Goal: Task Accomplishment & Management: Manage account settings

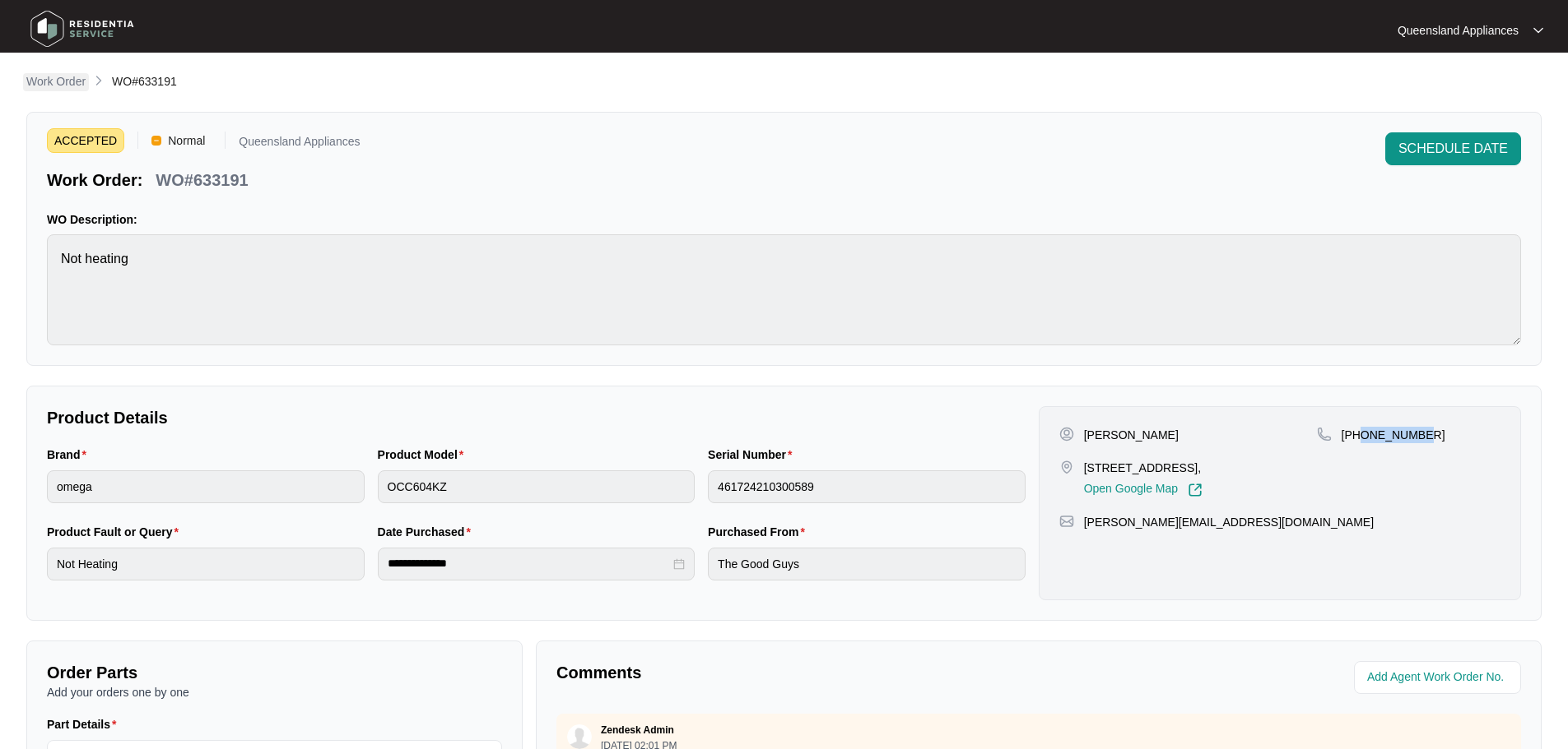
click at [46, 84] on p "Work Order" at bounding box center [56, 81] width 60 height 16
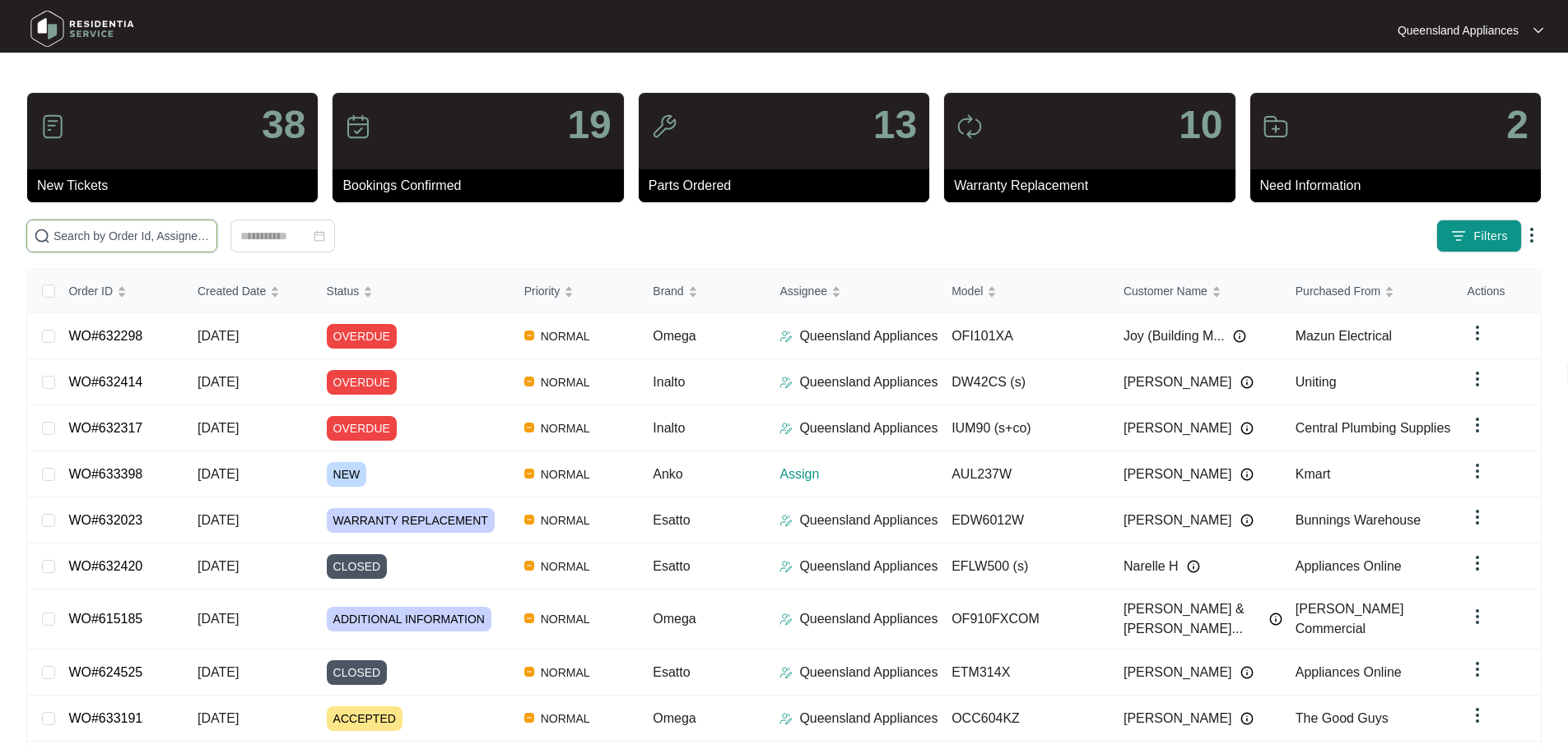
click at [168, 232] on input "text" at bounding box center [132, 236] width 157 height 18
paste input "633398"
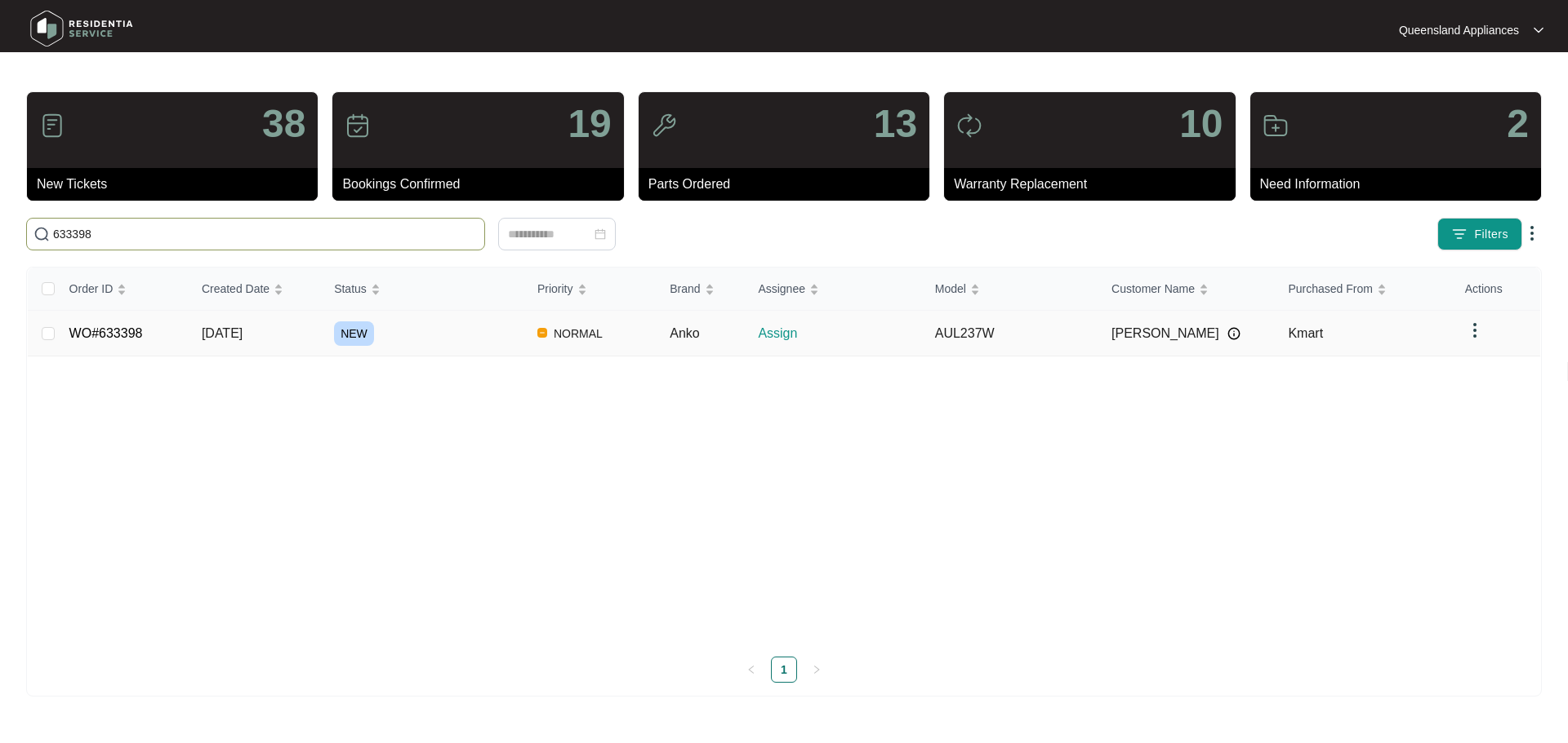
type input "633398"
click at [248, 341] on td "[DATE]" at bounding box center [255, 334] width 133 height 46
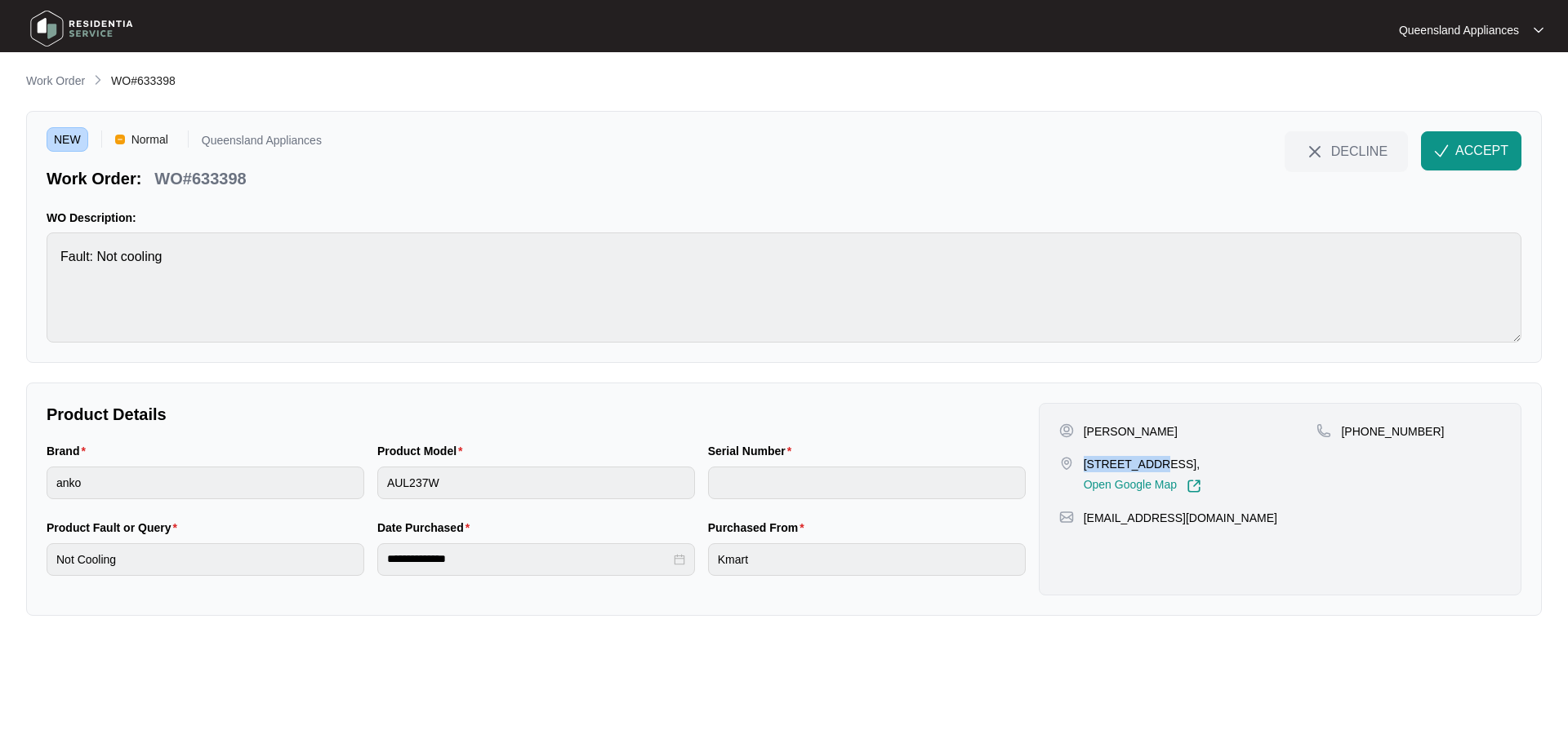
drag, startPoint x: 1085, startPoint y: 464, endPoint x: 1148, endPoint y: 463, distance: 63.0
click at [1148, 463] on p "[STREET_ADDRESS]," at bounding box center [1141, 464] width 117 height 16
copy p "[STREET_ADDRESS]"
drag, startPoint x: 1361, startPoint y: 432, endPoint x: 1432, endPoint y: 432, distance: 71.0
click at [1432, 432] on div "[PHONE_NUMBER]" at bounding box center [1408, 431] width 184 height 16
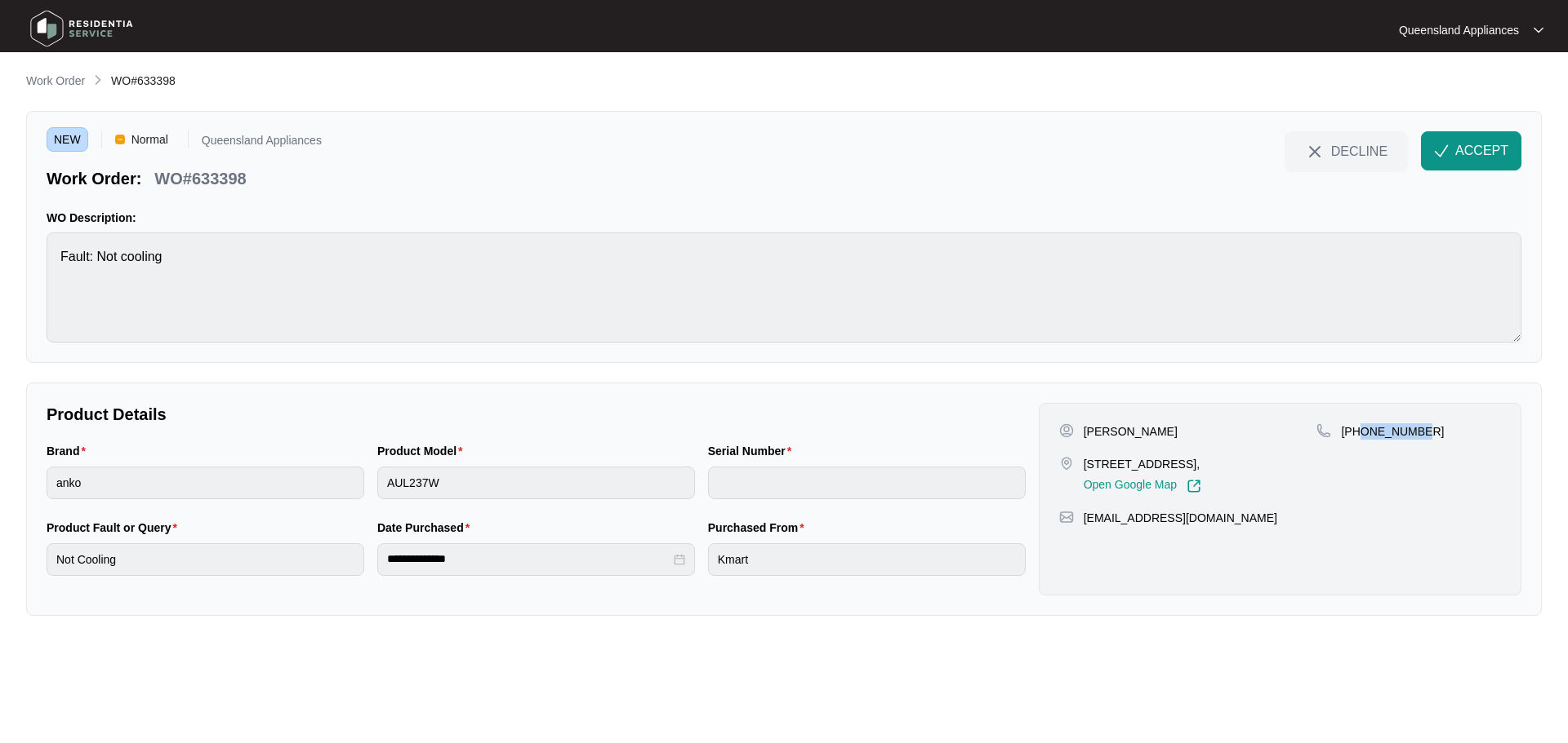
copy p "400410193"
click at [1488, 161] on button "ACCEPT" at bounding box center [1471, 151] width 100 height 39
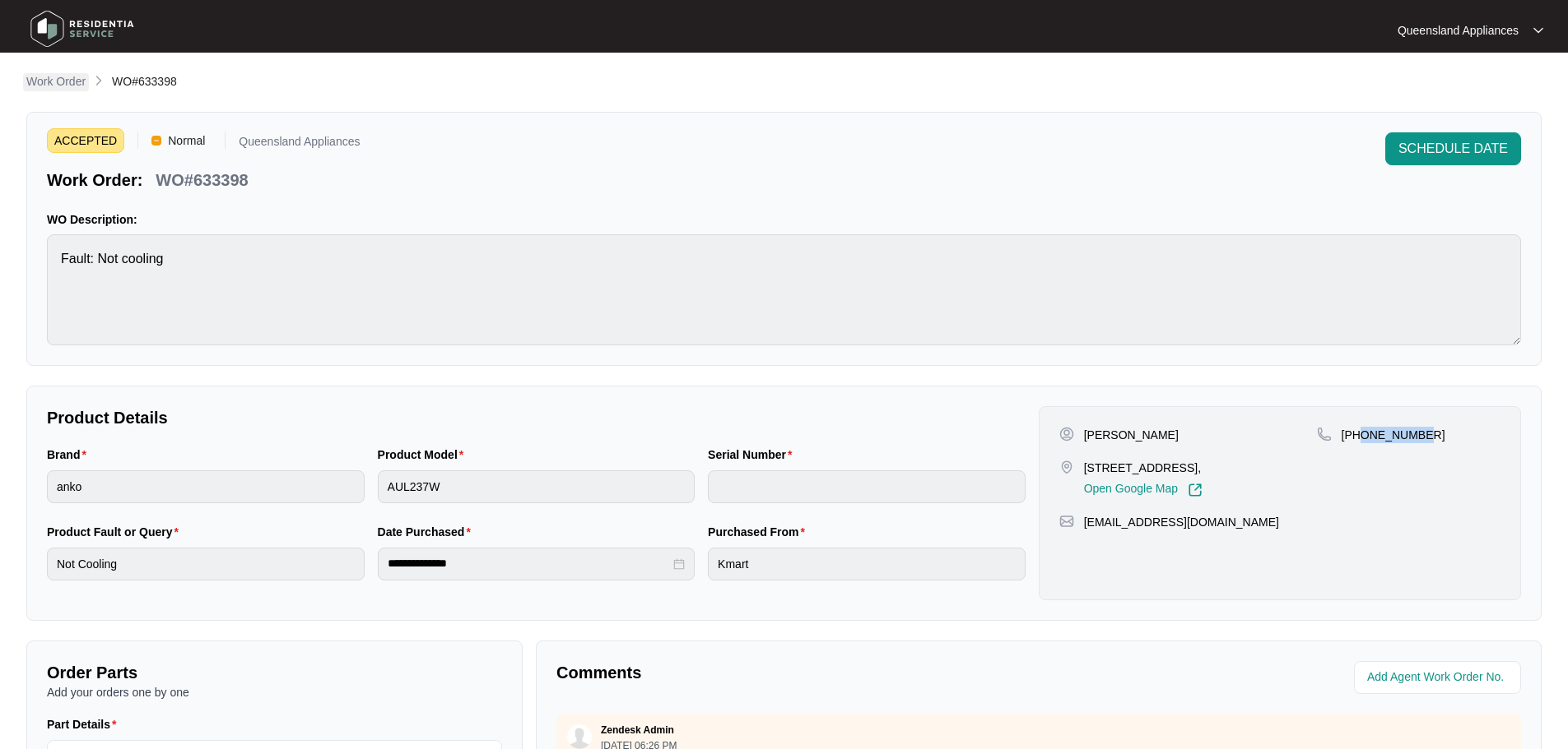
click at [63, 80] on p "Work Order" at bounding box center [56, 81] width 60 height 16
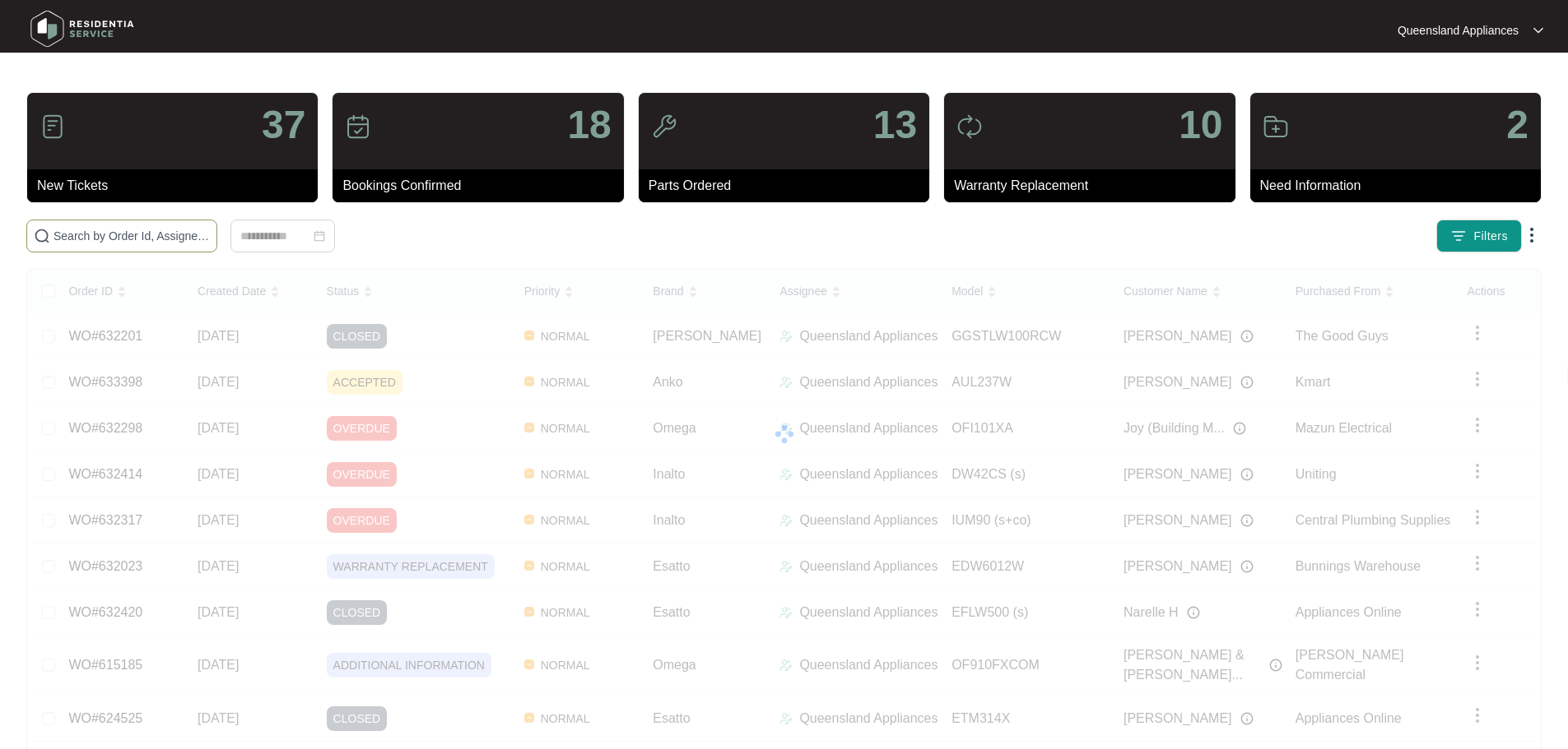
click at [210, 231] on input "text" at bounding box center [132, 236] width 157 height 18
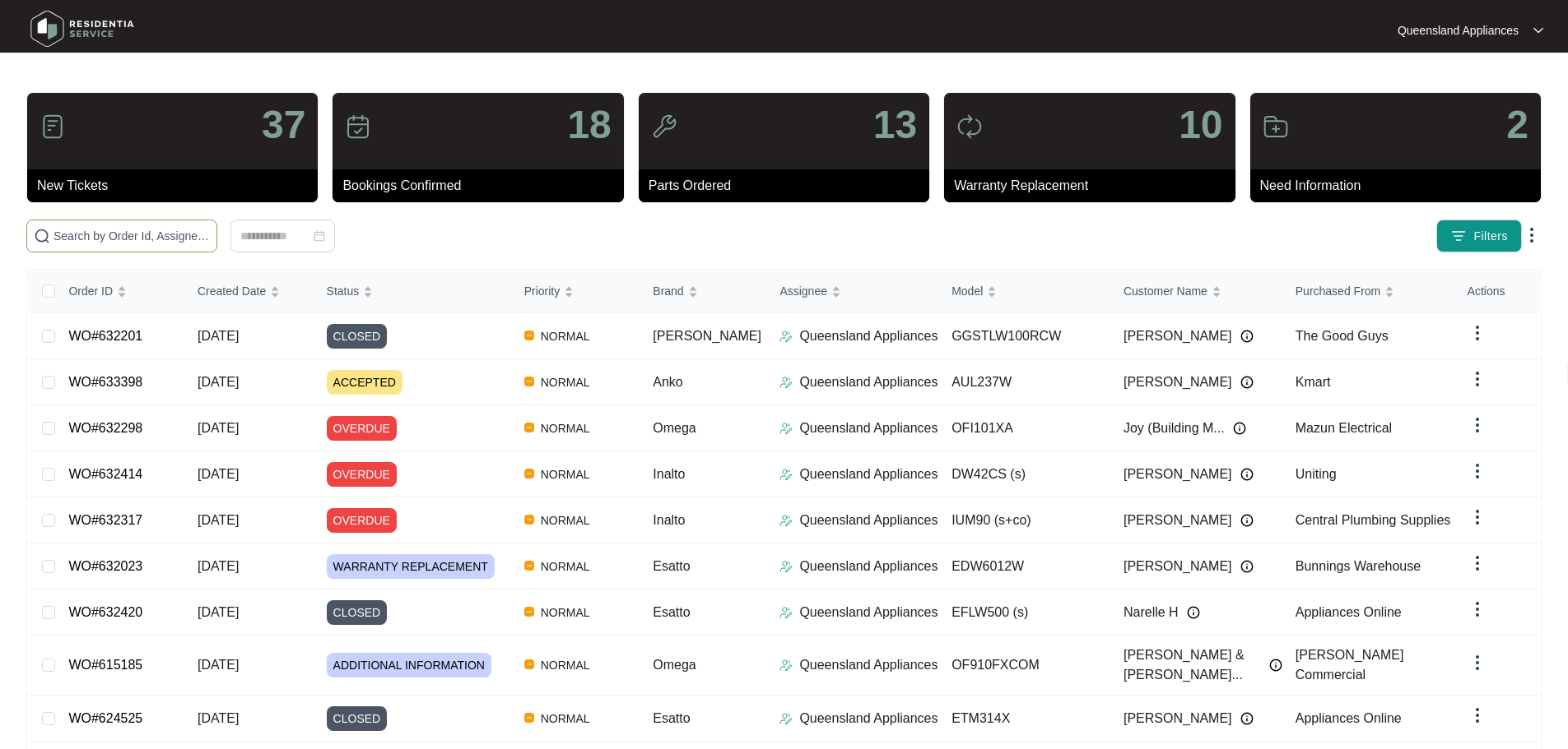
paste input "632023"
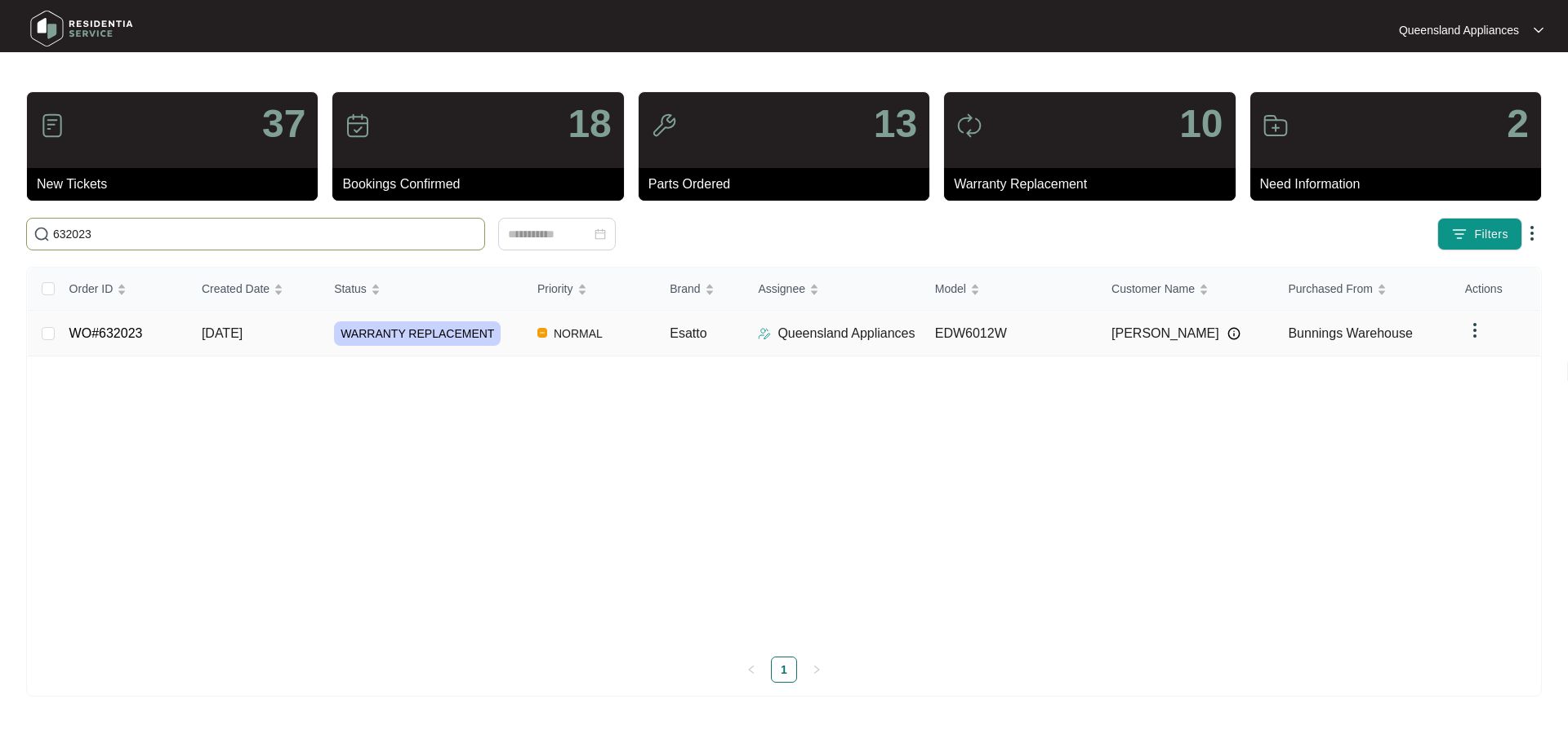
type input "632023"
click at [429, 346] on td "WARRANTY REPLACEMENT" at bounding box center [422, 334] width 203 height 46
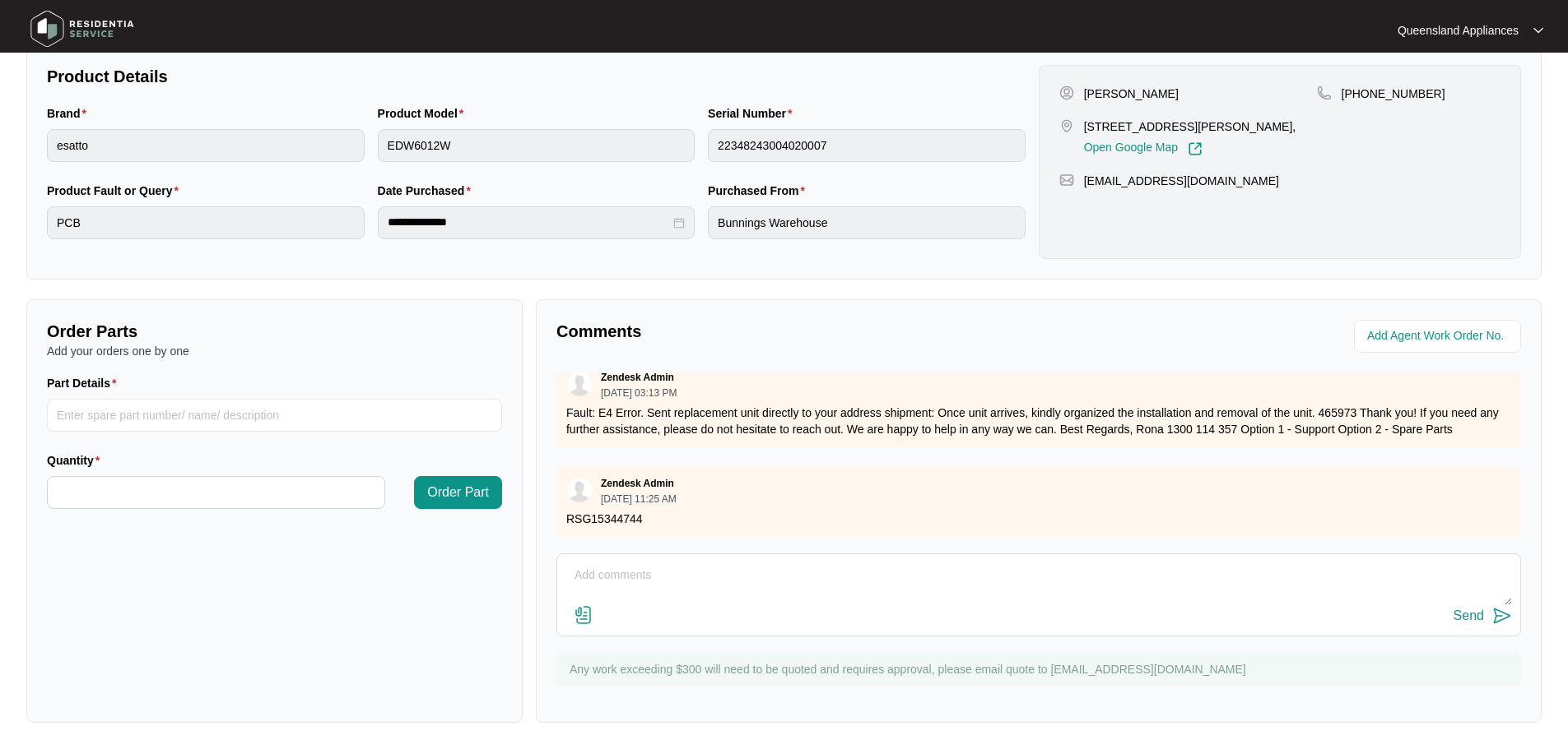
scroll to position [24, 0]
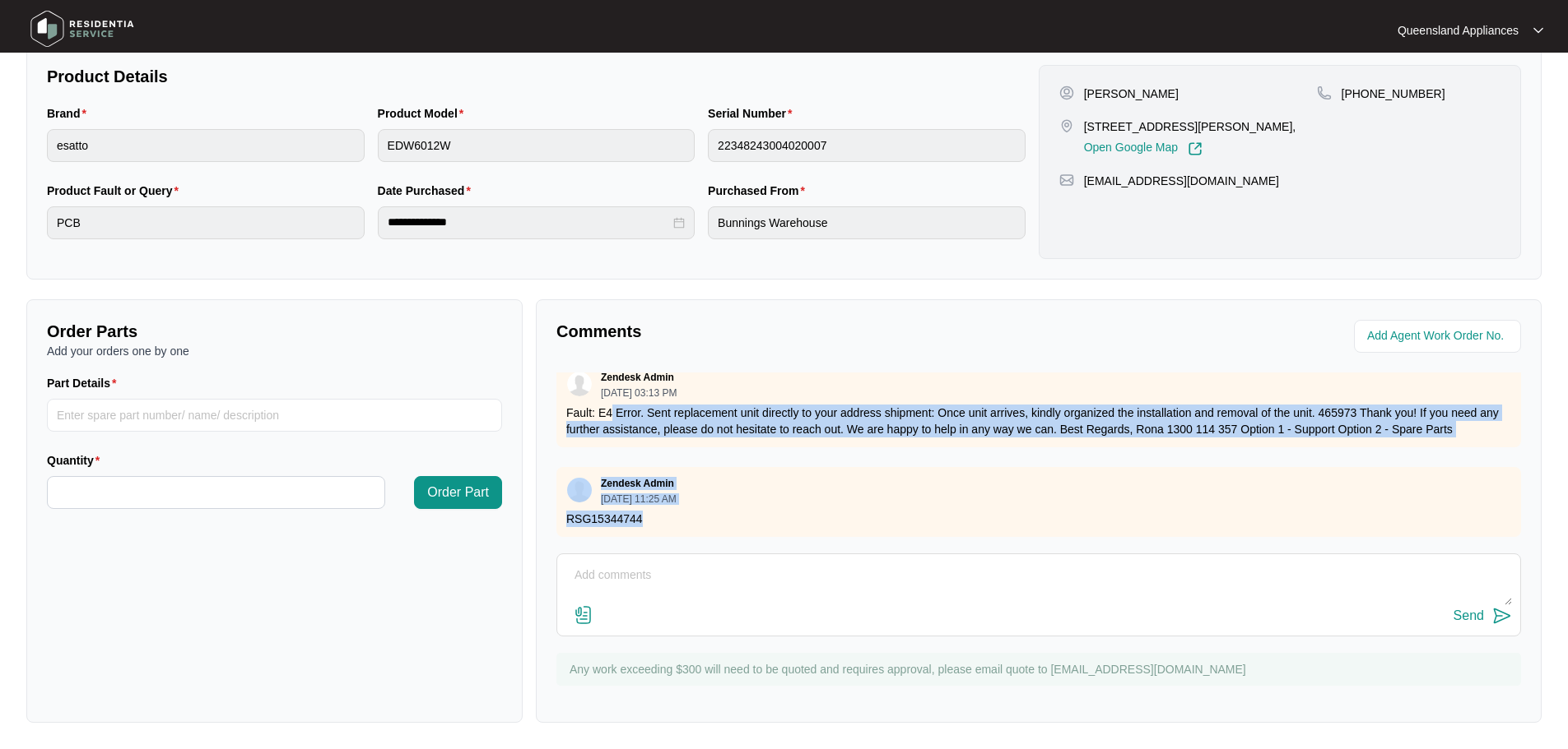
drag, startPoint x: 628, startPoint y: 486, endPoint x: 612, endPoint y: 408, distance: 79.6
click at [612, 408] on div "Zendesk Admin [DATE] 03:13 PM Fault: E4 Error. Sent replacement unit directly t…" at bounding box center [1038, 455] width 965 height 164
click at [908, 477] on div "Zendesk Admin [DATE] 11:25 AM" at bounding box center [1039, 490] width 945 height 27
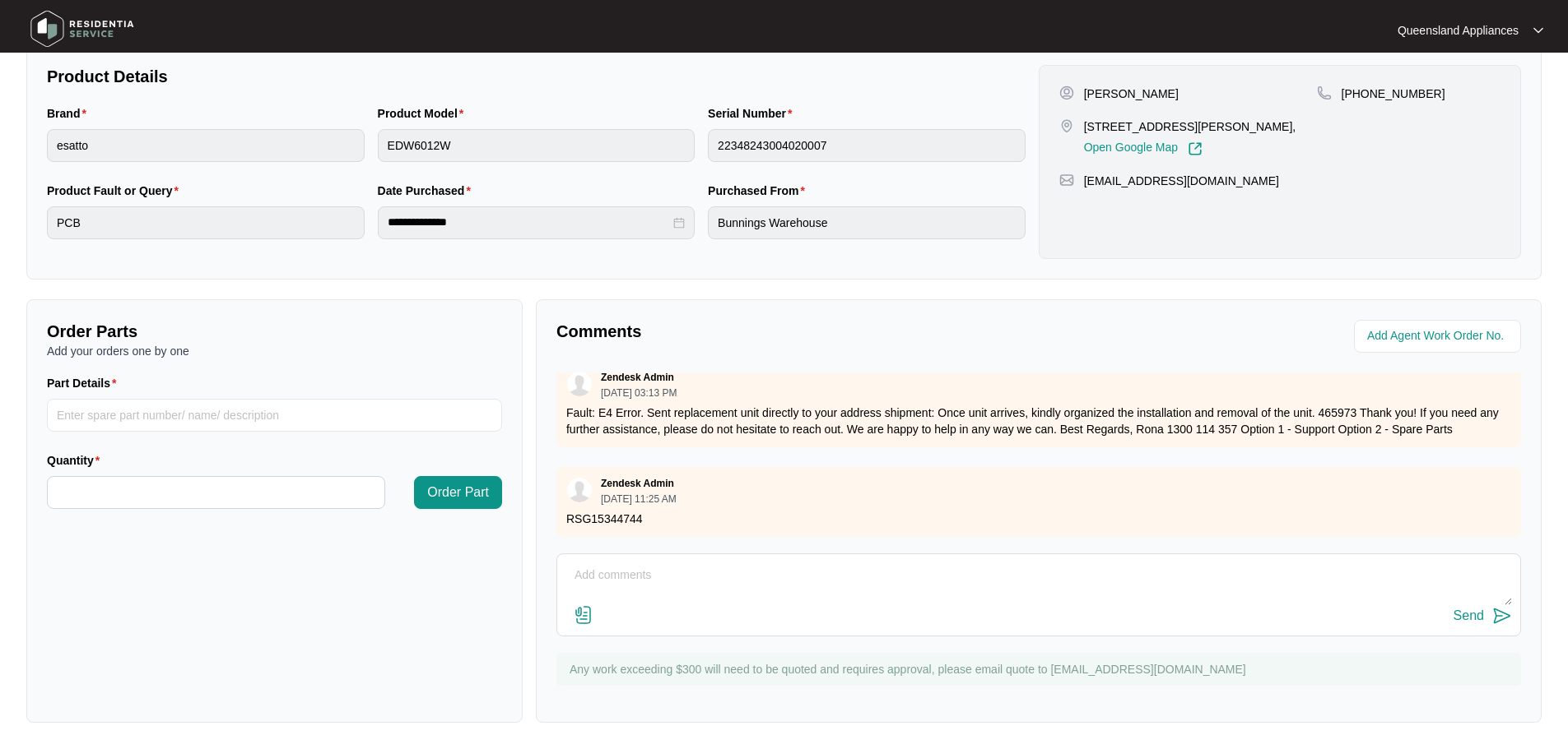
click at [629, 511] on p "RSG15344744" at bounding box center [1039, 518] width 945 height 16
copy p "RSG15344744"
click at [939, 578] on textarea at bounding box center [1039, 584] width 947 height 42
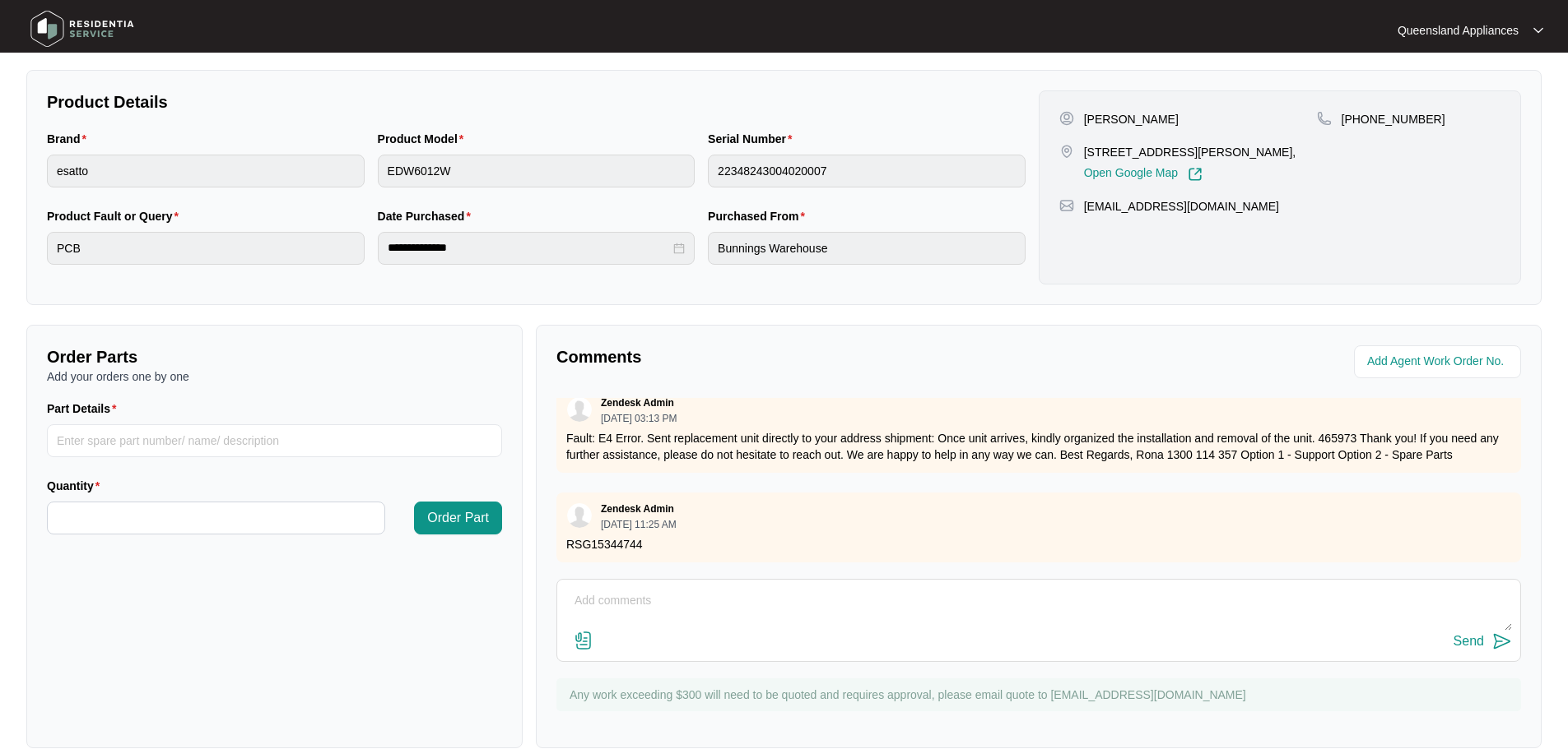
scroll to position [342, 0]
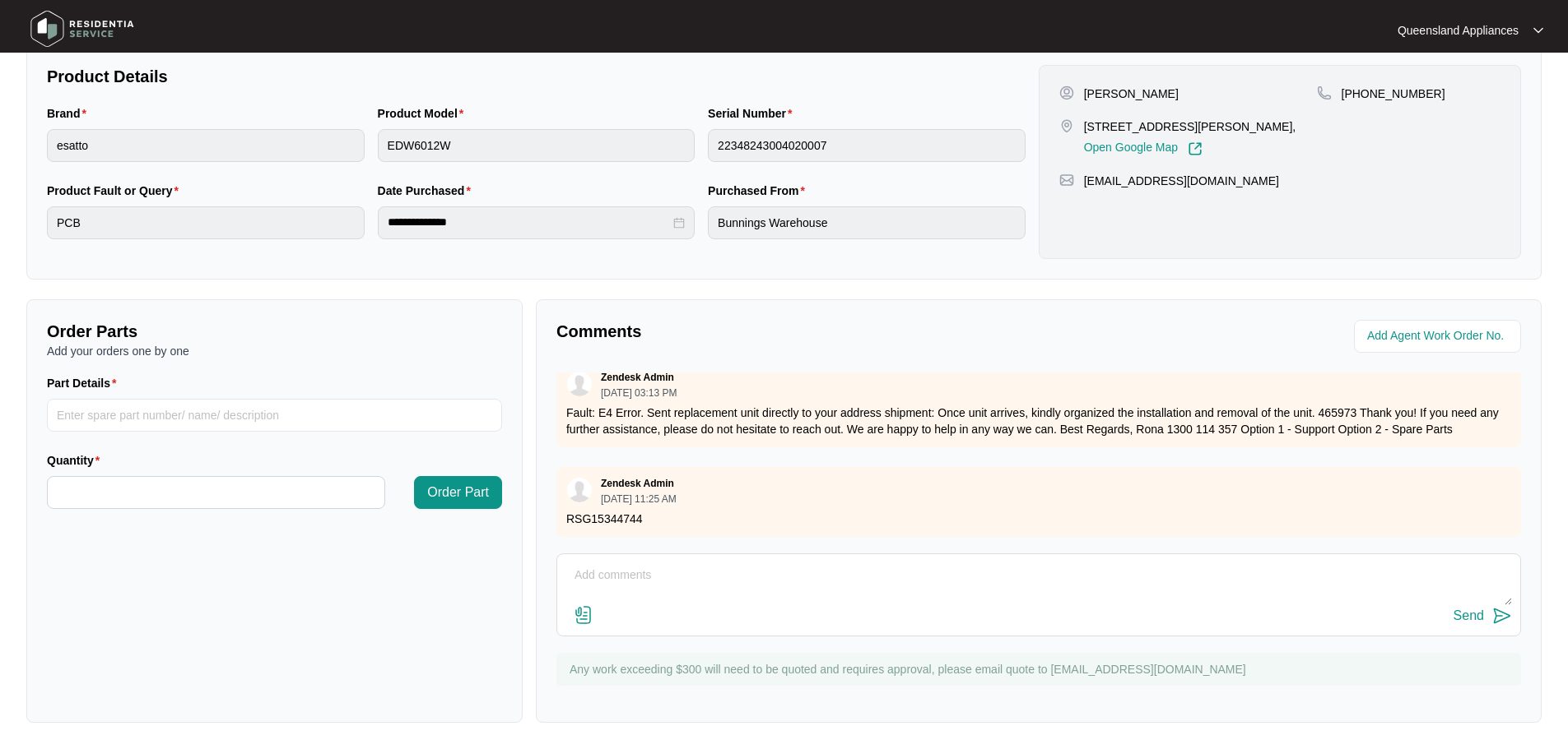
click at [1343, 405] on p "Fault: E4 Error. Sent replacement unit directly to your address shipment: Once …" at bounding box center [1039, 421] width 945 height 33
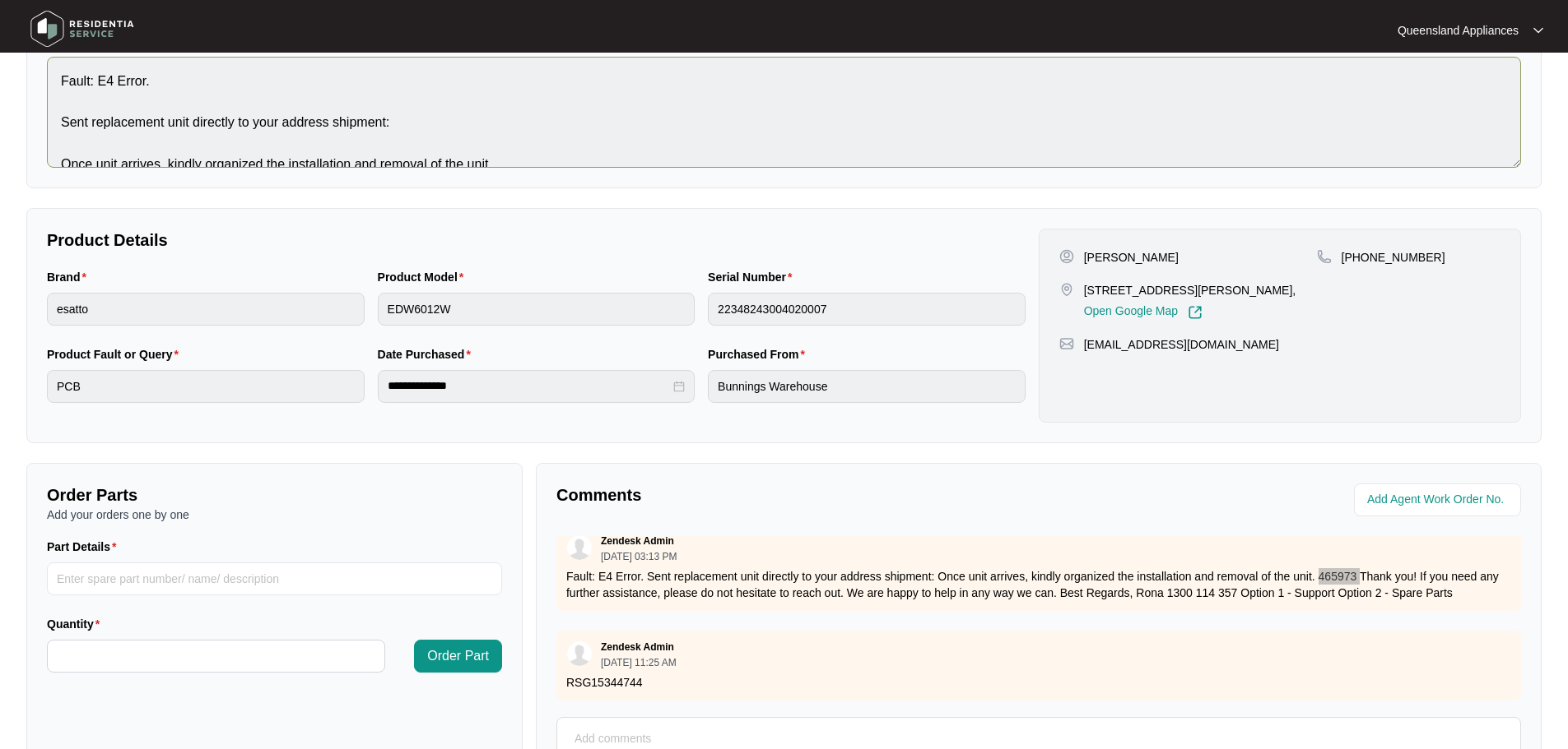
scroll to position [0, 0]
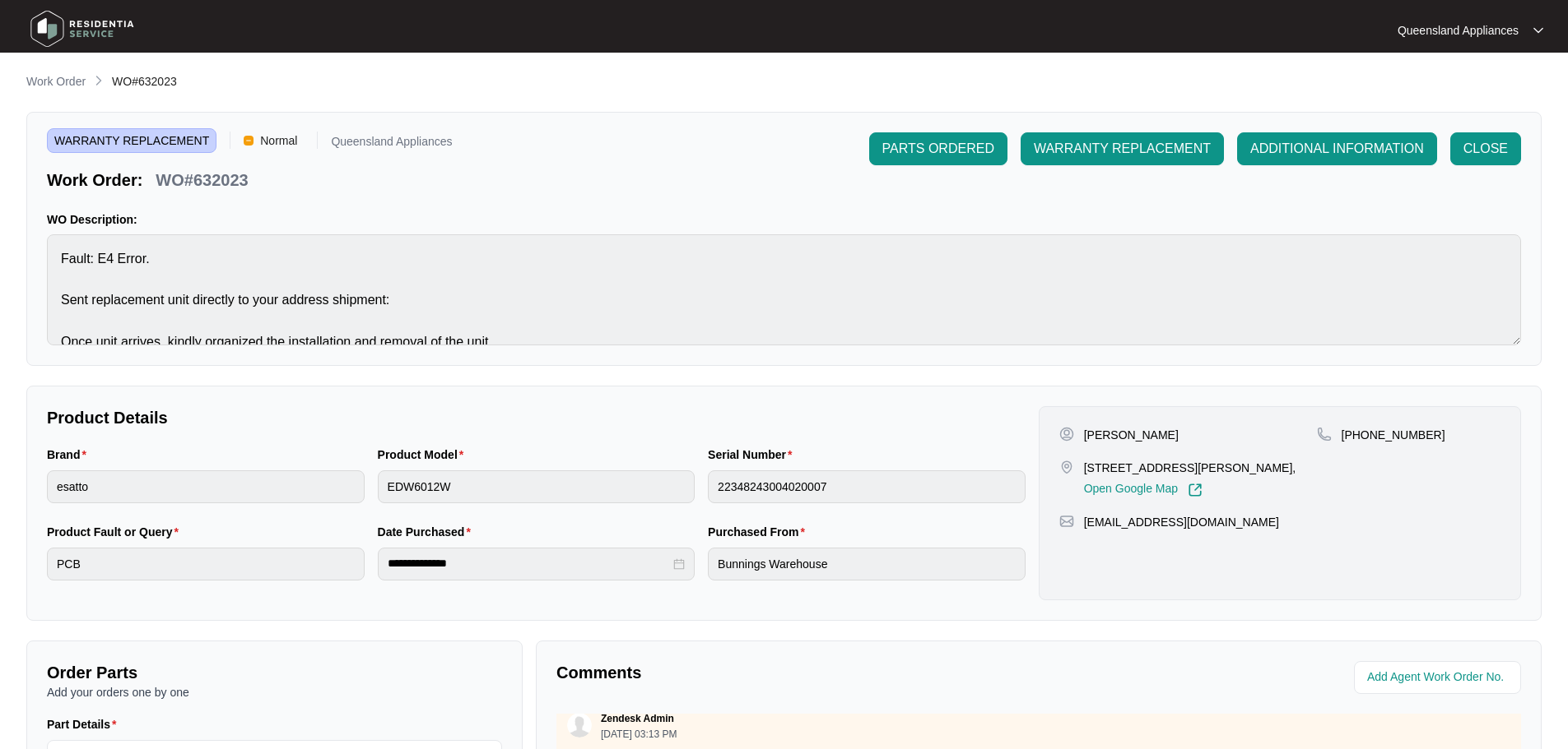
click at [54, 66] on main "**********" at bounding box center [784, 545] width 1568 height 1091
click at [56, 77] on p "Work Order" at bounding box center [56, 81] width 60 height 16
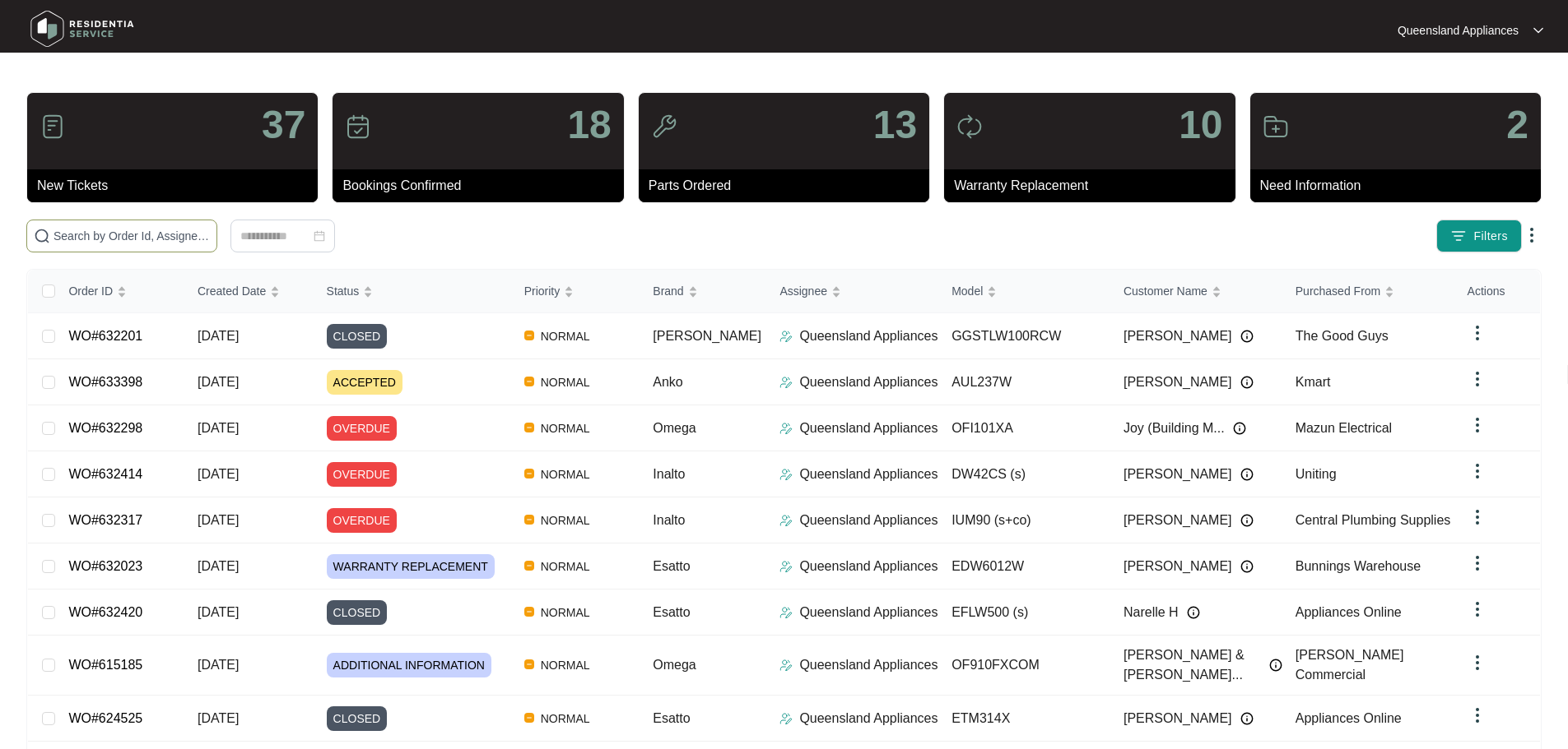
click at [210, 236] on input "text" at bounding box center [132, 236] width 157 height 18
paste input "631654"
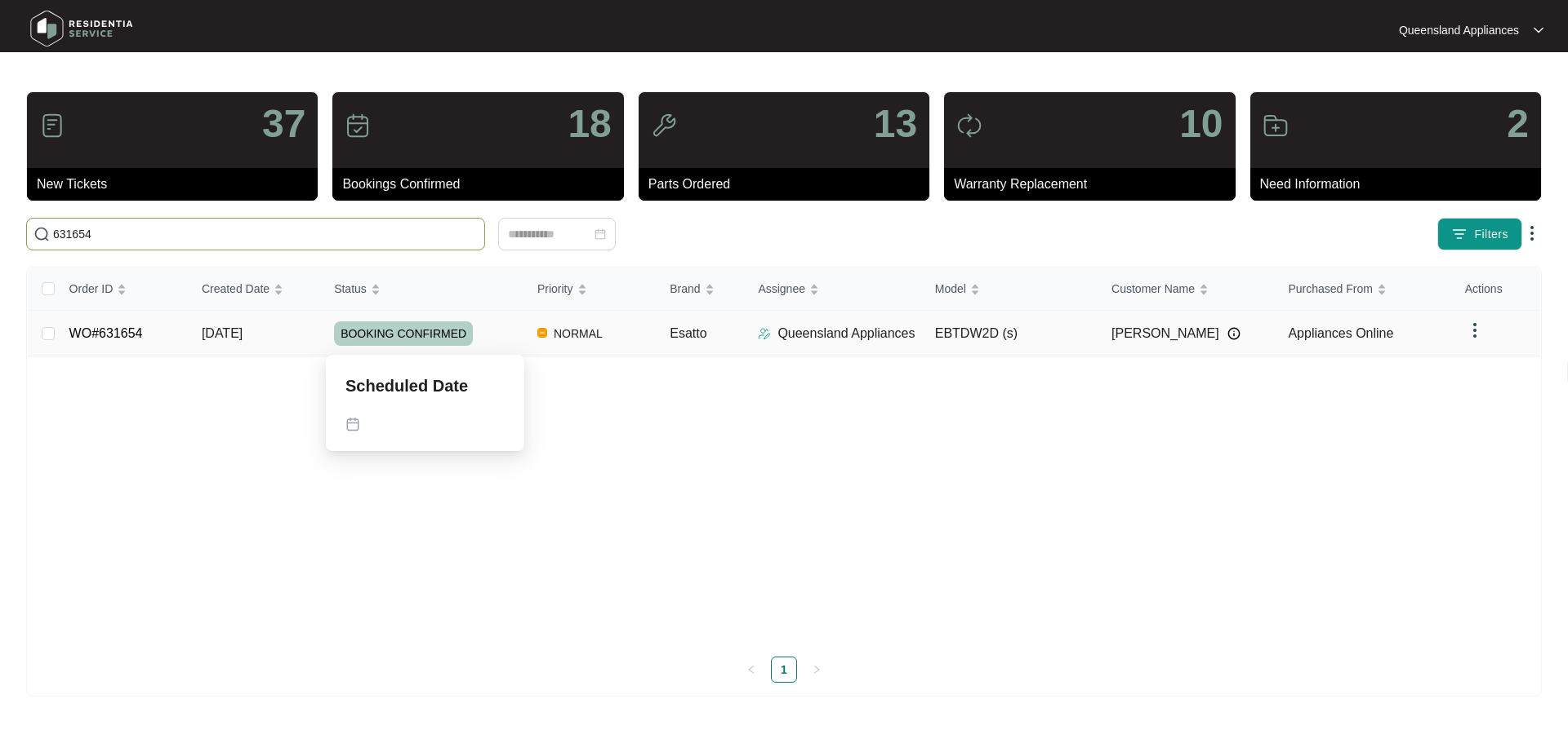
type input "631654"
click at [449, 331] on span "BOOKING CONFIRMED" at bounding box center [403, 334] width 138 height 25
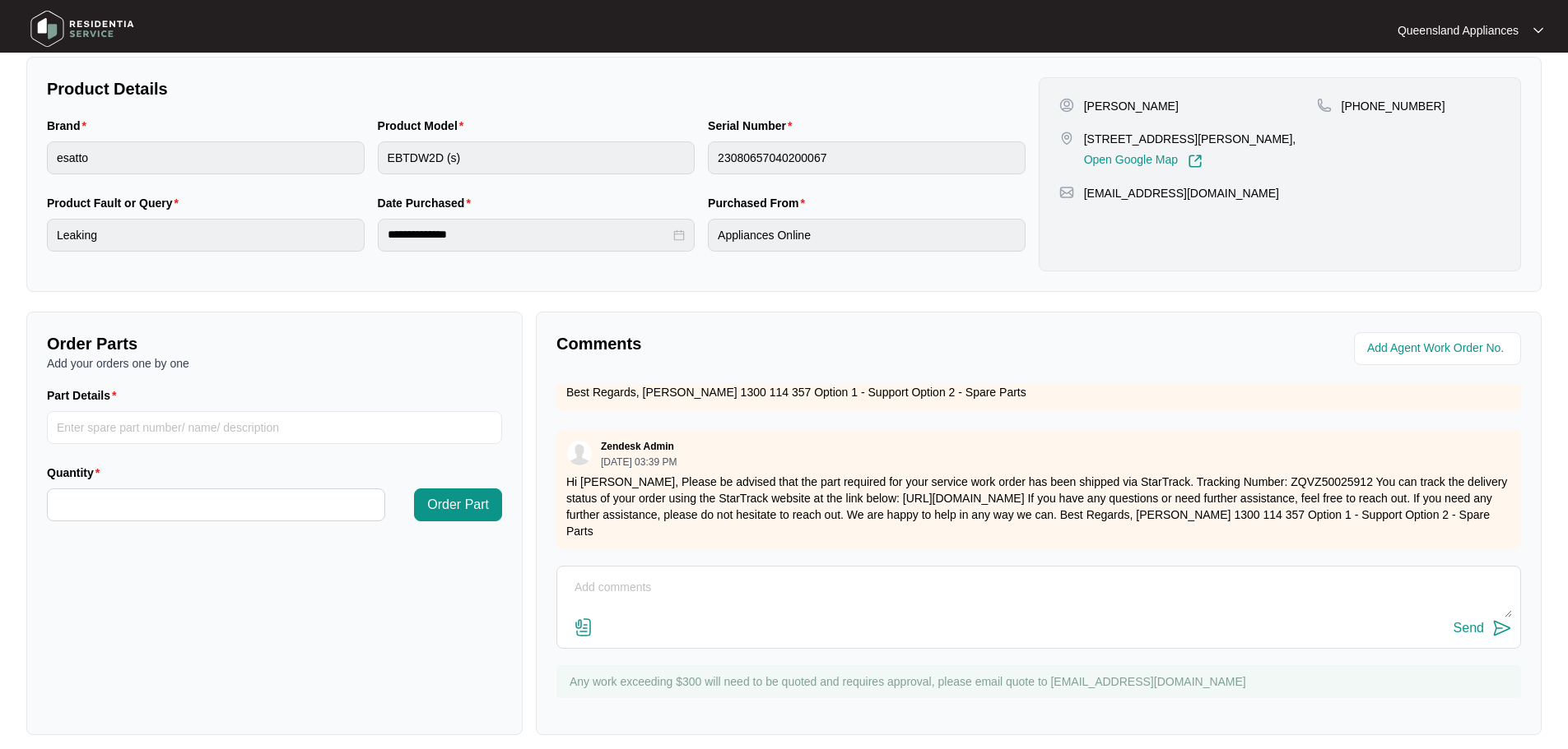
scroll to position [379, 0]
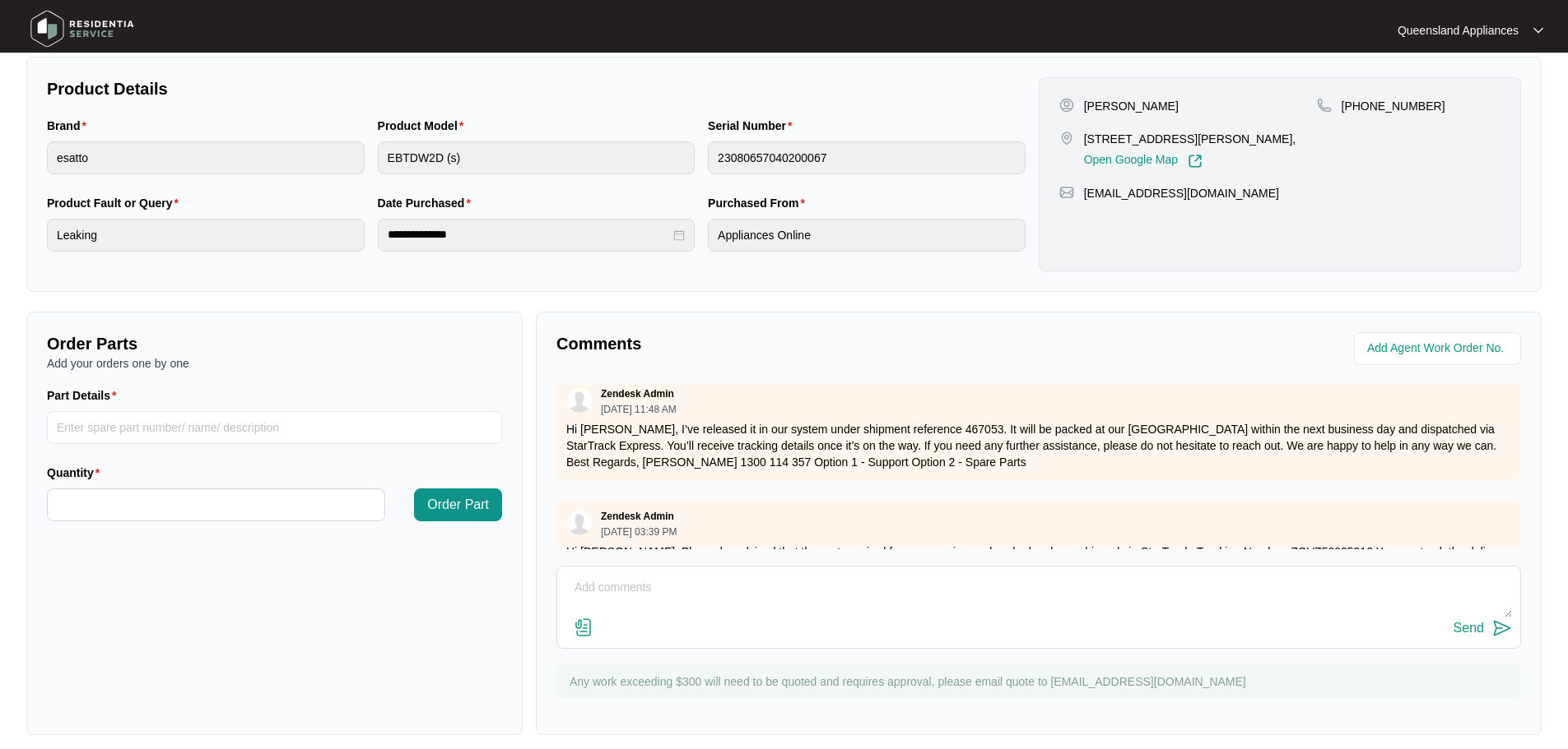
click at [932, 430] on p "Hi [PERSON_NAME], I’ve released it in our system under shipment reference 46705…" at bounding box center [1039, 445] width 945 height 49
copy p "467053"
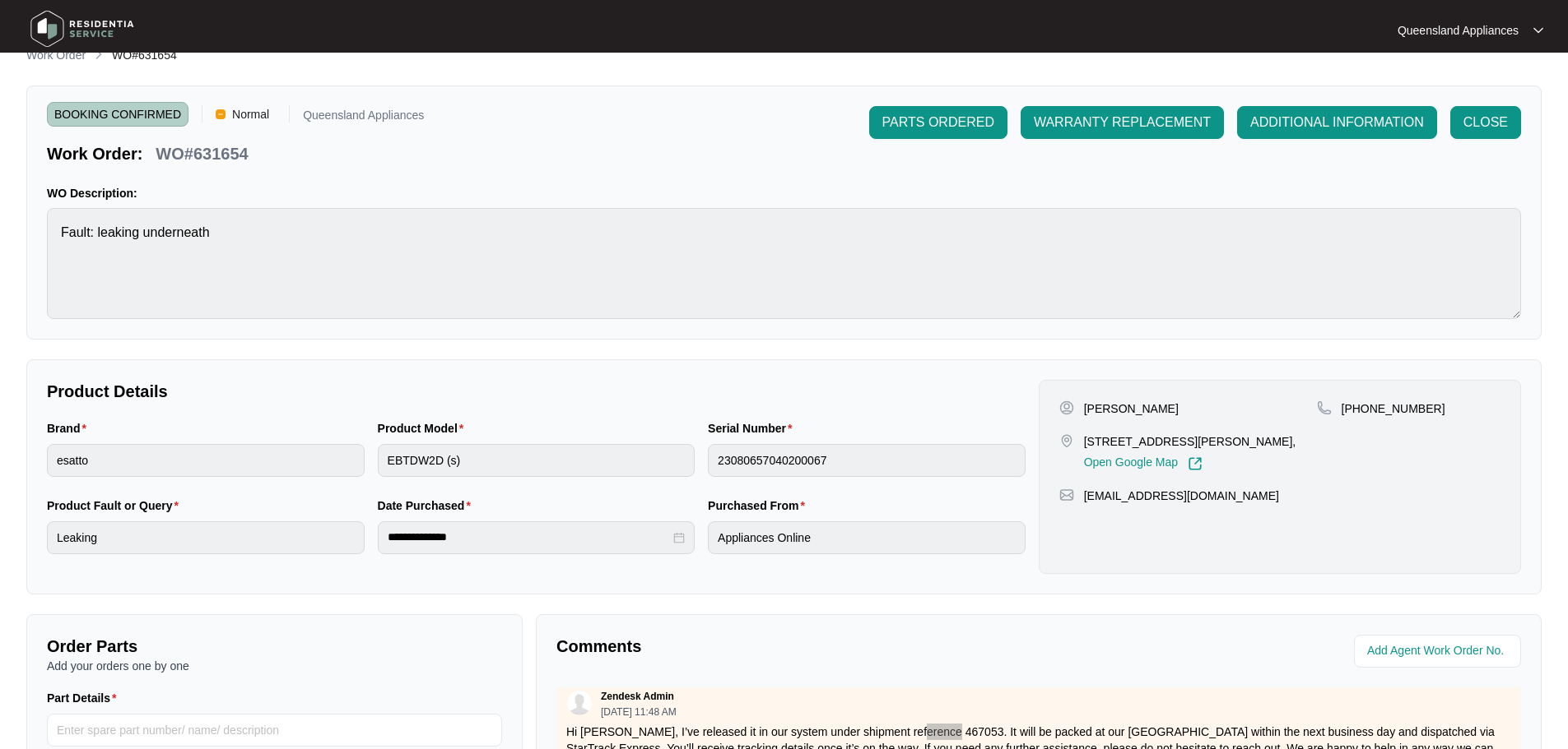
scroll to position [0, 0]
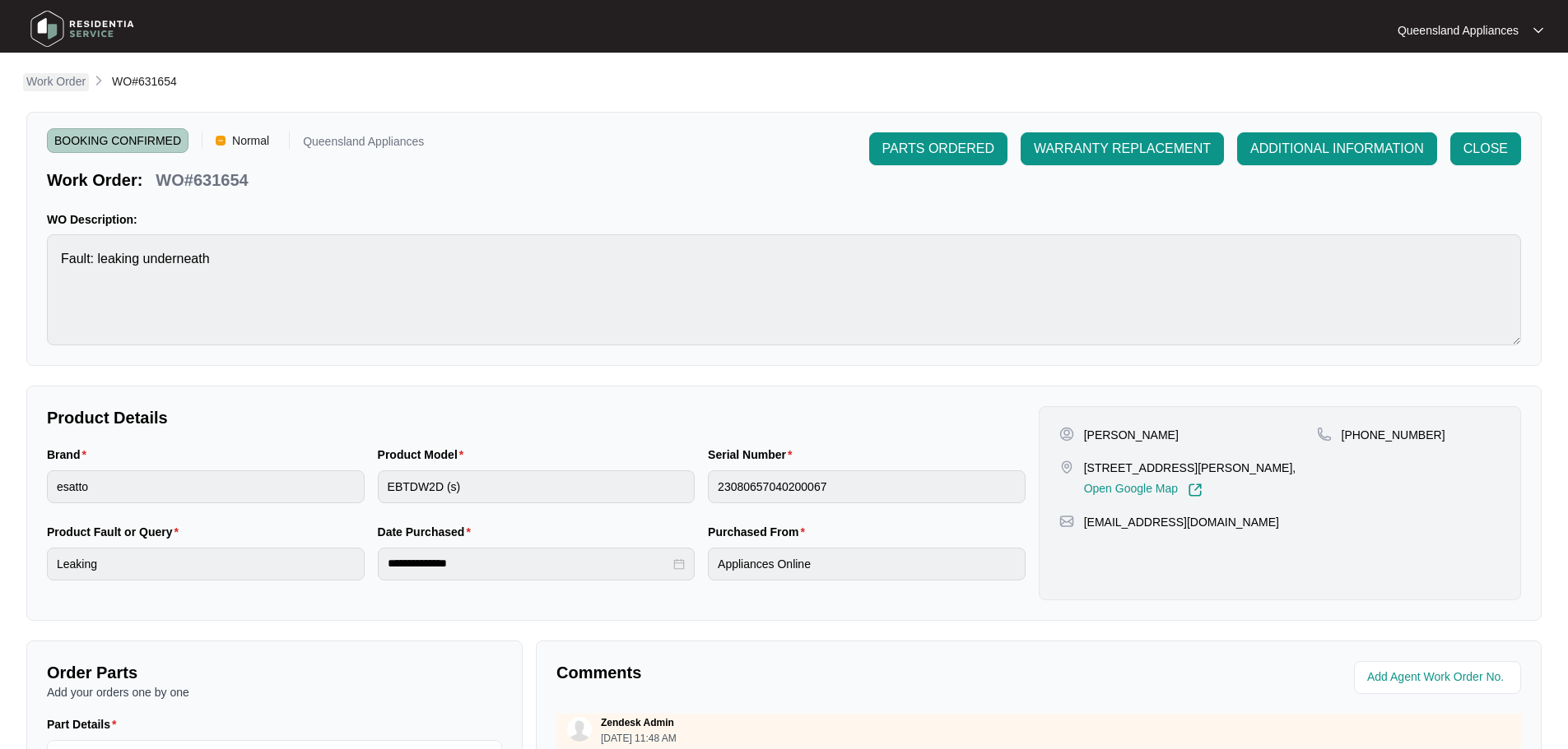
click at [75, 81] on p "Work Order" at bounding box center [56, 81] width 60 height 16
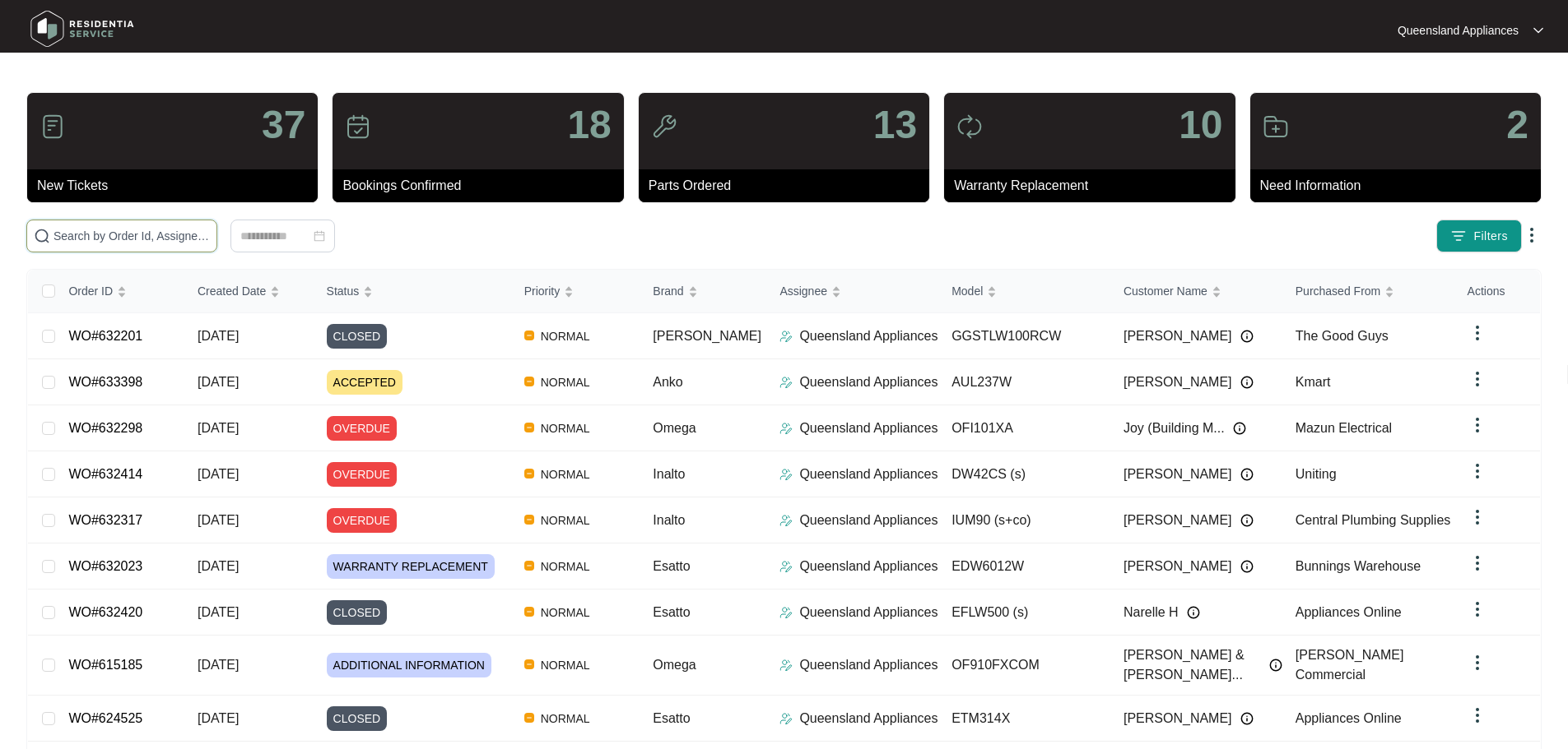
click at [196, 236] on input "text" at bounding box center [132, 236] width 157 height 18
paste input "631113"
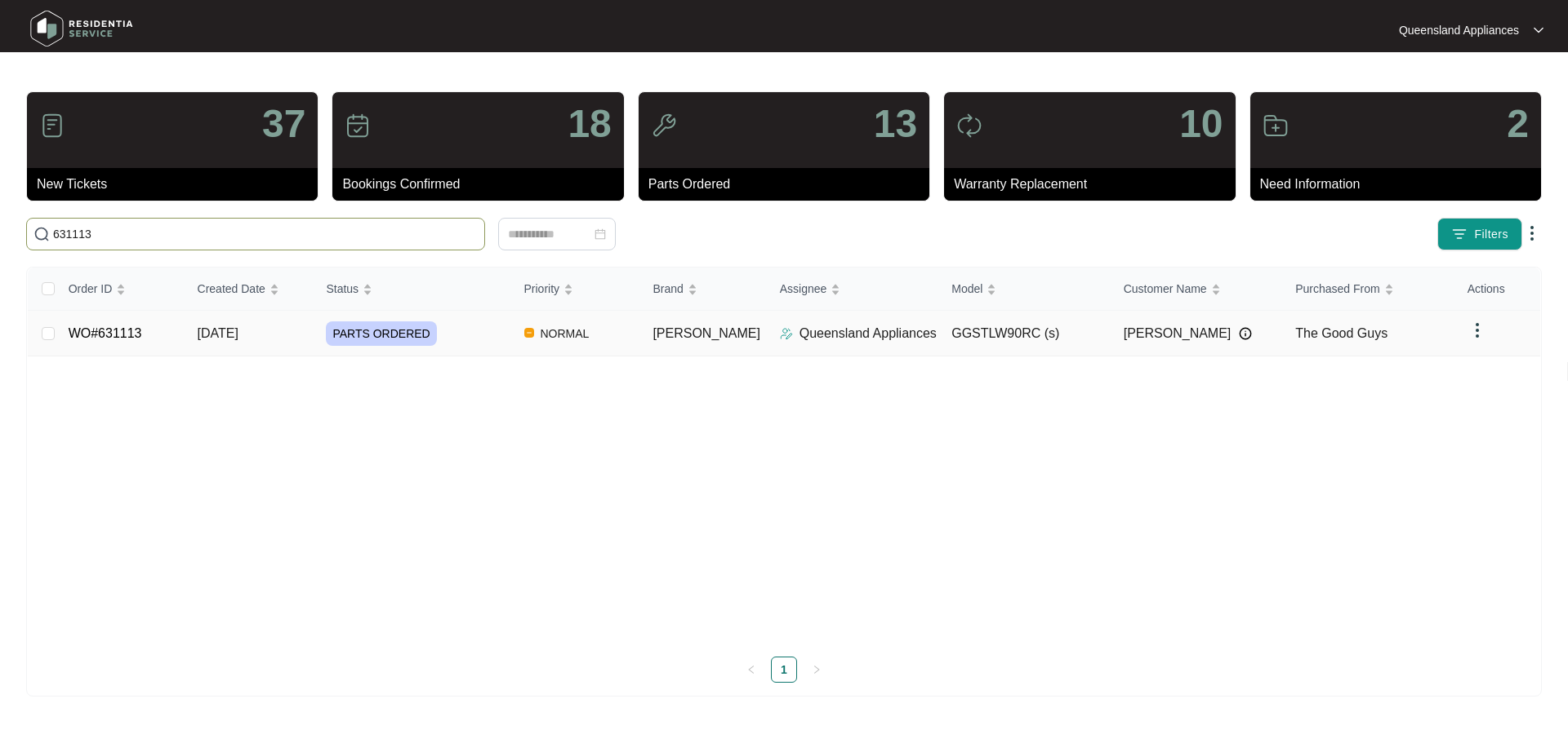
type input "631113"
click at [441, 336] on div "PARTS ORDERED" at bounding box center [417, 334] width 184 height 25
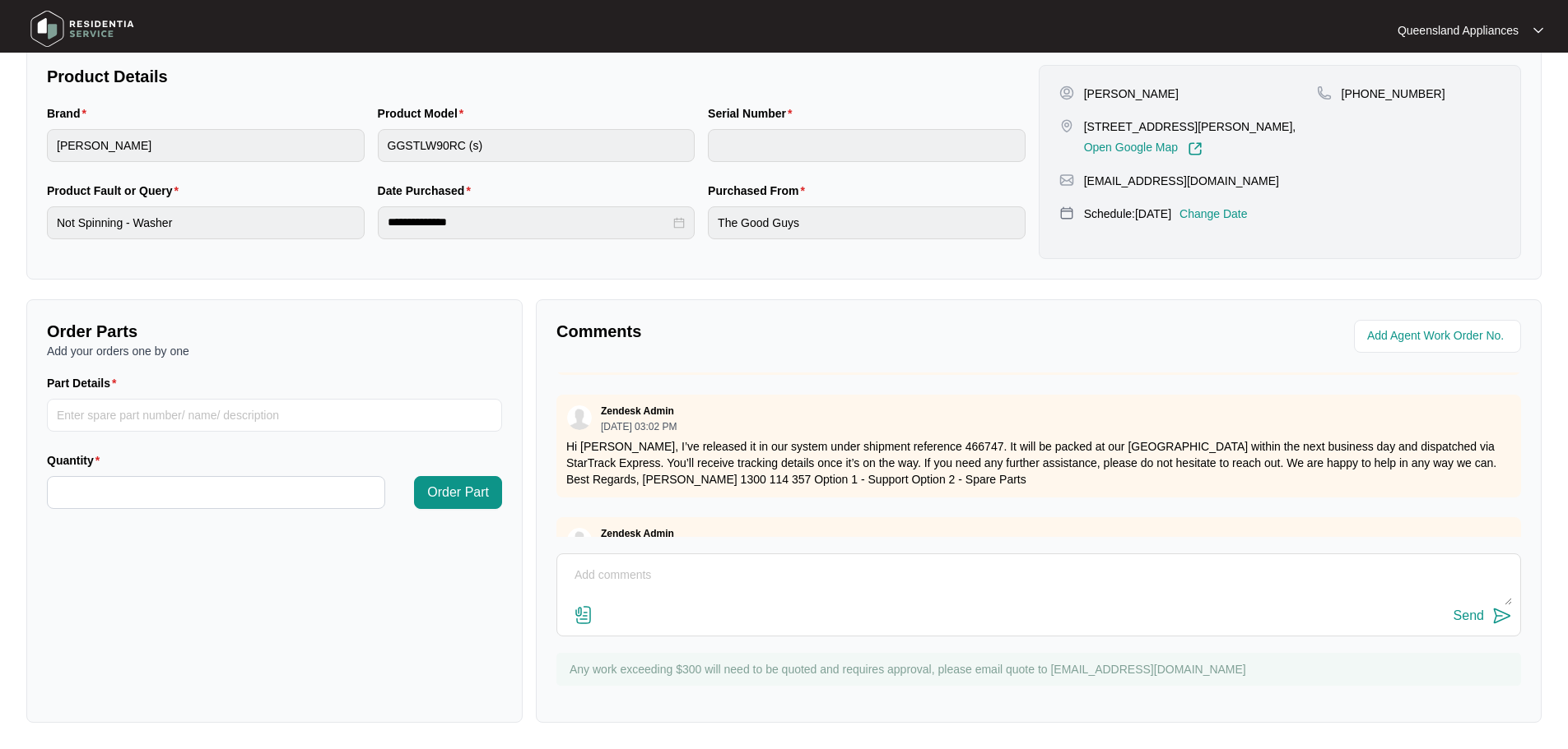
scroll to position [288, 0]
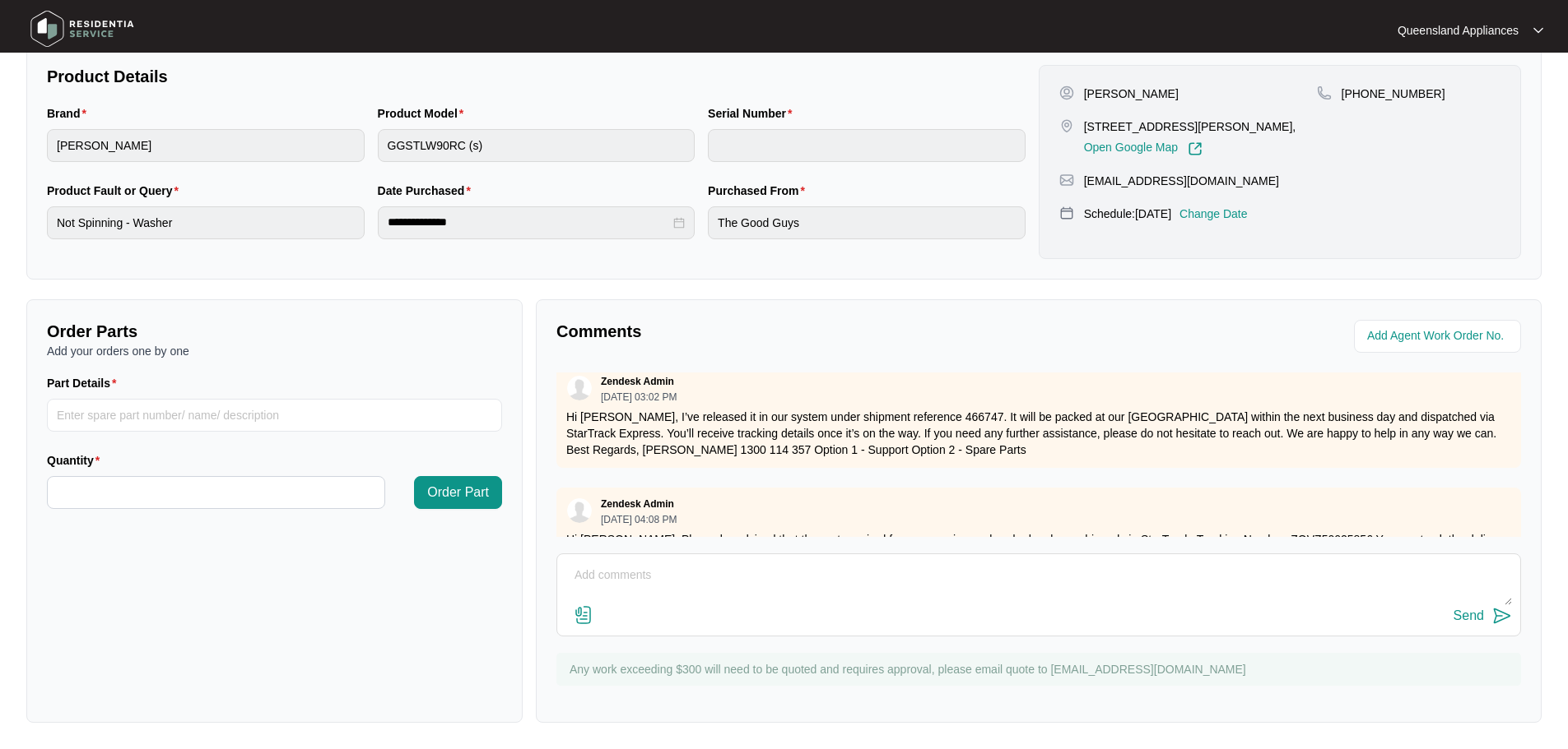
click at [922, 414] on p "Hi [PERSON_NAME], I’ve released it in our system under shipment reference 46674…" at bounding box center [1039, 433] width 945 height 49
copy p "466747"
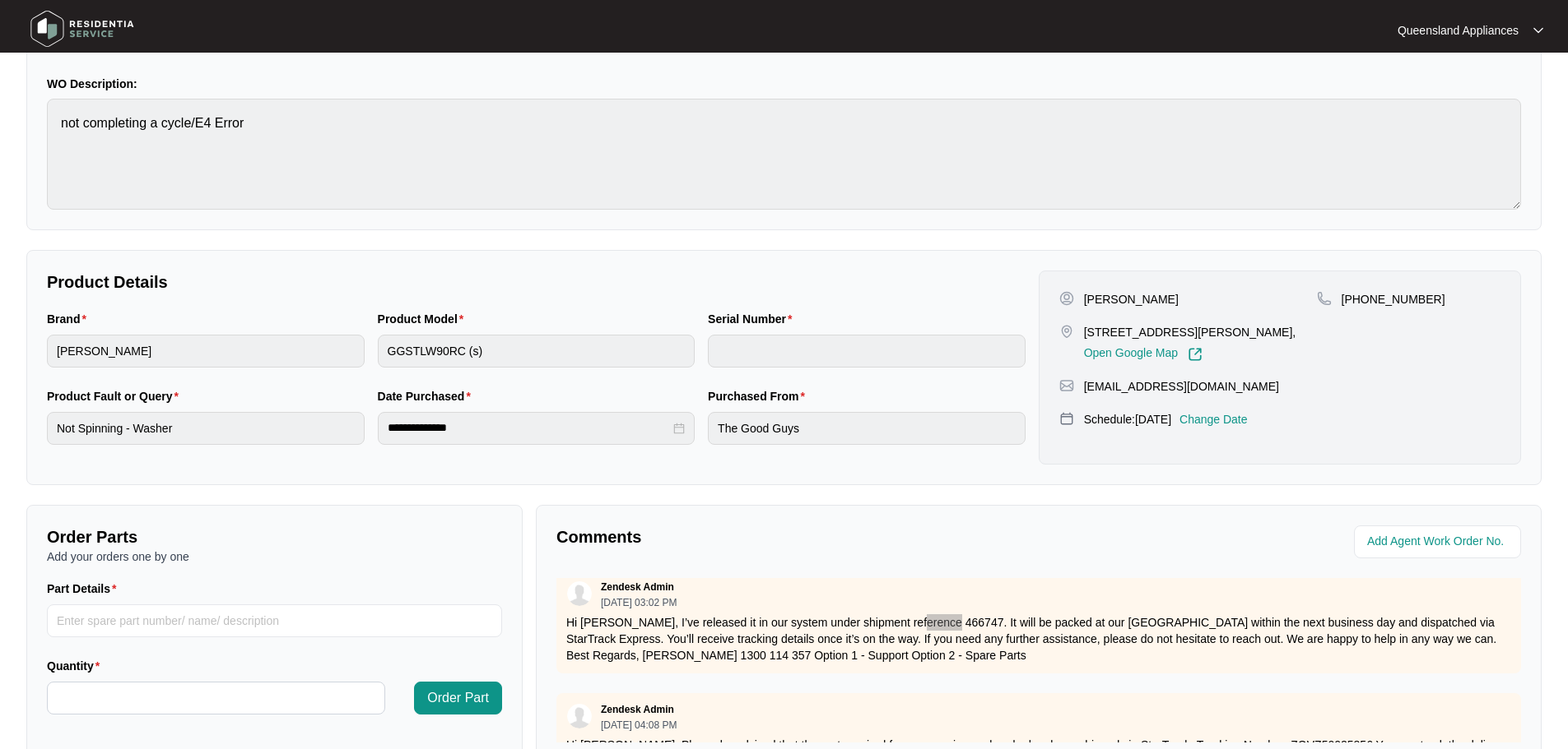
scroll to position [13, 0]
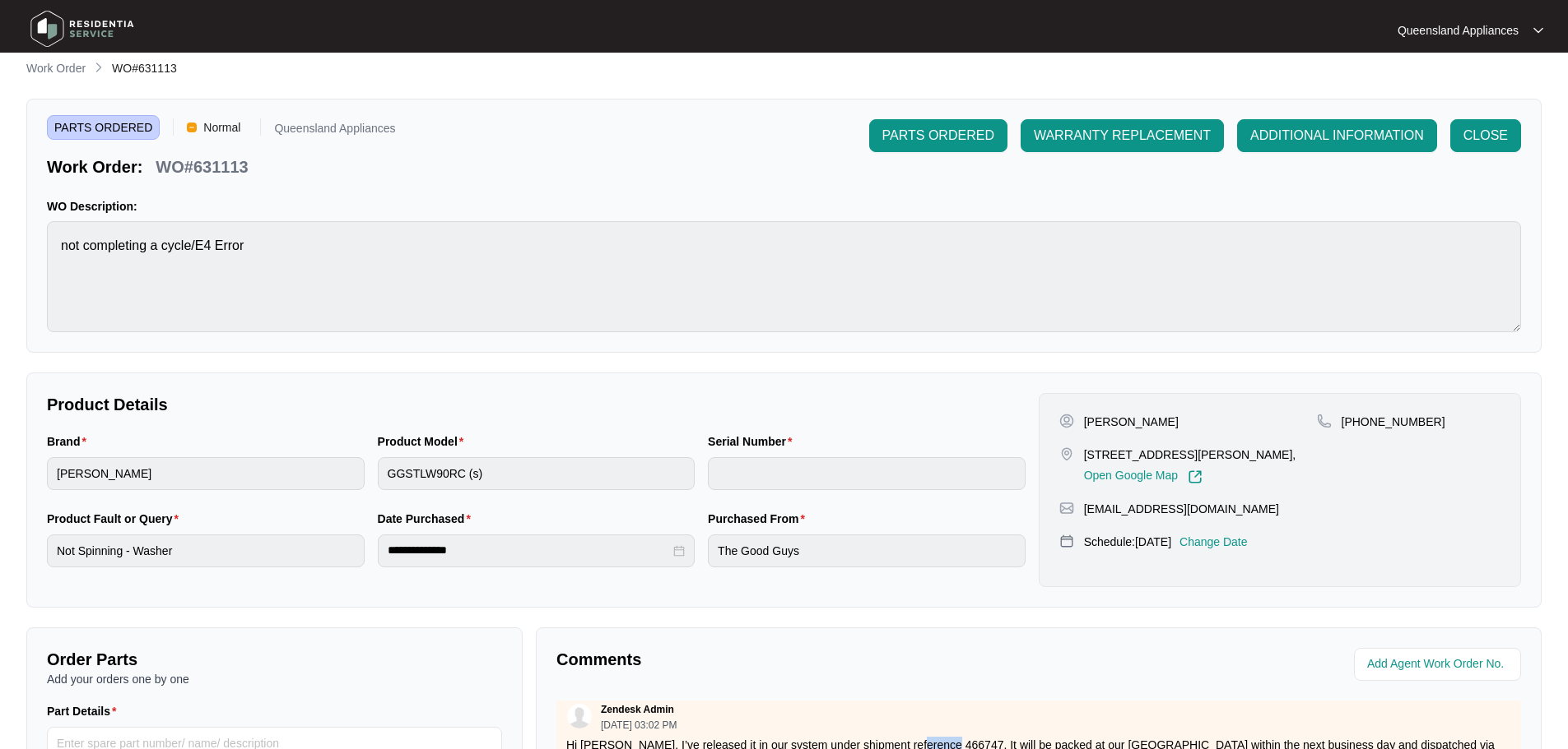
click at [68, 72] on p "Work Order" at bounding box center [56, 67] width 60 height 16
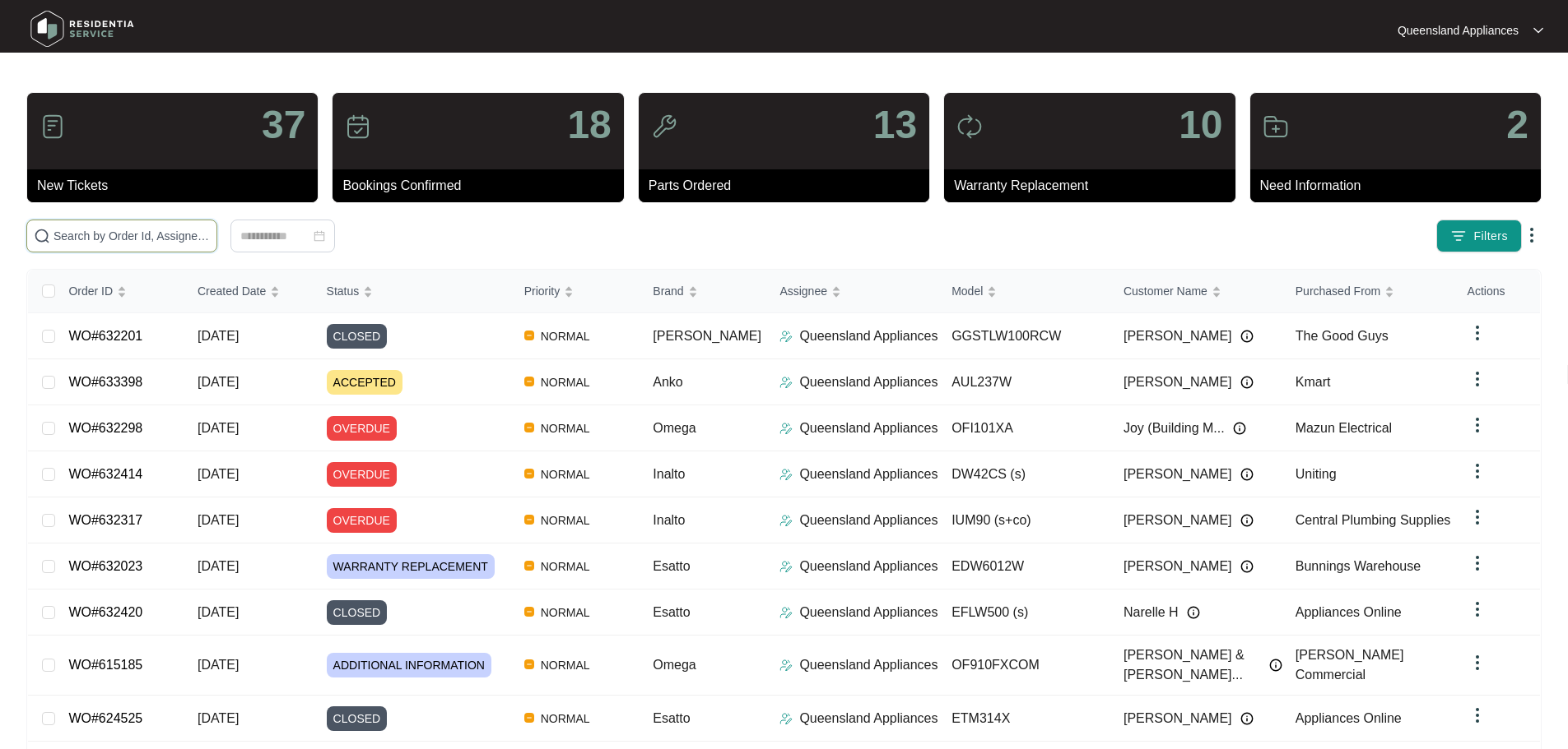
click at [158, 229] on input "text" at bounding box center [132, 236] width 157 height 18
paste input "631073"
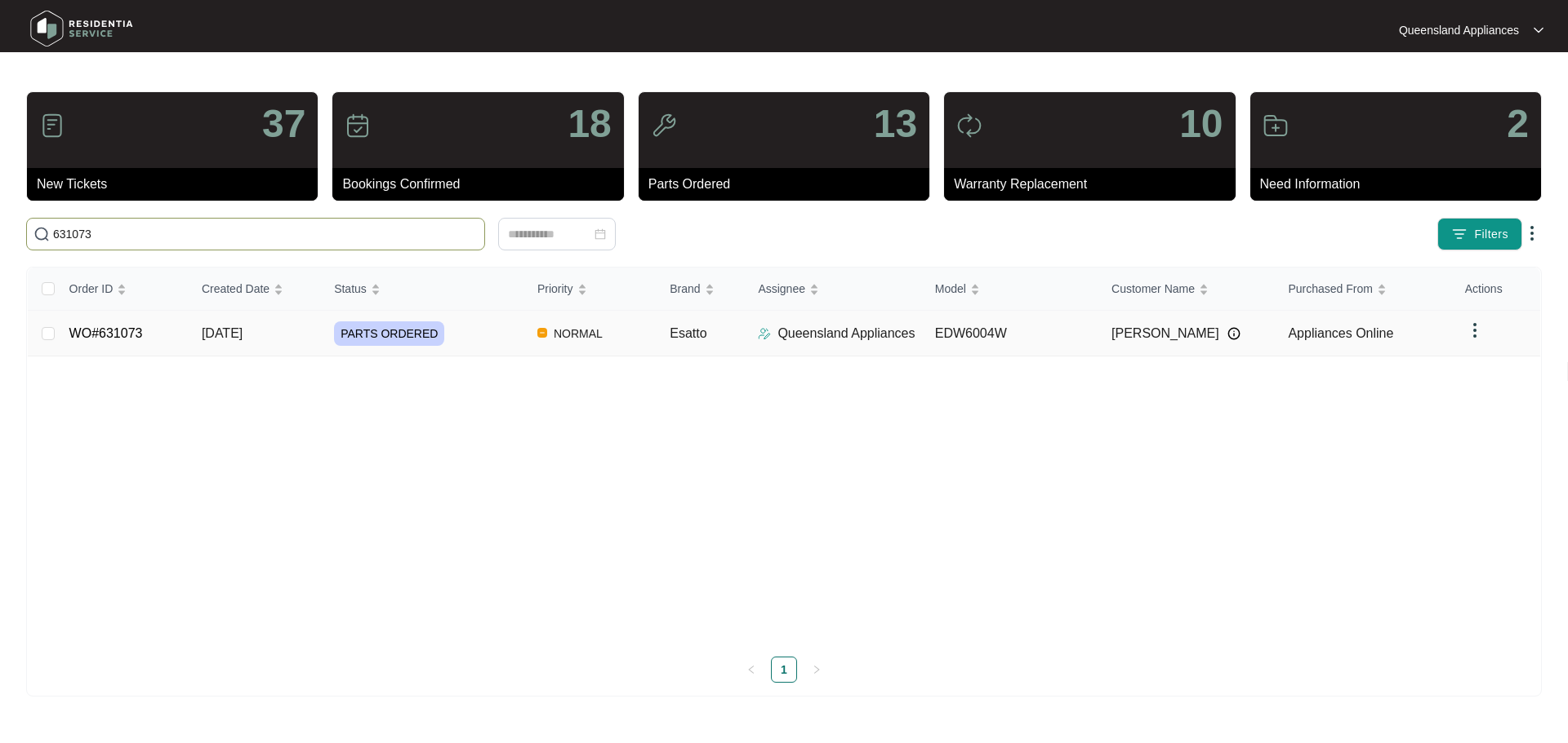
type input "631073"
click at [455, 330] on div "PARTS ORDERED" at bounding box center [429, 334] width 190 height 25
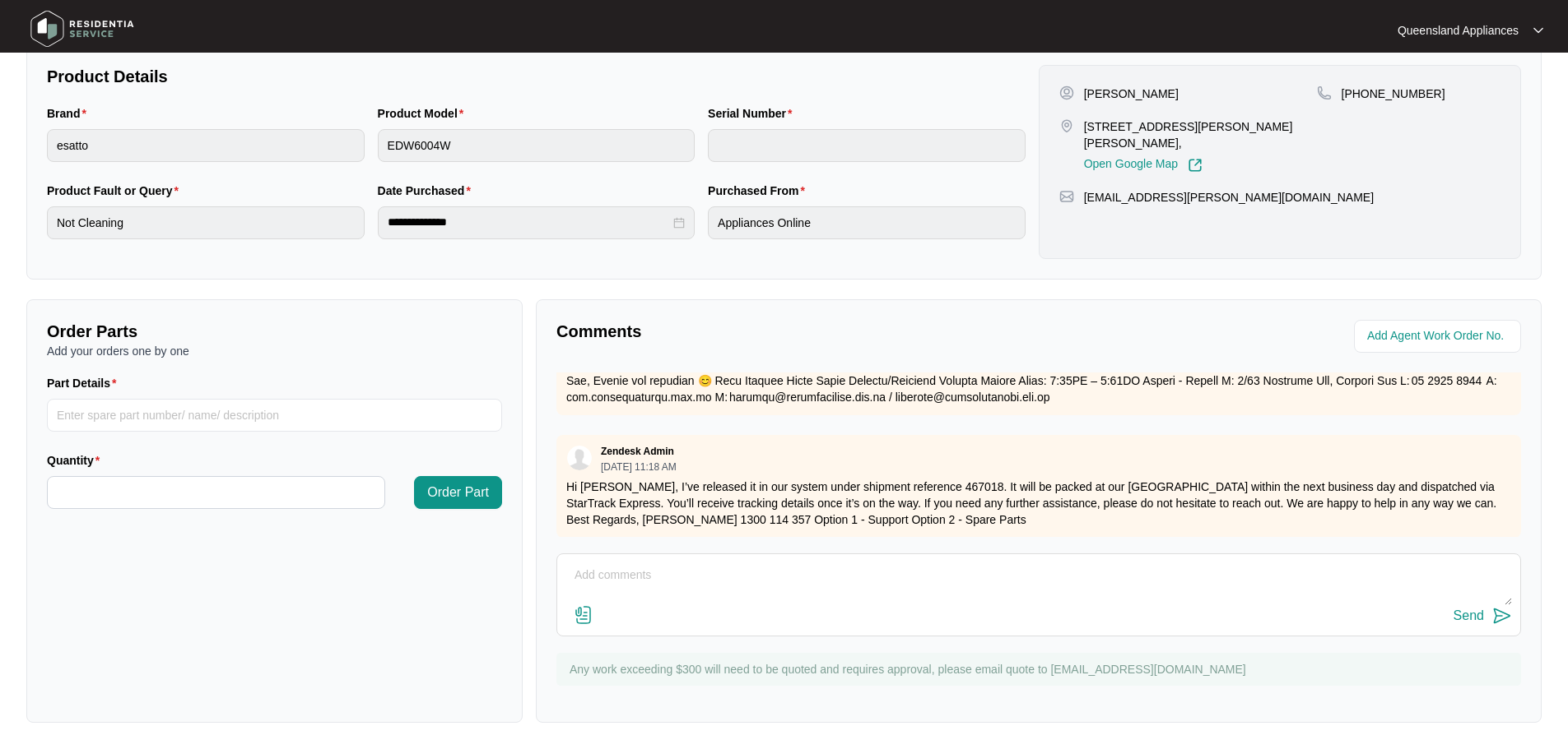
scroll to position [335, 0]
drag, startPoint x: 904, startPoint y: 467, endPoint x: 923, endPoint y: 468, distance: 19.0
click at [909, 478] on p "Hi [PERSON_NAME], I’ve released it in our system under shipment reference 46701…" at bounding box center [1039, 502] width 945 height 49
click at [932, 478] on p "Hi [PERSON_NAME], I’ve released it in our system under shipment reference 46701…" at bounding box center [1039, 502] width 945 height 49
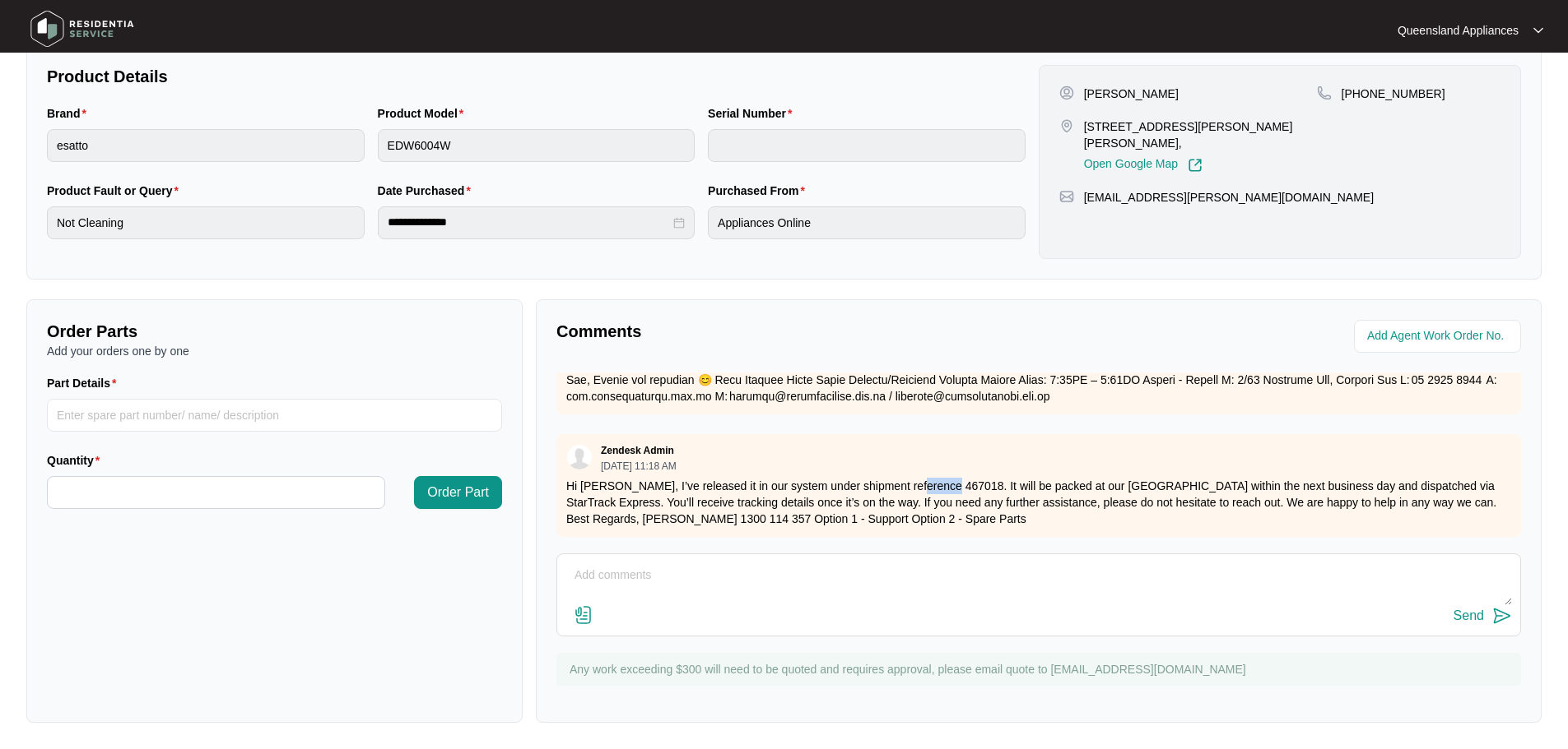
copy p "467018"
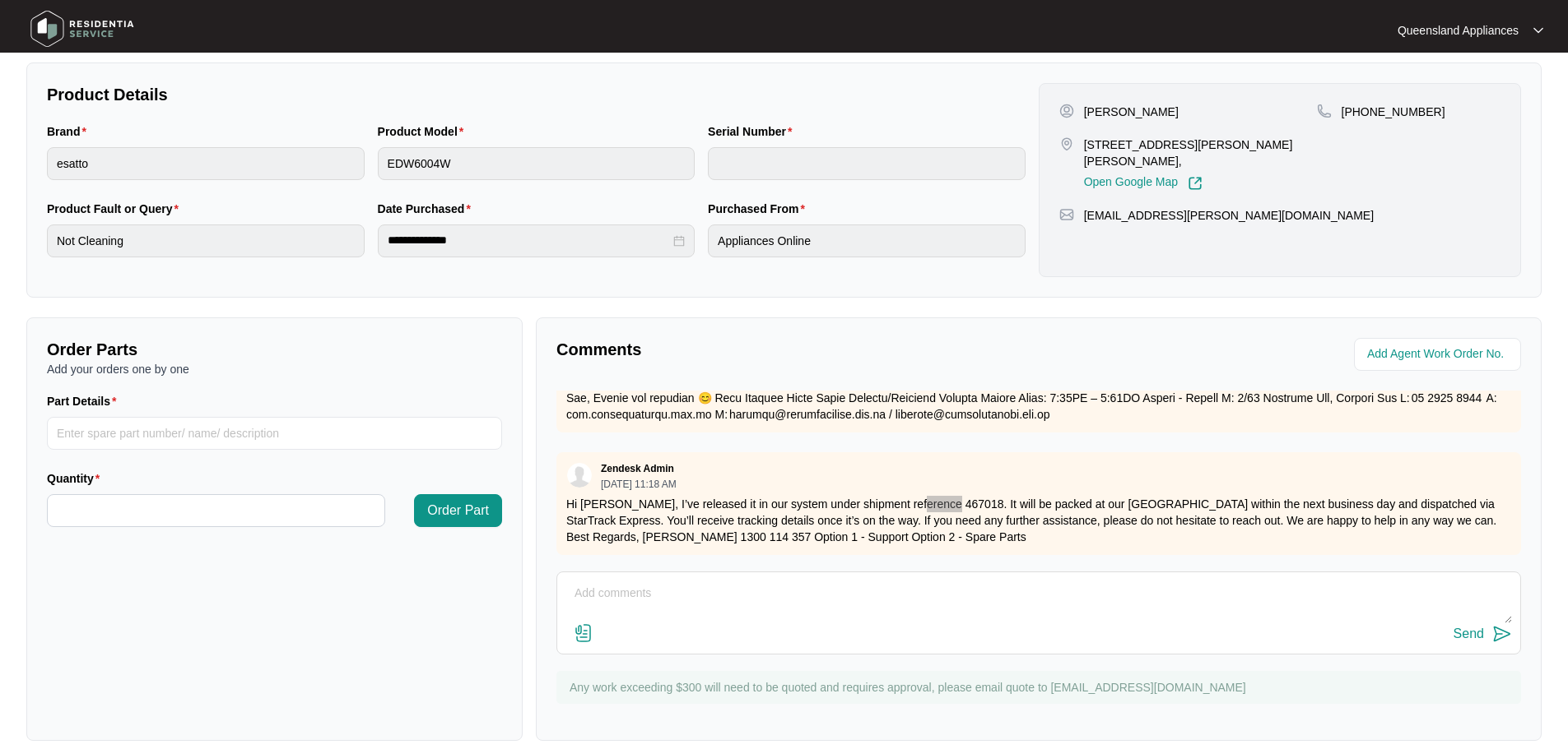
scroll to position [0, 0]
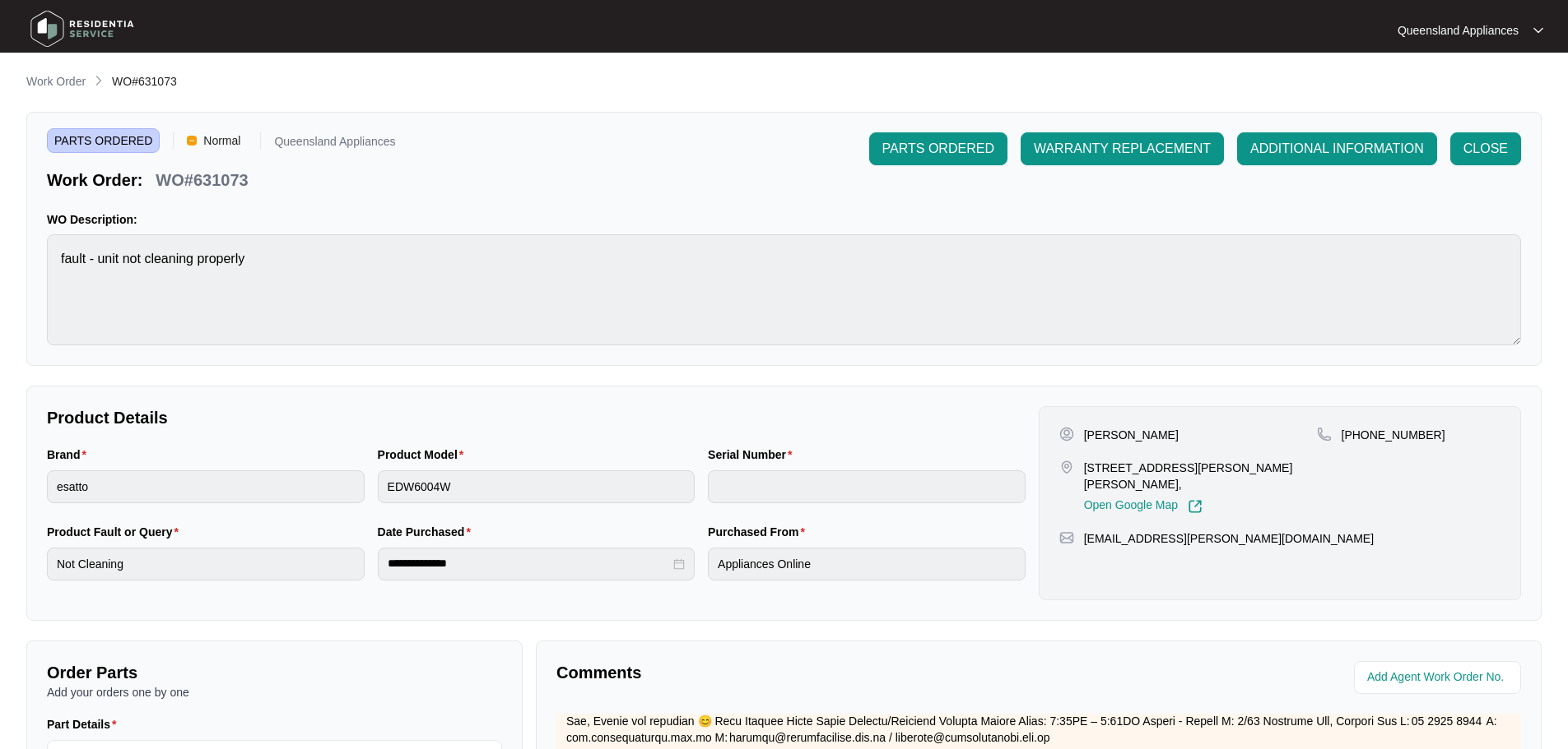
click at [73, 92] on div "**********" at bounding box center [783, 568] width 1515 height 992
click at [68, 81] on p "Work Order" at bounding box center [56, 81] width 60 height 16
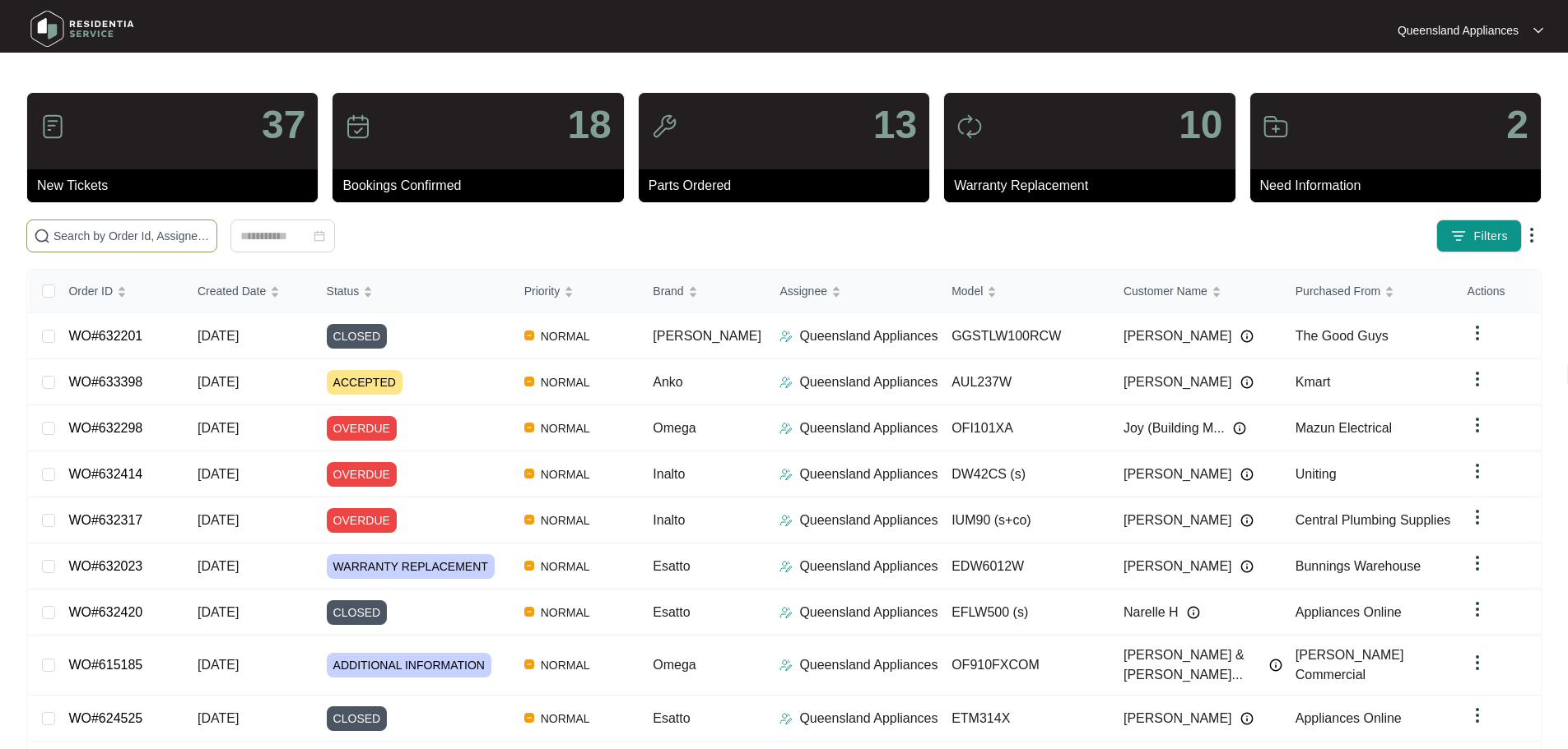
click at [217, 221] on span at bounding box center [121, 236] width 190 height 33
paste input "630789"
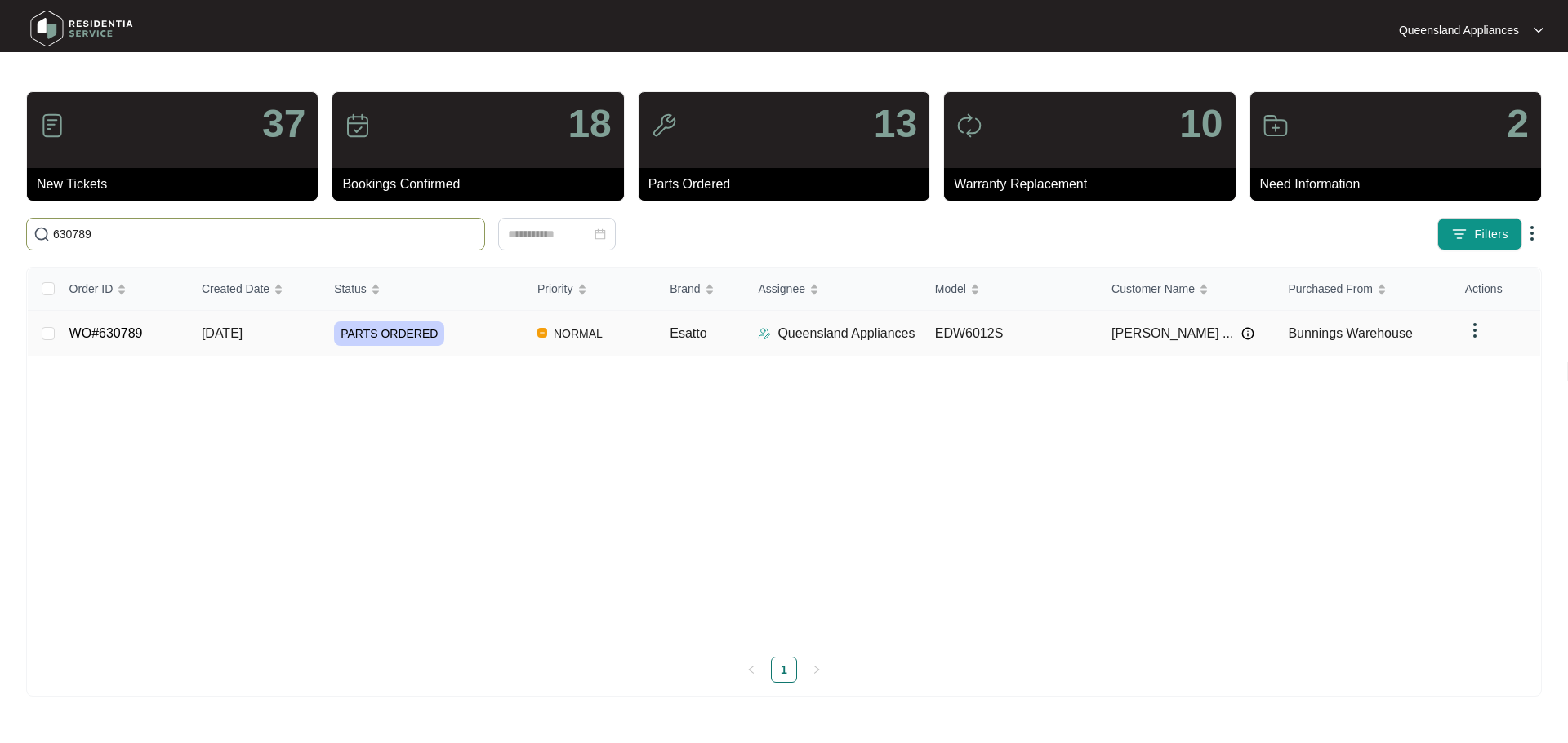
type input "630789"
click at [439, 331] on div "PARTS ORDERED" at bounding box center [429, 334] width 190 height 25
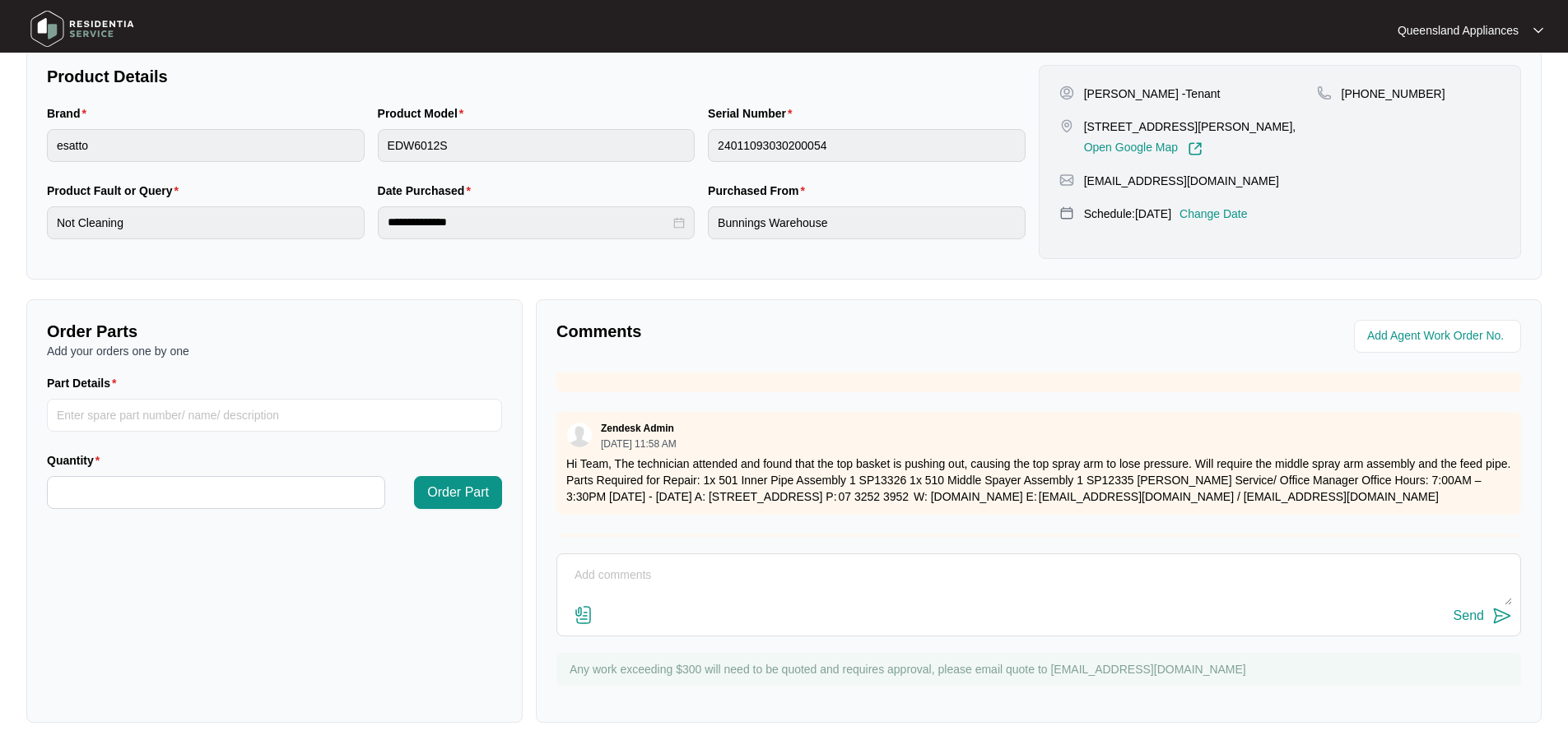
scroll to position [248, 0]
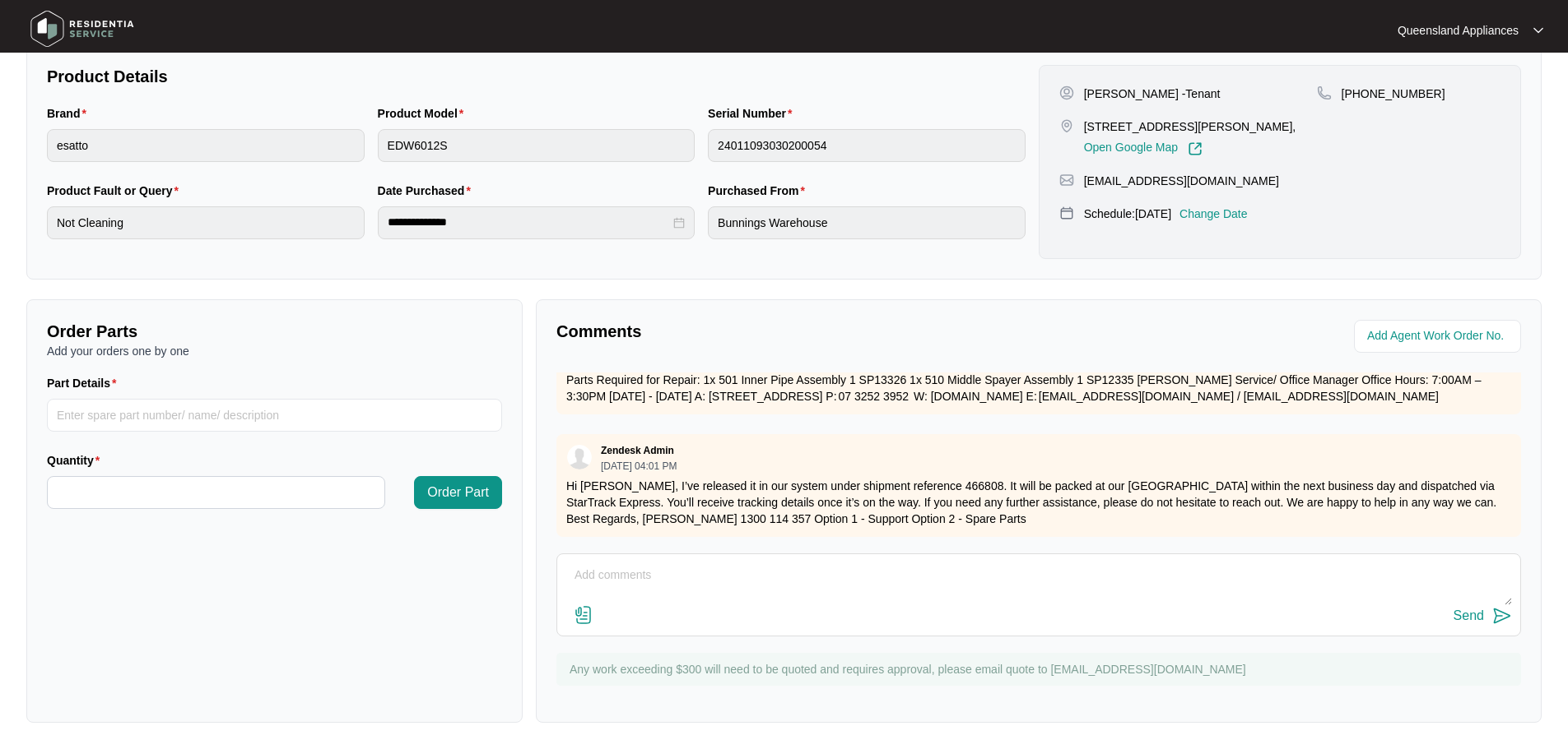
click at [929, 478] on p "Hi [PERSON_NAME], I’ve released it in our system under shipment reference 46680…" at bounding box center [1039, 502] width 945 height 49
copy p "466808"
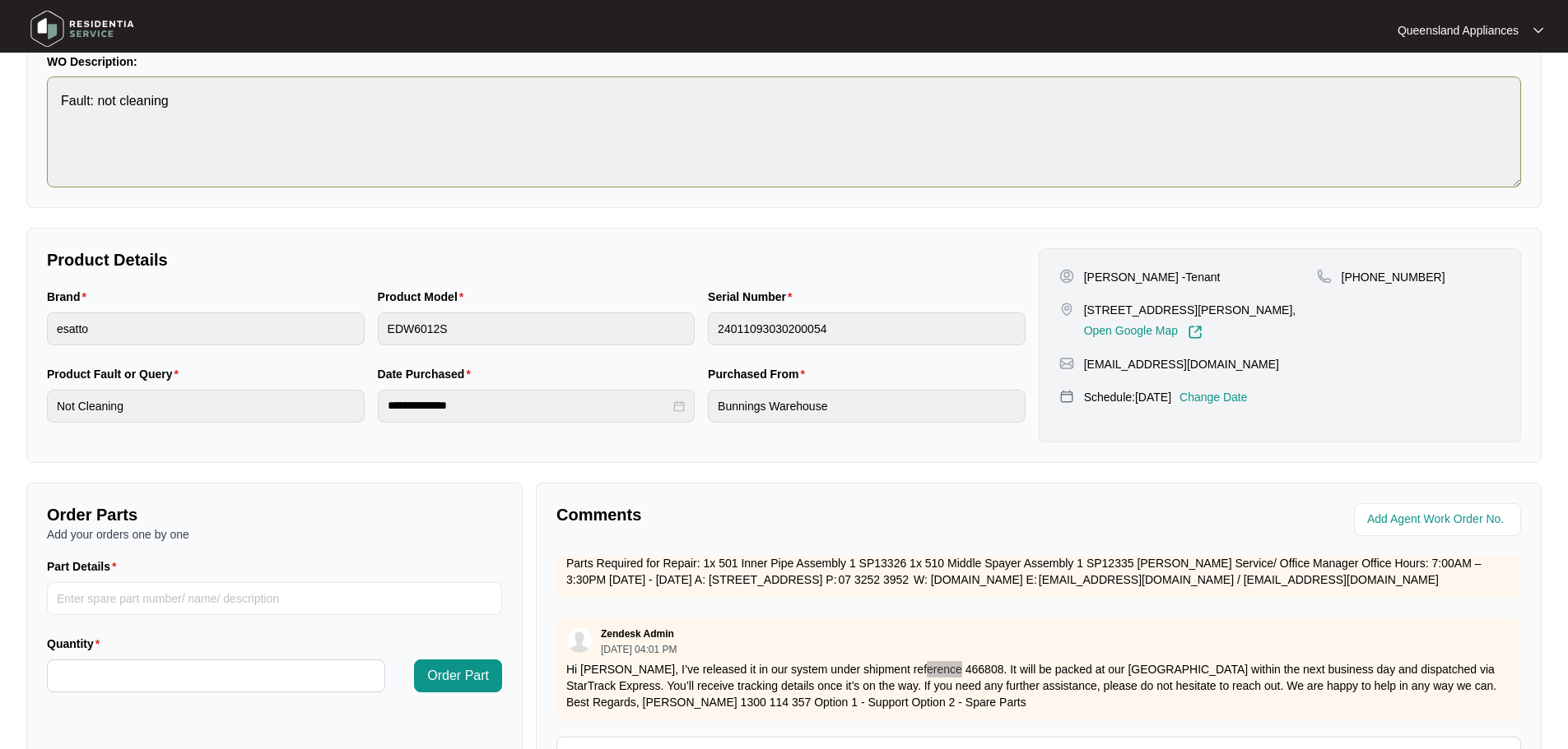
scroll to position [13, 0]
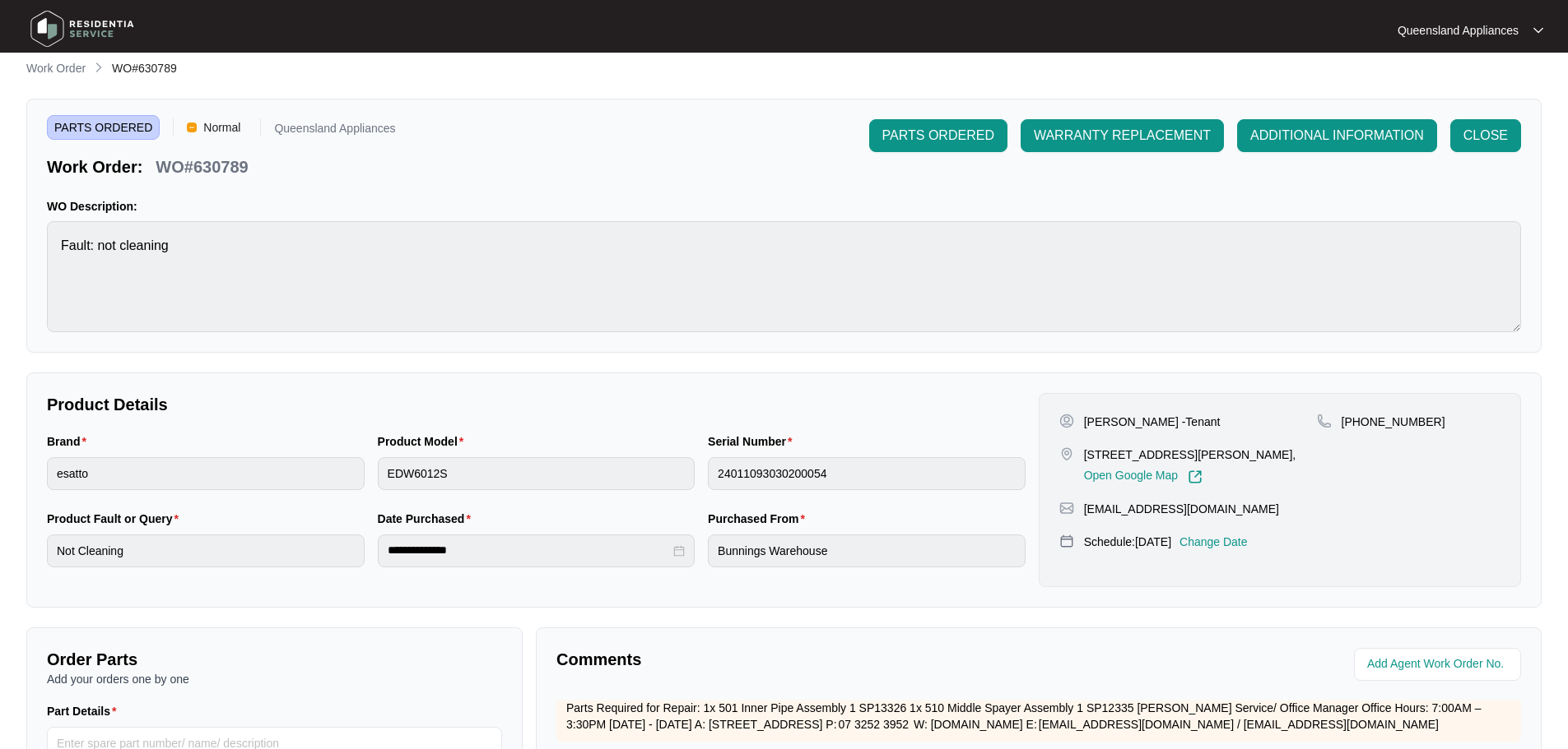
click at [70, 68] on p "Work Order" at bounding box center [56, 67] width 60 height 16
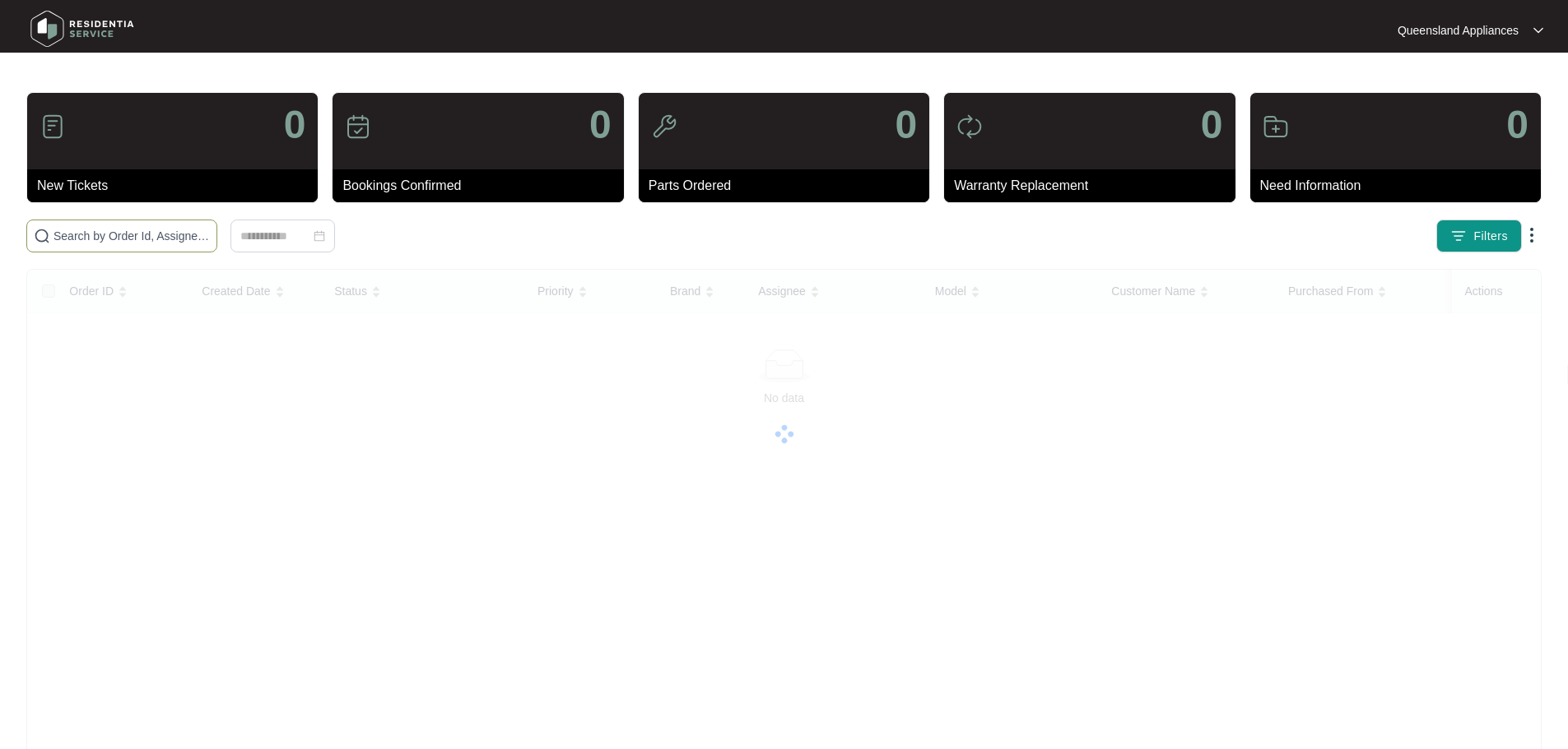
click at [210, 242] on input "text" at bounding box center [132, 236] width 157 height 18
paste input "629248"
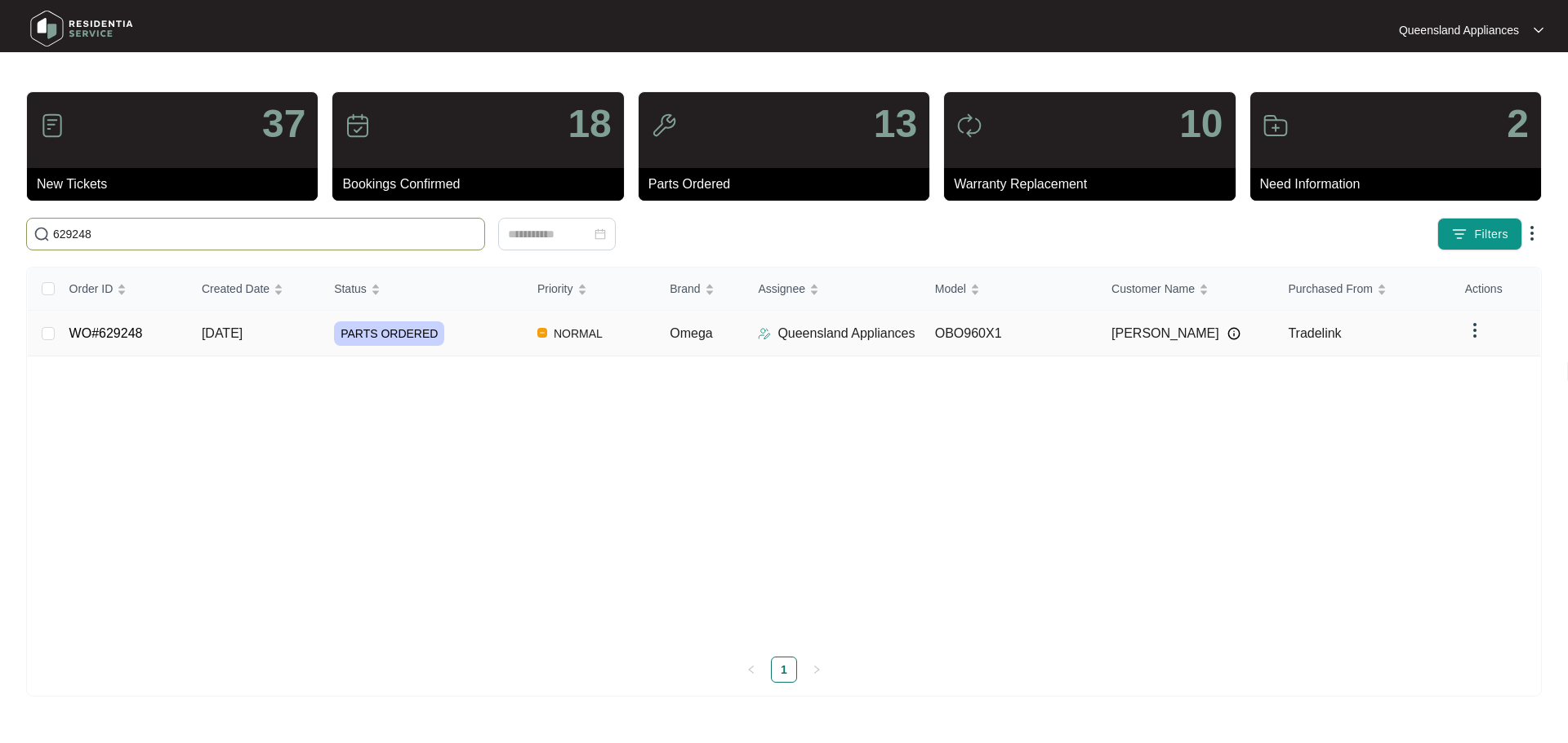
type input "629248"
click at [458, 346] on td "PARTS ORDERED" at bounding box center [422, 334] width 203 height 46
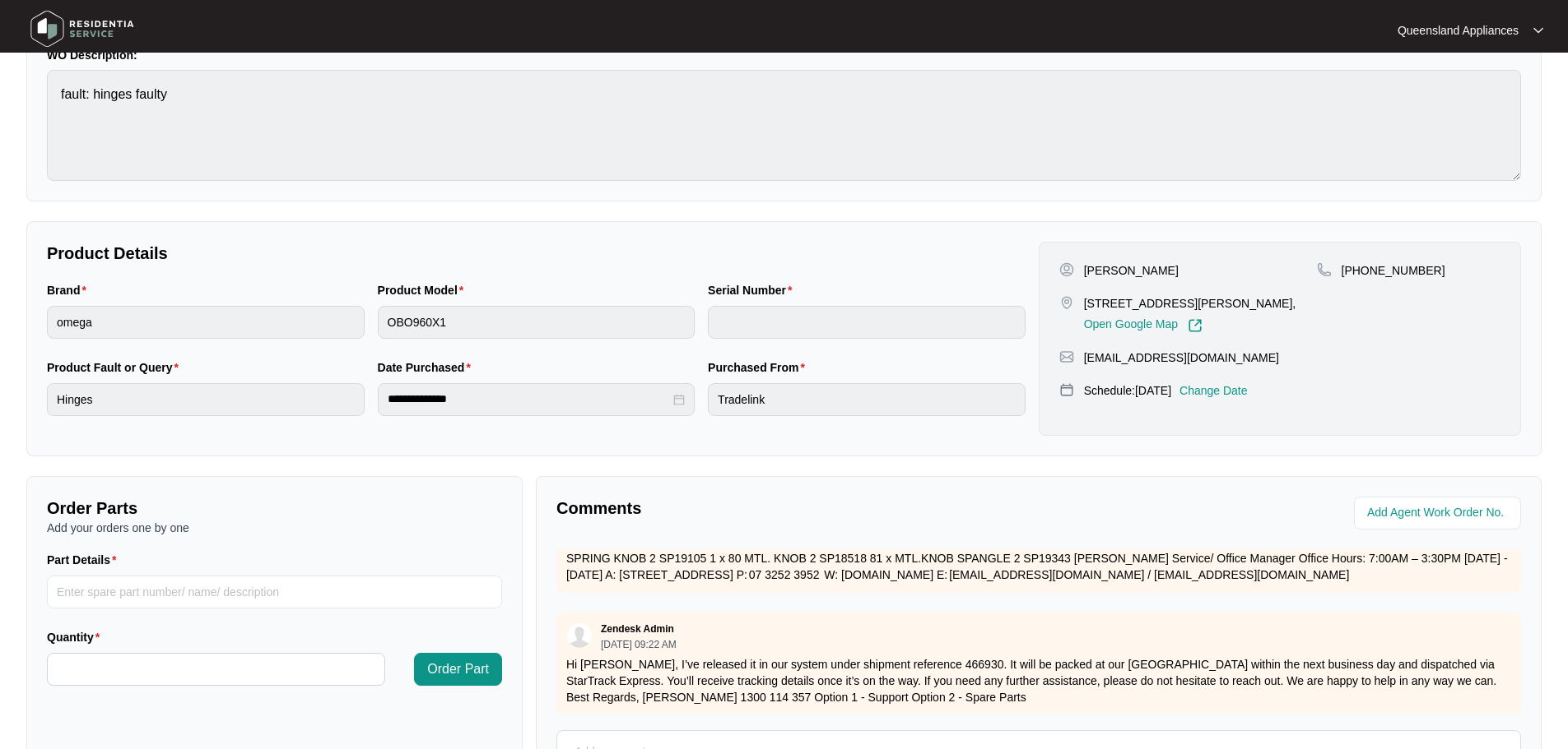
scroll to position [654, 0]
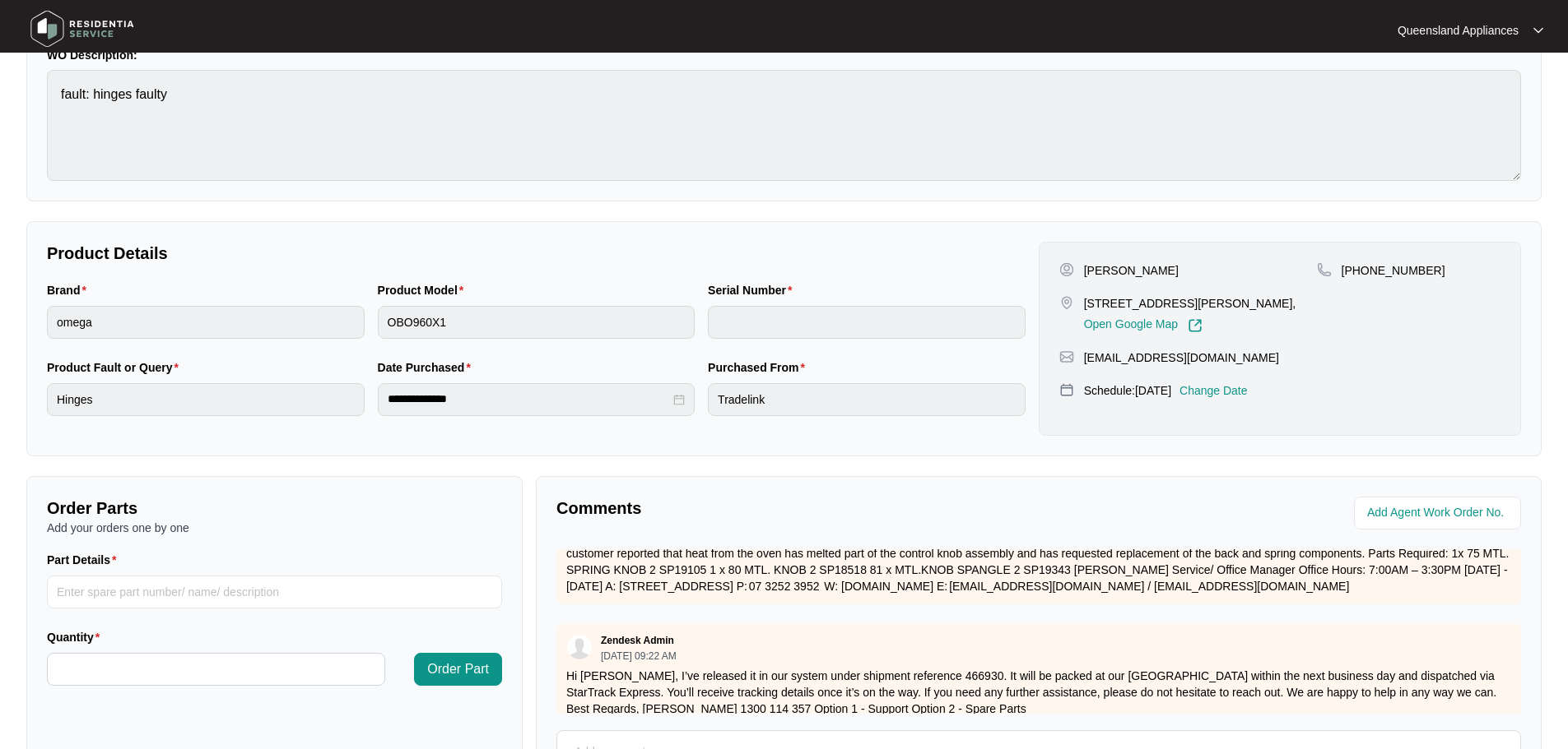
click at [942, 677] on p "Hi [PERSON_NAME], I’ve released it in our system under shipment reference 46693…" at bounding box center [1039, 692] width 945 height 49
copy p "466930"
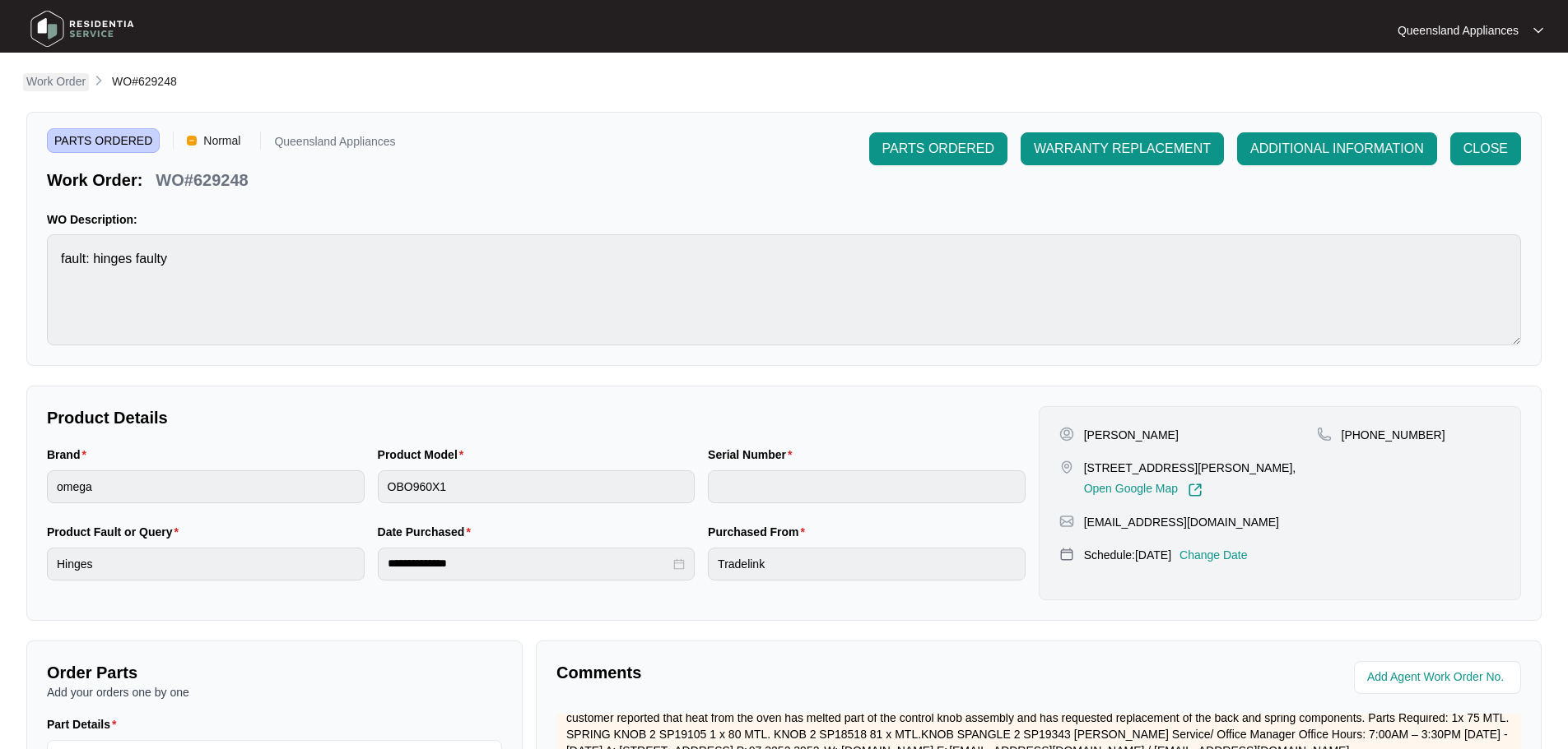
click at [45, 74] on p "Work Order" at bounding box center [56, 81] width 60 height 16
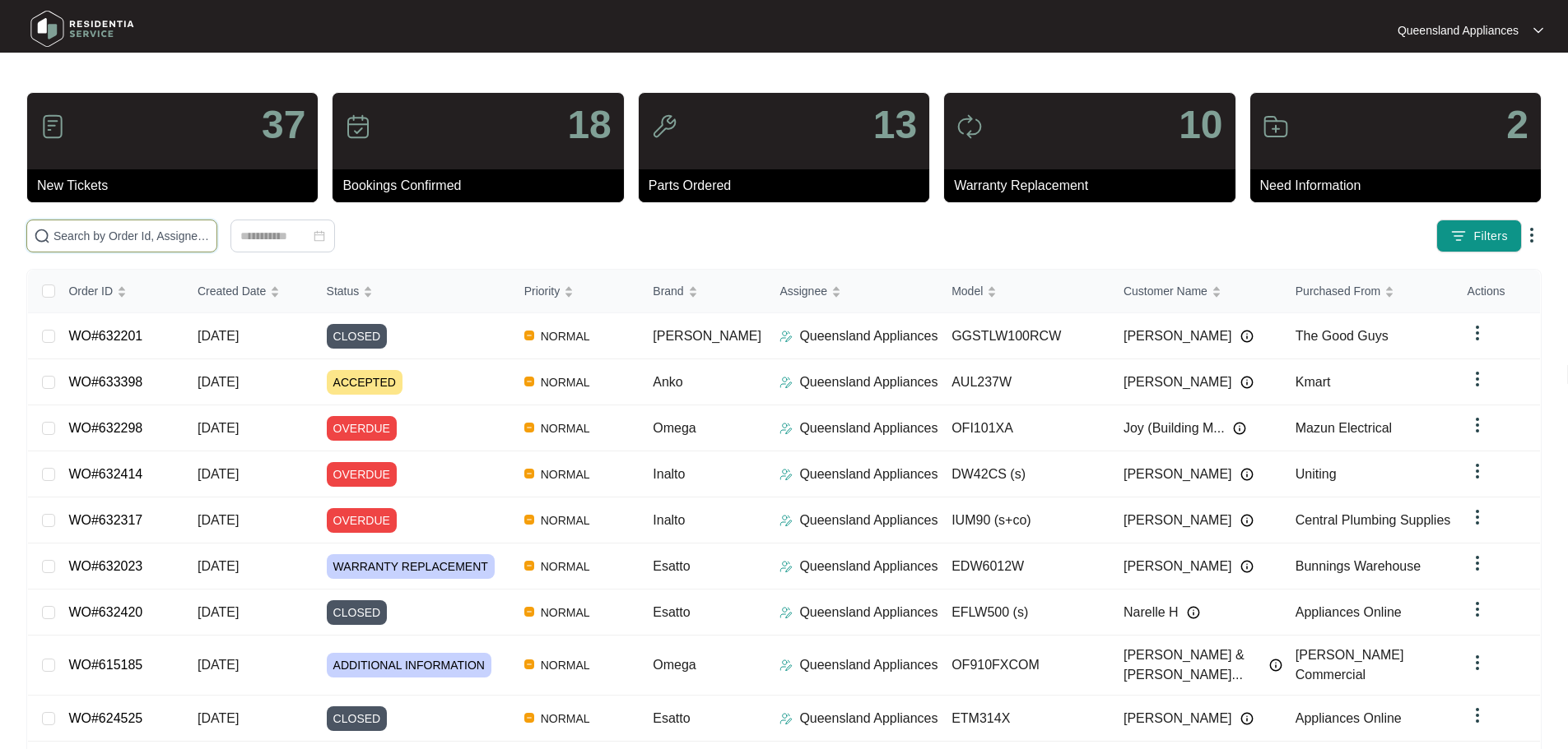
click at [210, 233] on input "text" at bounding box center [132, 236] width 157 height 18
paste input "629153"
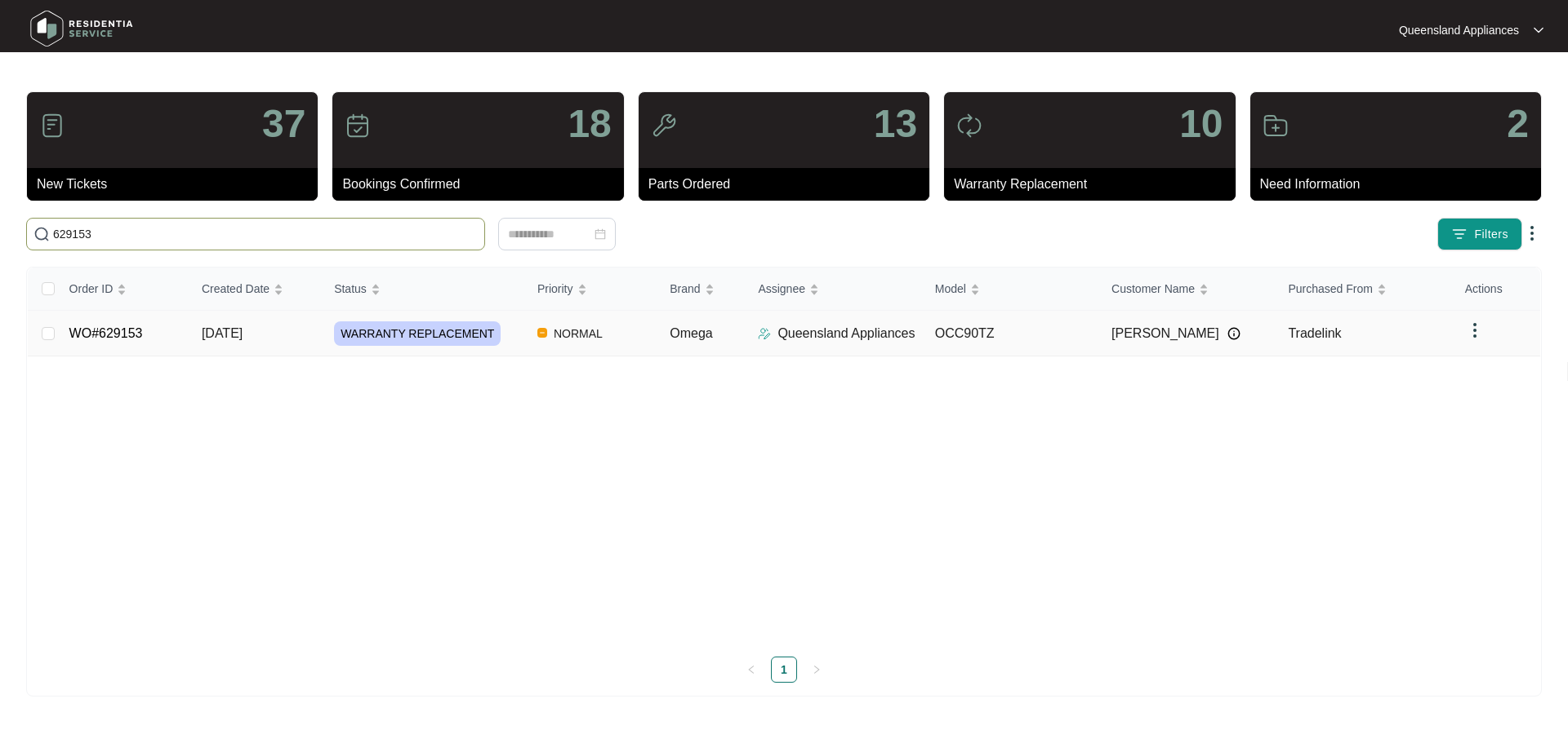
type input "629153"
click at [415, 321] on span "WARRANTY REPLACEMENT" at bounding box center [417, 334] width 167 height 25
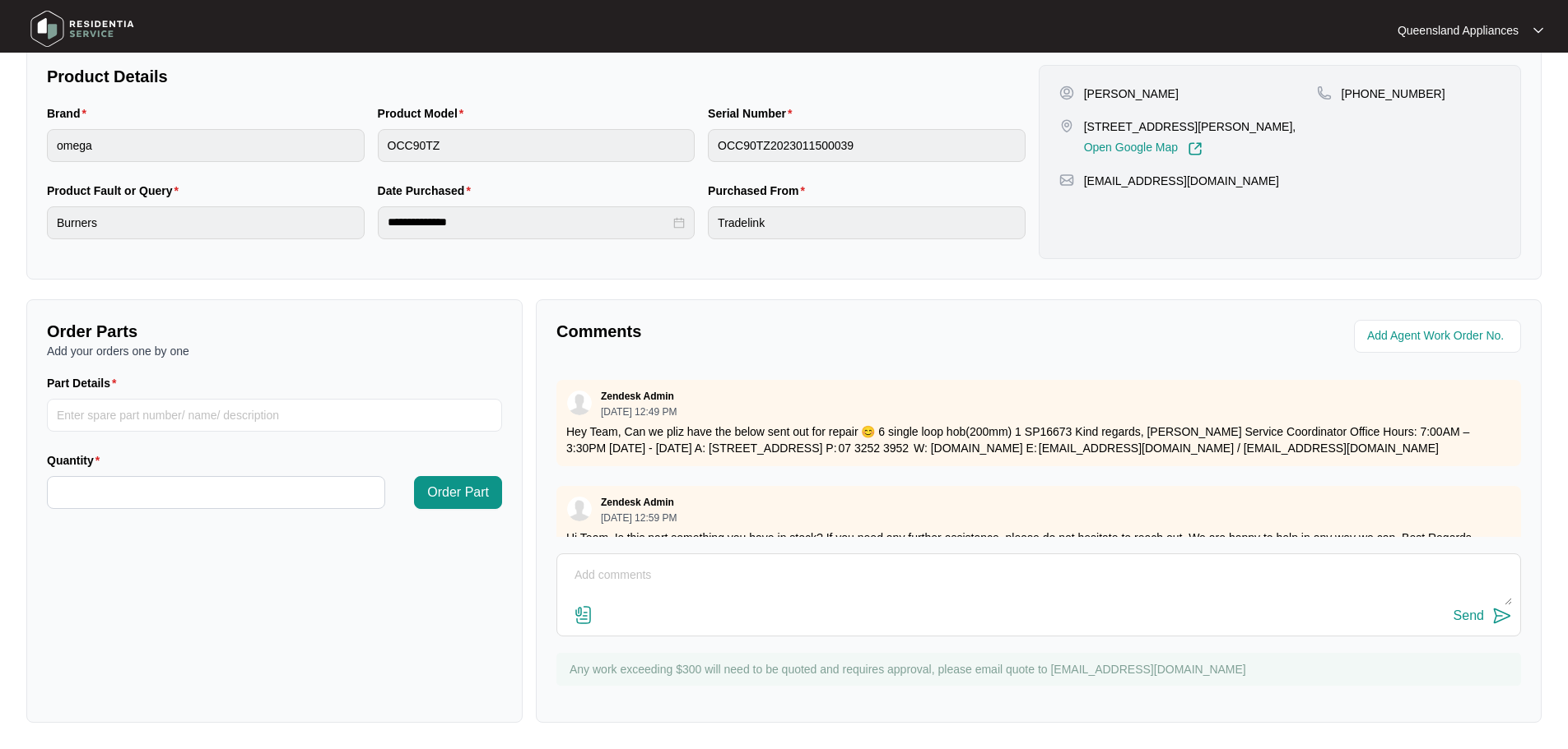
scroll to position [517, 0]
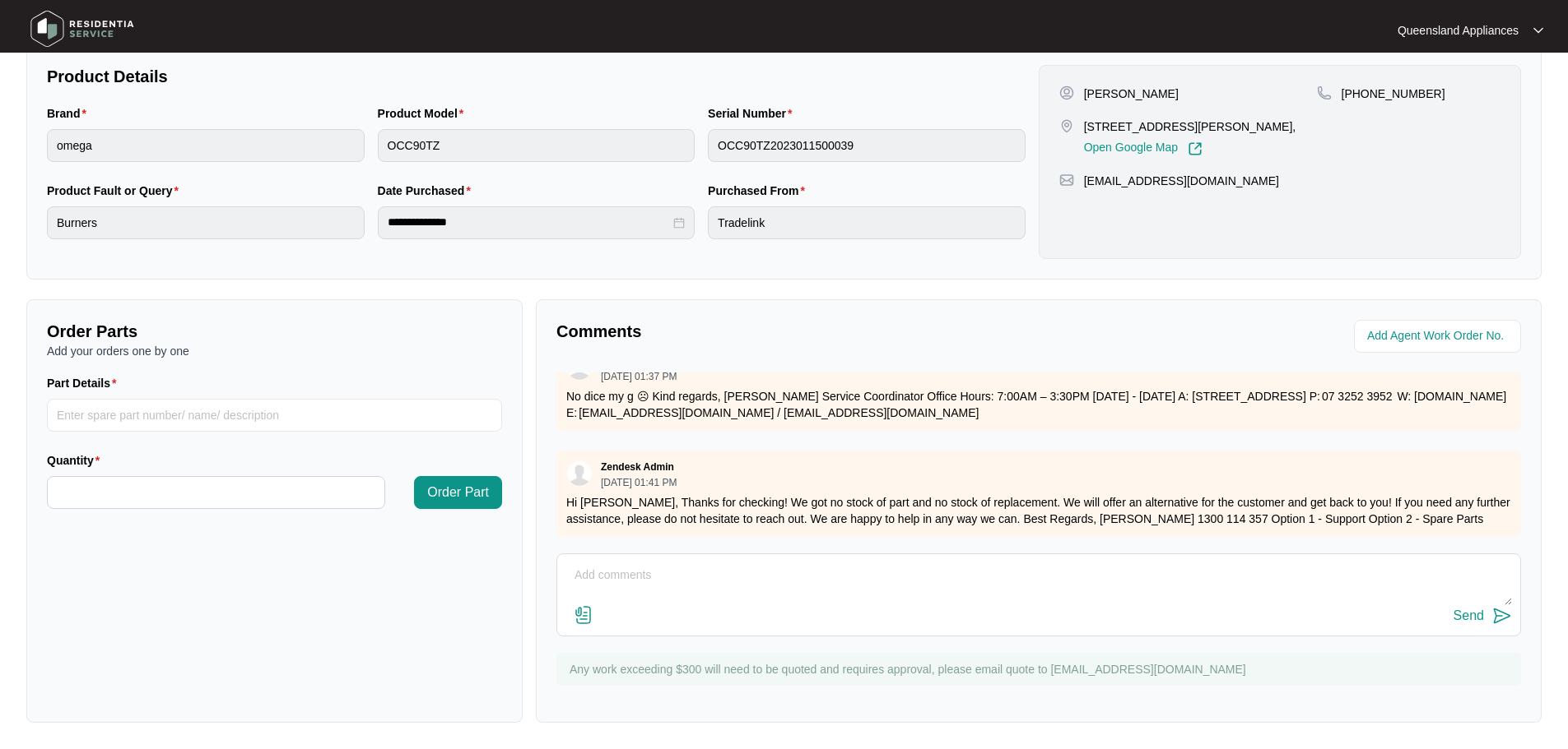
click at [971, 557] on div "Send" at bounding box center [1038, 595] width 965 height 83
click at [844, 562] on textarea at bounding box center [1039, 584] width 947 height 42
type textarea "Hi Team, Just following up on this, any updates?"
click at [1479, 622] on div "Send" at bounding box center [1469, 615] width 31 height 14
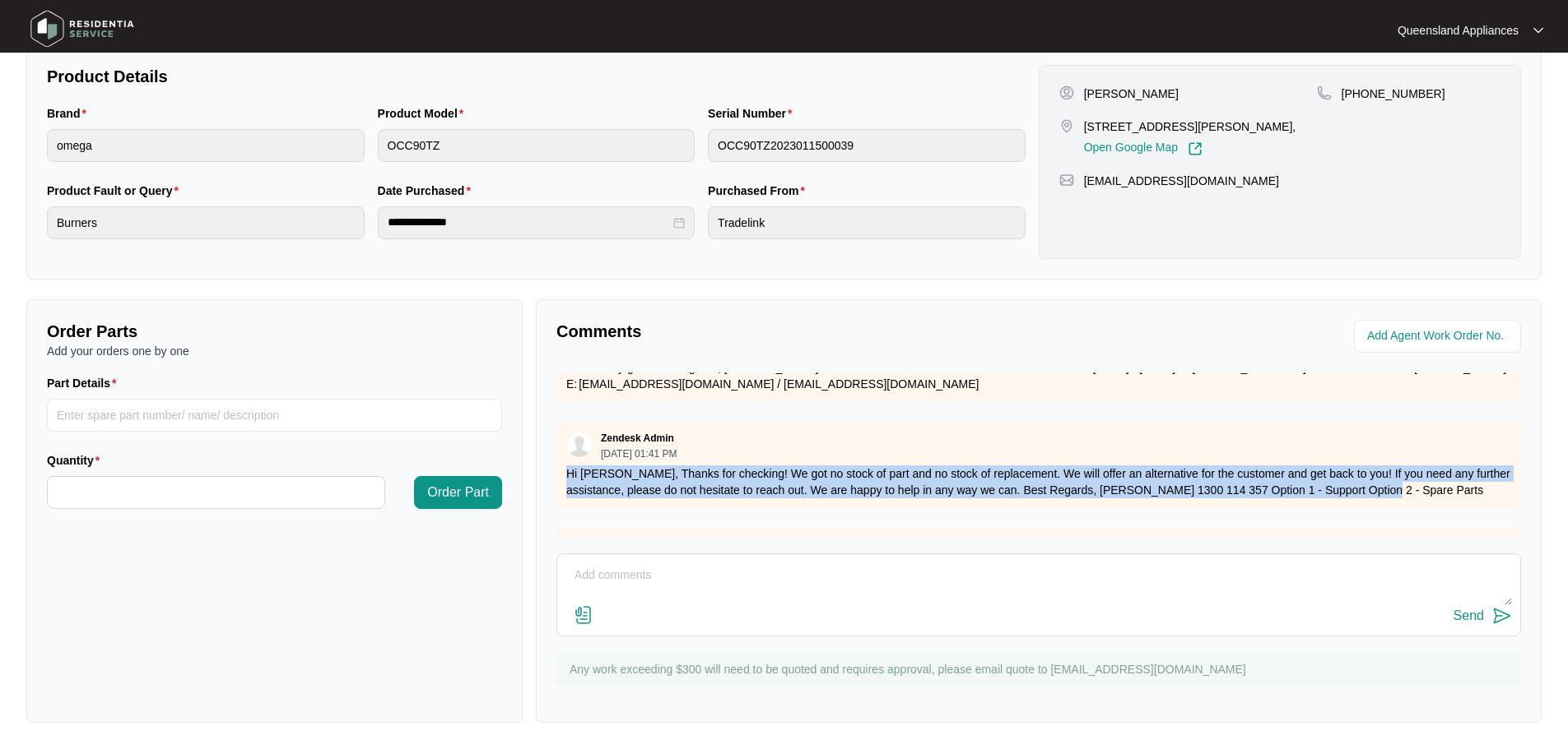
drag, startPoint x: 567, startPoint y: 487, endPoint x: 1418, endPoint y: 505, distance: 851.2
click at [1418, 498] on p "Hi [PERSON_NAME], Thanks for checking! We got no stock of part and no stock of …" at bounding box center [1039, 482] width 945 height 33
copy p "Hi [PERSON_NAME], Thanks for checking! We got no stock of part and no stock of …"
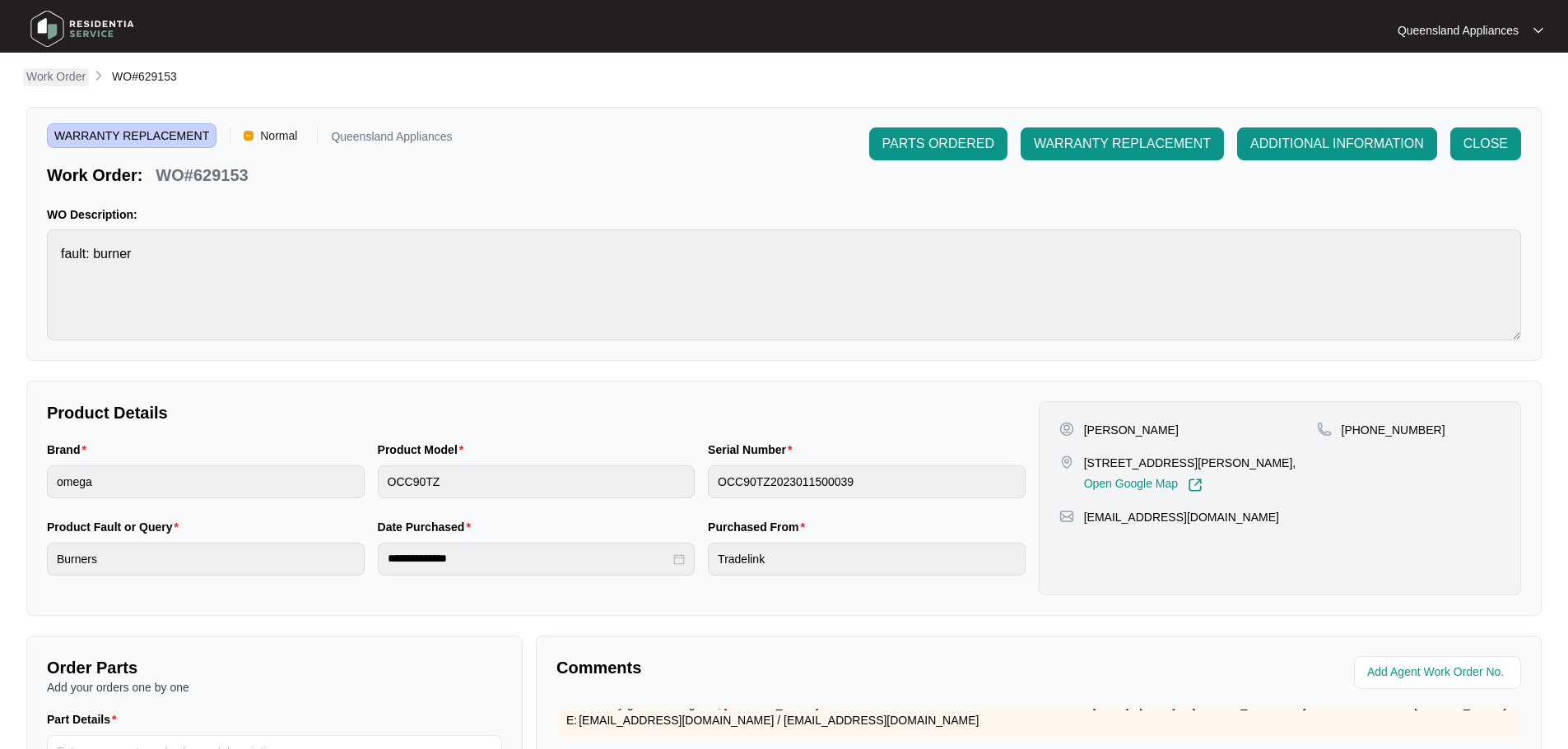
scroll to position [0, 0]
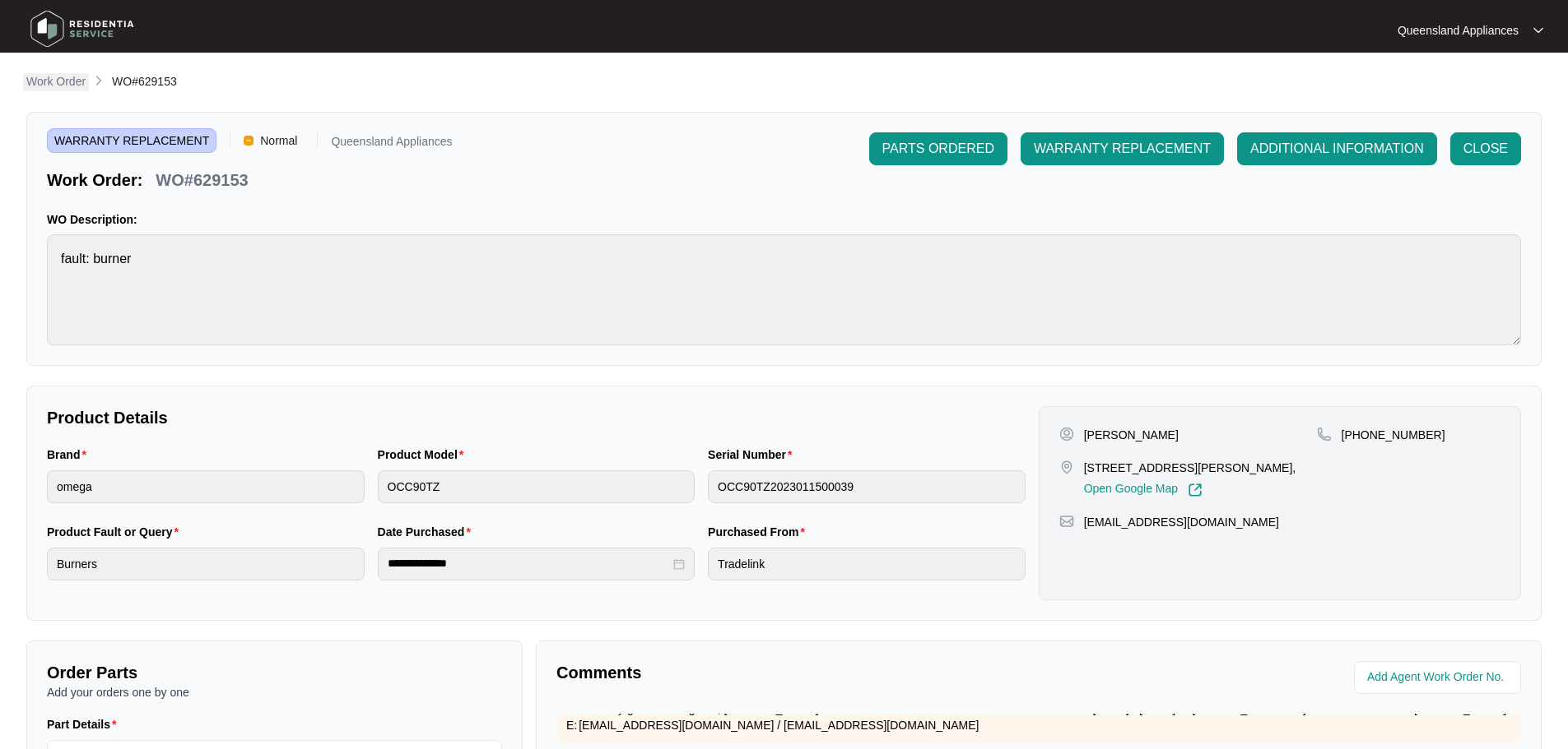
click at [38, 82] on p "Work Order" at bounding box center [56, 81] width 60 height 16
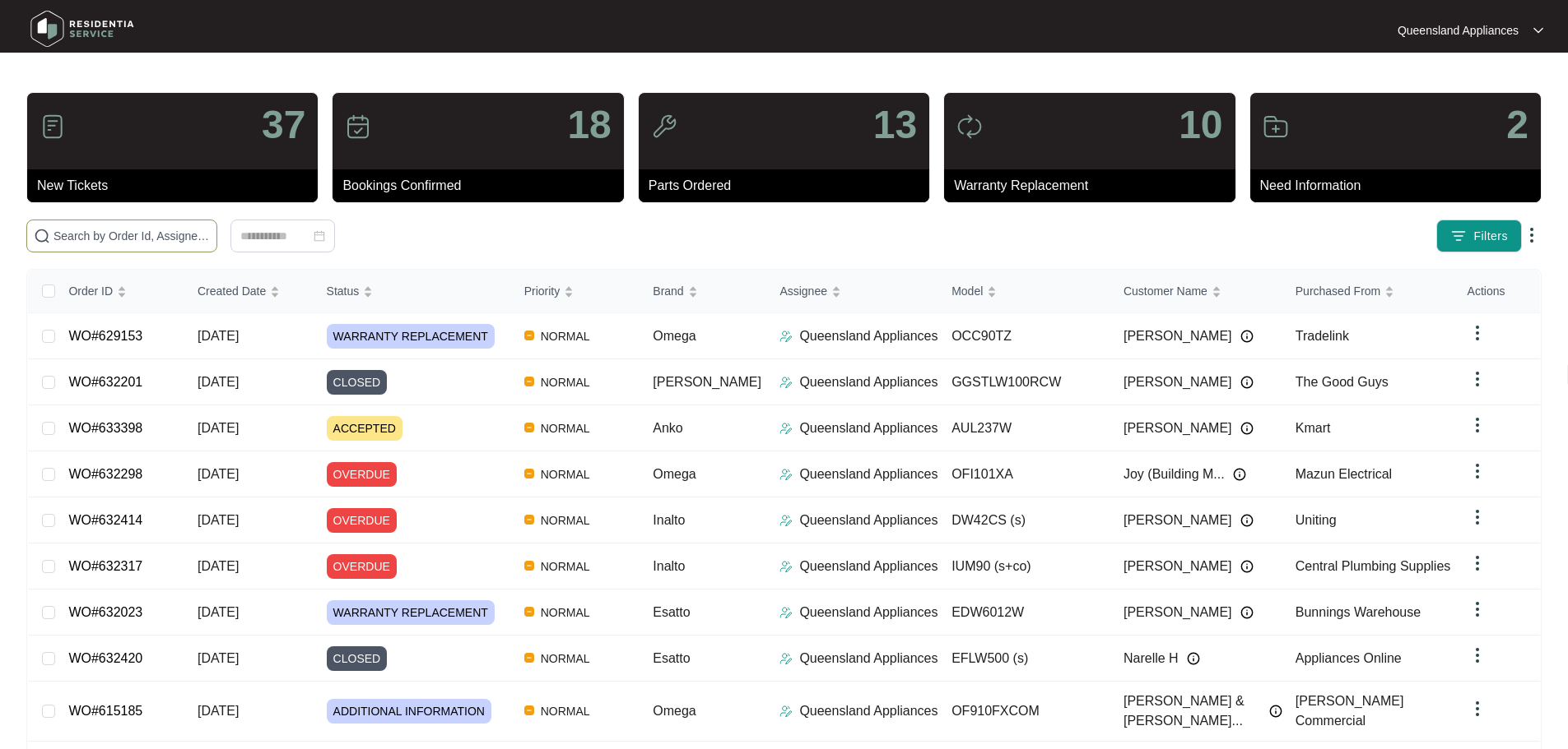
click at [157, 222] on span at bounding box center [121, 236] width 190 height 33
paste input "628355"
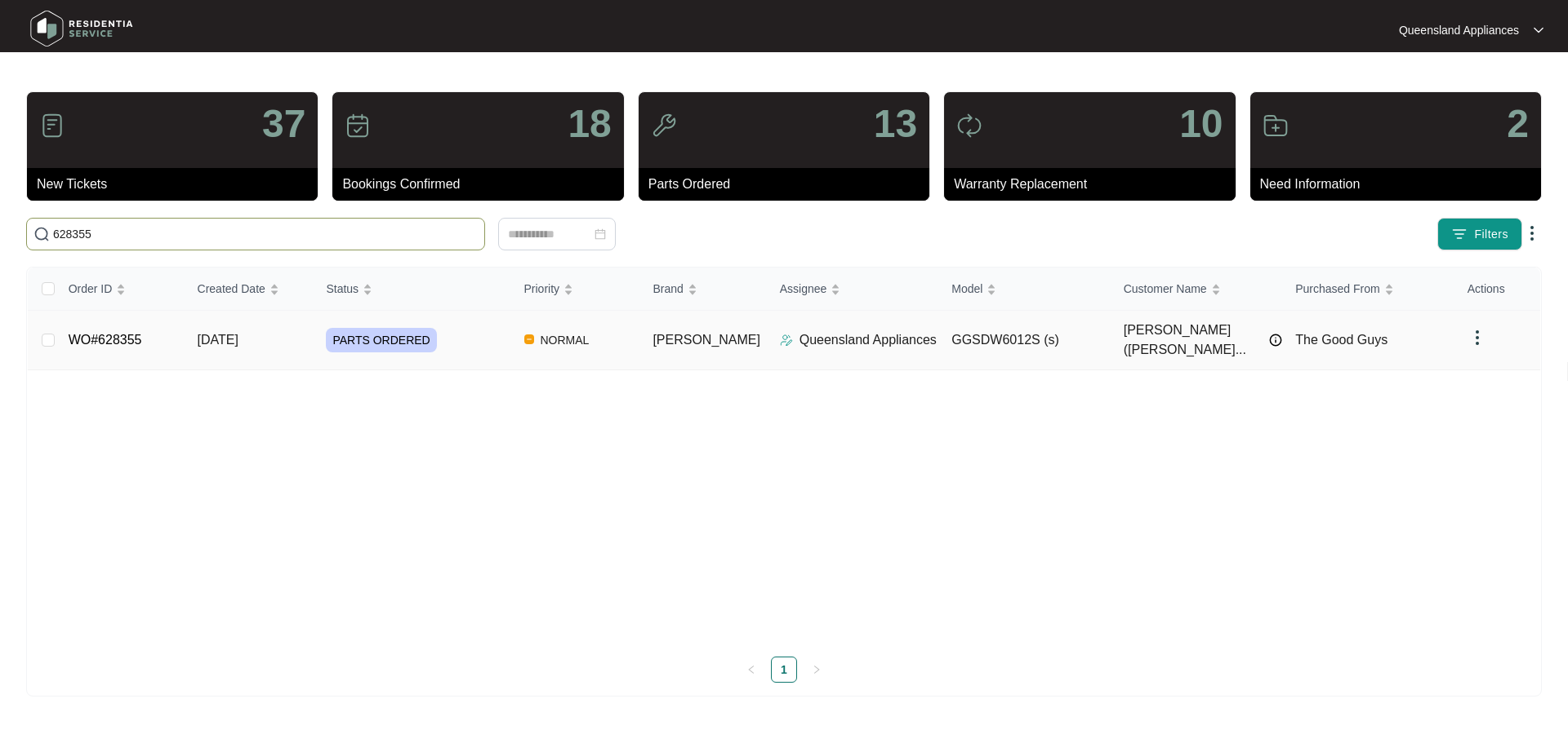
type input "628355"
click at [448, 335] on div "PARTS ORDERED" at bounding box center [417, 341] width 184 height 25
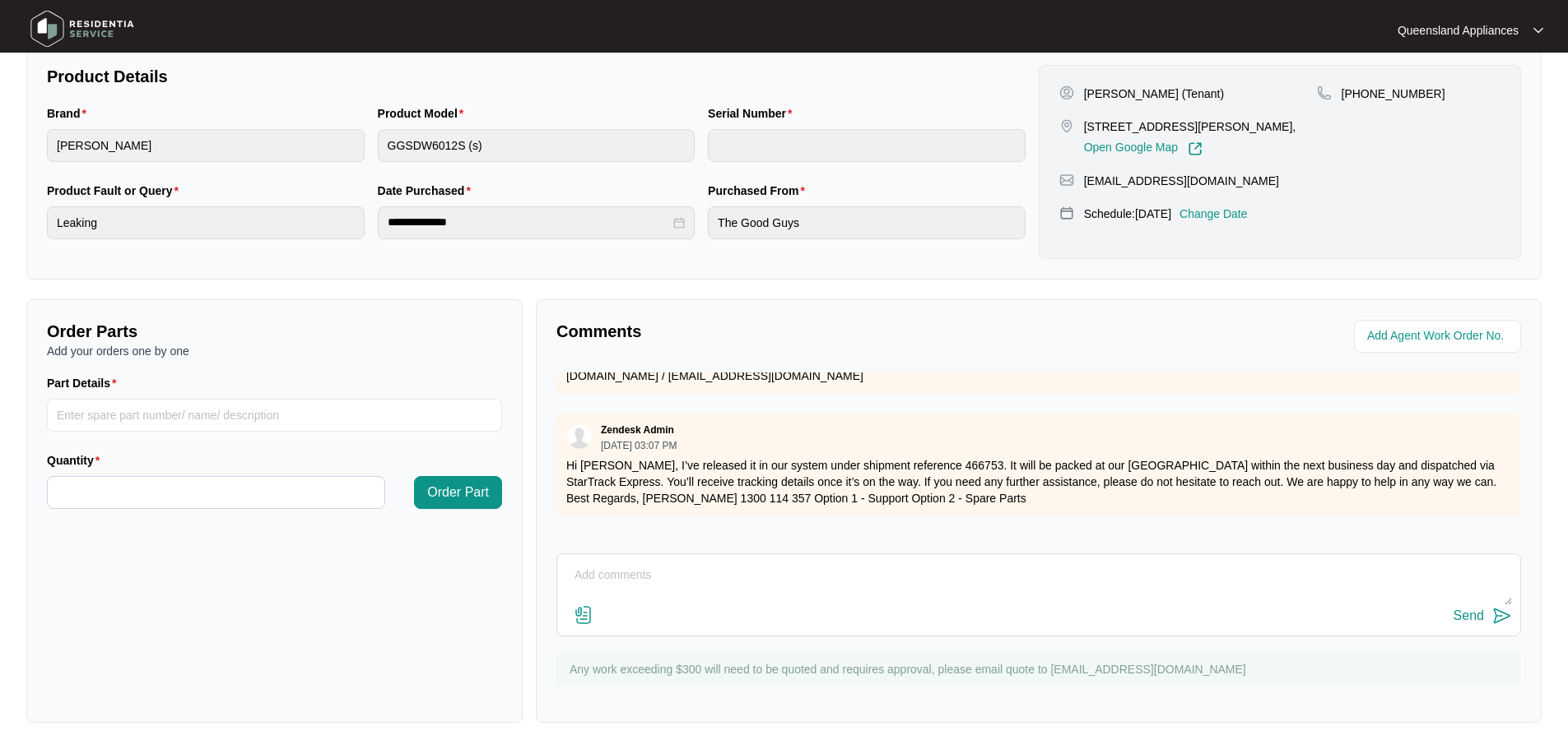
scroll to position [386, 0]
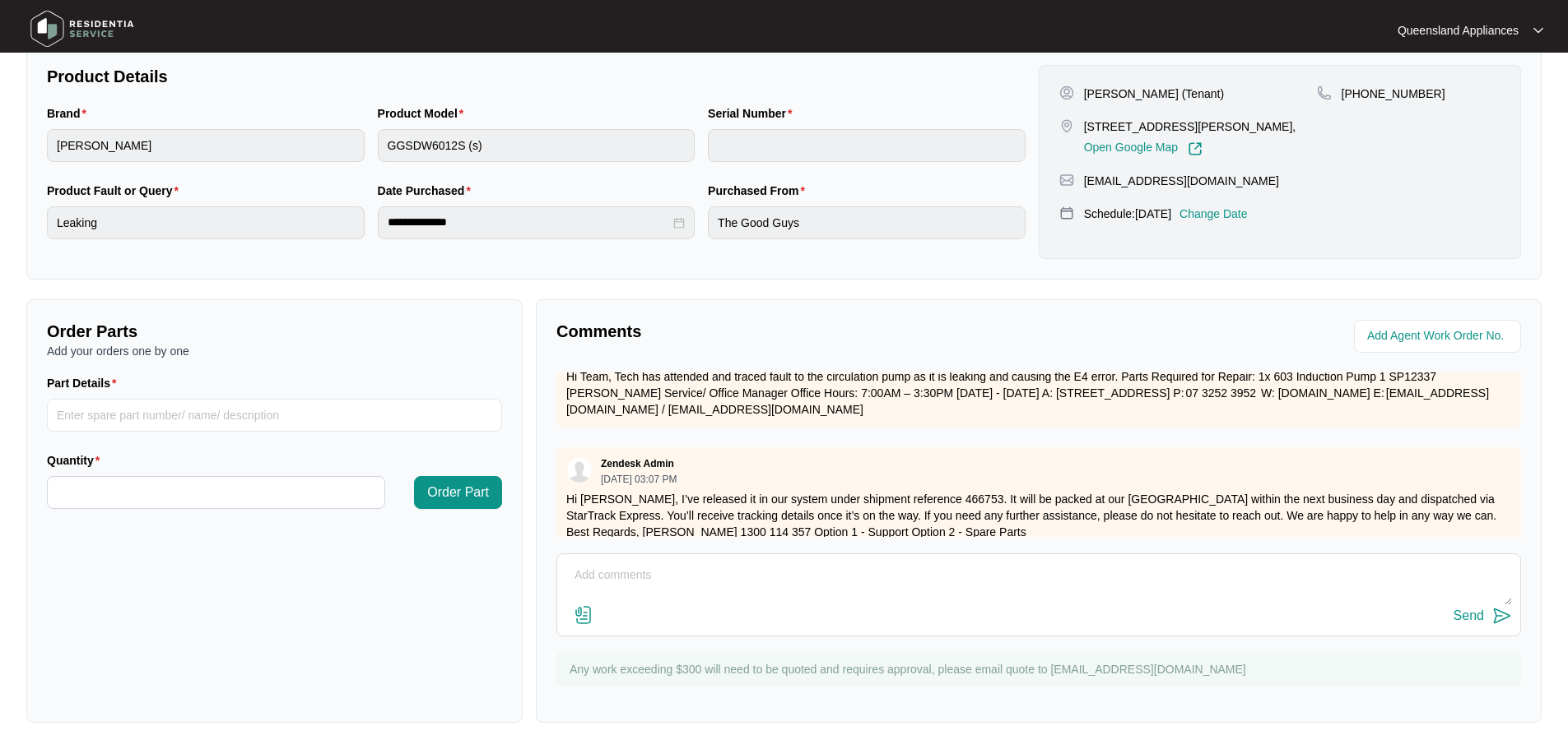
click at [941, 494] on p "Hi [PERSON_NAME], I’ve released it in our system under shipment reference 46675…" at bounding box center [1039, 515] width 945 height 49
copy p "466753"
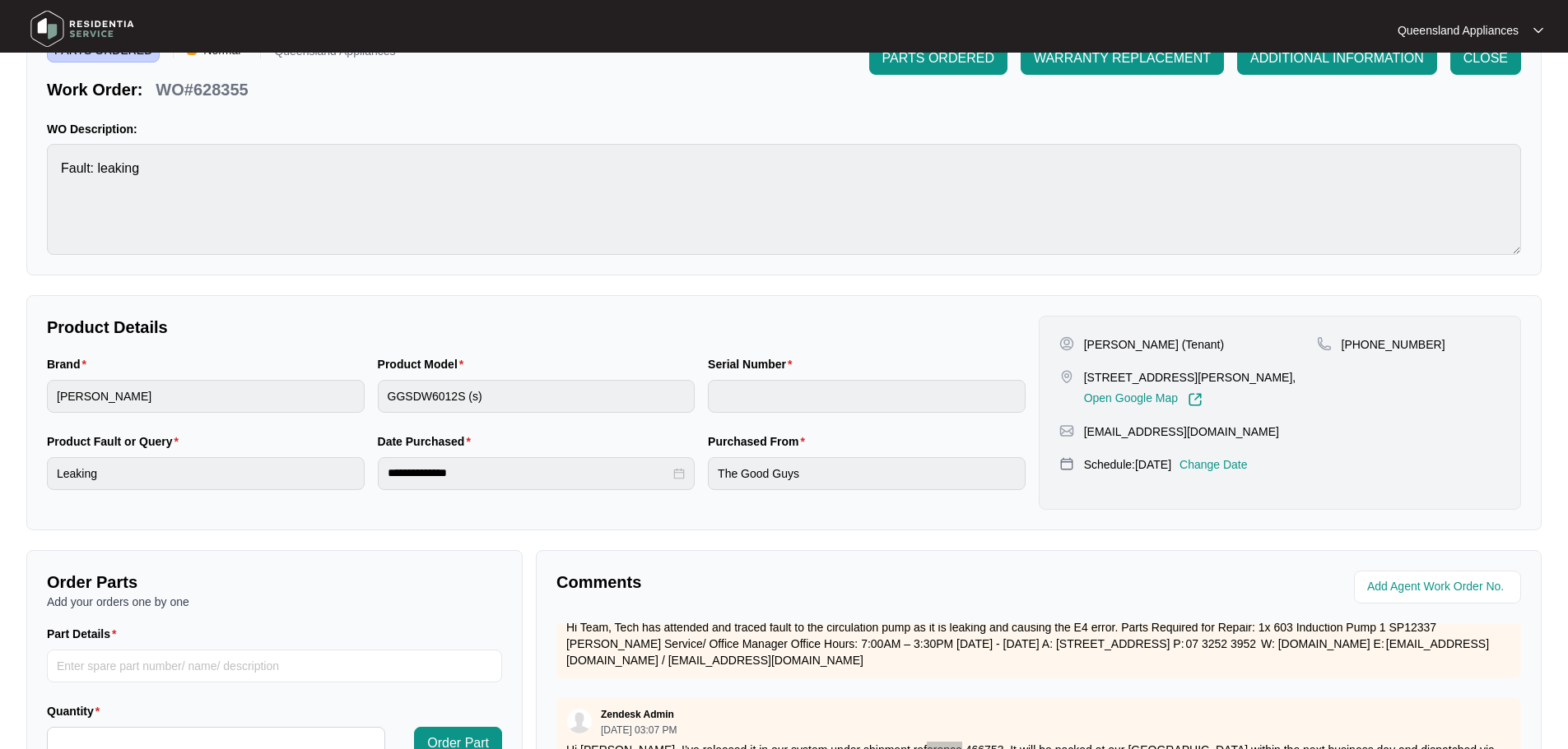
scroll to position [0, 0]
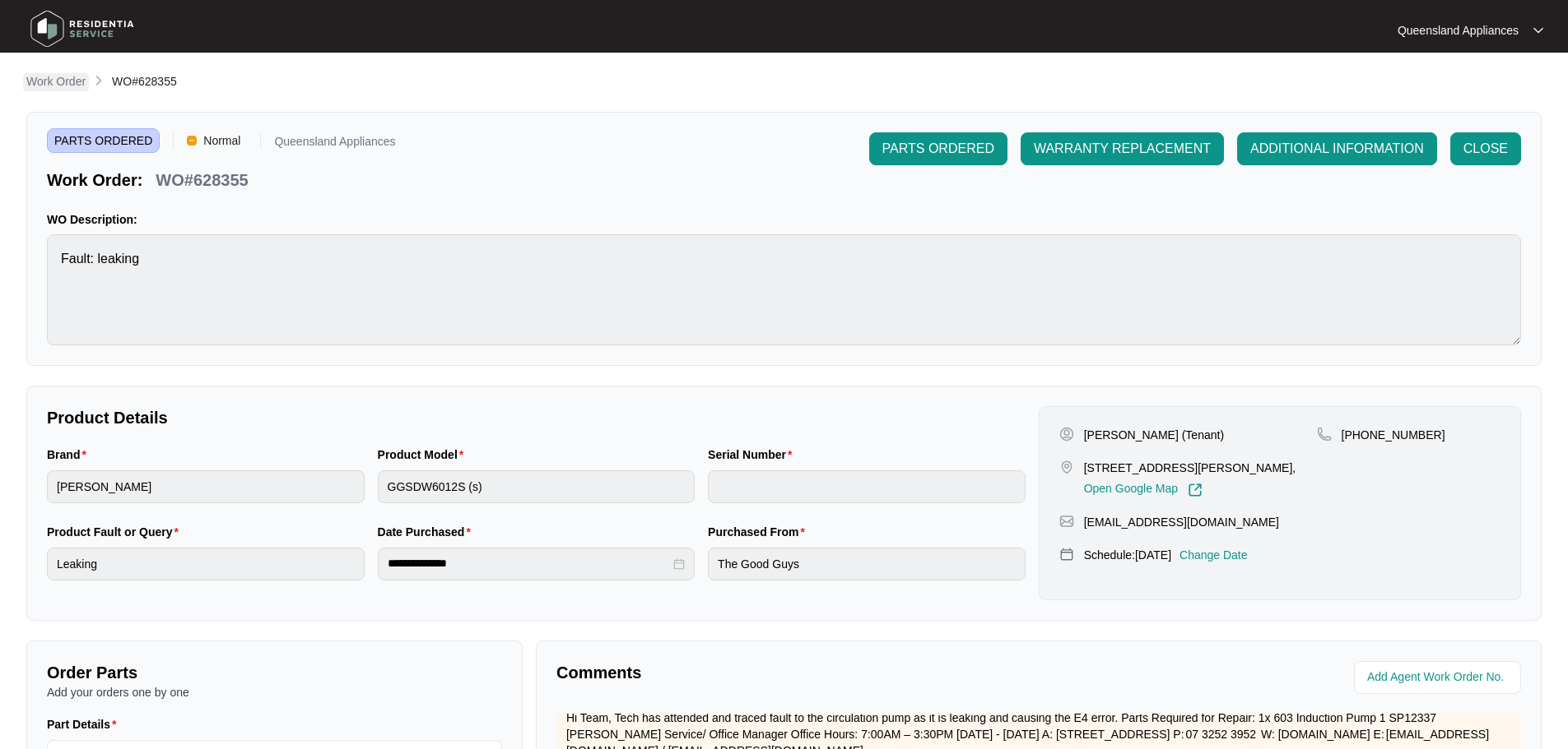
click at [71, 85] on p "Work Order" at bounding box center [56, 81] width 60 height 16
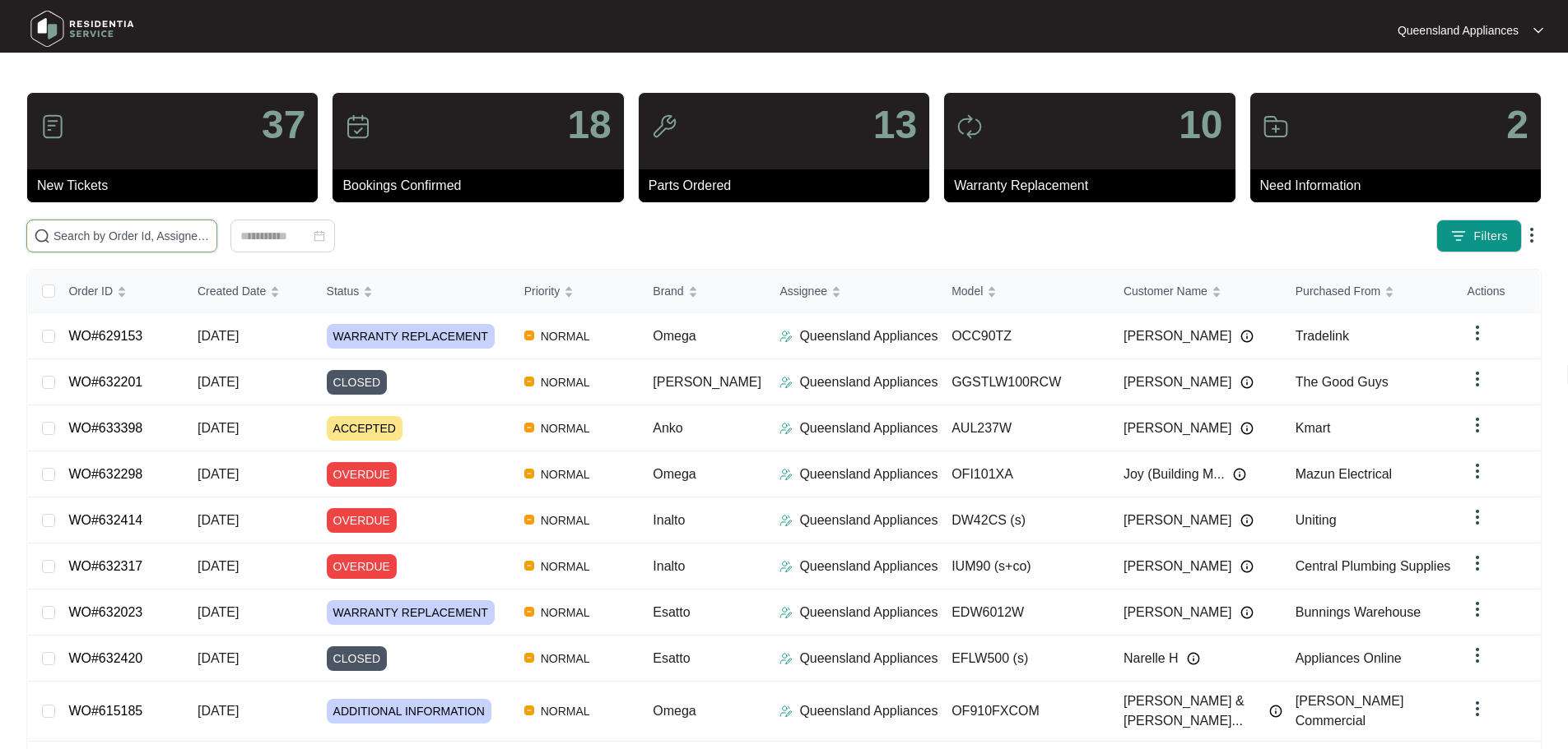
click at [180, 244] on input "text" at bounding box center [132, 236] width 157 height 18
paste input "624229"
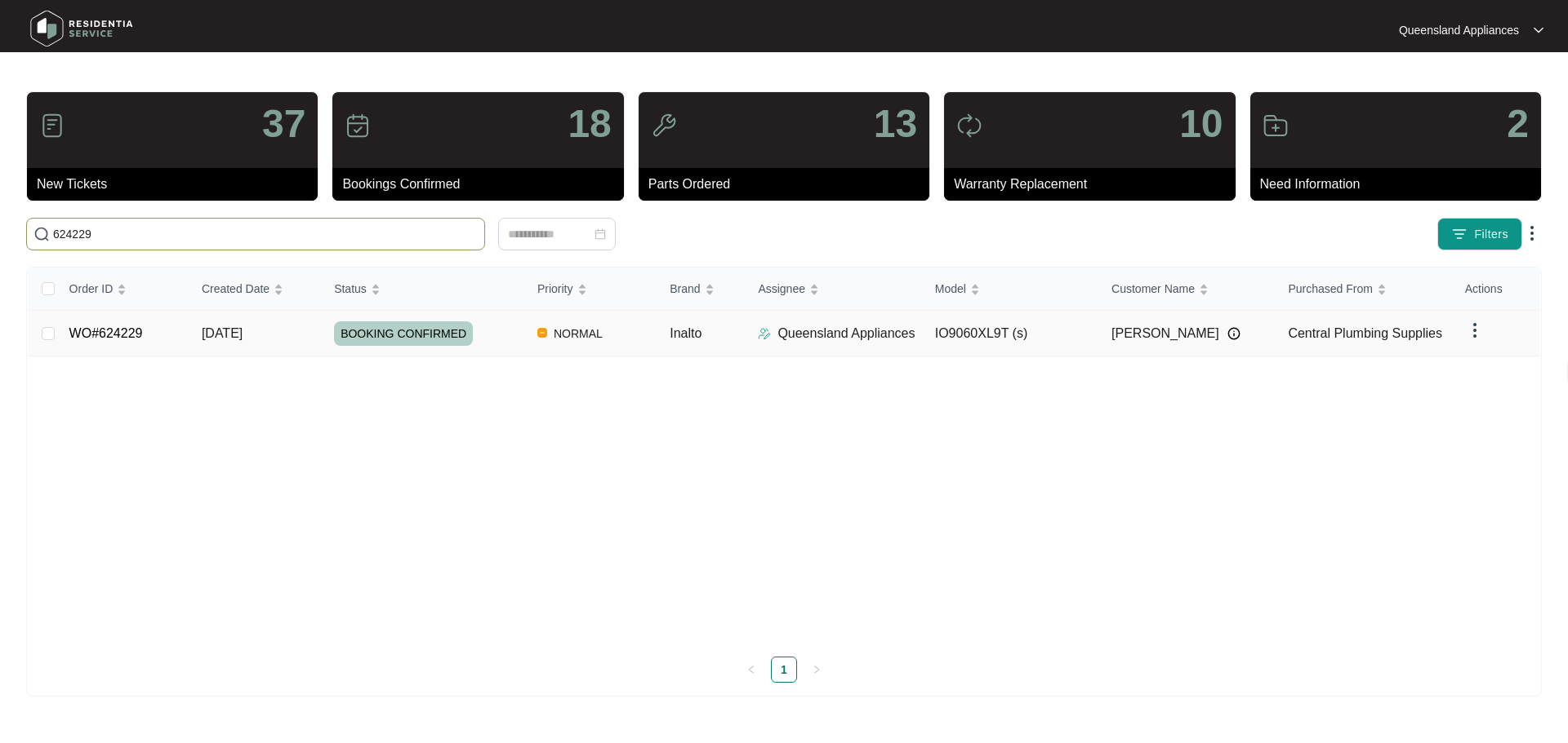
type input "624229"
click at [517, 350] on td "BOOKING CONFIRMED" at bounding box center [422, 334] width 203 height 46
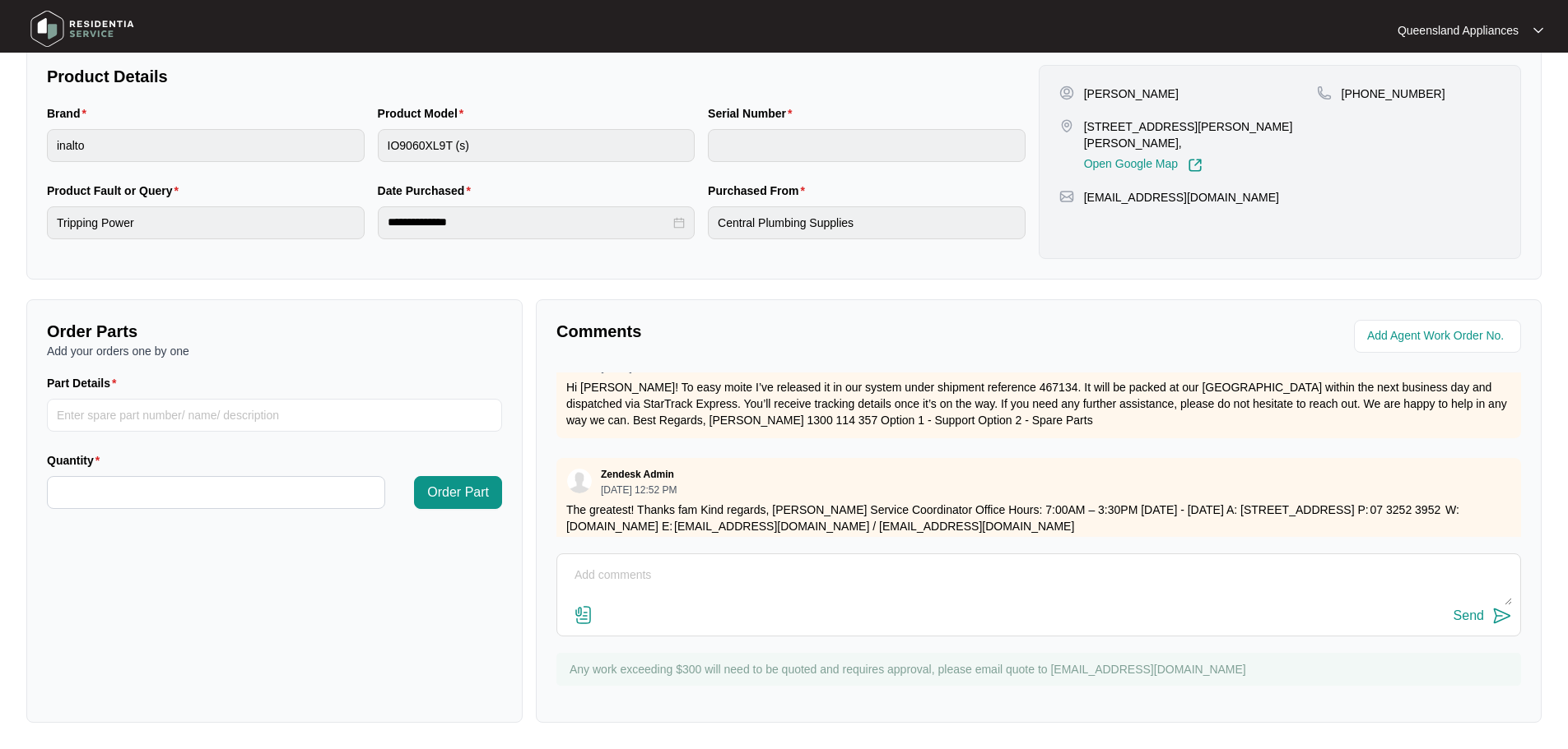
scroll to position [1734, 0]
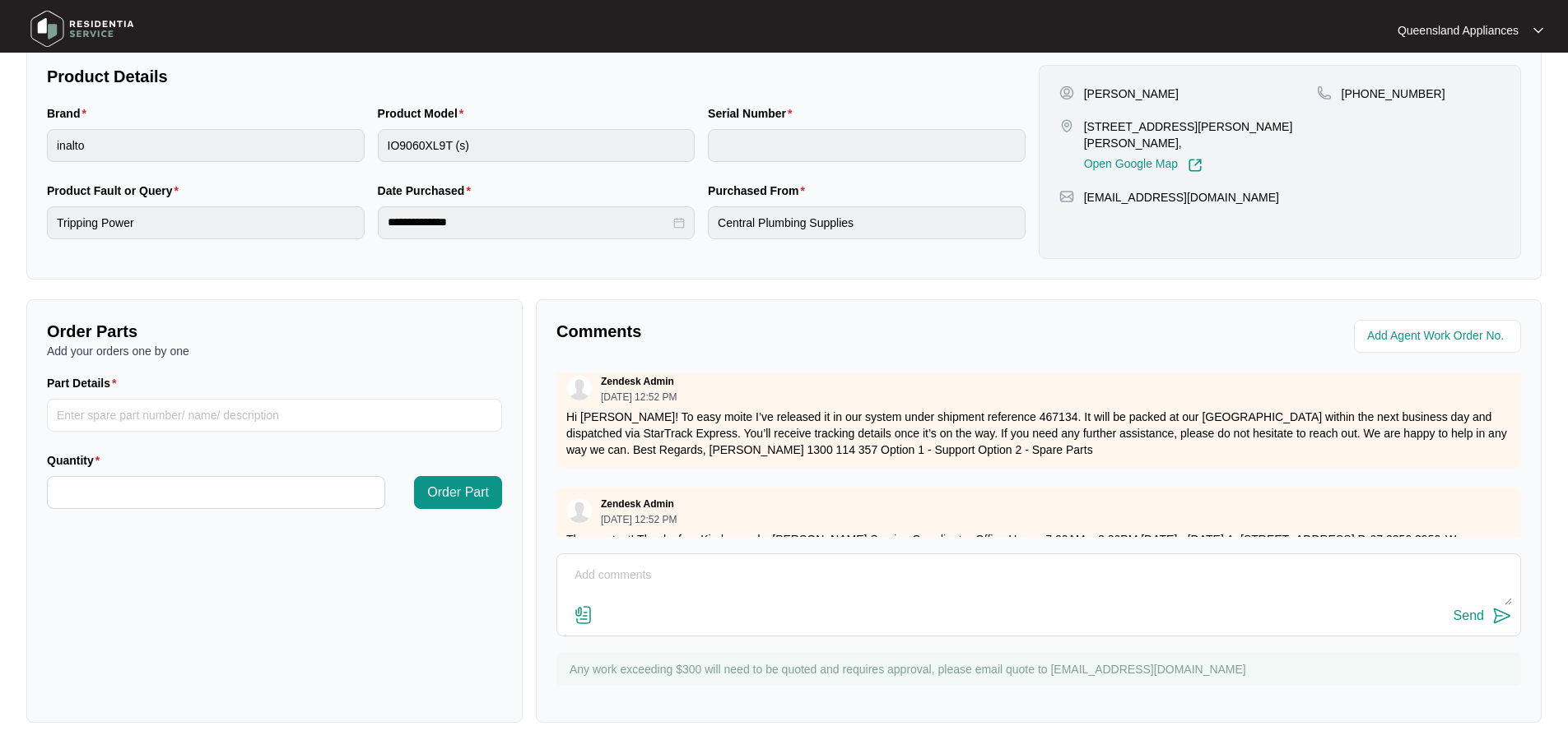
click at [990, 450] on p "Hi [PERSON_NAME]! To easy moite I’ve released it in our system under shipment r…" at bounding box center [1039, 433] width 945 height 49
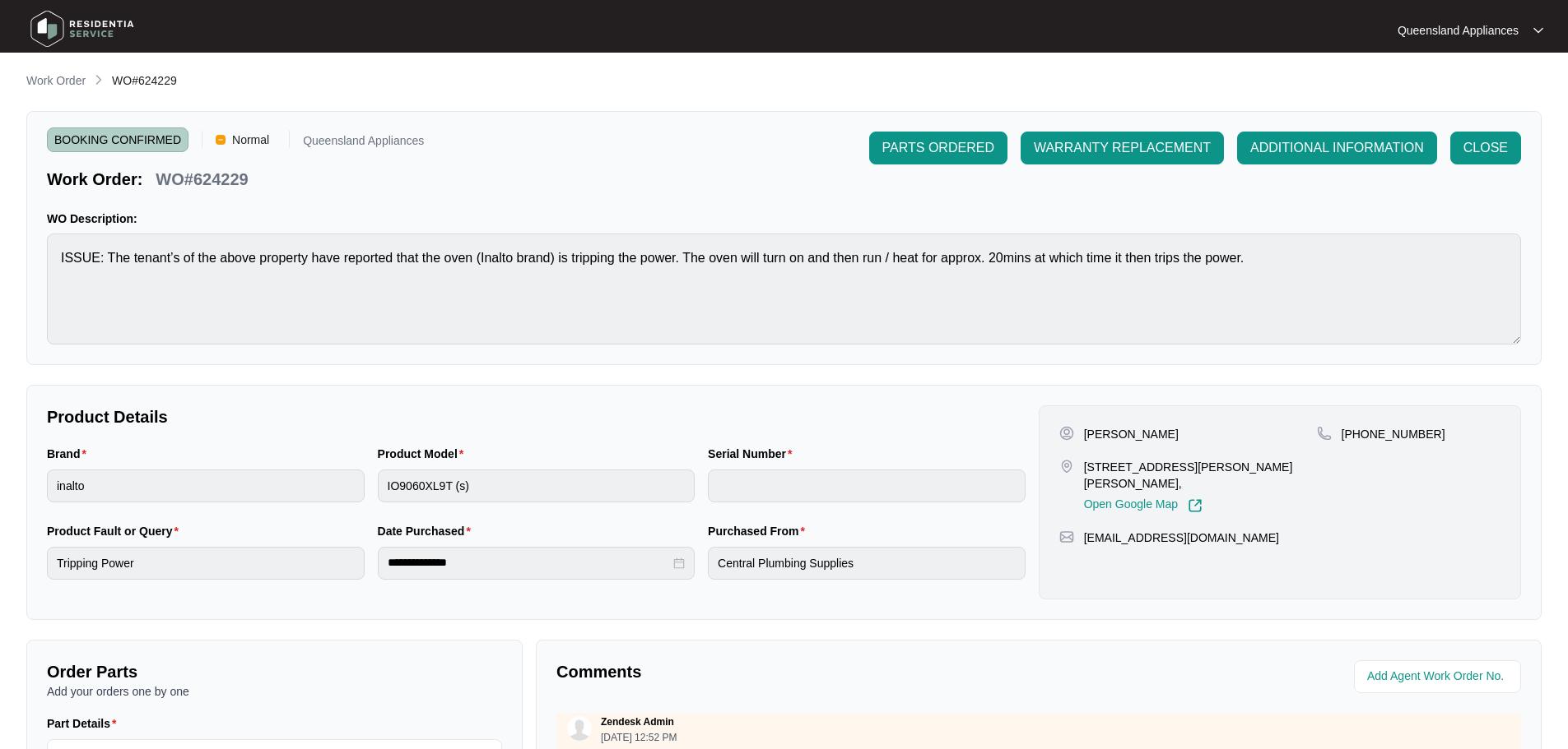
scroll to position [0, 0]
drag, startPoint x: 86, startPoint y: 83, endPoint x: 159, endPoint y: 88, distance: 73.2
click at [85, 83] on p "Work Order" at bounding box center [56, 81] width 60 height 16
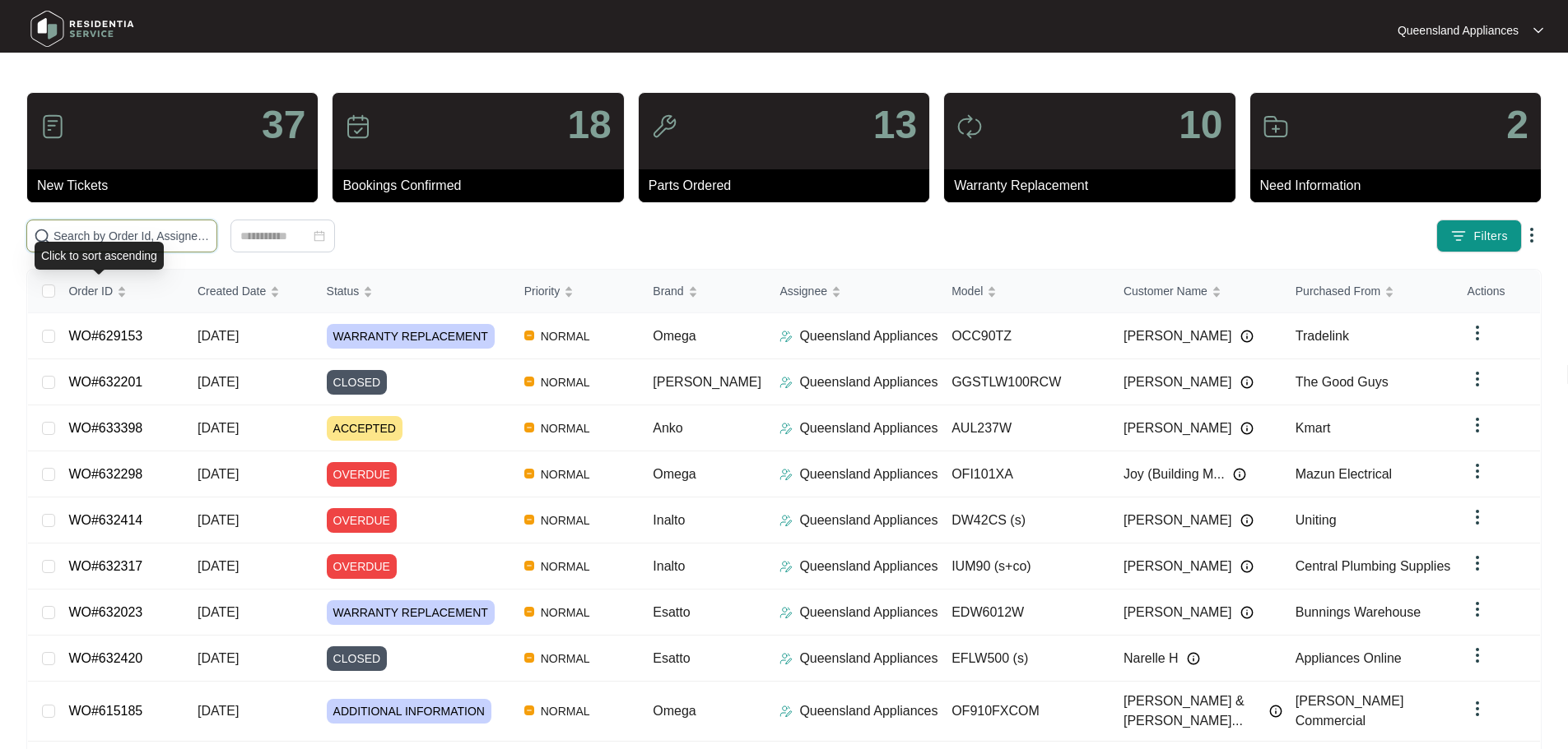
click at [123, 241] on input "text" at bounding box center [132, 236] width 157 height 18
paste input "633398"
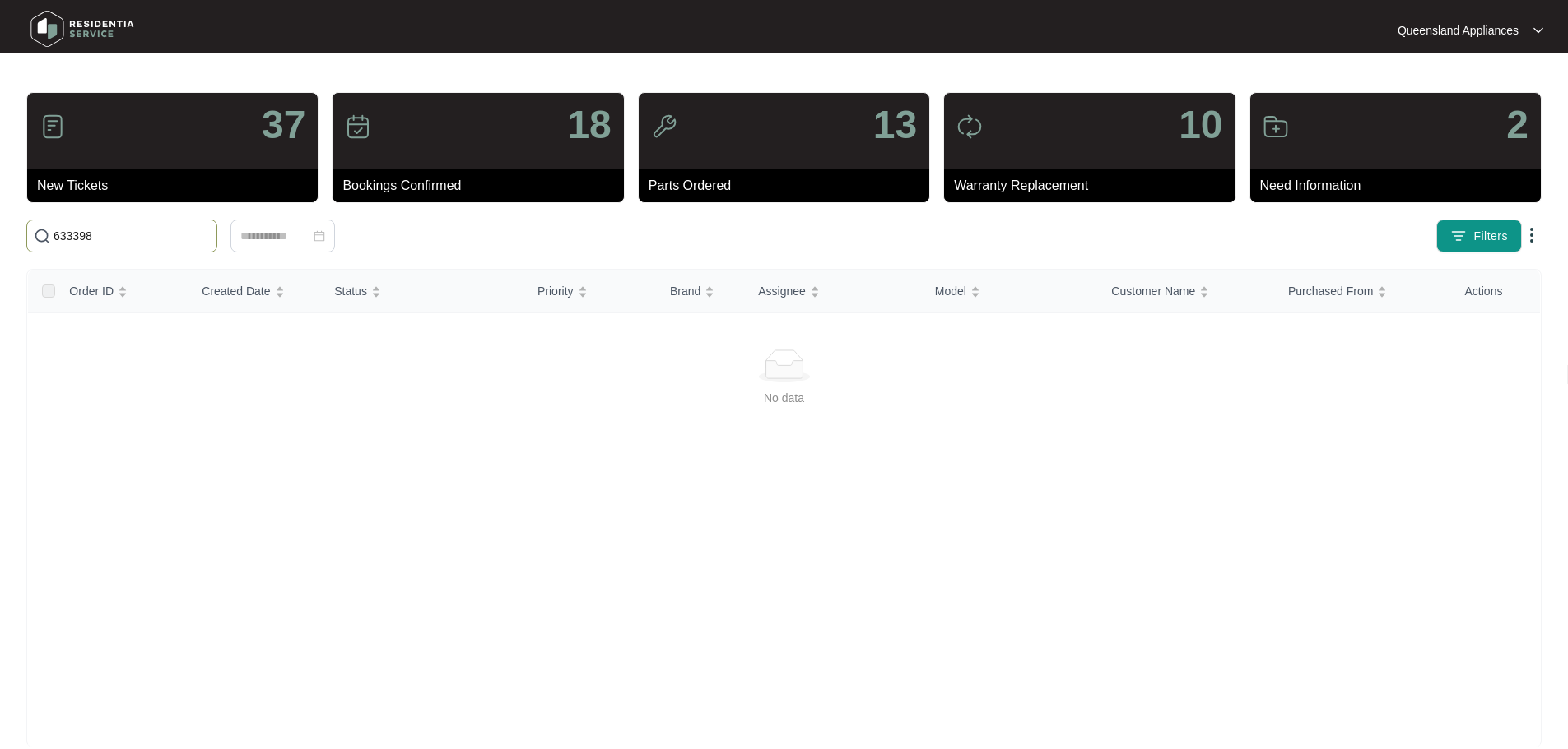
drag, startPoint x: 83, startPoint y: 231, endPoint x: 4, endPoint y: 226, distance: 79.2
click at [8, 225] on main "37 New Tickets 18 Bookings Confirmed 13 Parts Ordered 10 Warranty Replacement 2…" at bounding box center [784, 387] width 1568 height 774
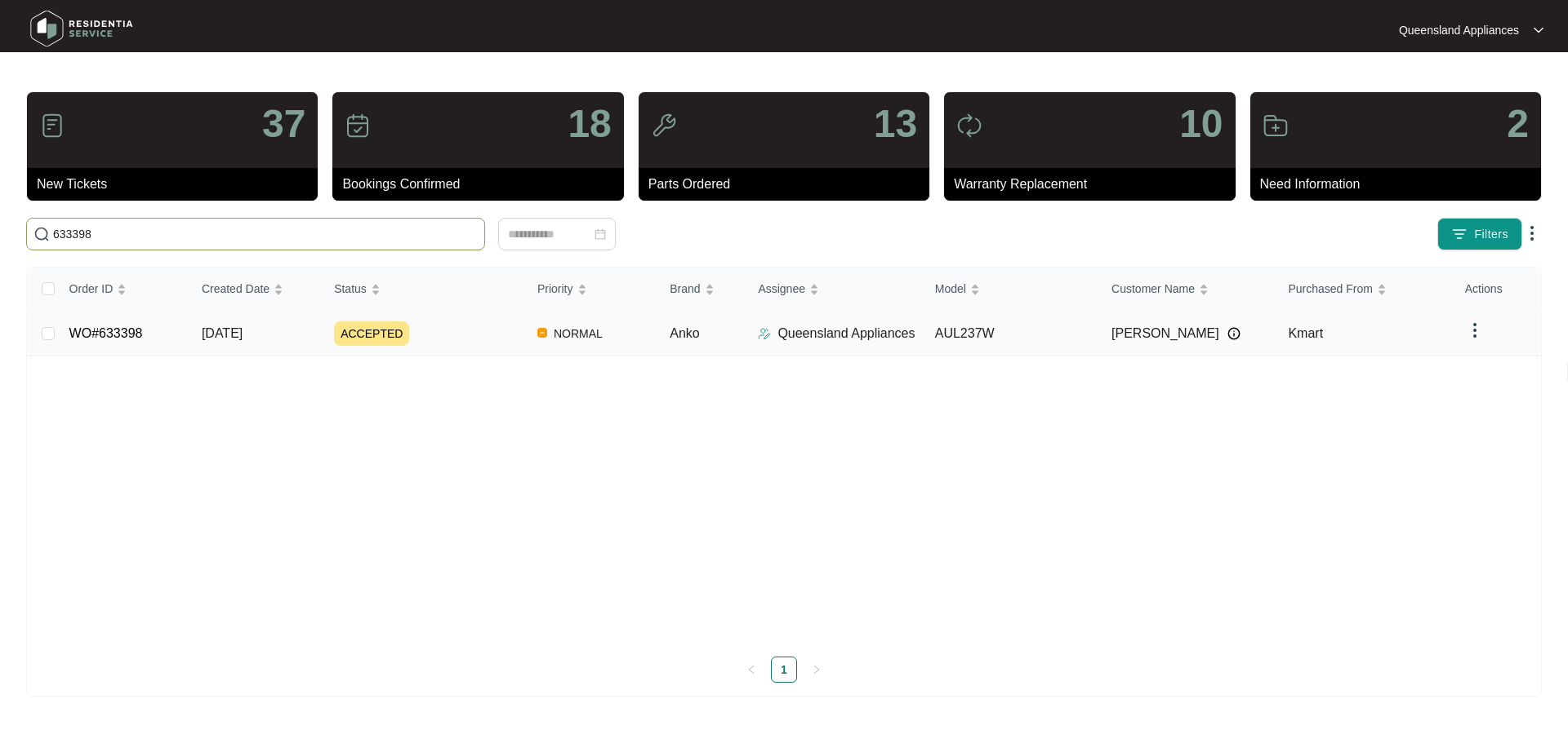
type input "633398"
click at [273, 337] on td "[DATE]" at bounding box center [255, 334] width 133 height 46
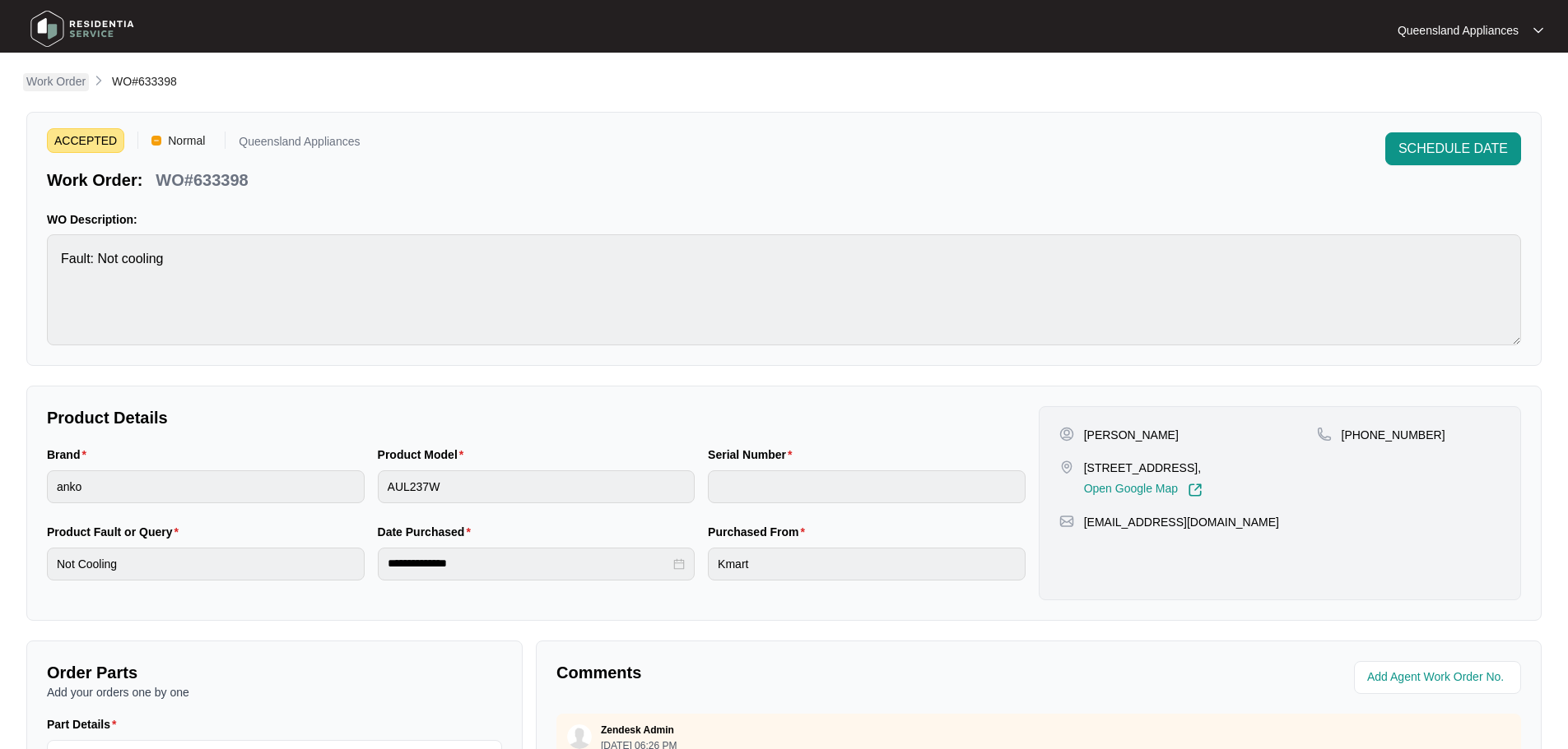
click at [77, 77] on p "Work Order" at bounding box center [56, 81] width 60 height 16
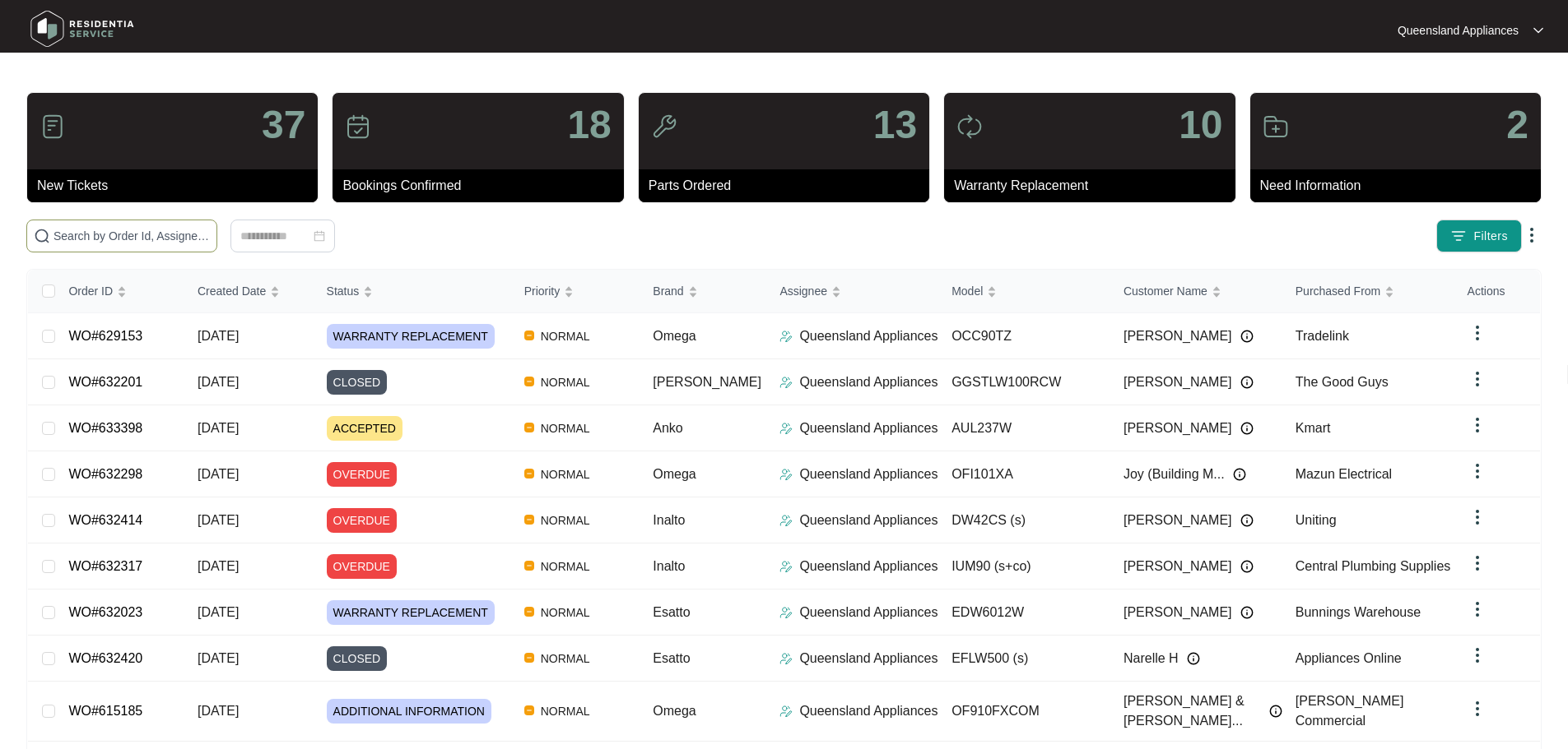
click at [210, 236] on input "text" at bounding box center [132, 236] width 157 height 18
paste input "633191"
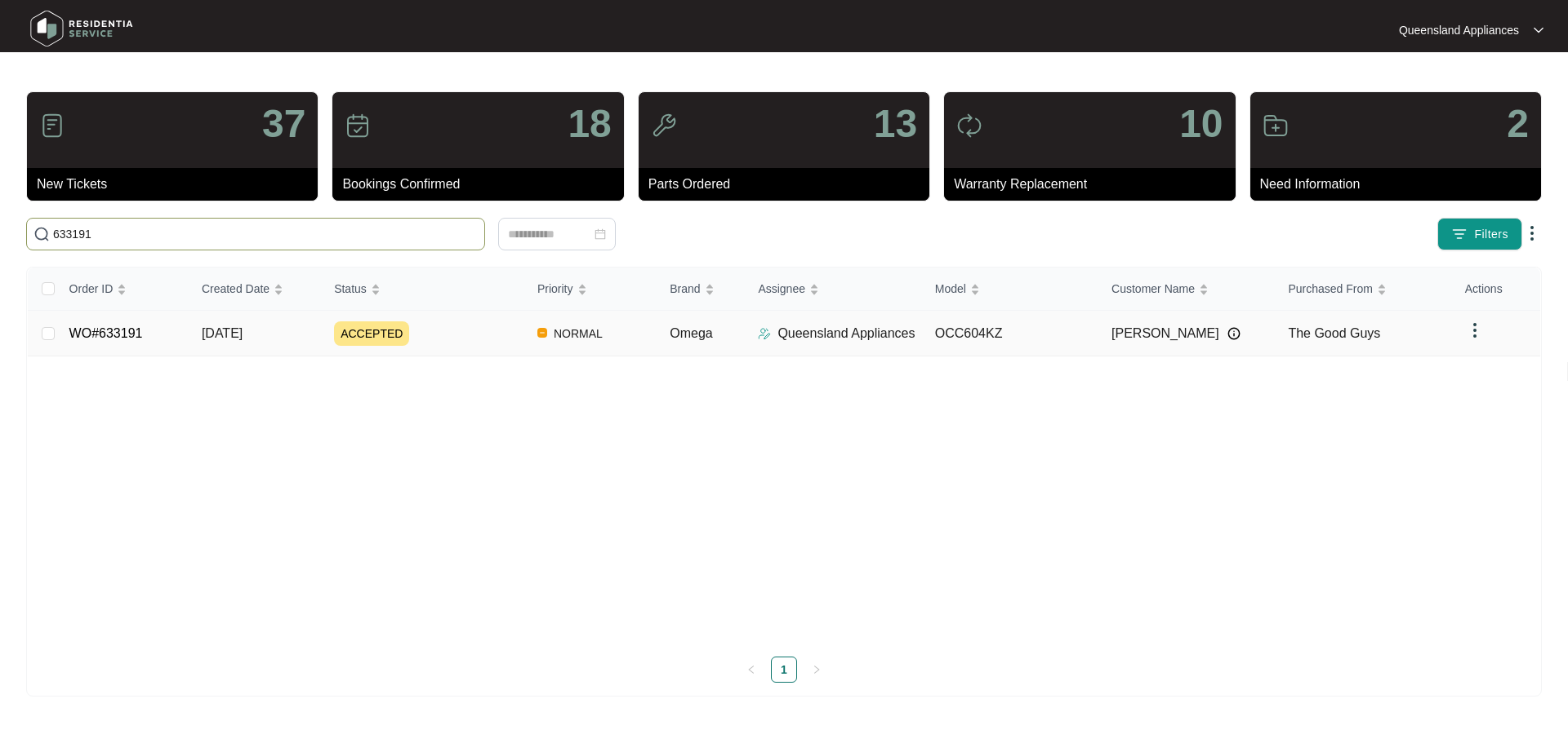
type input "633191"
click at [529, 337] on td "NORMAL" at bounding box center [590, 334] width 133 height 46
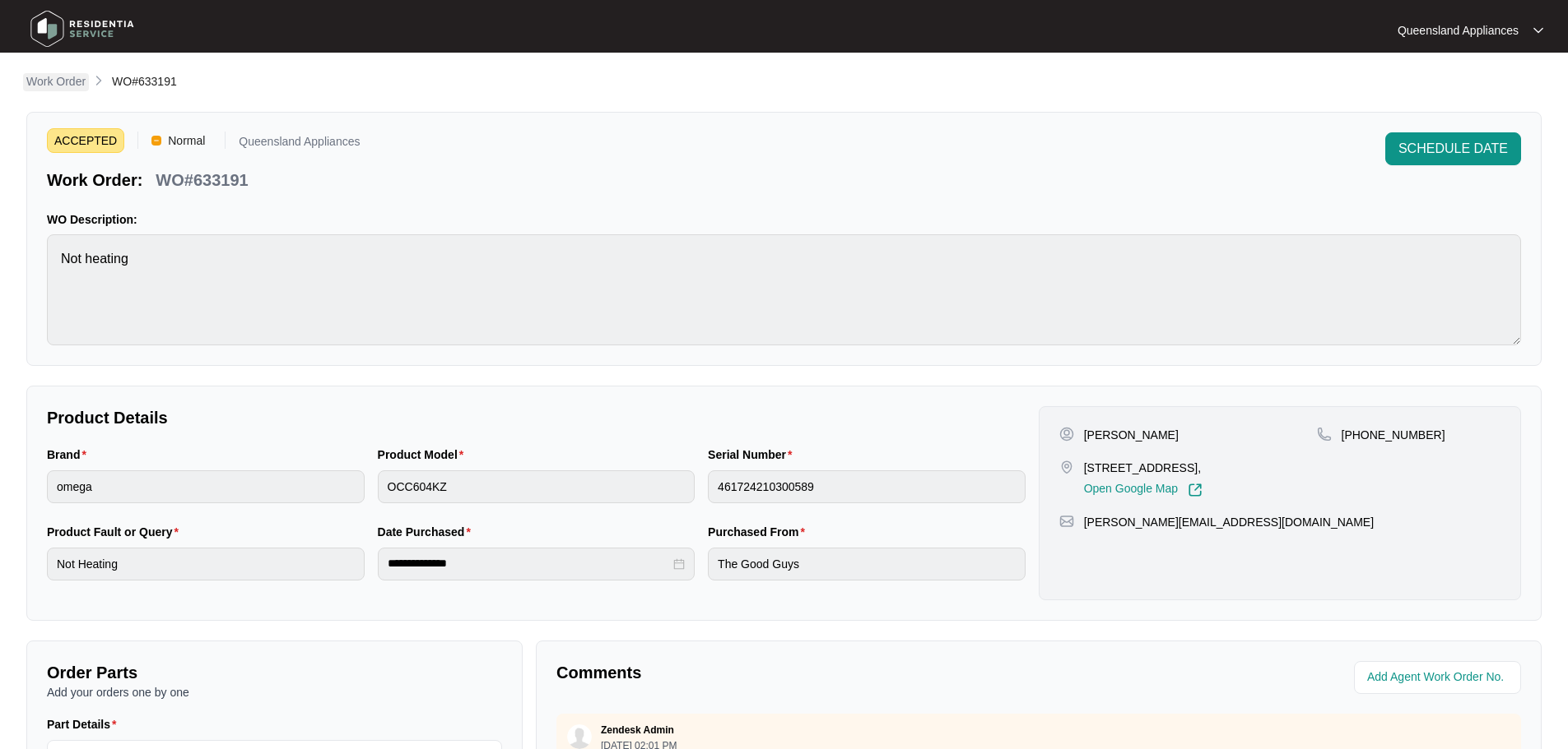
drag, startPoint x: 70, startPoint y: 79, endPoint x: 104, endPoint y: 90, distance: 35.7
click at [70, 80] on p "Work Order" at bounding box center [56, 81] width 60 height 16
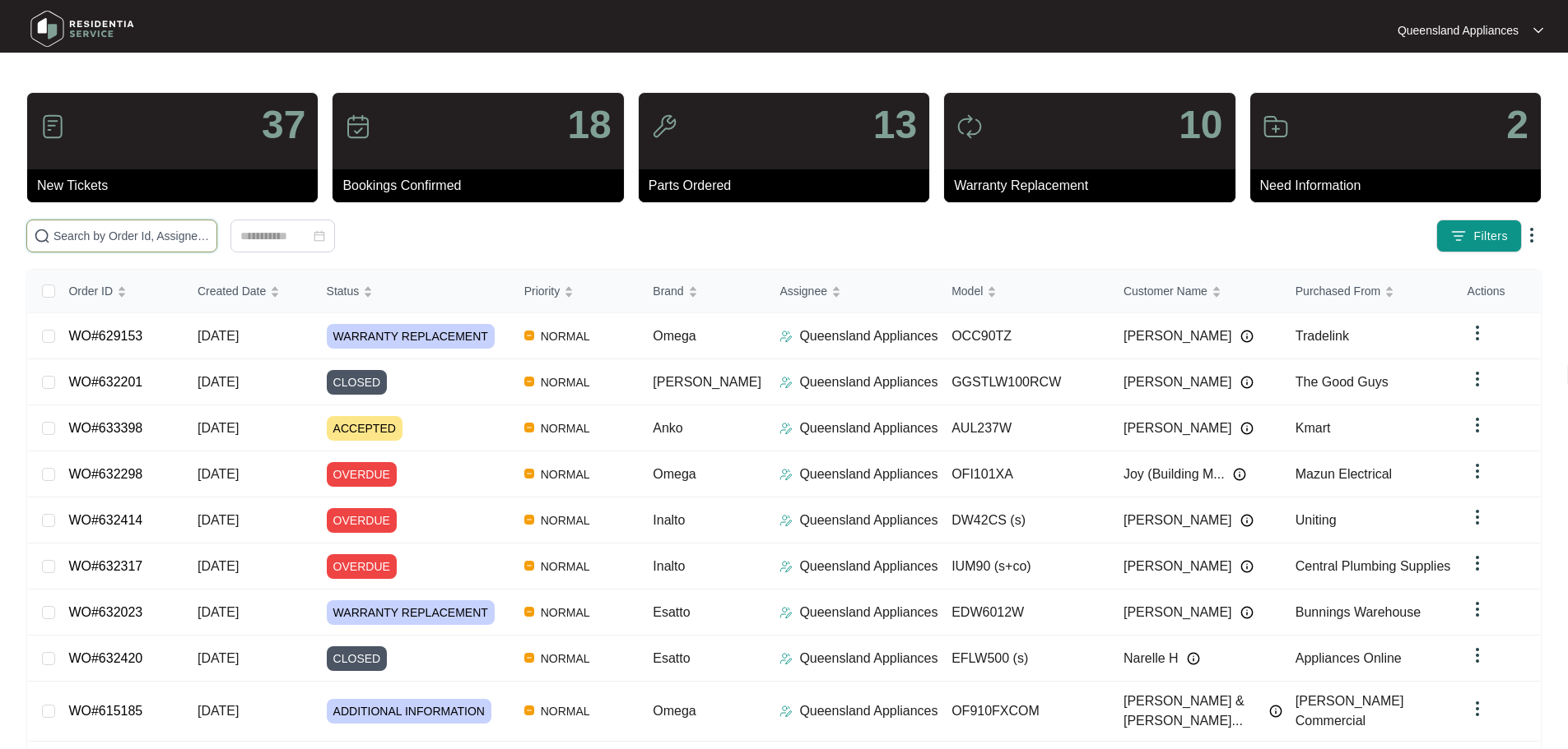
click at [198, 241] on input "text" at bounding box center [132, 236] width 157 height 18
paste input "633174"
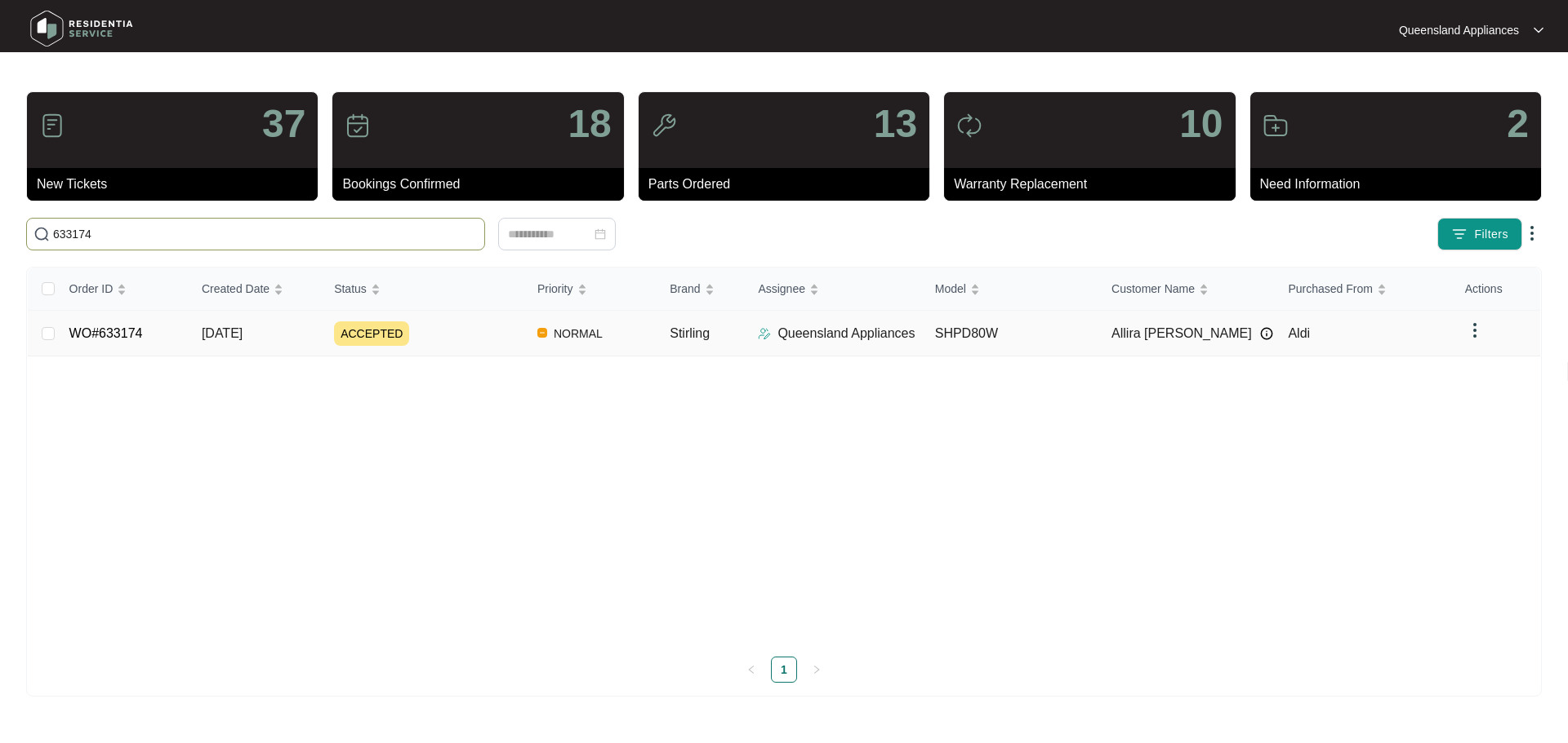
type input "633174"
click at [685, 330] on span "Stirling" at bounding box center [690, 333] width 40 height 14
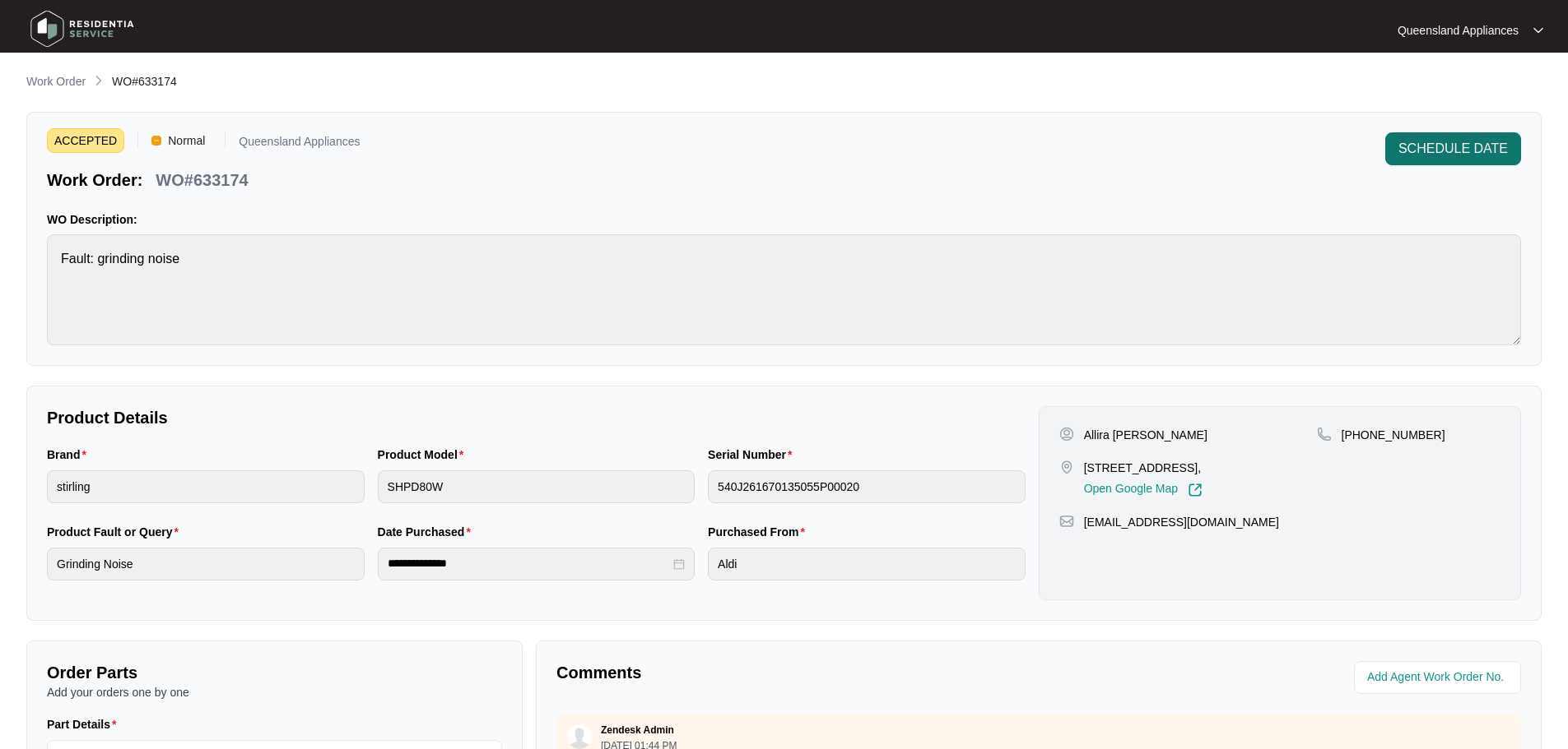
click at [1450, 139] on span "SCHEDULE DATE" at bounding box center [1454, 149] width 110 height 20
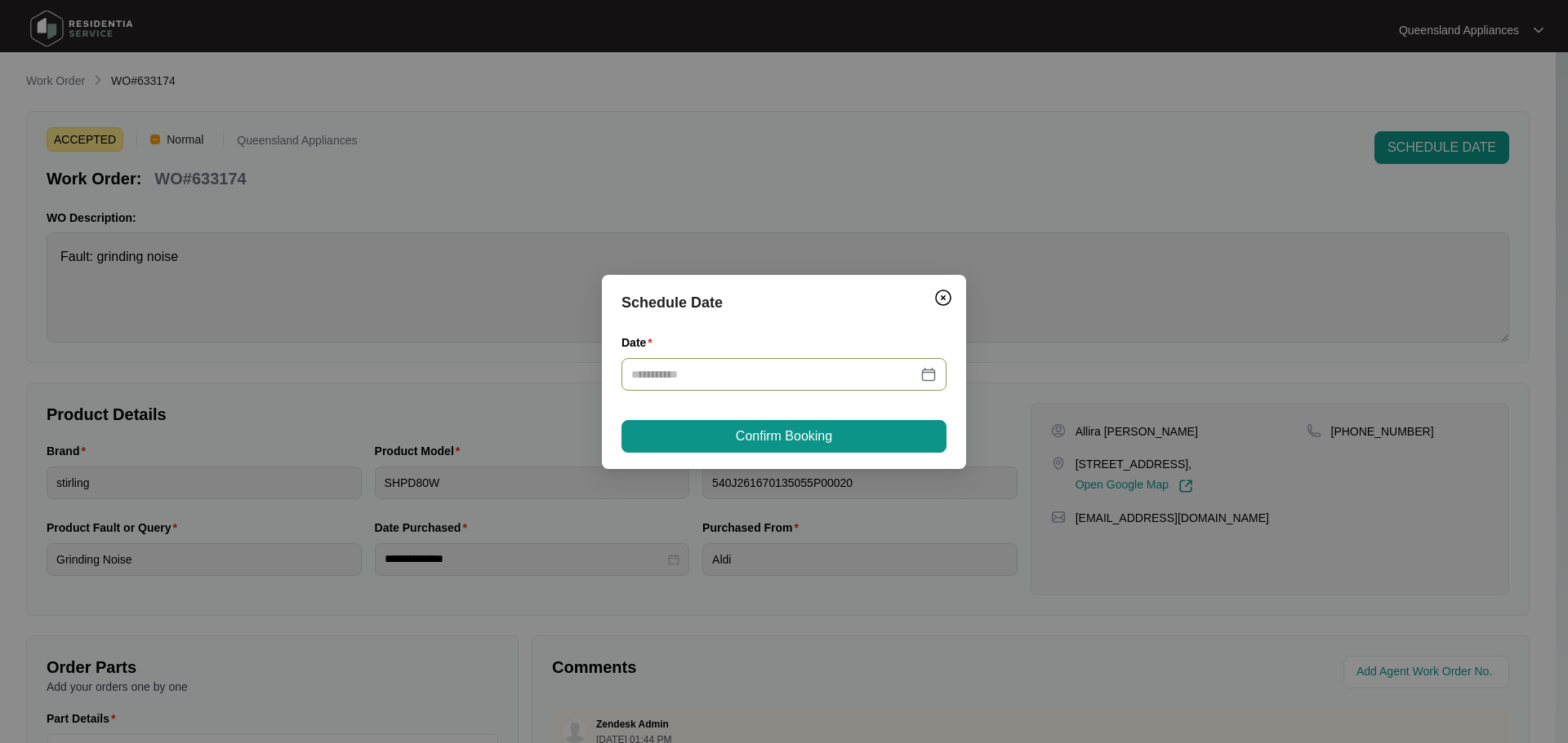
click at [742, 365] on input "Date" at bounding box center [773, 374] width 285 height 18
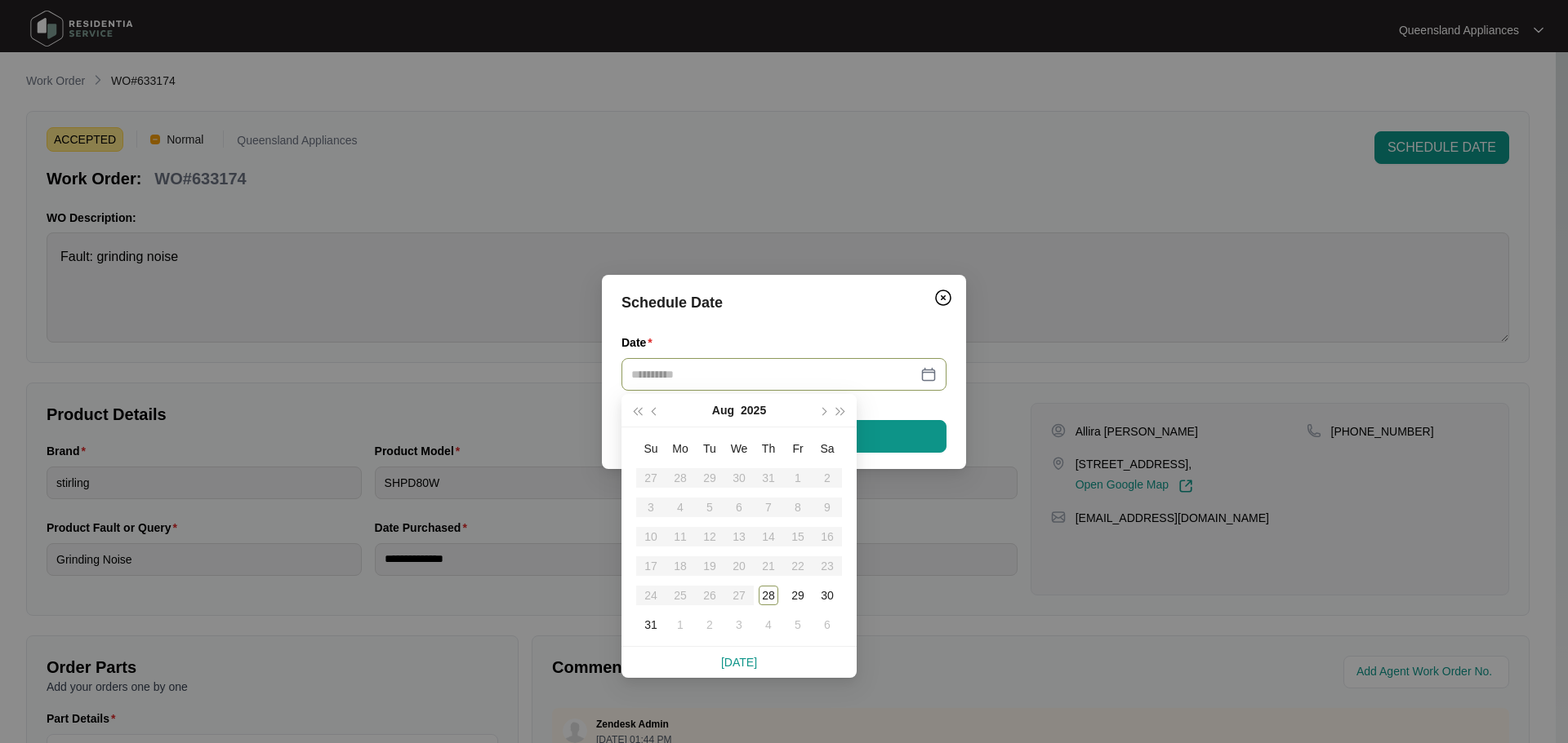
type input "**********"
drag, startPoint x: 706, startPoint y: 630, endPoint x: 710, endPoint y: 613, distance: 17.5
click at [709, 625] on div "2" at bounding box center [709, 625] width 20 height 20
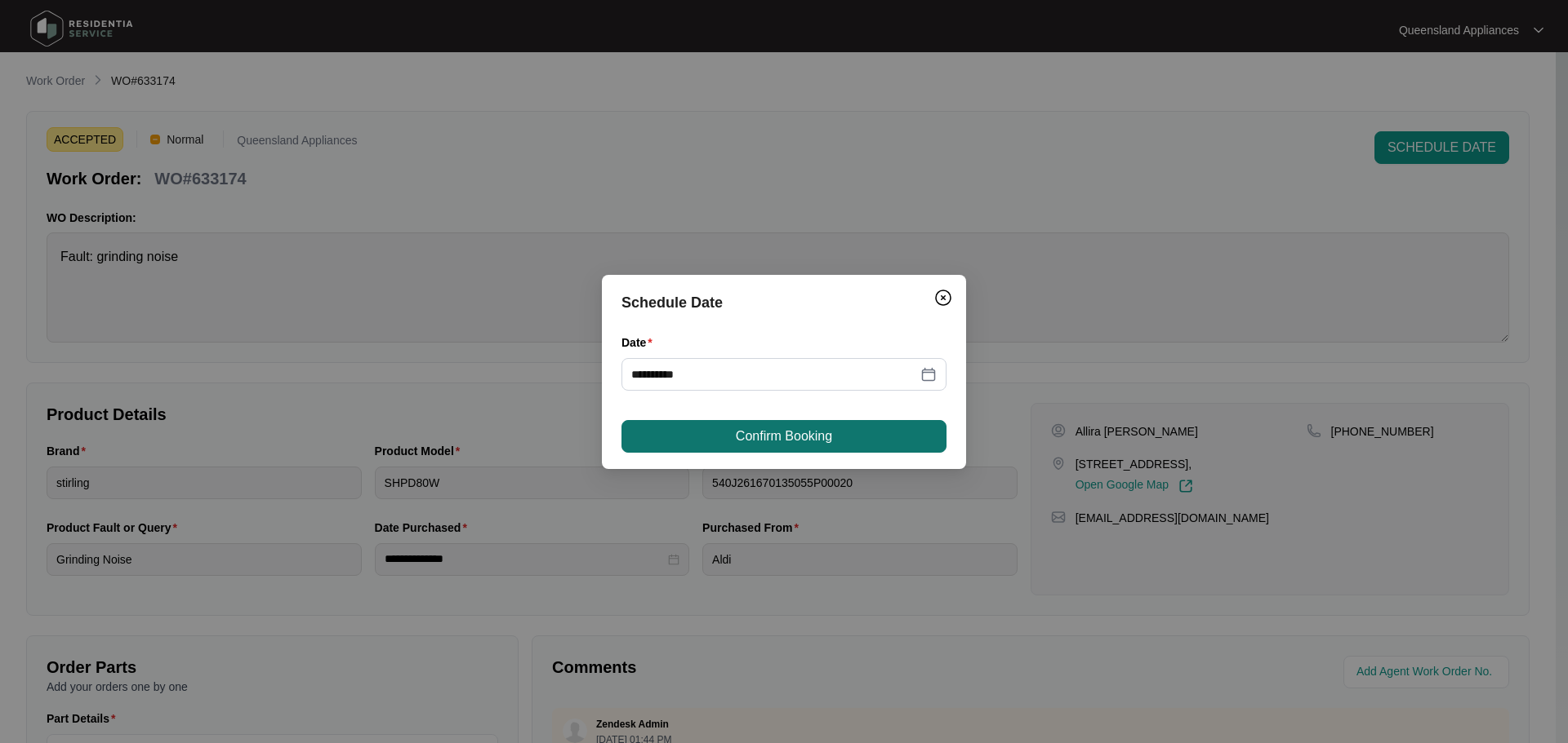
click at [713, 430] on button "Confirm Booking" at bounding box center [784, 437] width 325 height 32
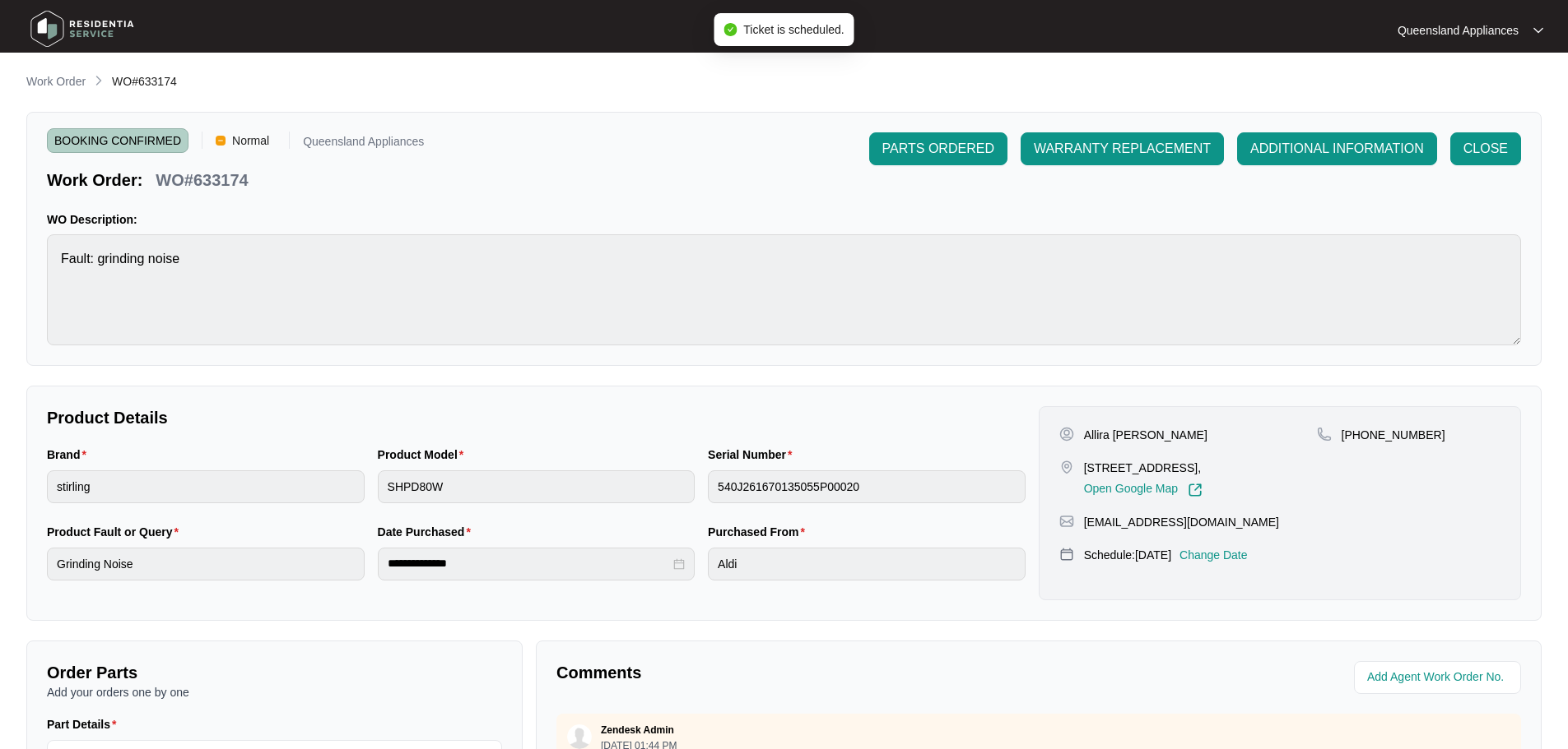
click at [67, 82] on p "Work Order" at bounding box center [56, 81] width 60 height 16
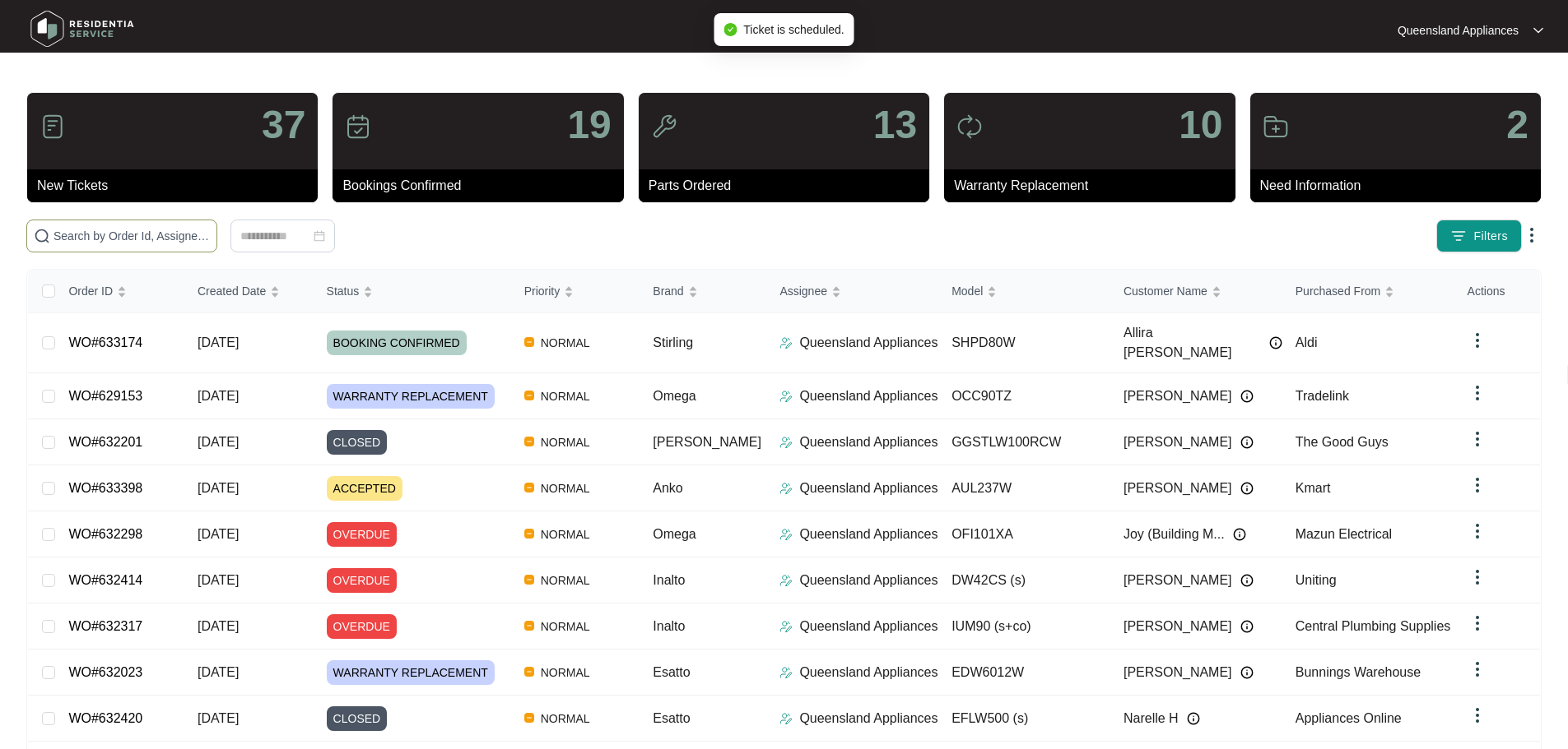
click at [210, 231] on input "text" at bounding box center [132, 236] width 157 height 18
paste input "632648"
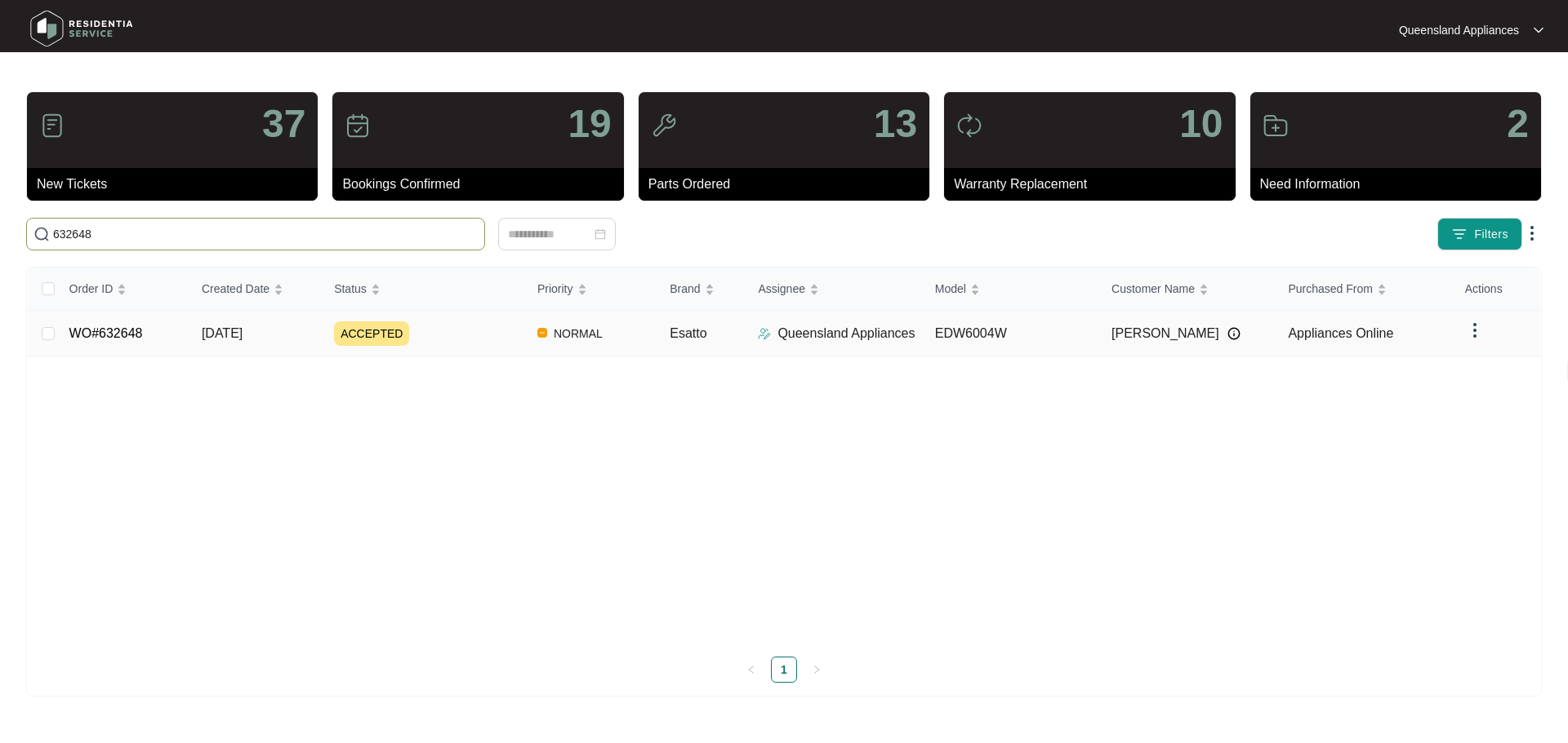
type input "632648"
click at [484, 336] on div "ACCEPTED" at bounding box center [429, 334] width 190 height 25
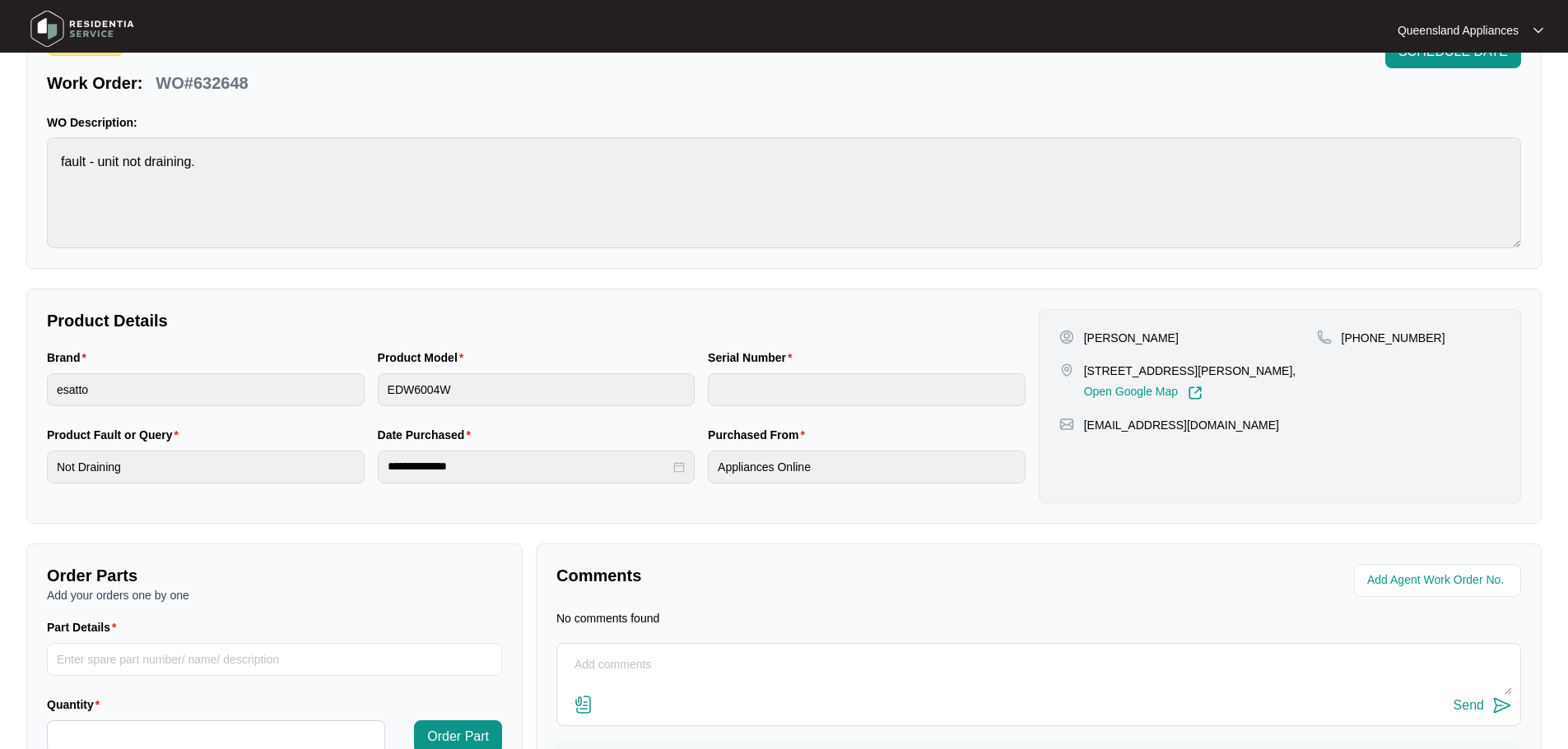
scroll to position [187, 0]
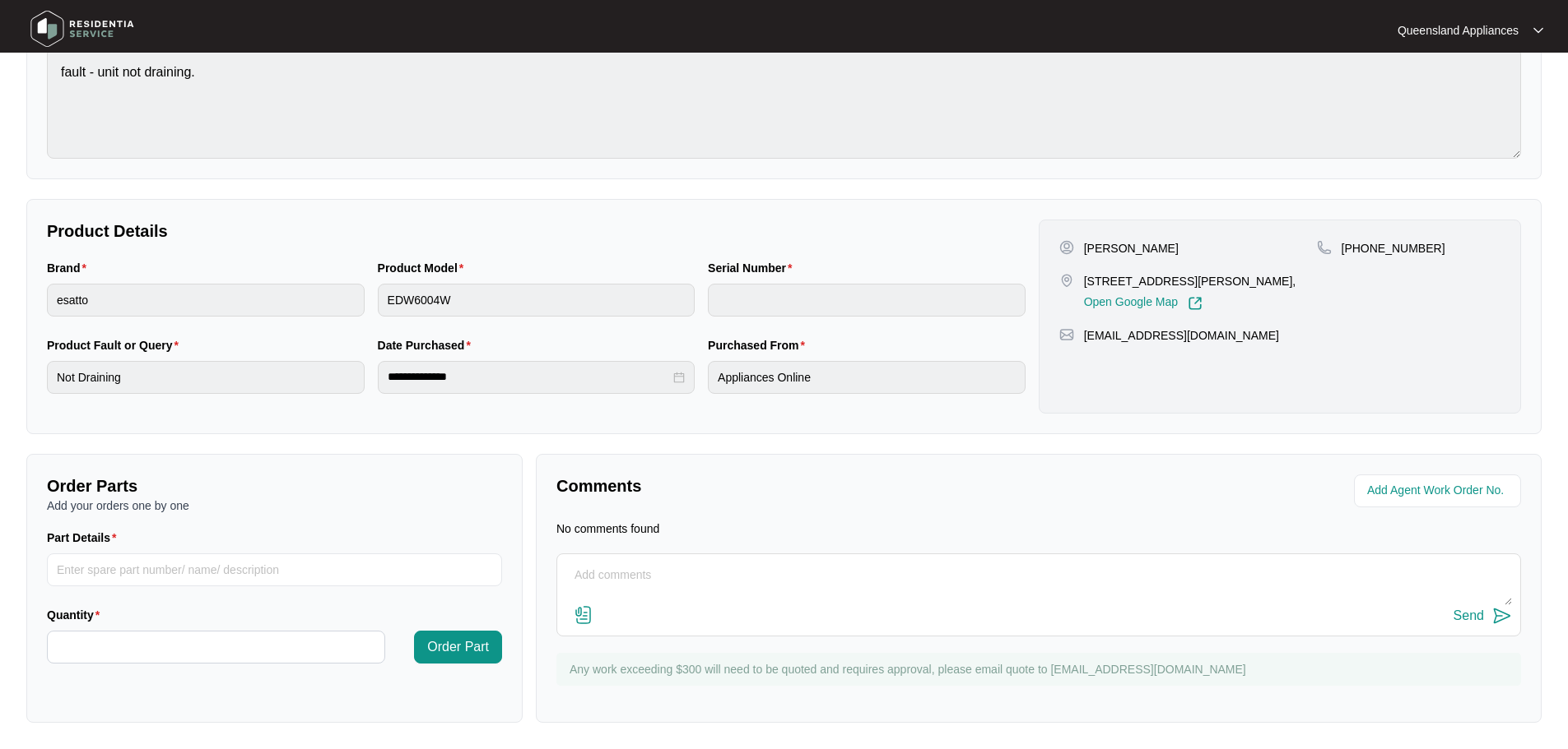
click at [917, 584] on textarea at bounding box center [1039, 584] width 947 height 42
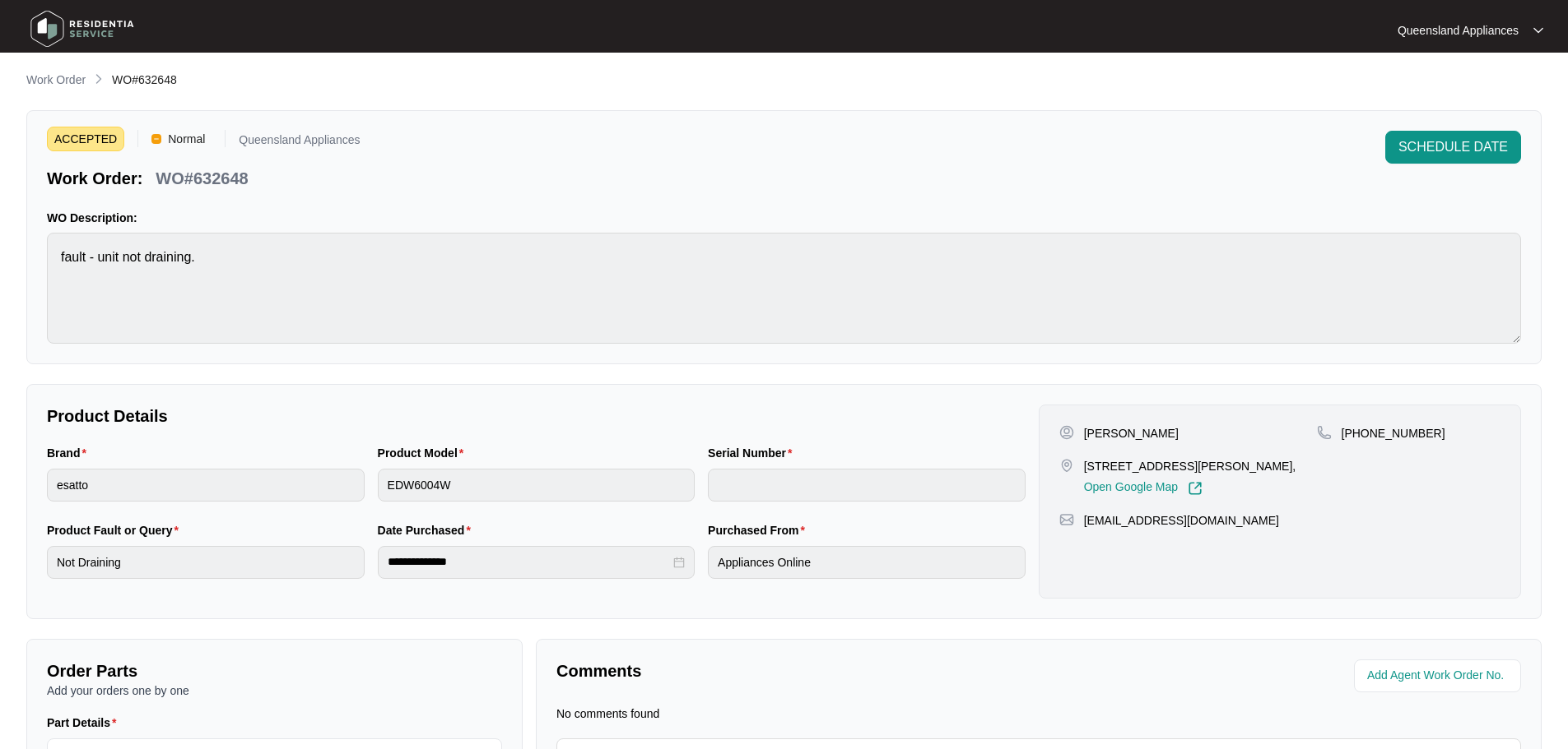
scroll to position [0, 0]
click at [57, 77] on p "Work Order" at bounding box center [56, 81] width 60 height 16
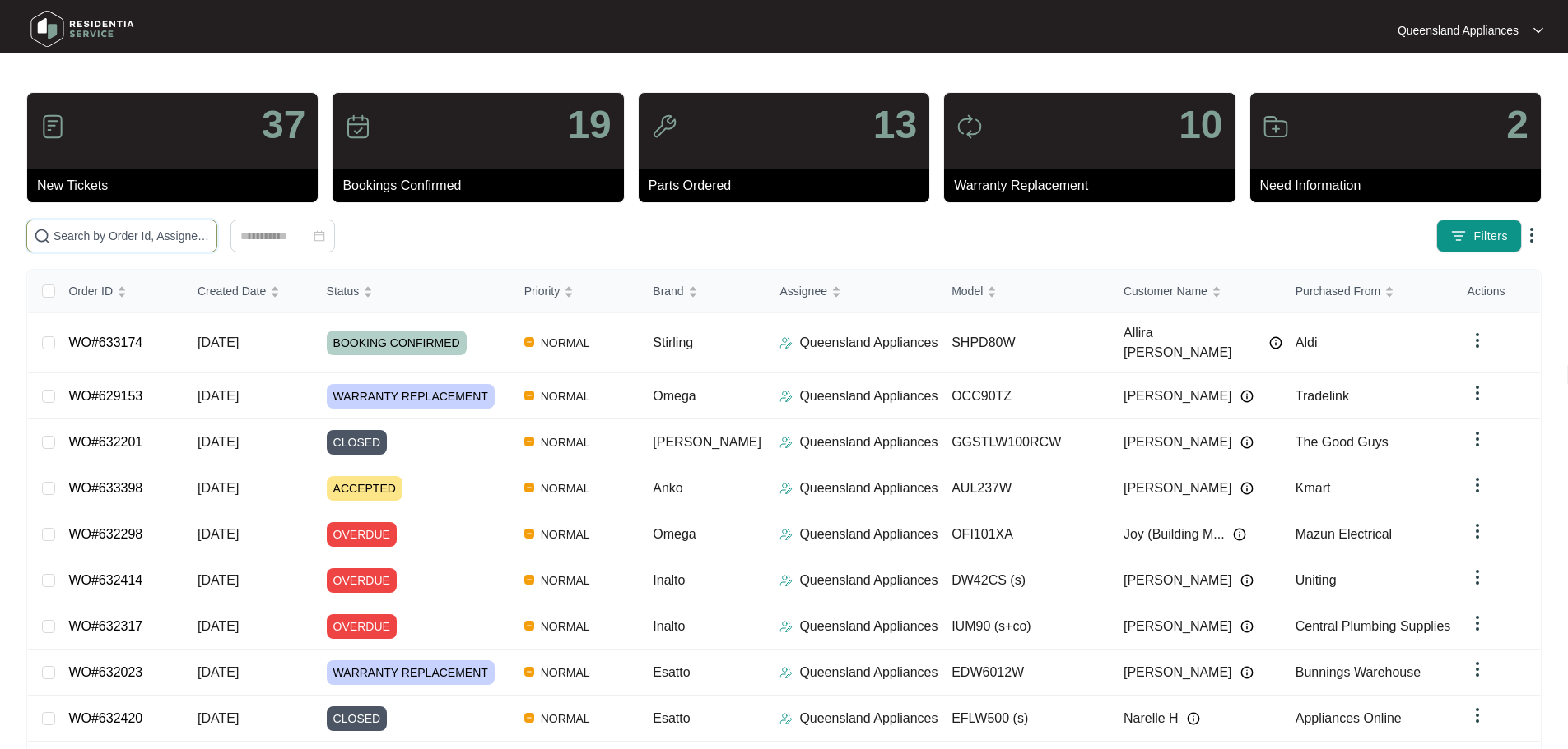
click at [210, 228] on input "text" at bounding box center [132, 236] width 157 height 18
paste input "632514"
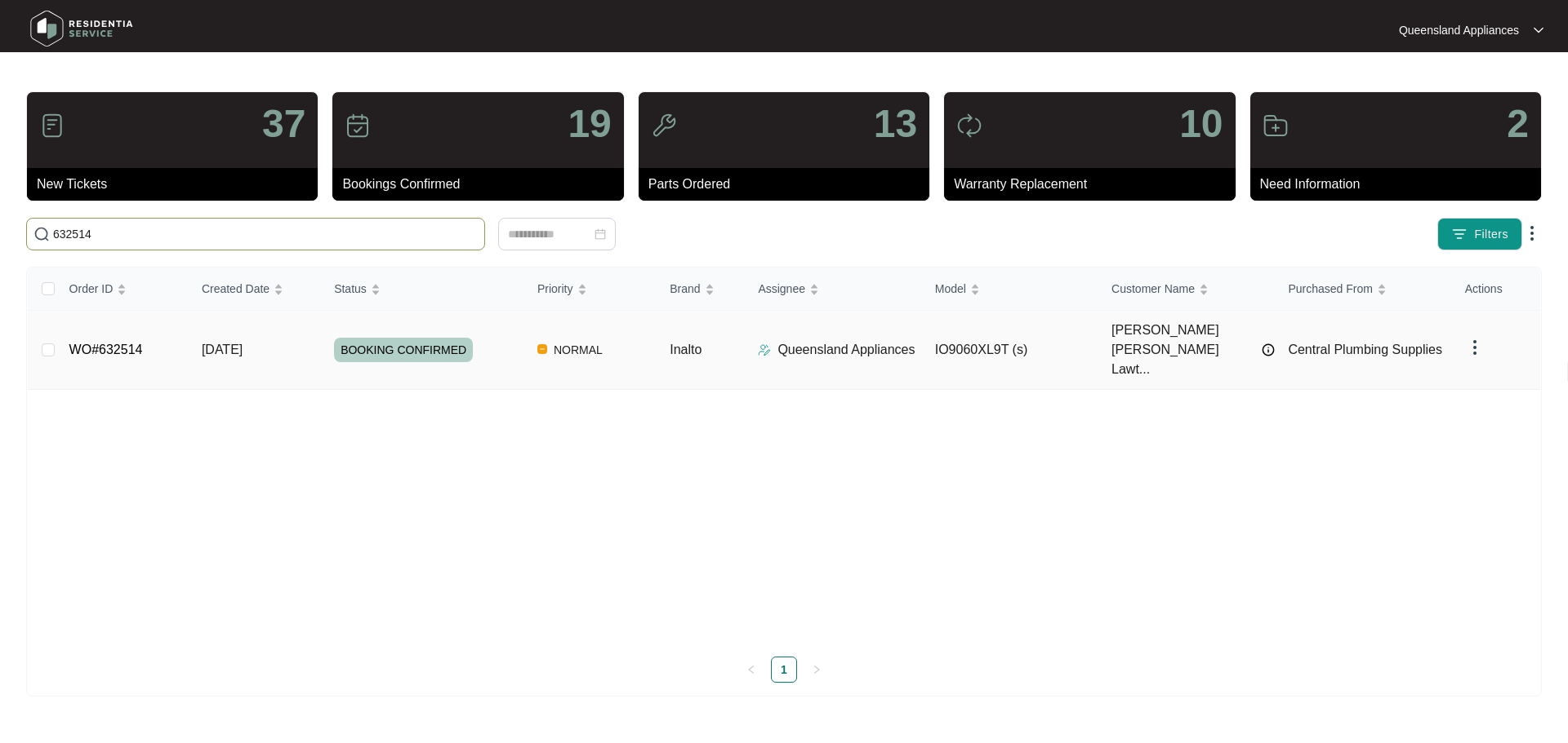
type input "632514"
click at [512, 338] on div "BOOKING CONFIRMED" at bounding box center [429, 350] width 190 height 25
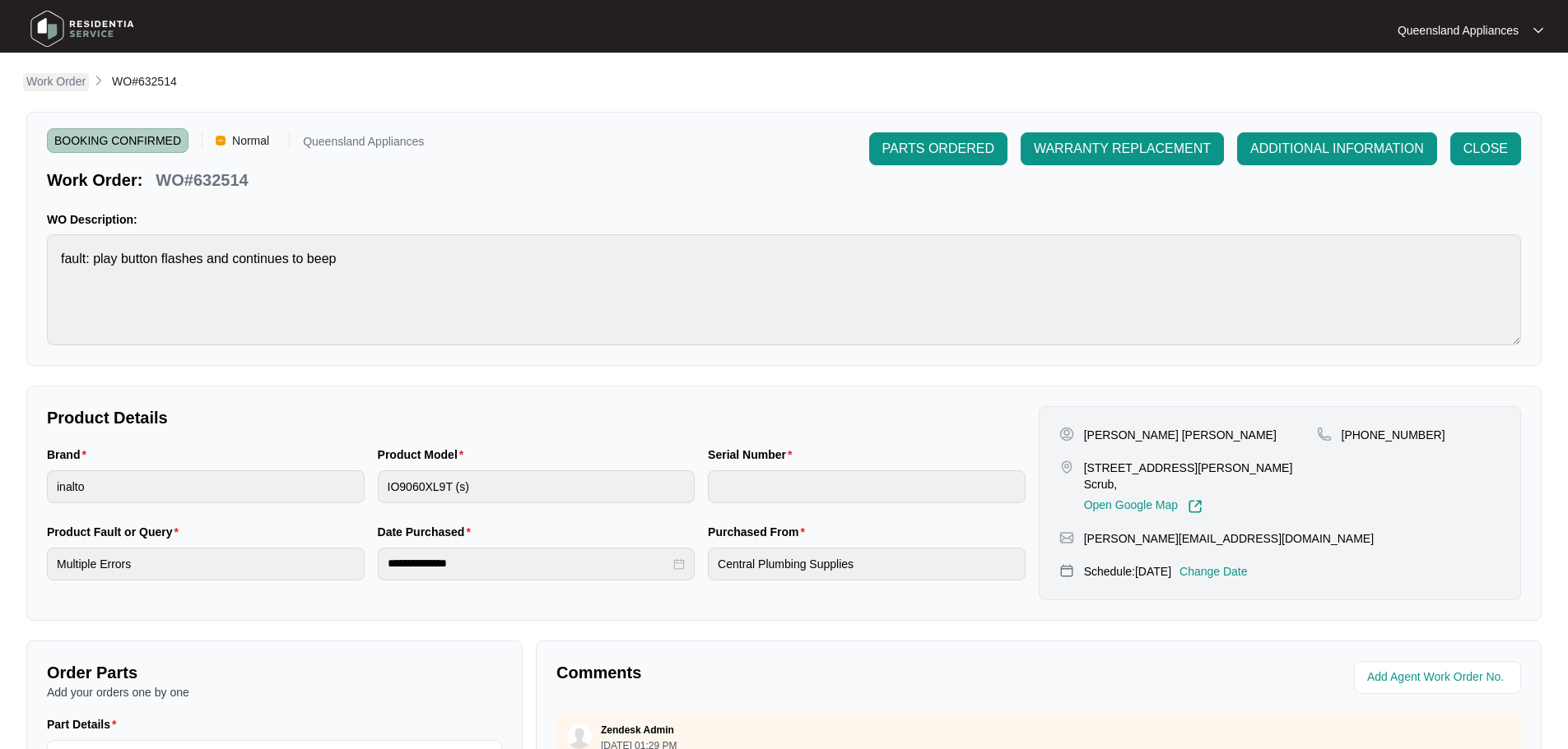
click at [51, 81] on p "Work Order" at bounding box center [56, 81] width 60 height 16
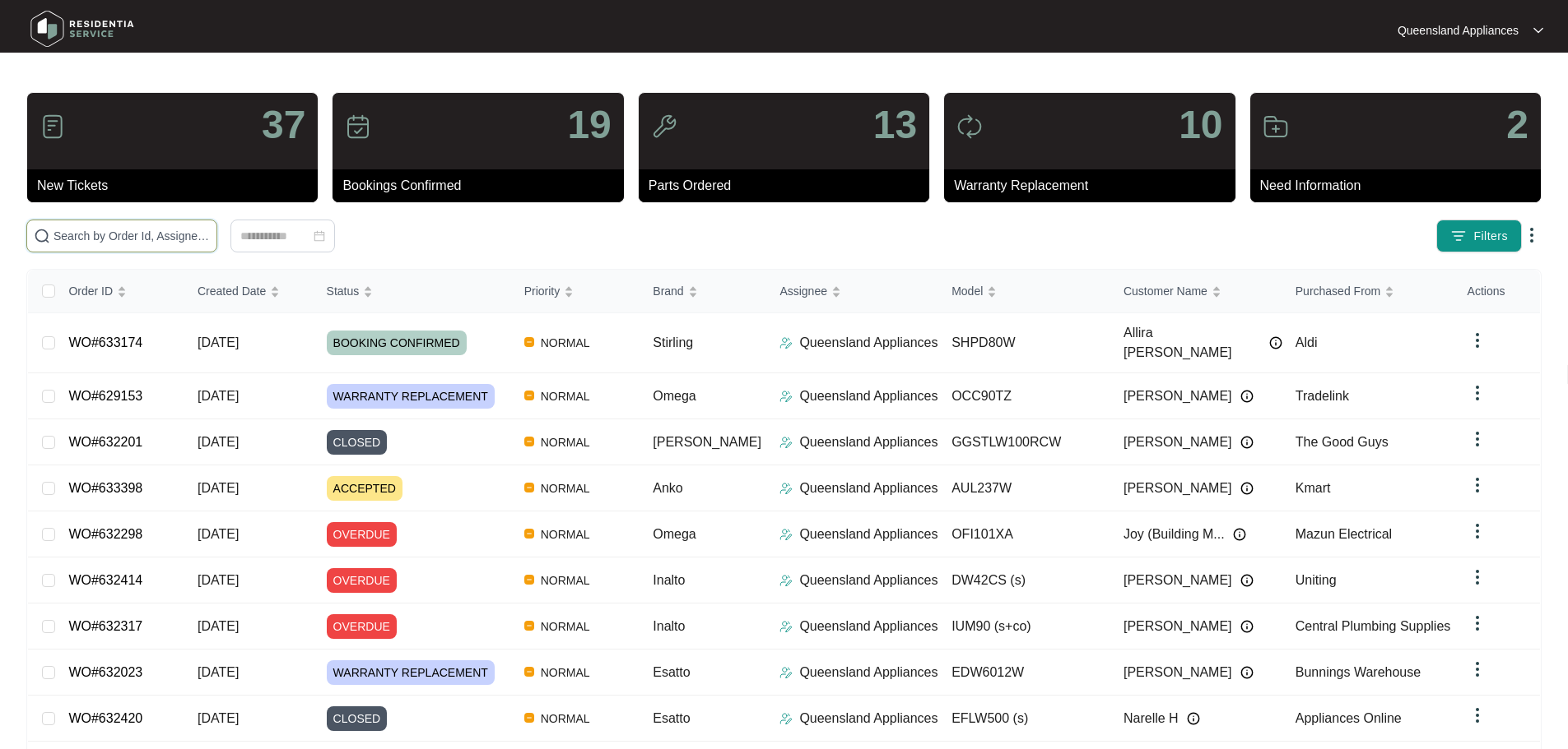
click at [199, 227] on input "text" at bounding box center [132, 236] width 157 height 18
paste input "632414"
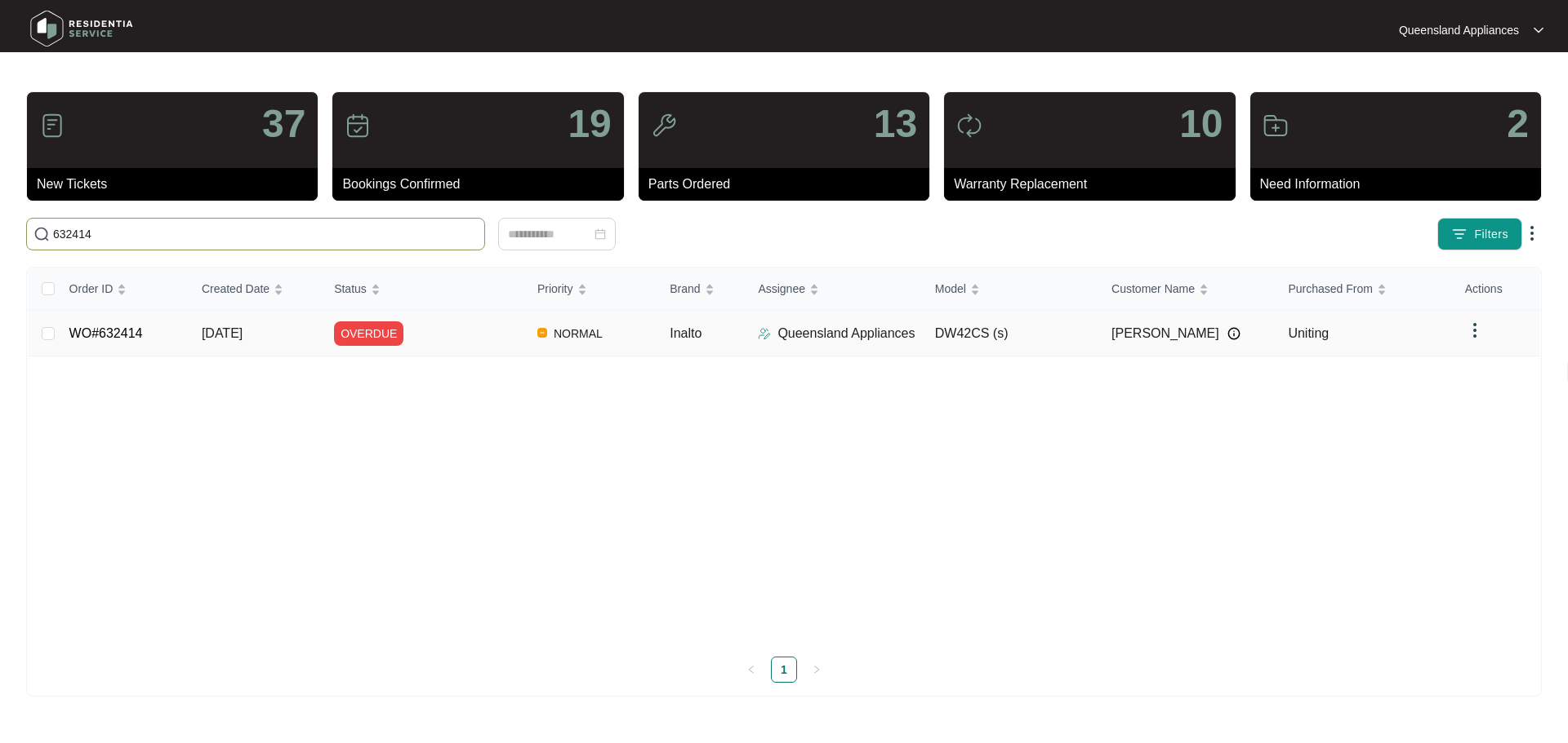
type input "632414"
click at [444, 340] on div "OVERDUE" at bounding box center [429, 334] width 190 height 25
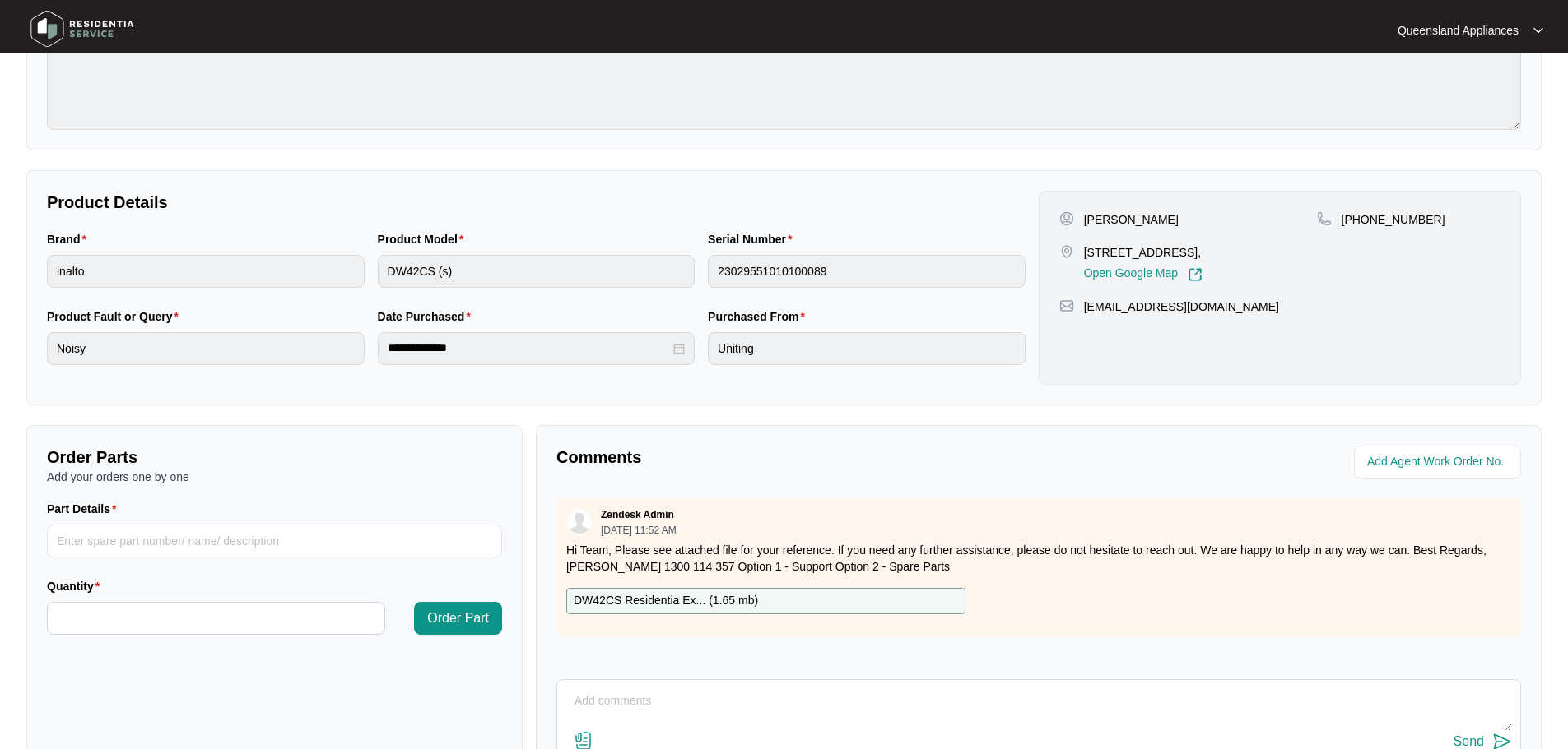
scroll to position [342, 0]
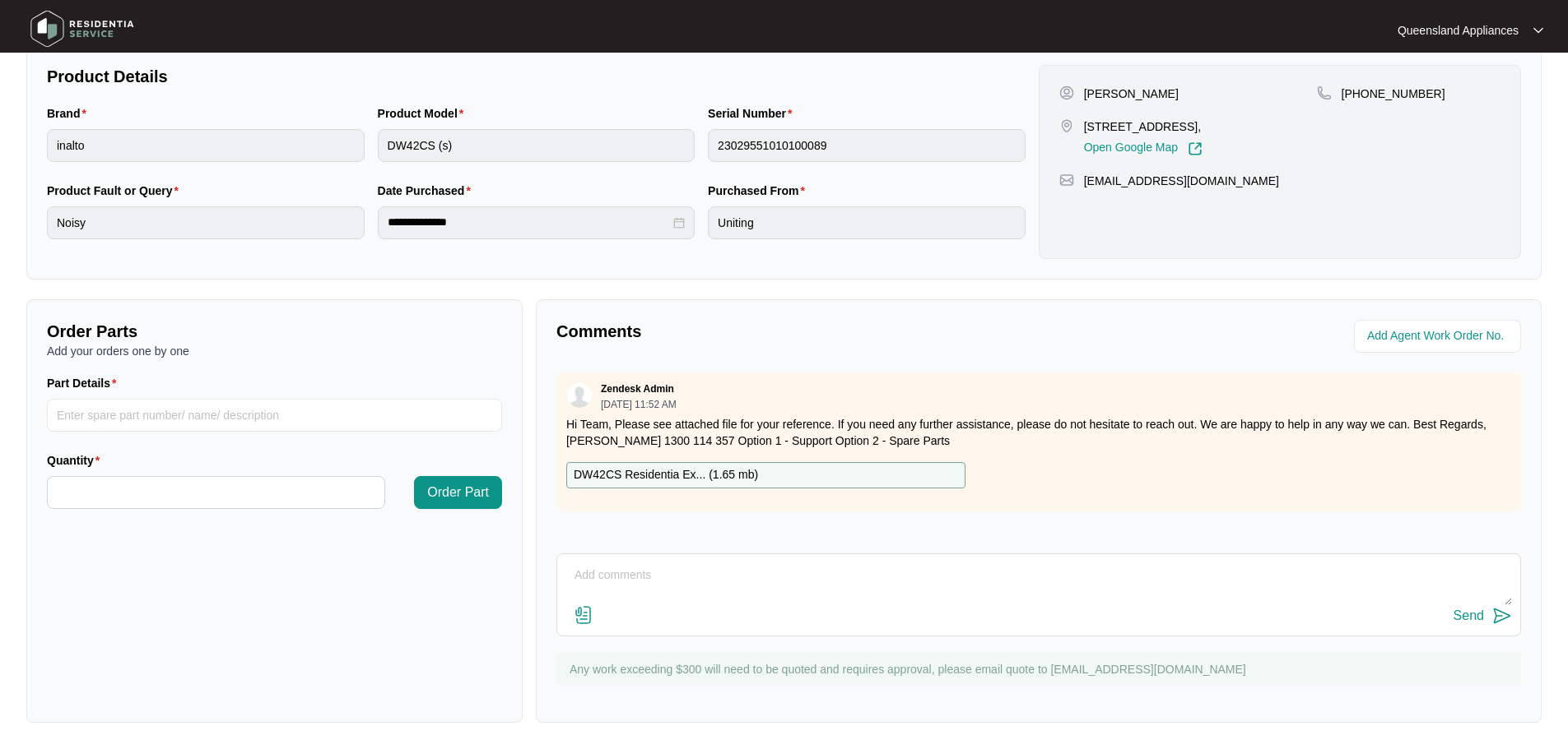
click at [717, 562] on textarea at bounding box center [1039, 584] width 947 height 42
type textarea "h"
type textarea "Hi Team, This service will be booked for [DATE] or [DATE], awaiting client conf…"
click at [1476, 612] on div "Send" at bounding box center [1469, 615] width 31 height 14
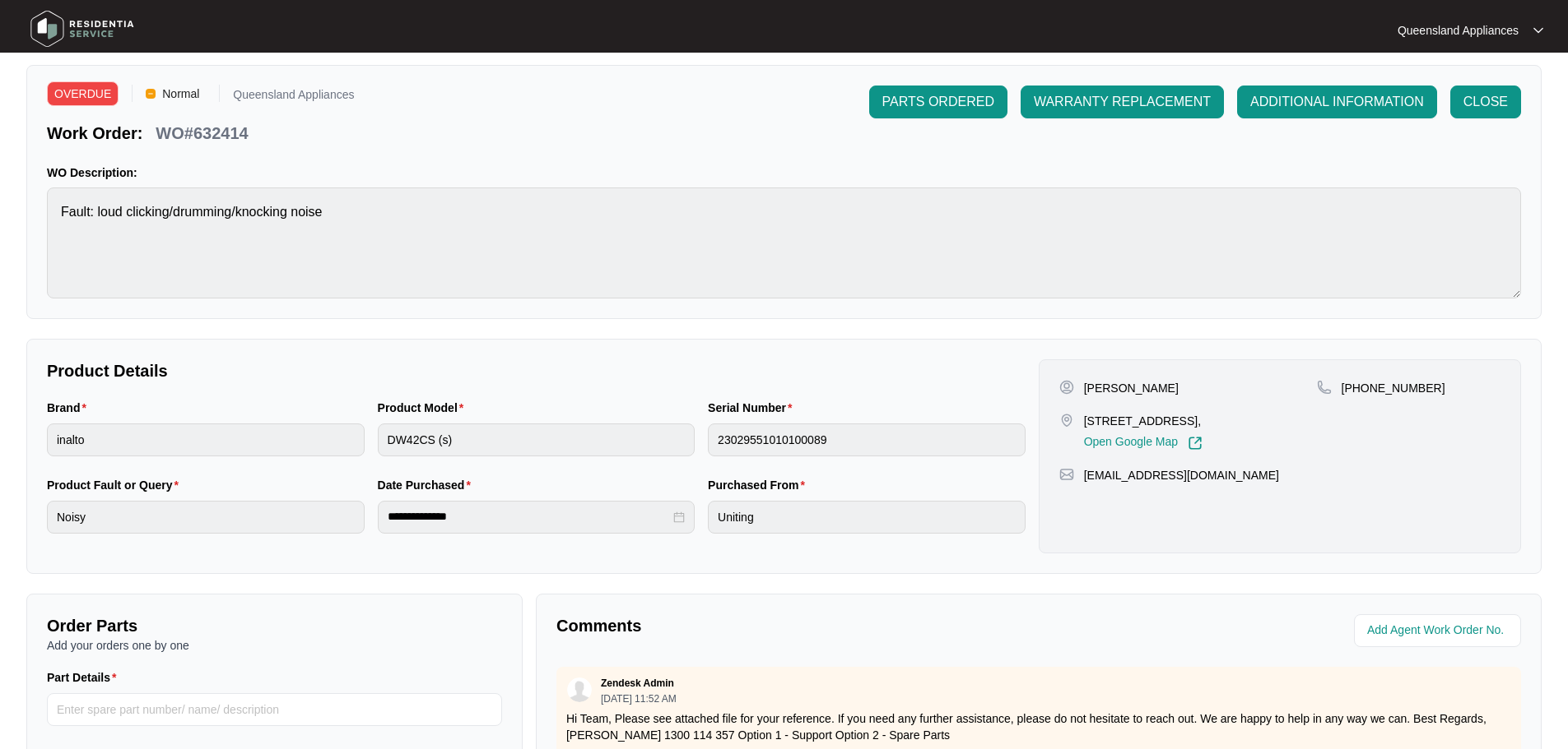
scroll to position [0, 0]
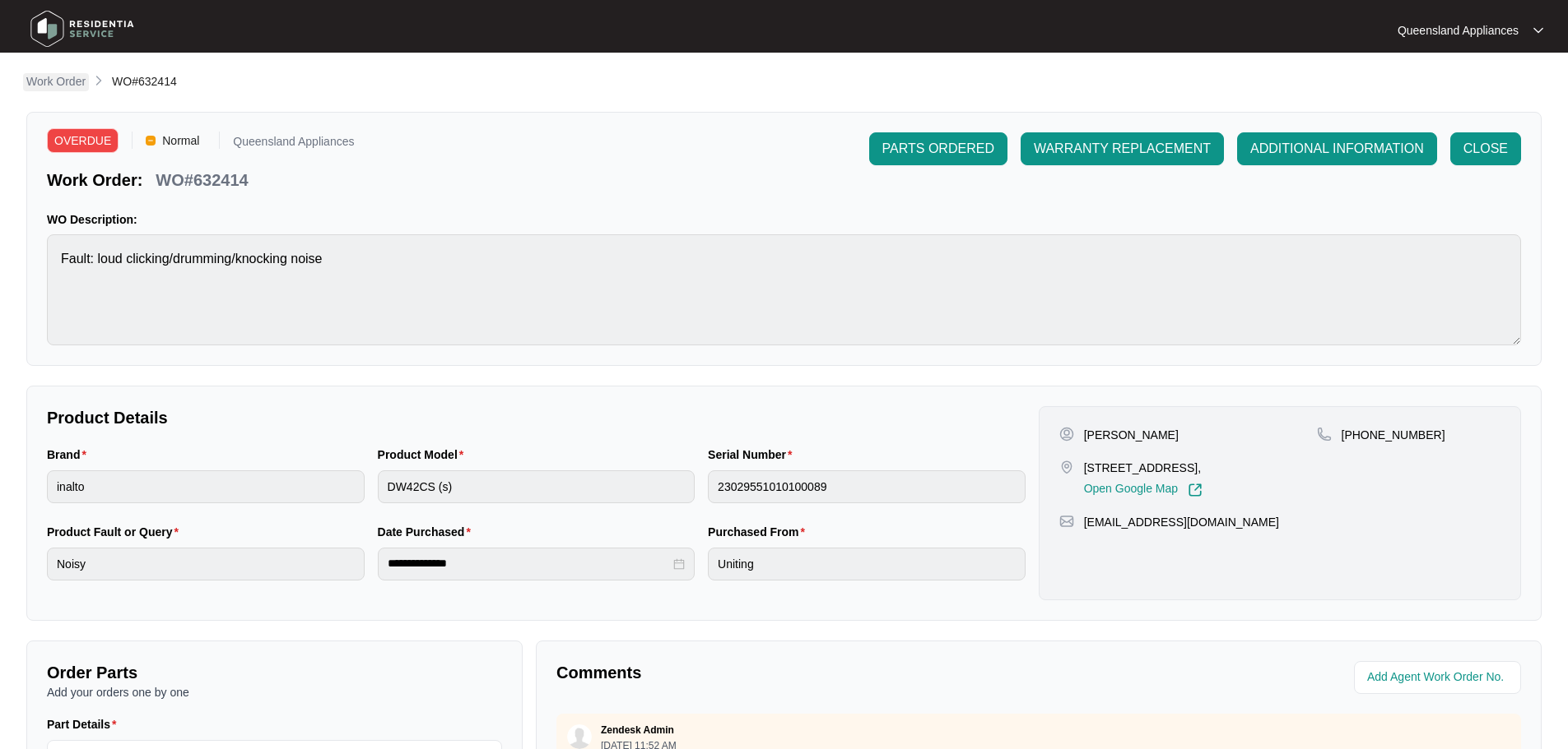
click at [79, 83] on p "Work Order" at bounding box center [56, 81] width 60 height 16
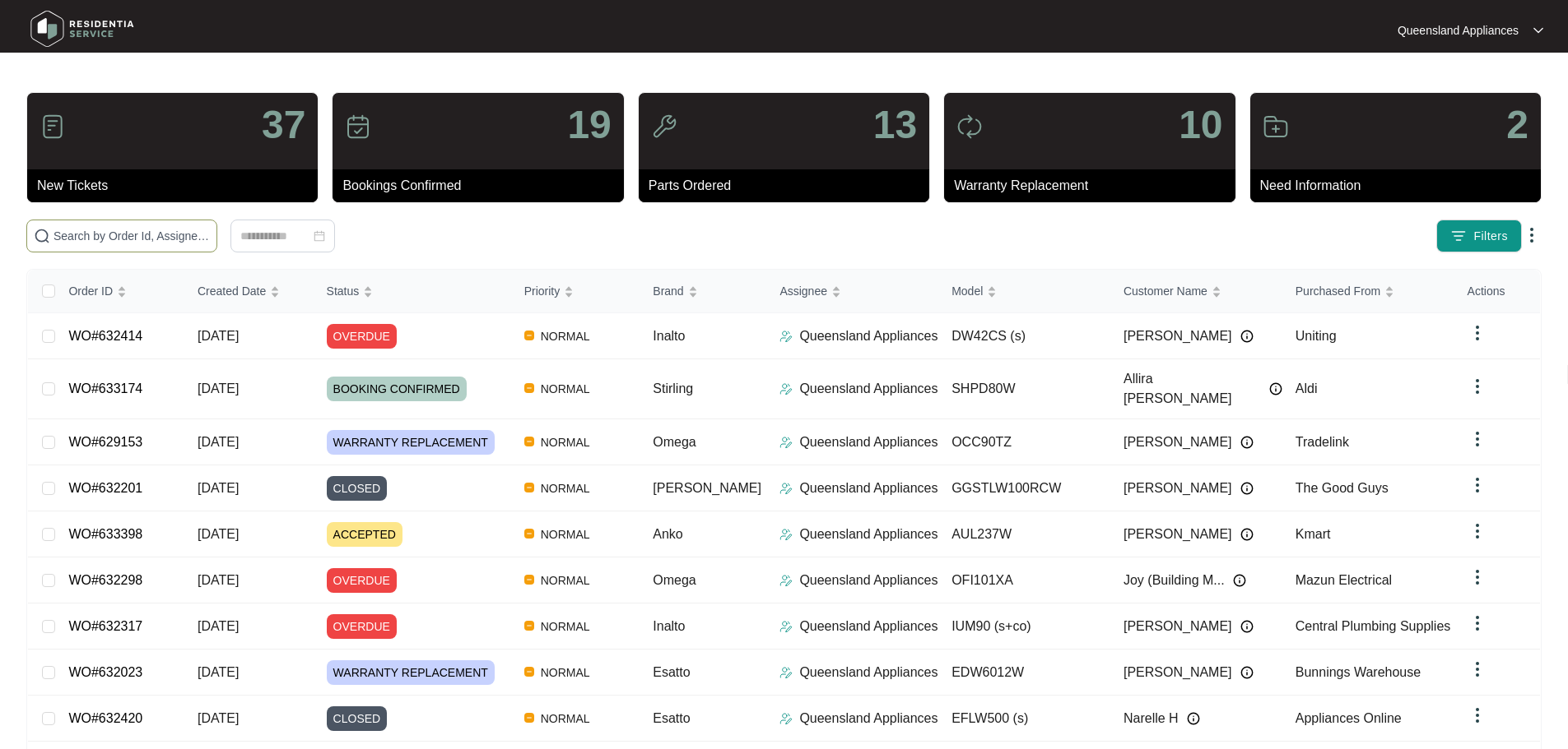
click at [210, 233] on input "text" at bounding box center [132, 236] width 157 height 18
paste input "632317"
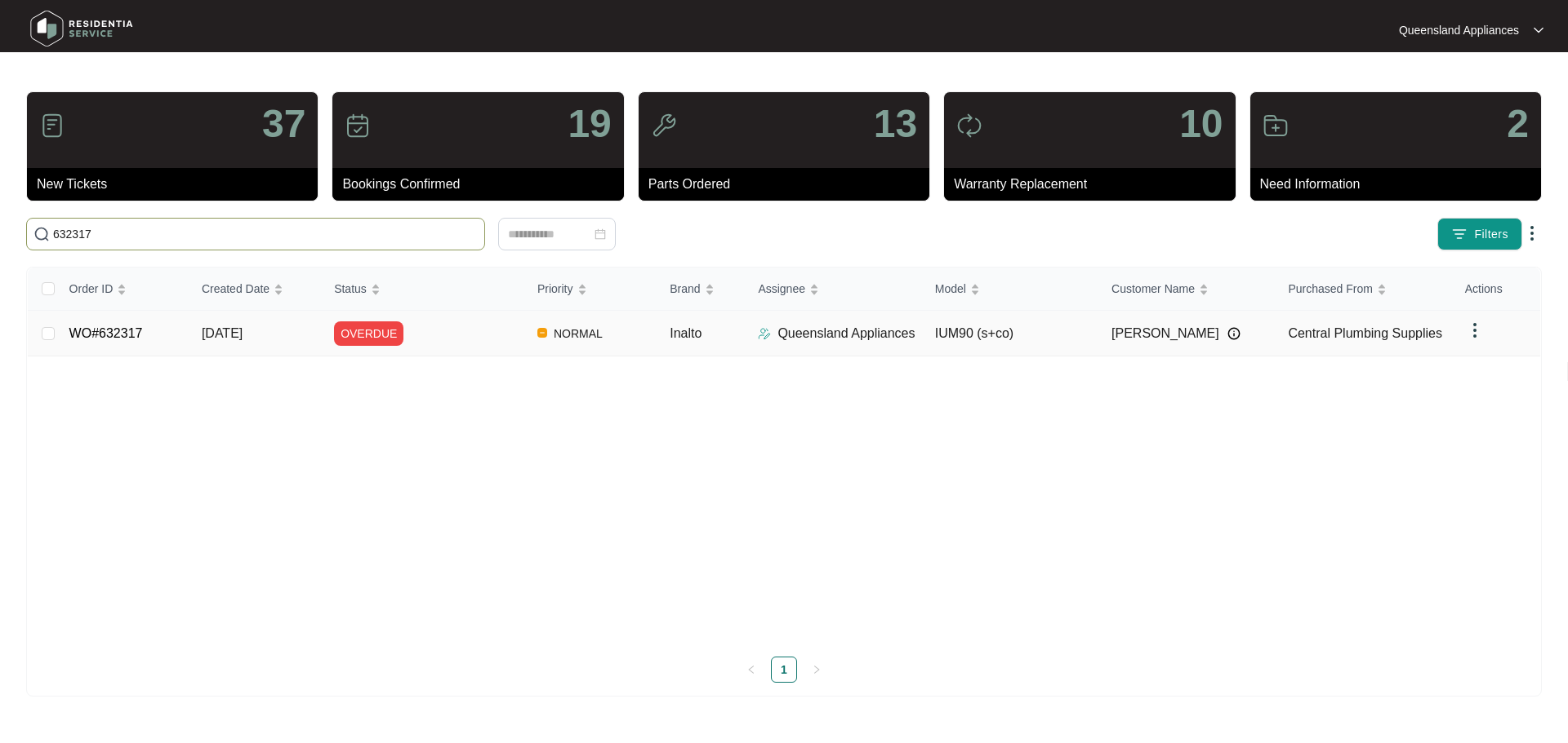
type input "632317"
click at [455, 342] on div "OVERDUE" at bounding box center [429, 334] width 190 height 25
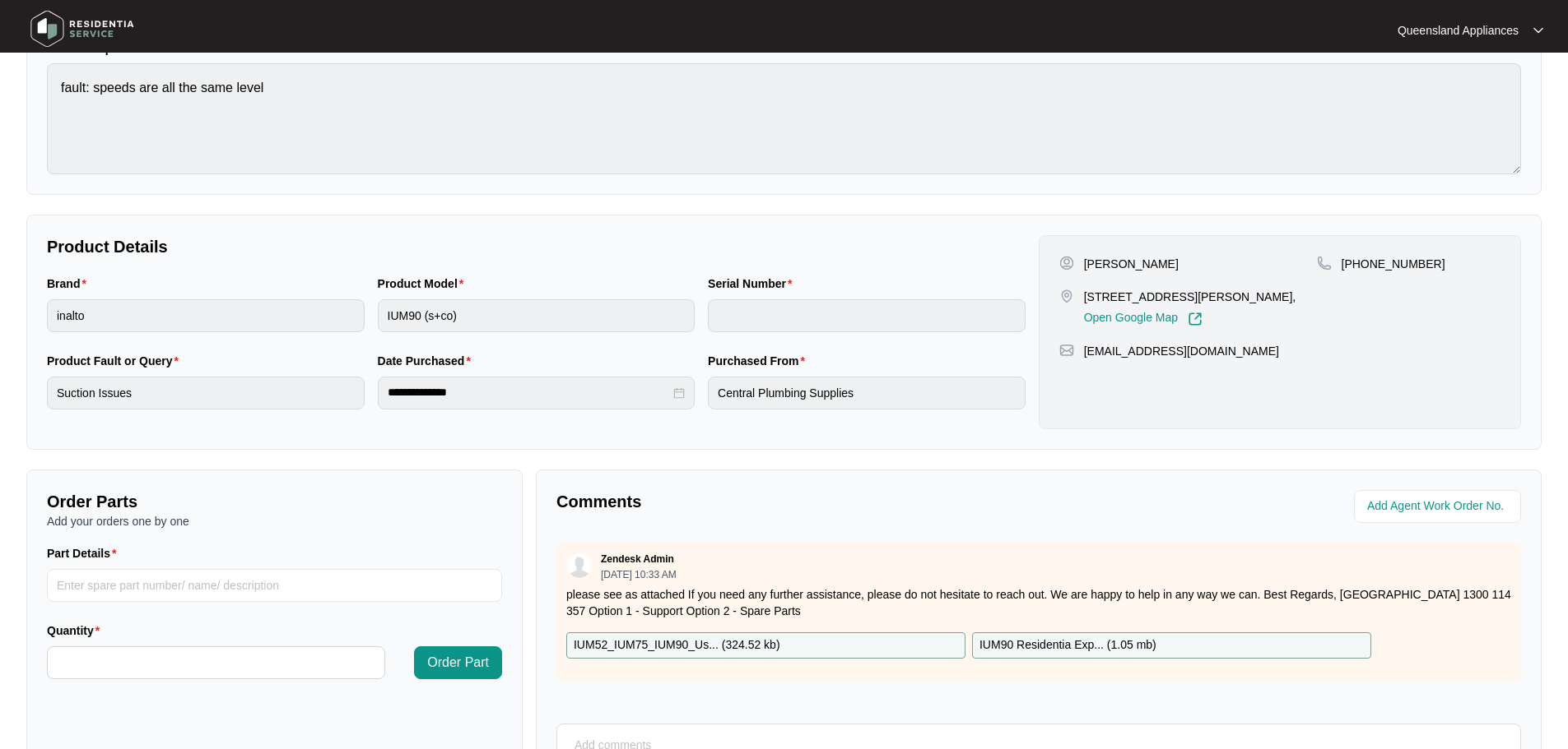
scroll to position [342, 0]
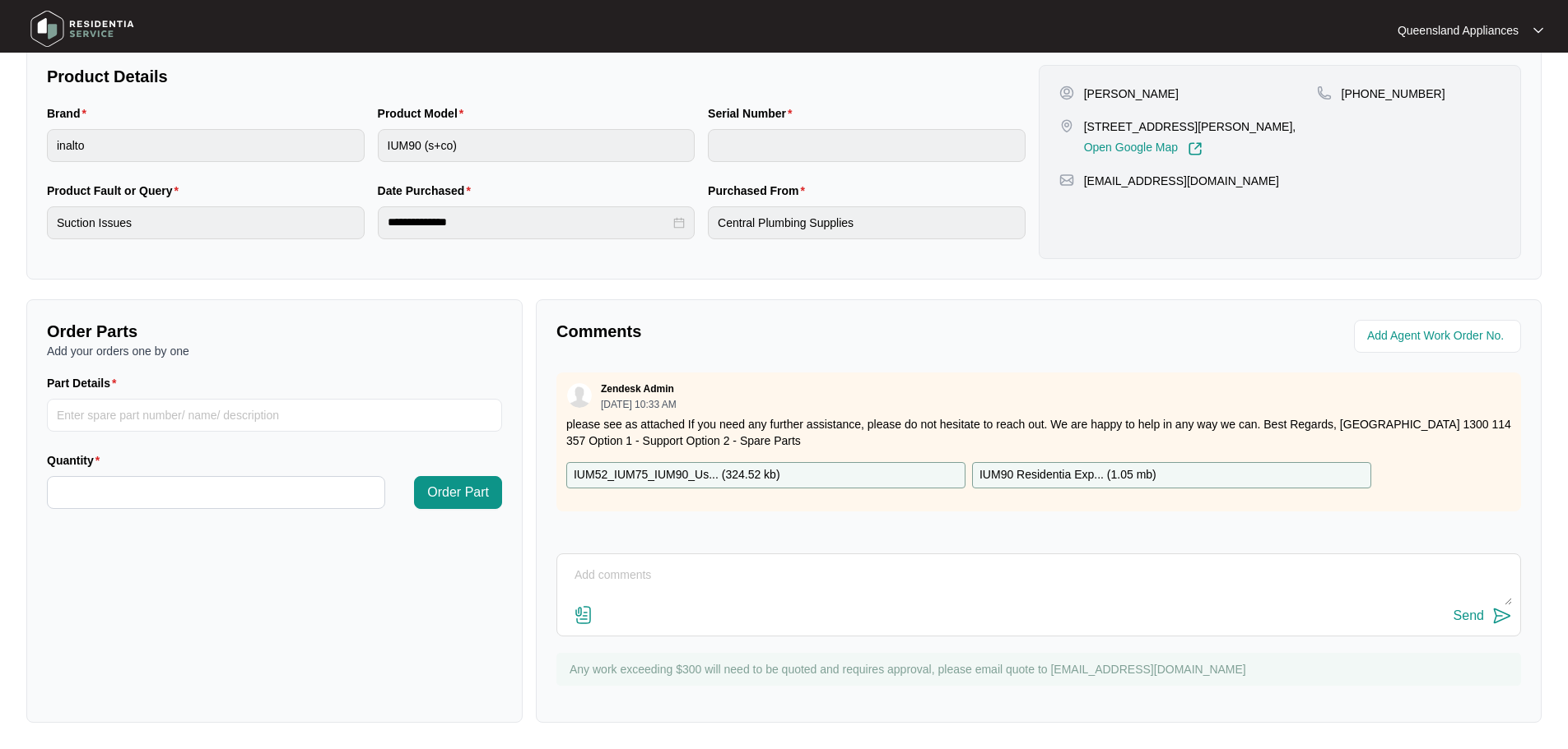
click at [736, 578] on textarea at bounding box center [1039, 584] width 947 height 42
type textarea "h"
type textarea "Hi Team, We are coordinating with the client a suitable booking date/time."
click at [1476, 624] on button "Send" at bounding box center [1482, 616] width 59 height 22
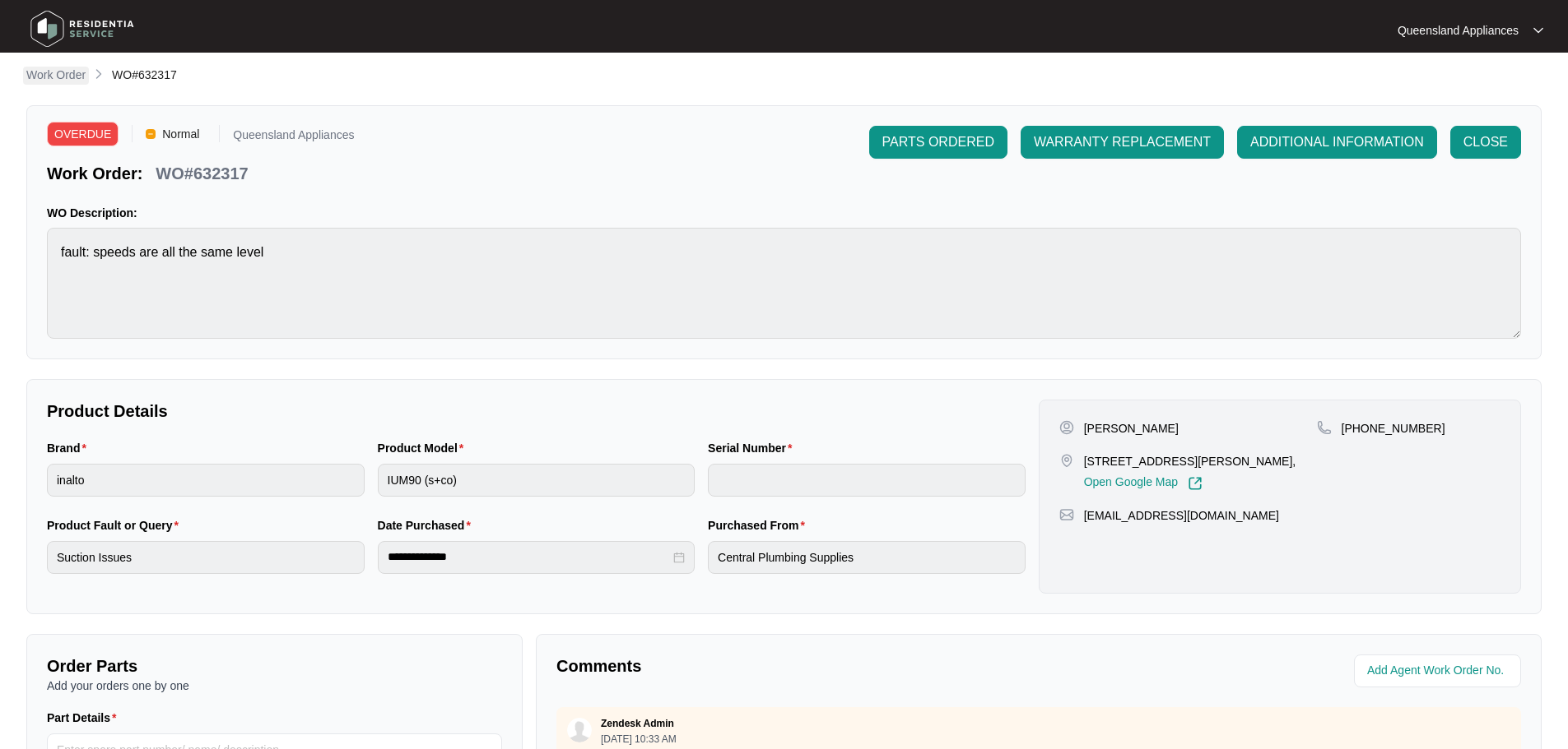
scroll to position [0, 0]
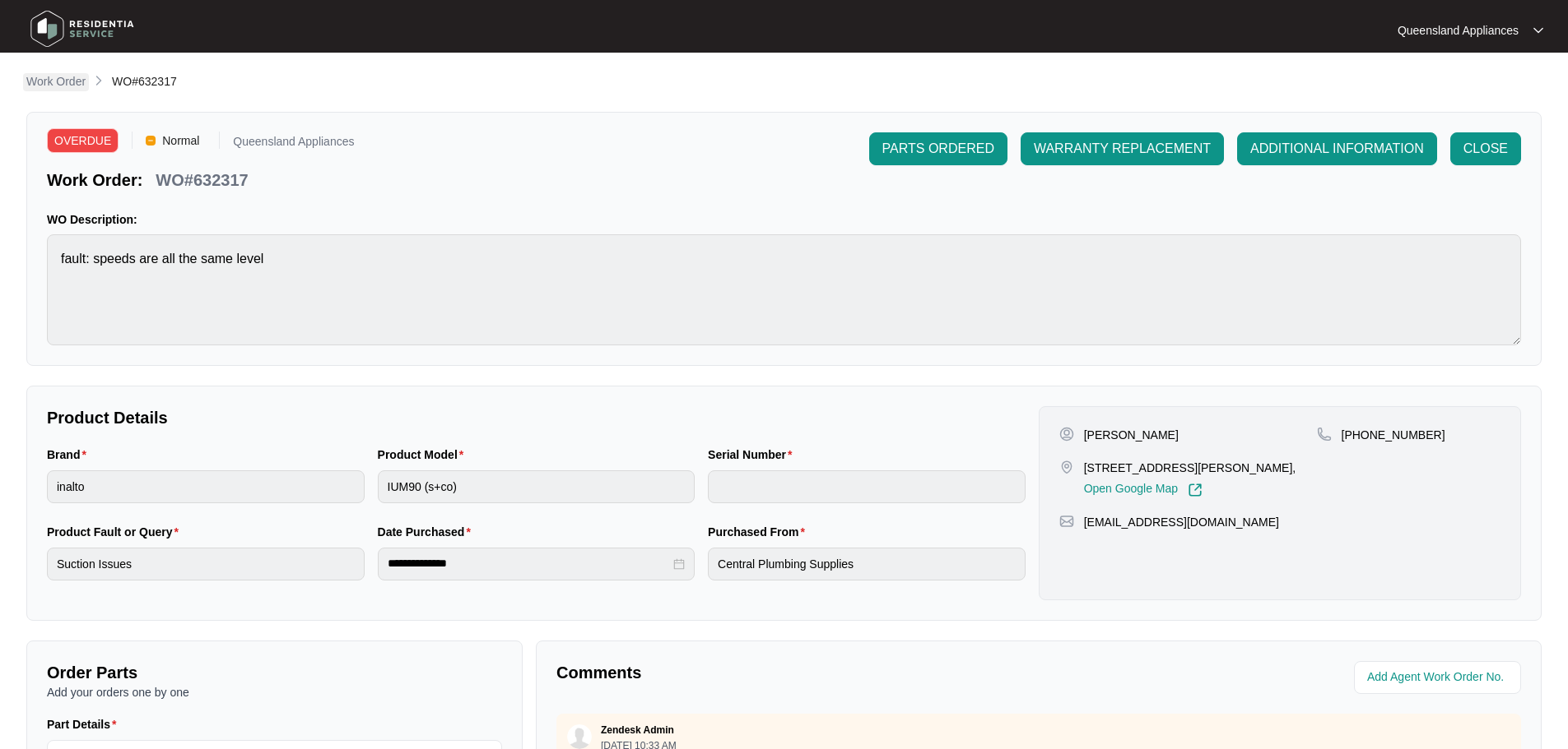
click at [81, 77] on p "Work Order" at bounding box center [56, 81] width 60 height 16
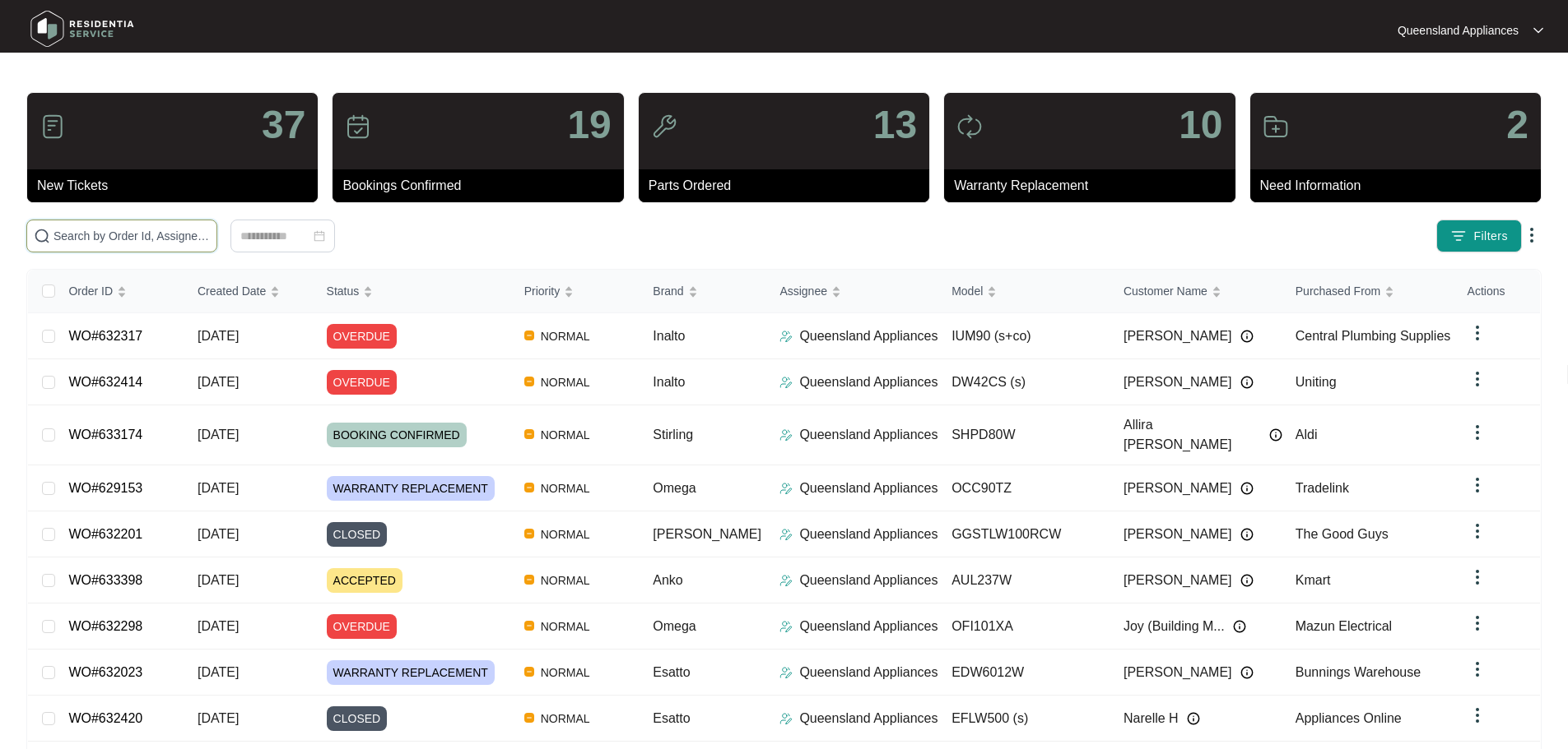
click at [213, 245] on span at bounding box center [121, 236] width 190 height 33
paste input "632298"
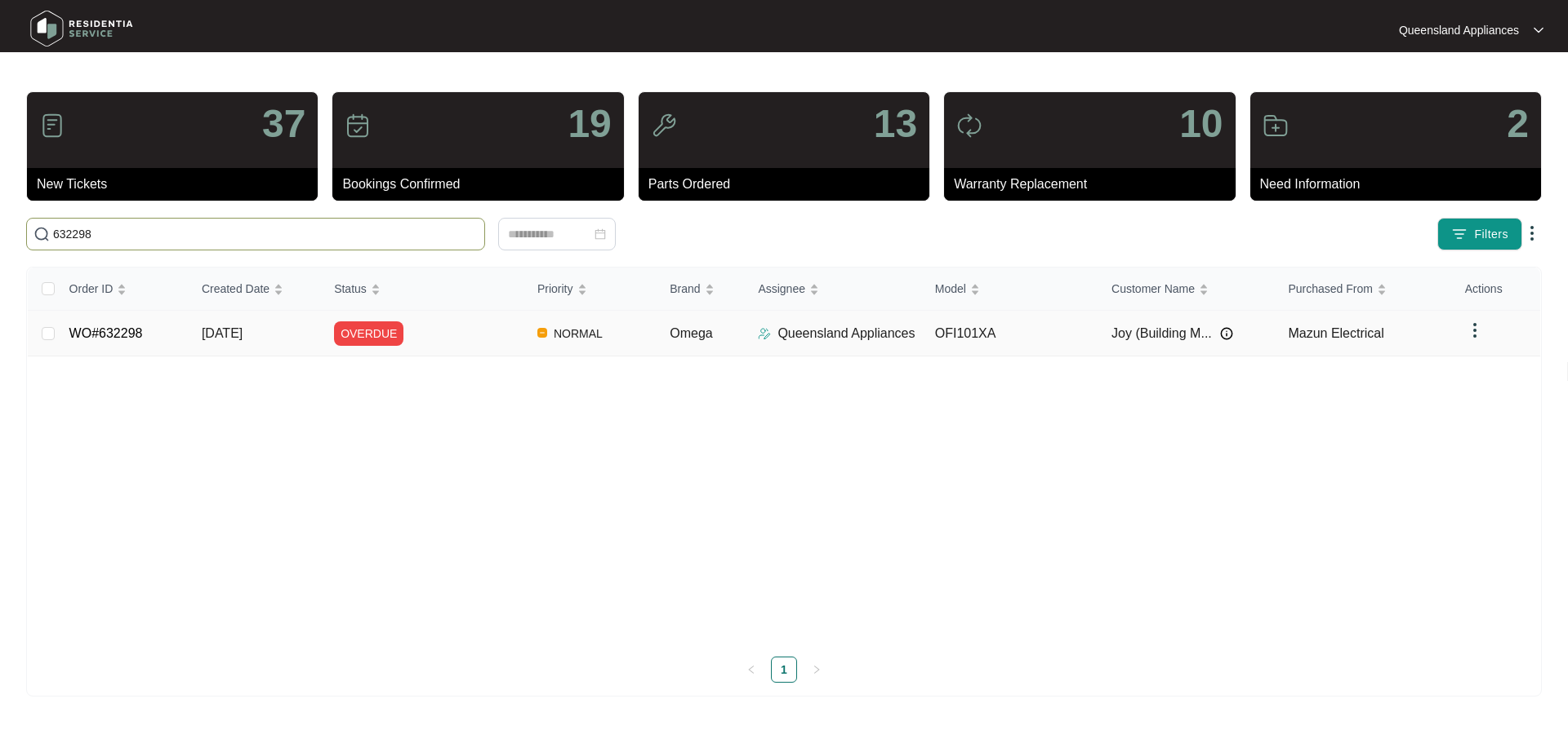
type input "632298"
click at [454, 331] on div "OVERDUE" at bounding box center [429, 334] width 190 height 25
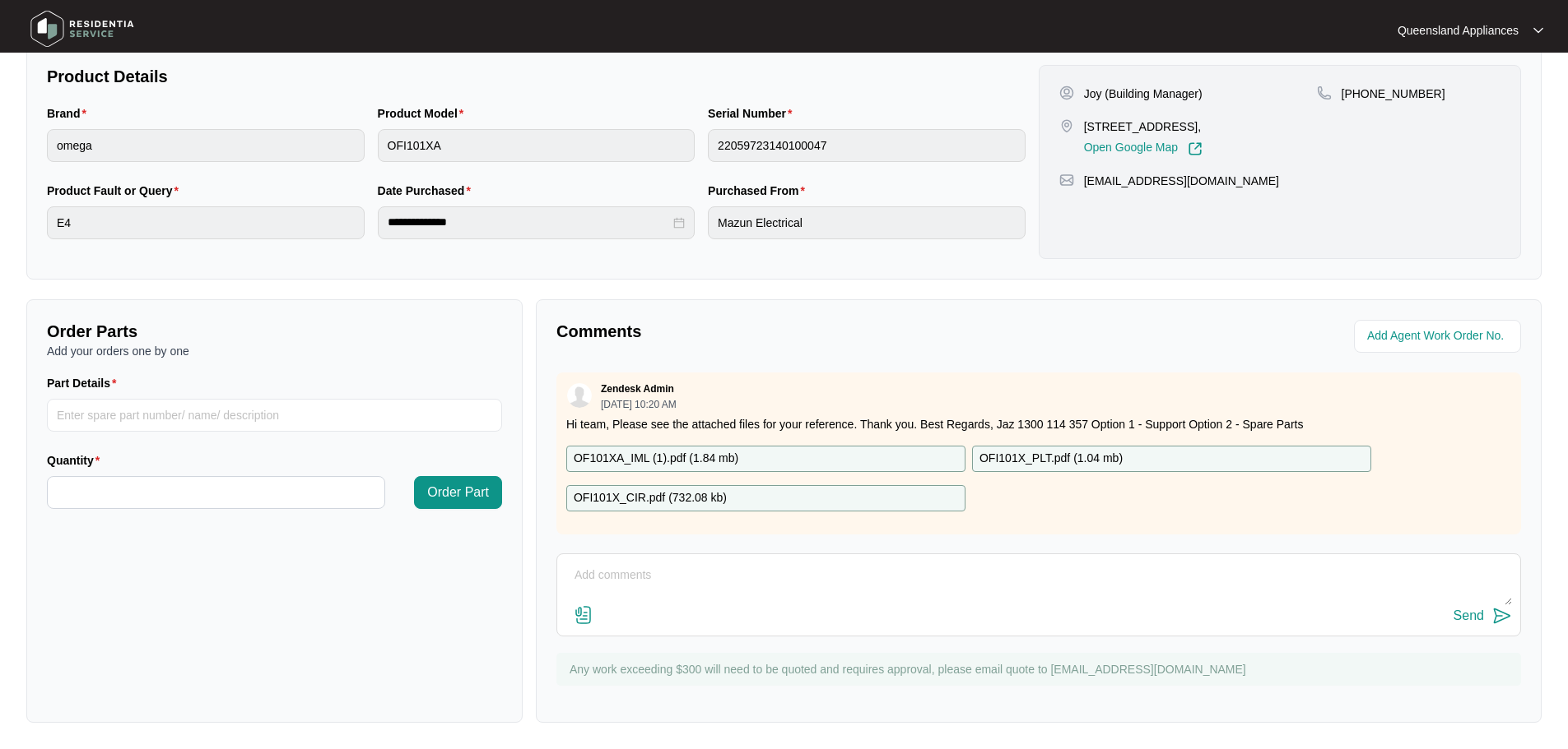
scroll to position [10, 0]
click at [954, 547] on div "Comments Zendesk Admin [DATE] 10:20 AM Hi team, Please see the attached files f…" at bounding box center [1039, 511] width 1006 height 424
click at [924, 577] on textarea at bounding box center [1039, 584] width 947 height 42
type textarea "h"
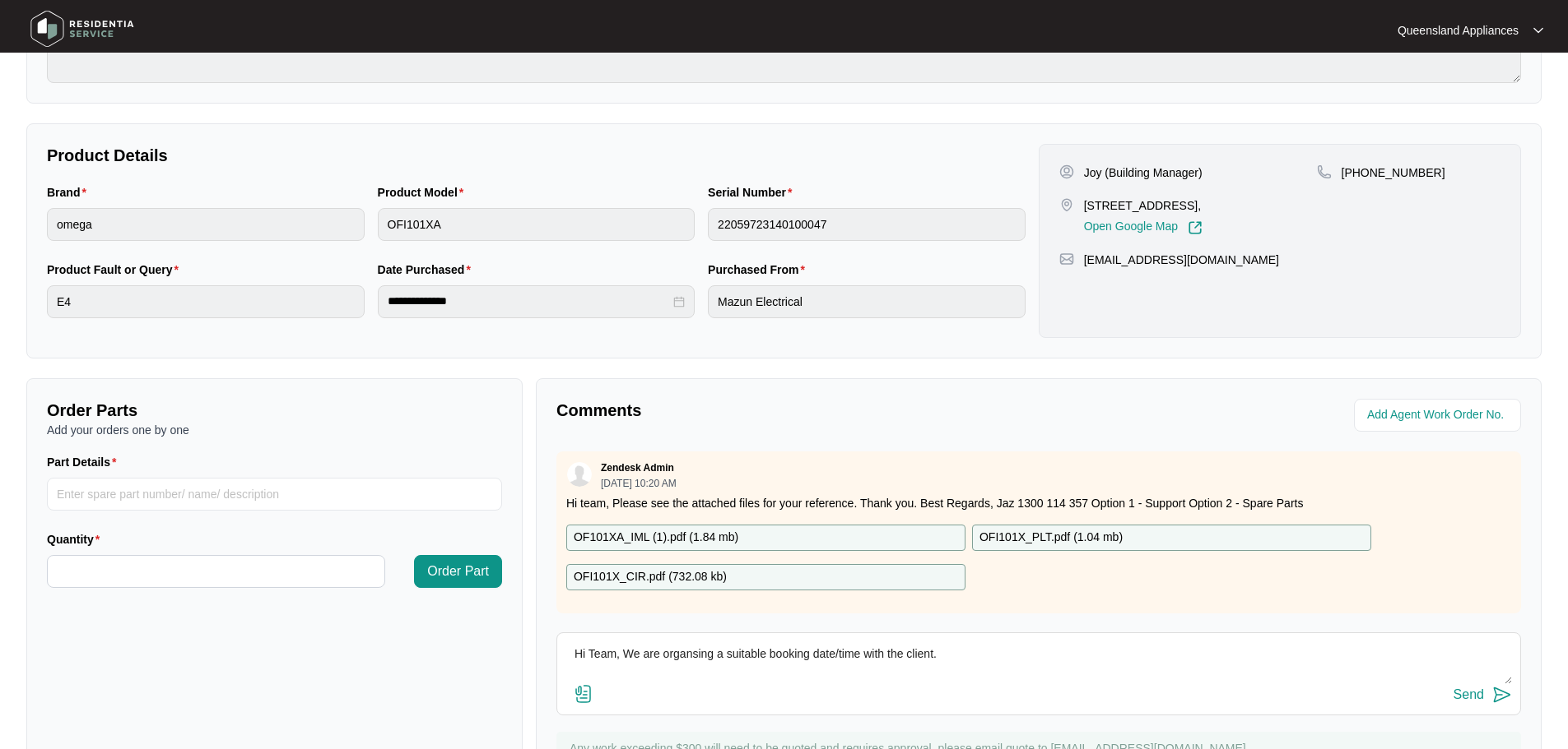
scroll to position [260, 0]
type textarea "Hi Team, We are organsing a suitable booking date/time with the client."
click at [1499, 696] on img at bounding box center [1502, 697] width 20 height 20
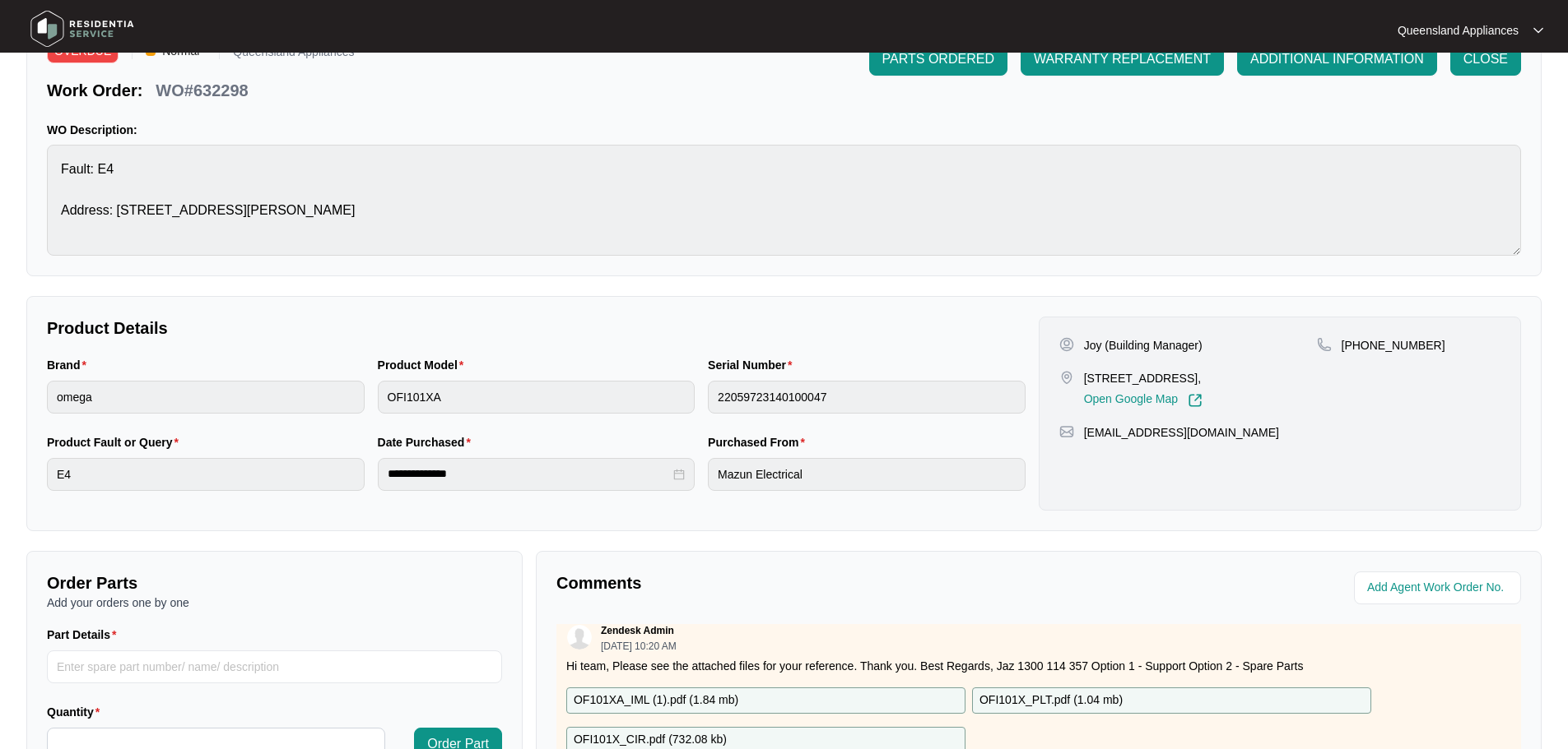
scroll to position [0, 0]
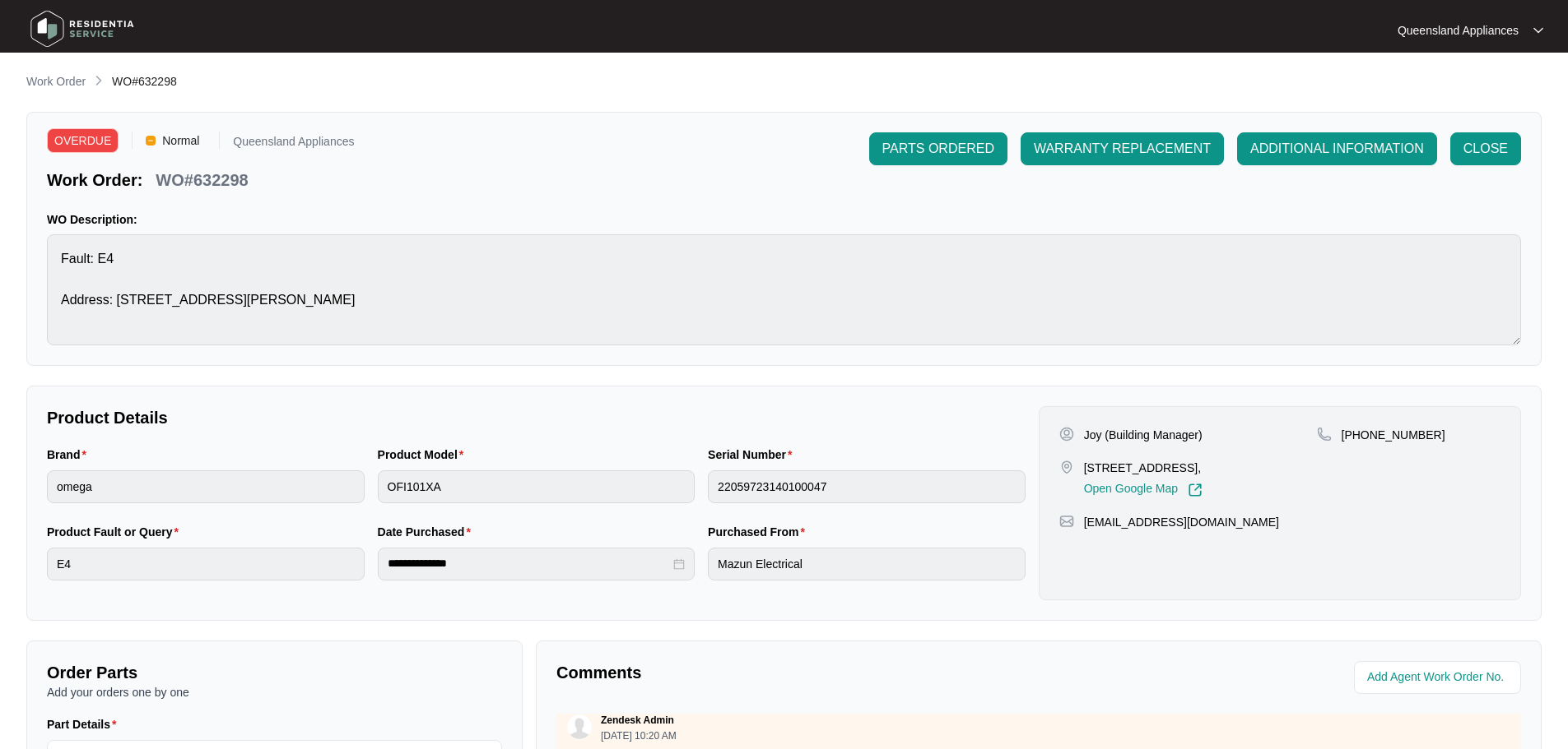
drag, startPoint x: 48, startPoint y: 80, endPoint x: 56, endPoint y: 81, distance: 8.1
click at [48, 80] on p "Work Order" at bounding box center [56, 81] width 60 height 16
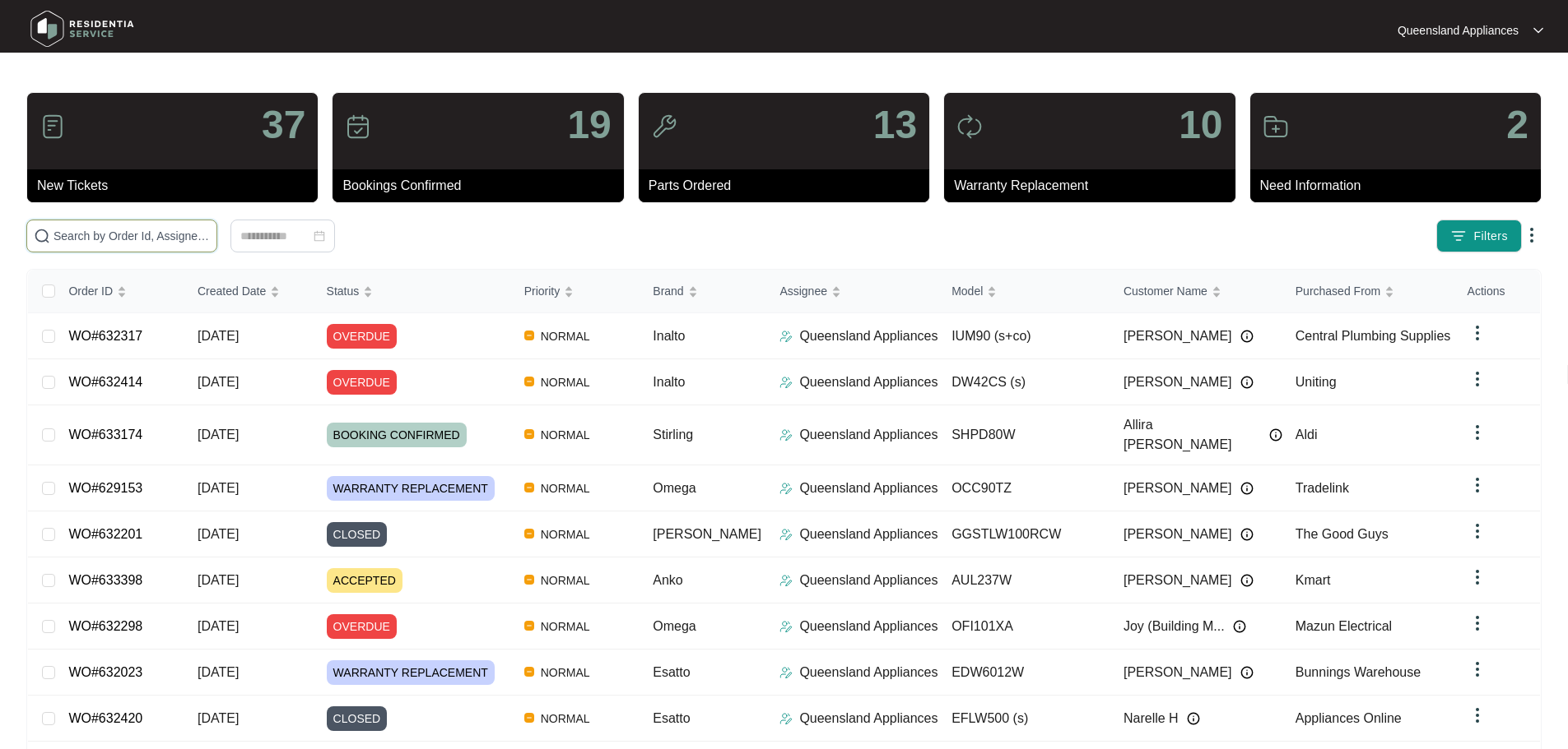
click at [210, 240] on input "text" at bounding box center [132, 236] width 157 height 18
paste input "631363"
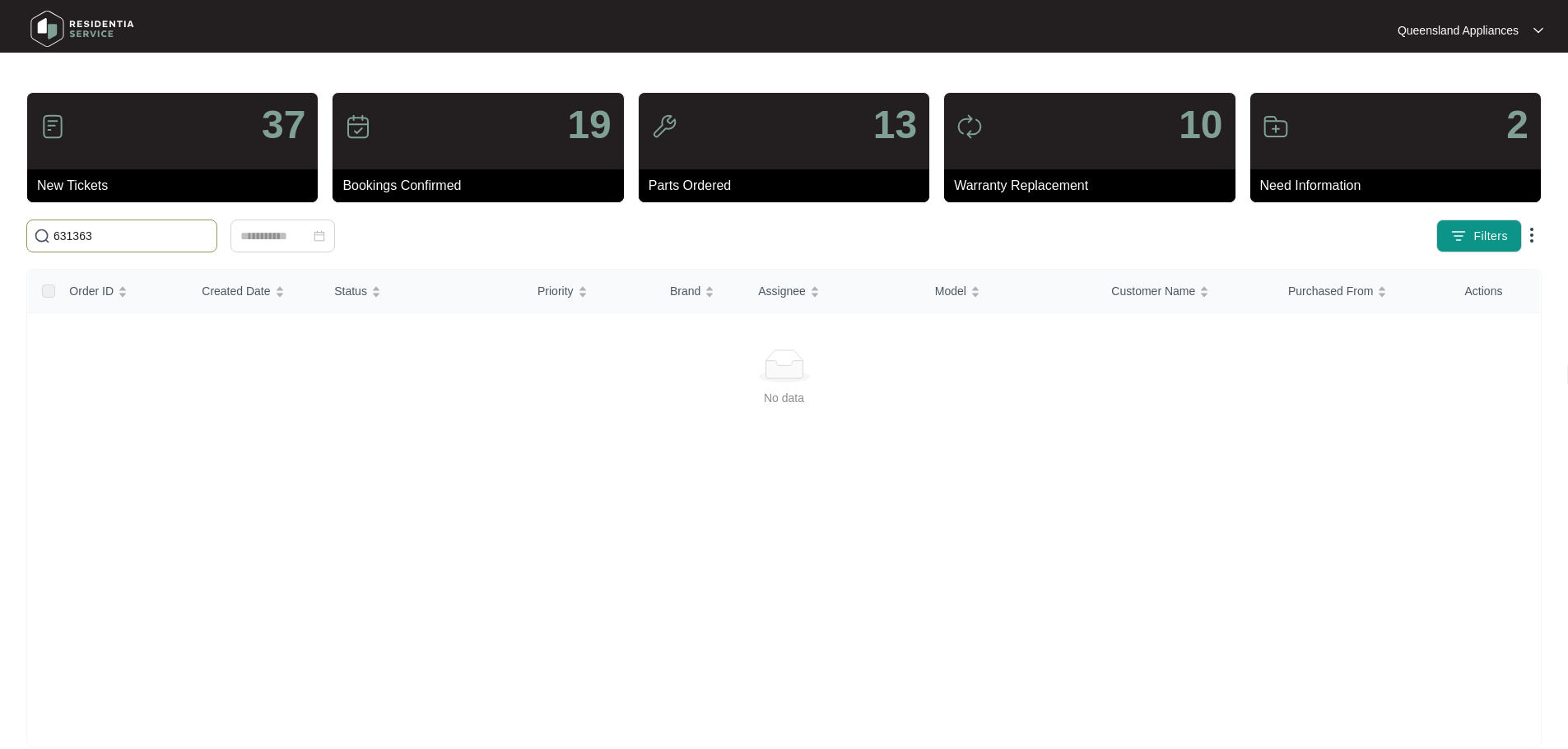
drag, startPoint x: 83, startPoint y: 233, endPoint x: 0, endPoint y: 186, distance: 95.4
click at [0, 186] on main "37 New Tickets 19 Bookings Confirmed 13 Parts Ordered 10 Warranty Replacement 2…" at bounding box center [784, 387] width 1568 height 774
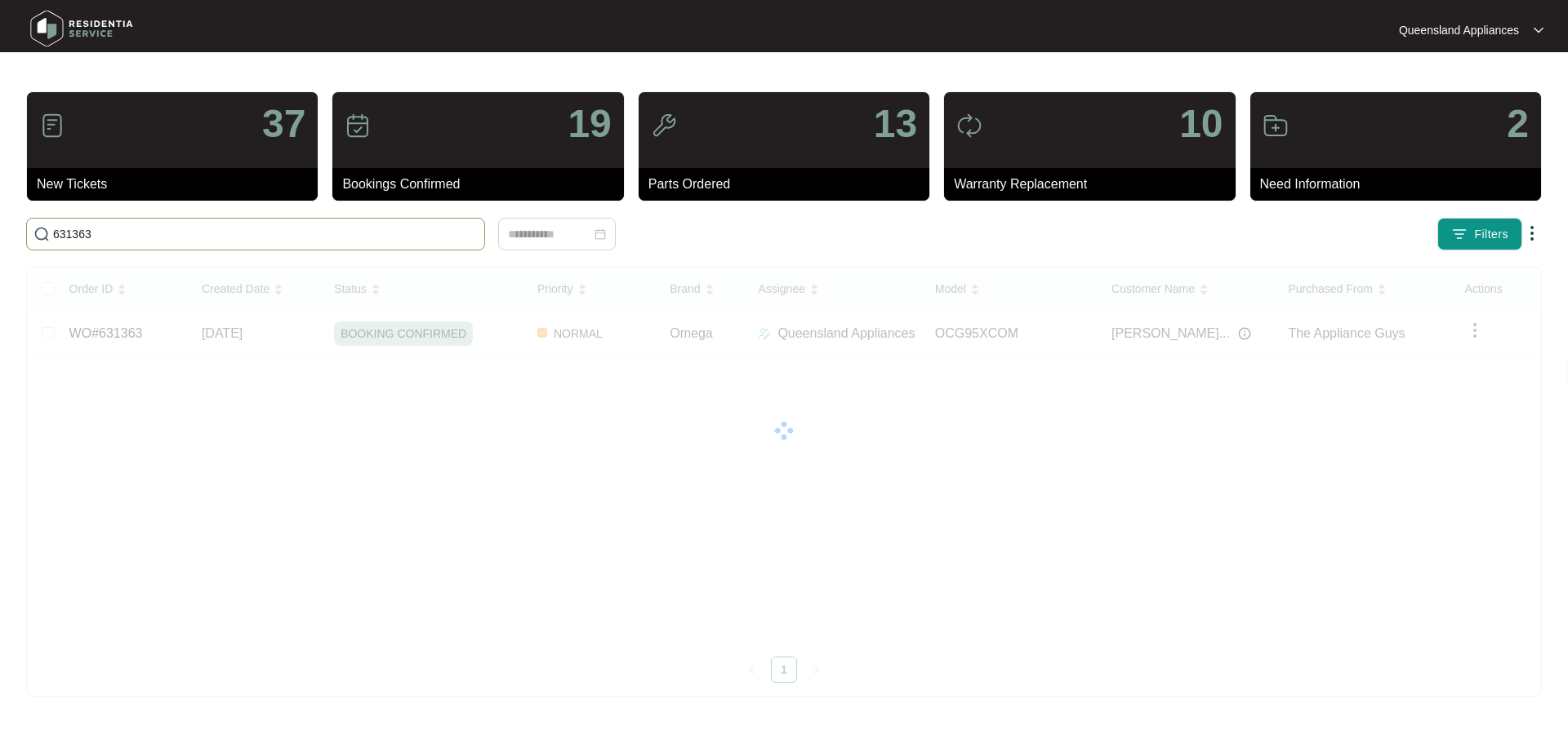
click at [313, 232] on input "631363" at bounding box center [265, 234] width 425 height 18
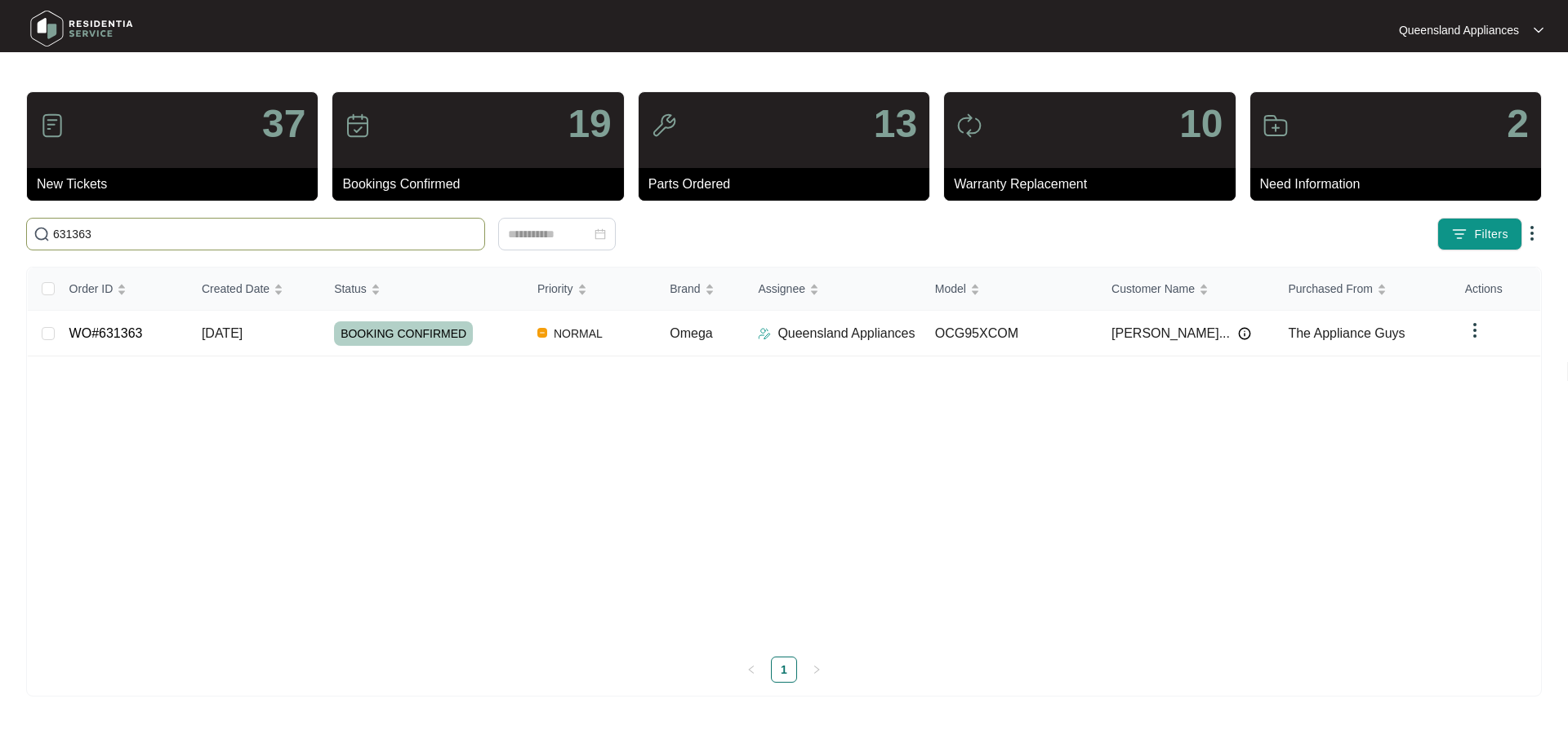
paste input "787"
click at [434, 233] on input "631787" at bounding box center [265, 234] width 425 height 18
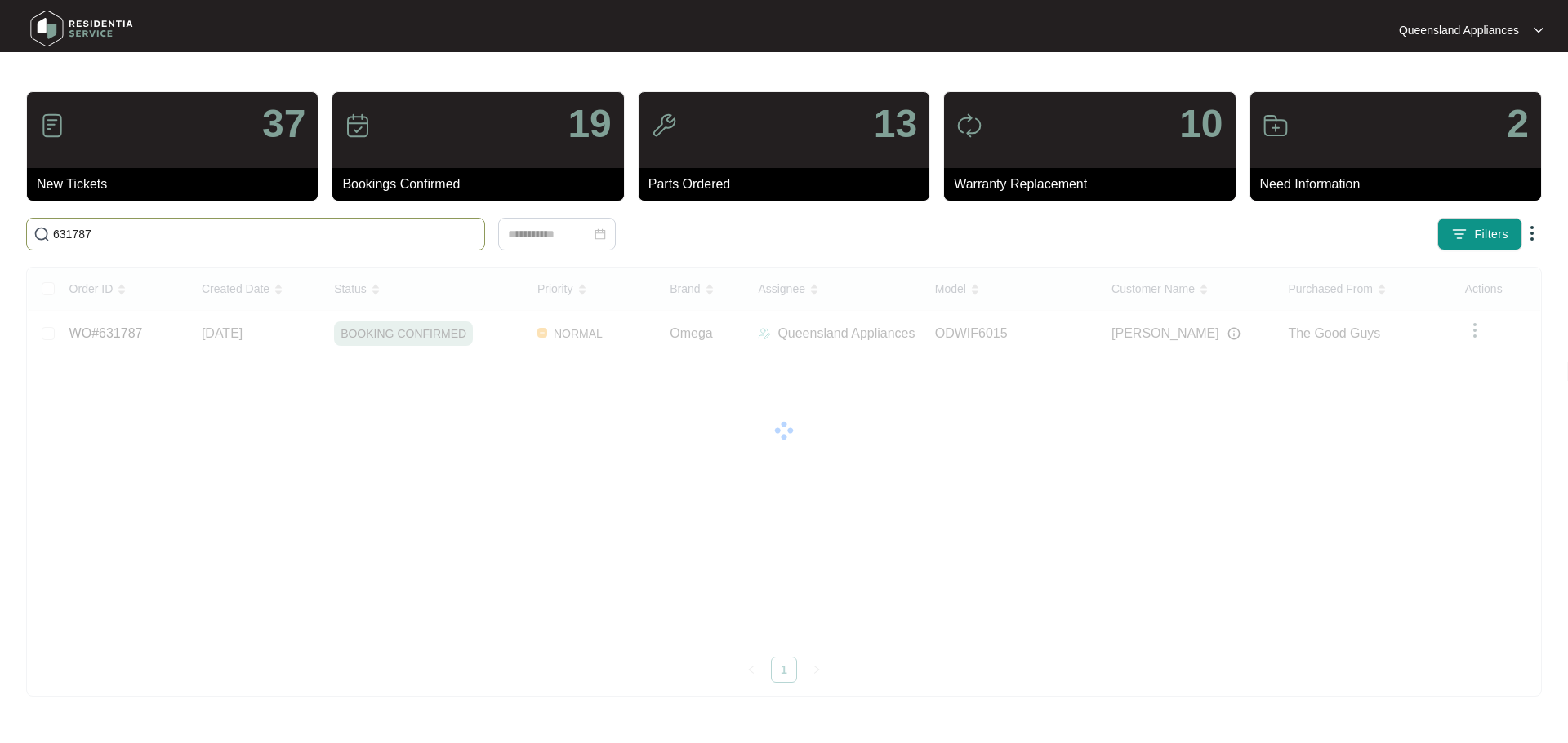
click at [434, 233] on input "631787" at bounding box center [265, 234] width 425 height 18
paste input "59"
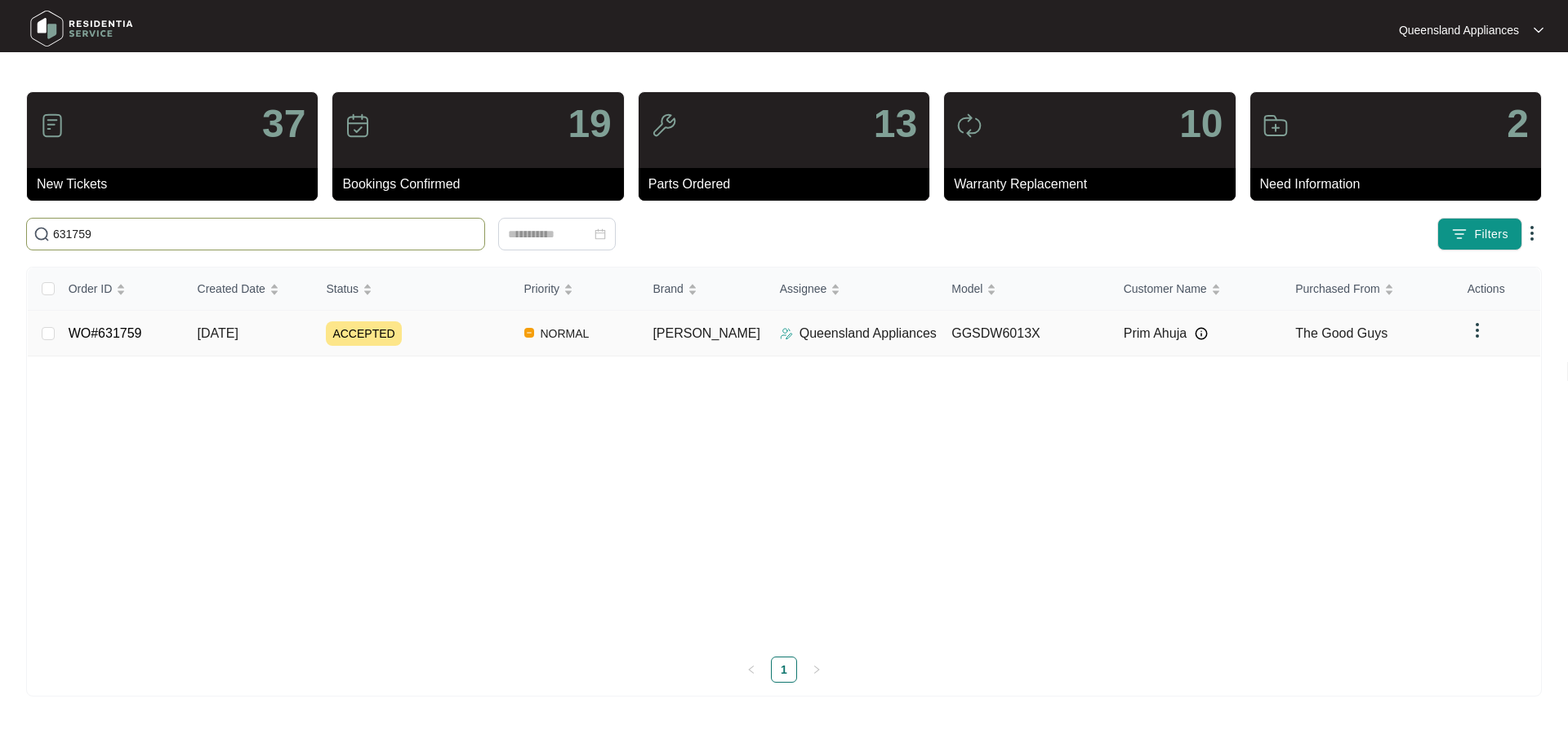
type input "631759"
click at [504, 347] on td "ACCEPTED" at bounding box center [411, 334] width 198 height 46
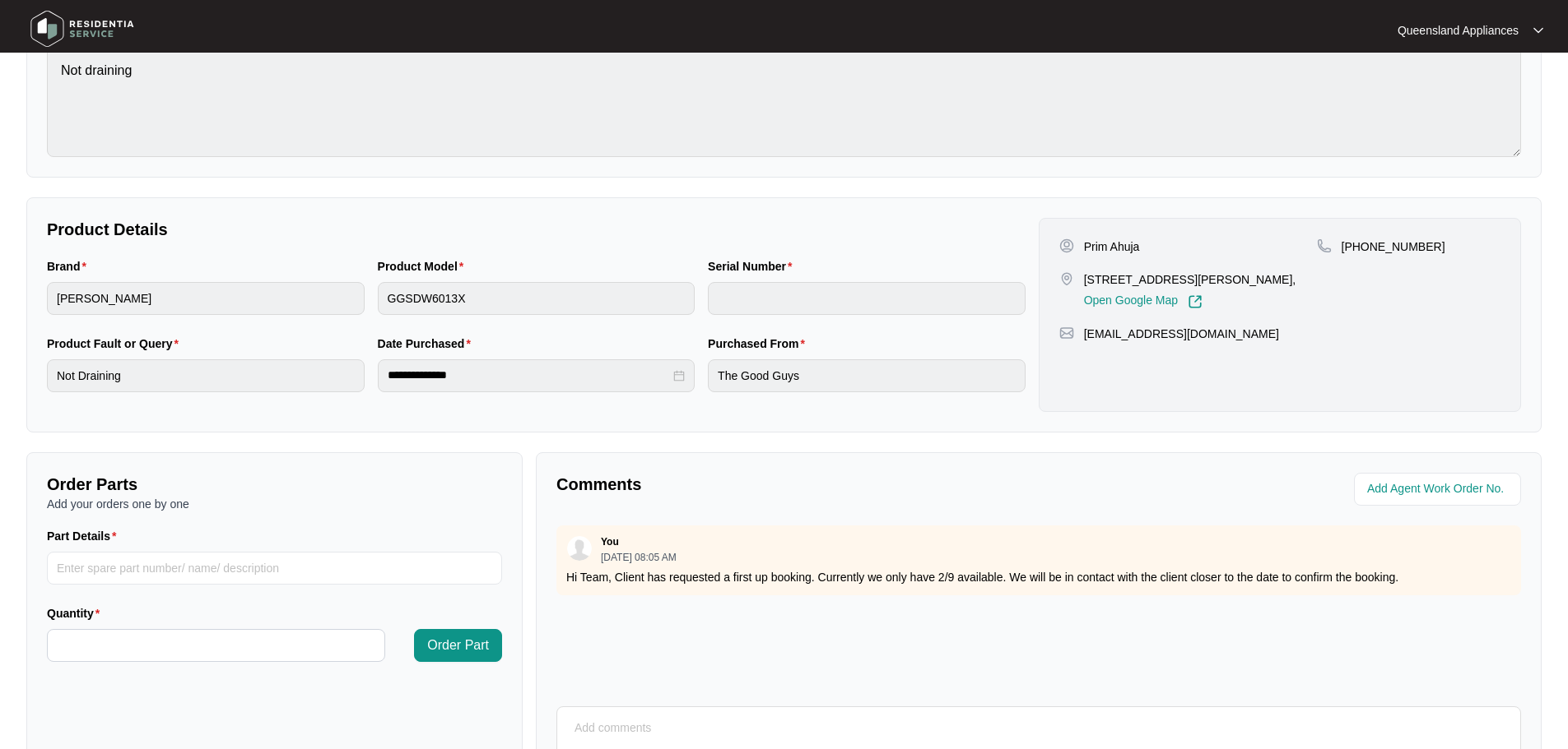
scroll to position [342, 0]
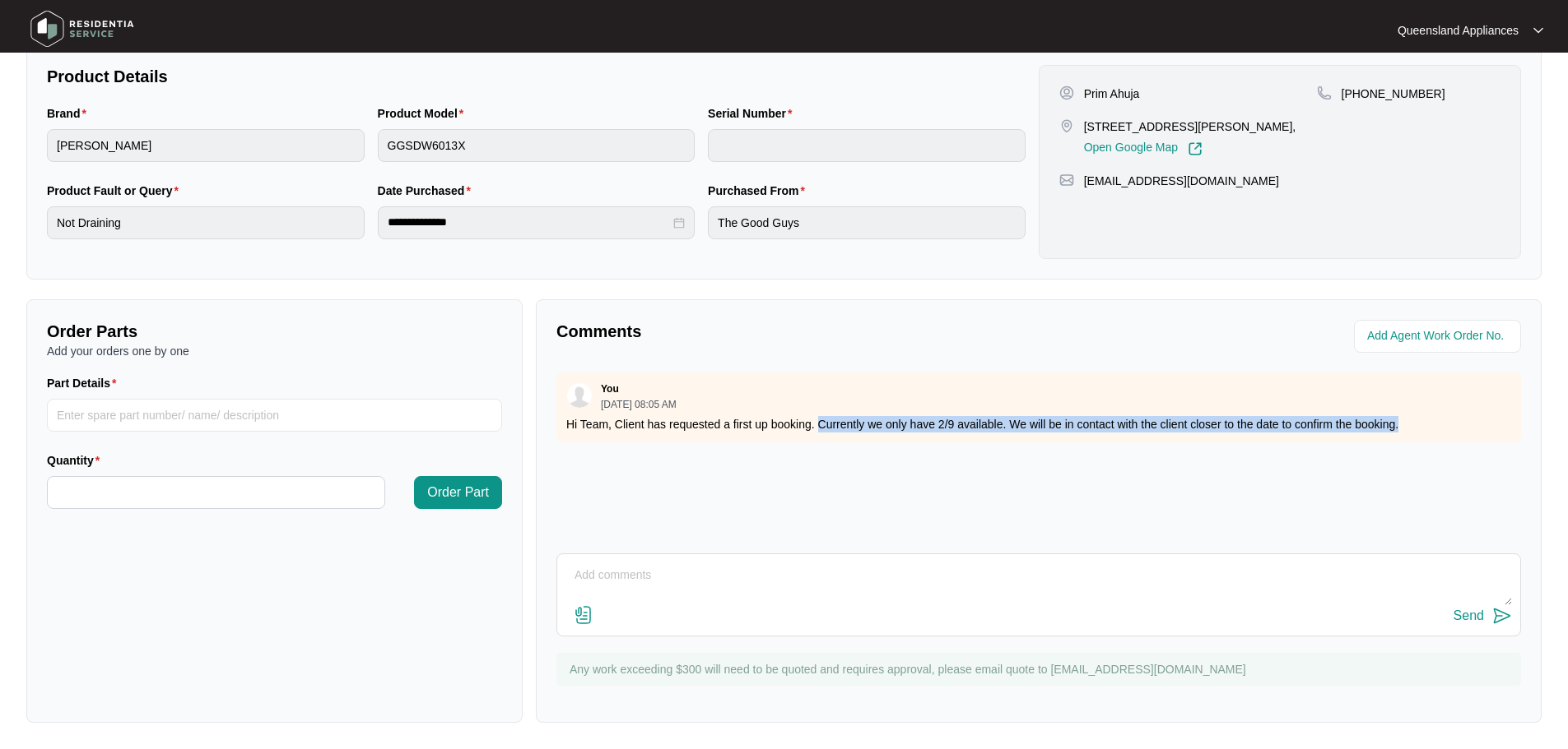
drag, startPoint x: 868, startPoint y: 428, endPoint x: 1458, endPoint y: 430, distance: 590.0
click at [1458, 430] on p "Hi Team, Client has requested a first up booking. Currently we only have 2/9 av…" at bounding box center [1039, 424] width 945 height 16
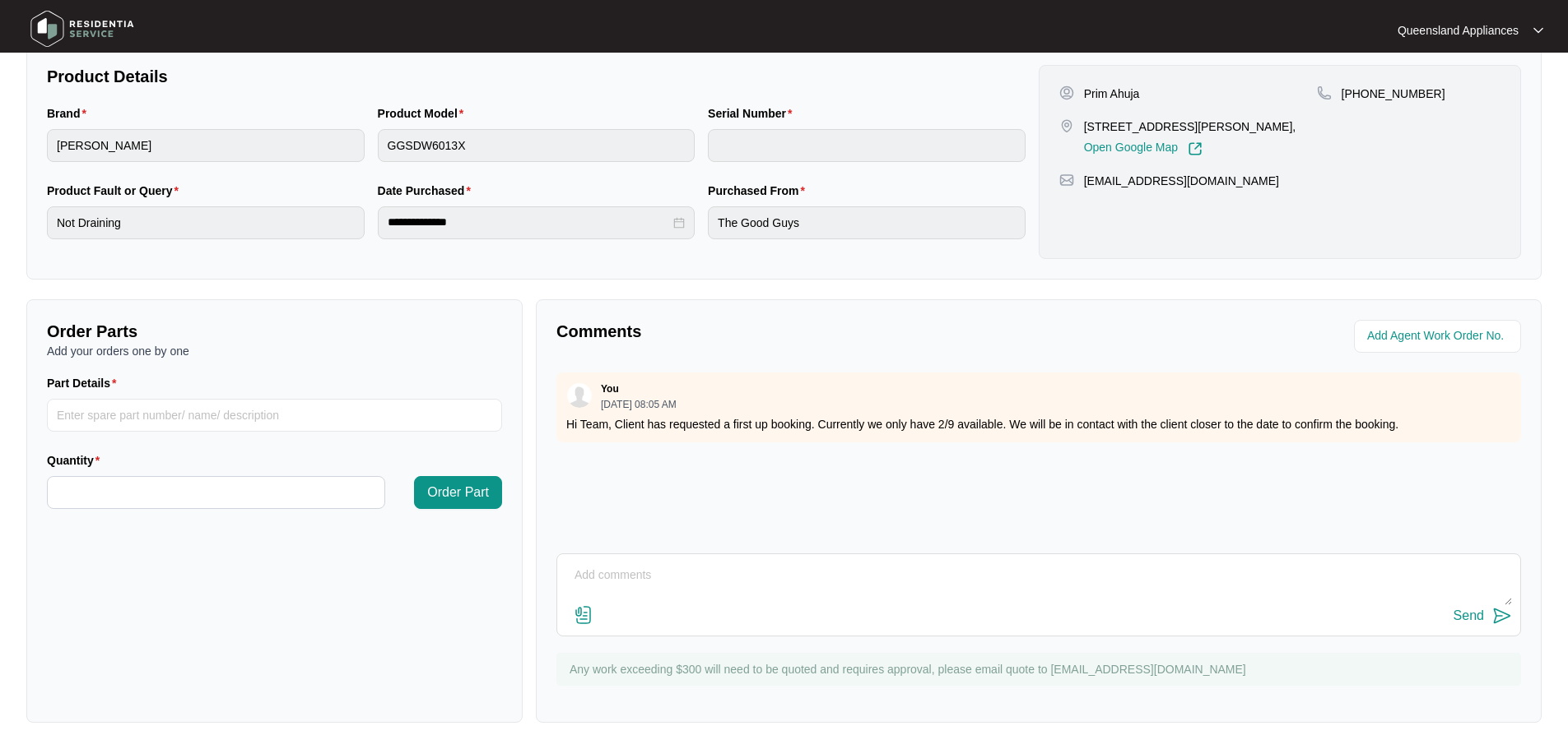
click at [1036, 594] on textarea at bounding box center [1039, 584] width 947 height 42
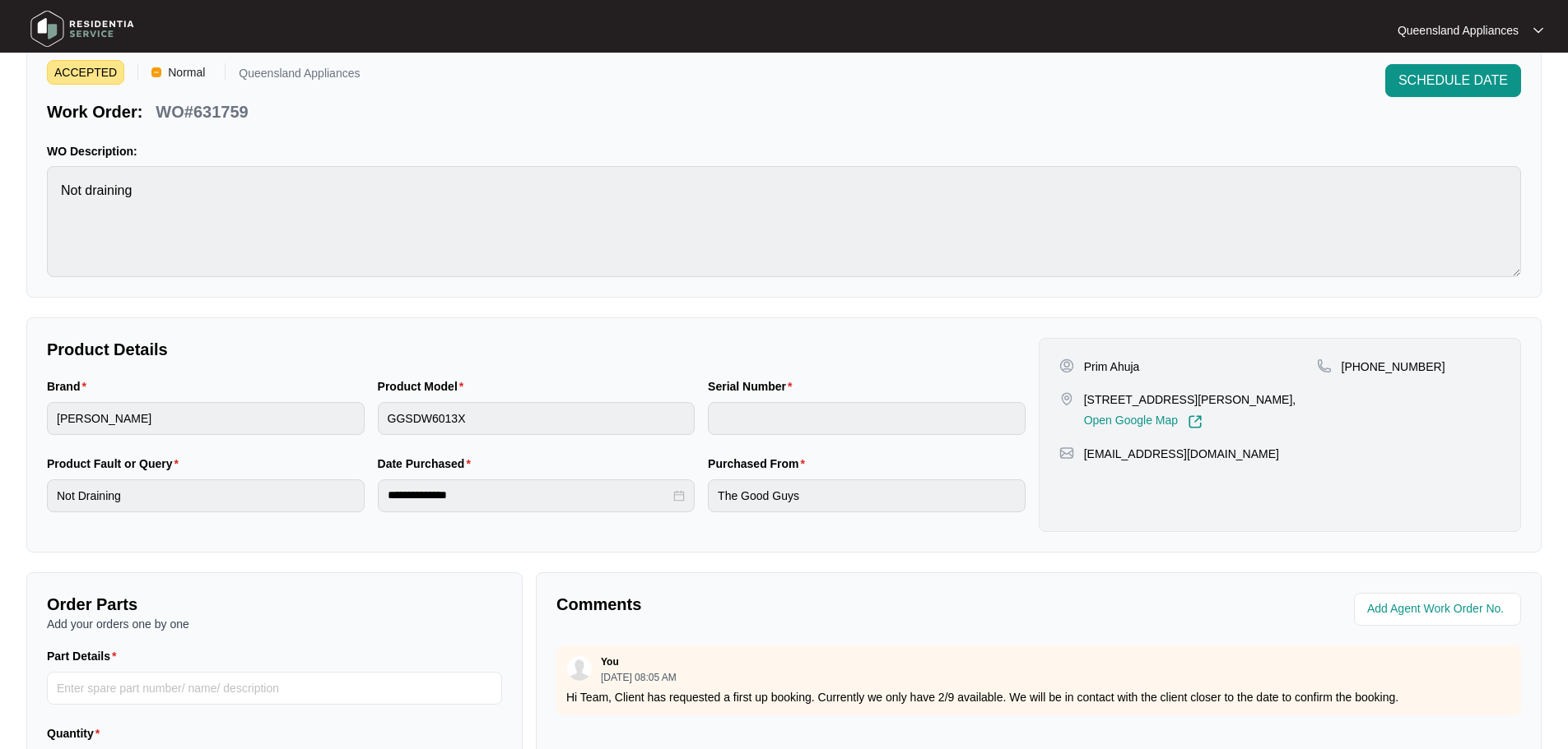
scroll to position [0, 0]
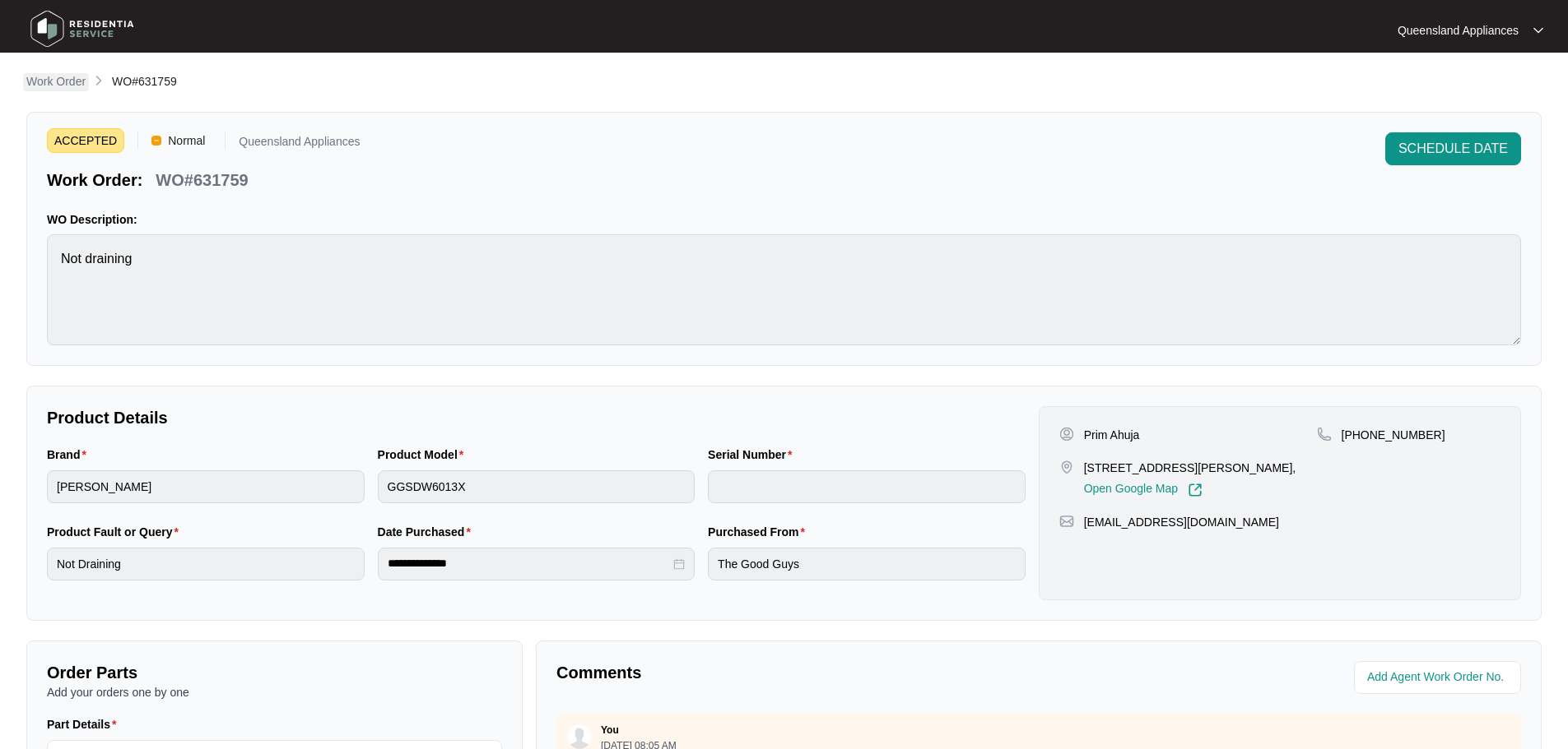
click at [78, 88] on p "Work Order" at bounding box center [56, 81] width 60 height 16
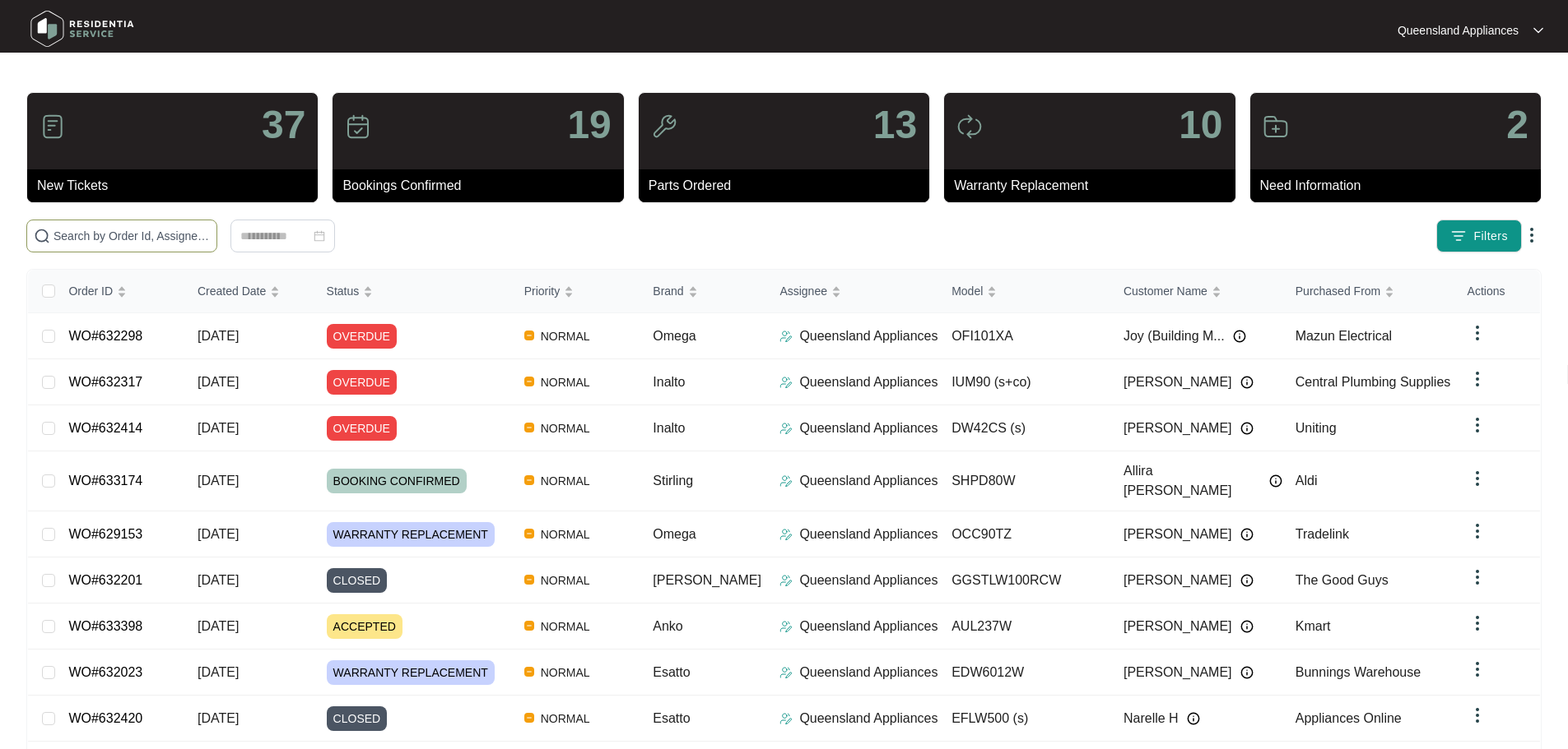
click at [217, 247] on span at bounding box center [121, 236] width 190 height 33
paste input "631751"
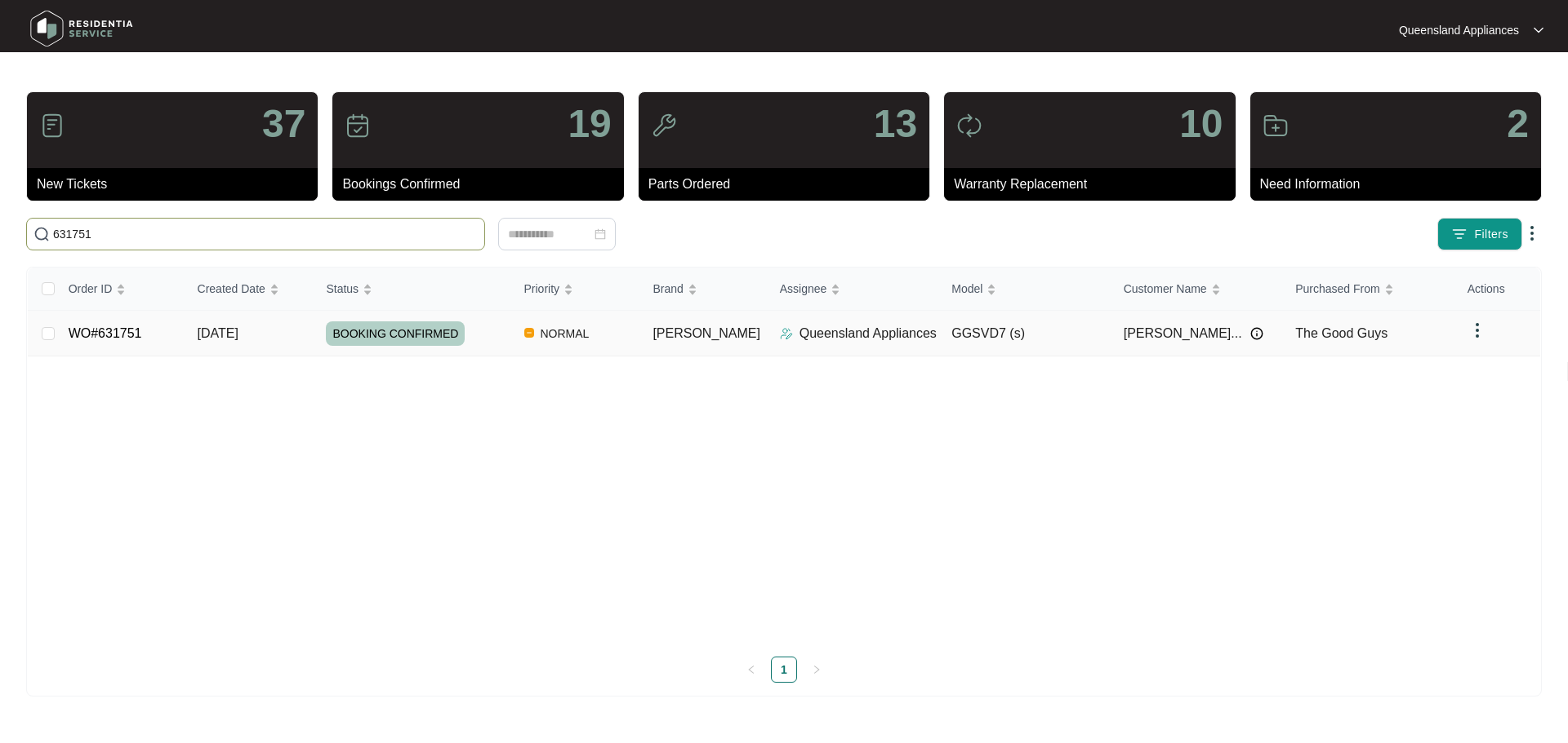
type input "631751"
click at [455, 345] on td "BOOKING CONFIRMED" at bounding box center [411, 334] width 198 height 46
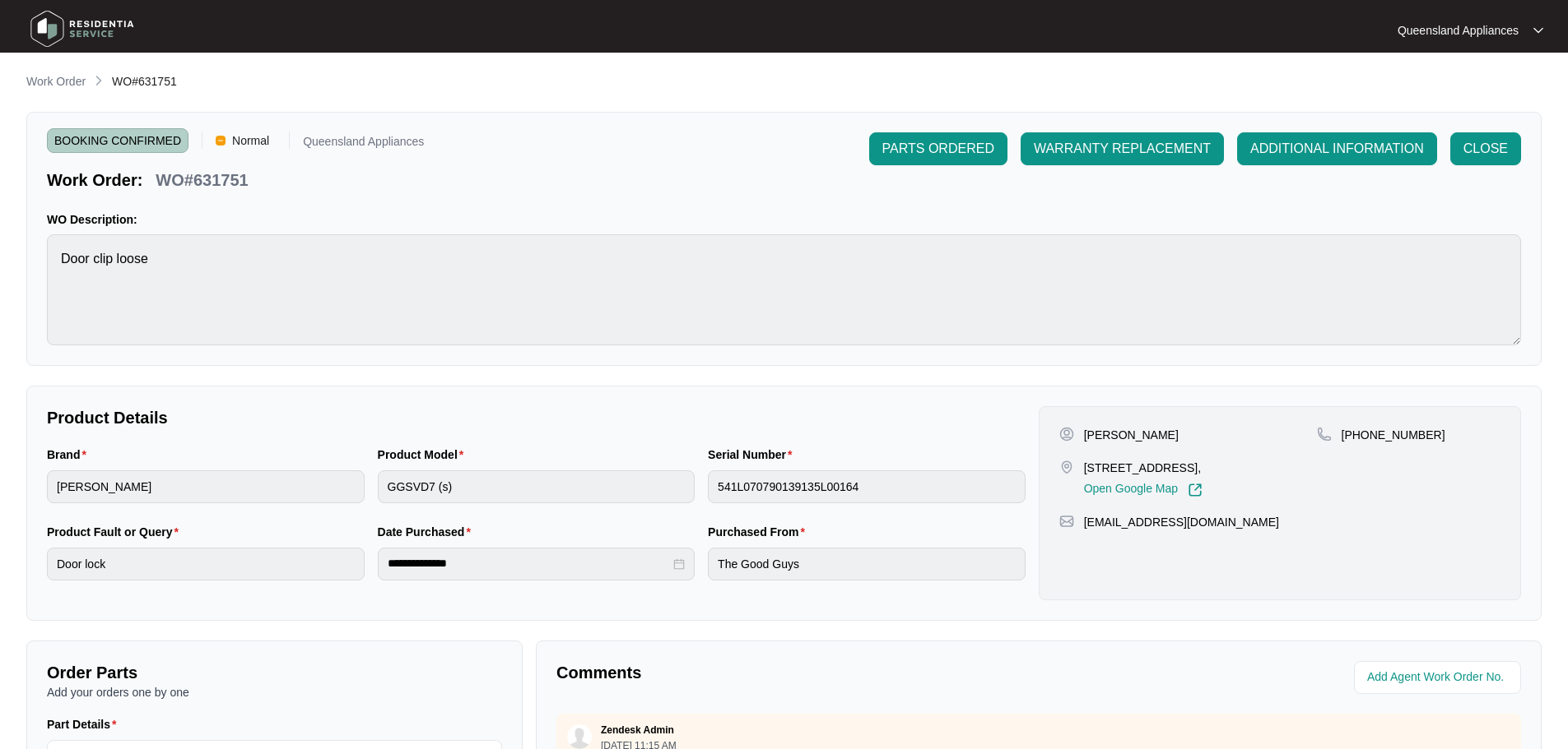
click at [90, 81] on ol "Work Order WO#631751" at bounding box center [101, 82] width 151 height 20
click at [87, 82] on ol "Work Order WO#631751" at bounding box center [101, 82] width 151 height 20
click at [84, 84] on p "Work Order" at bounding box center [56, 81] width 60 height 16
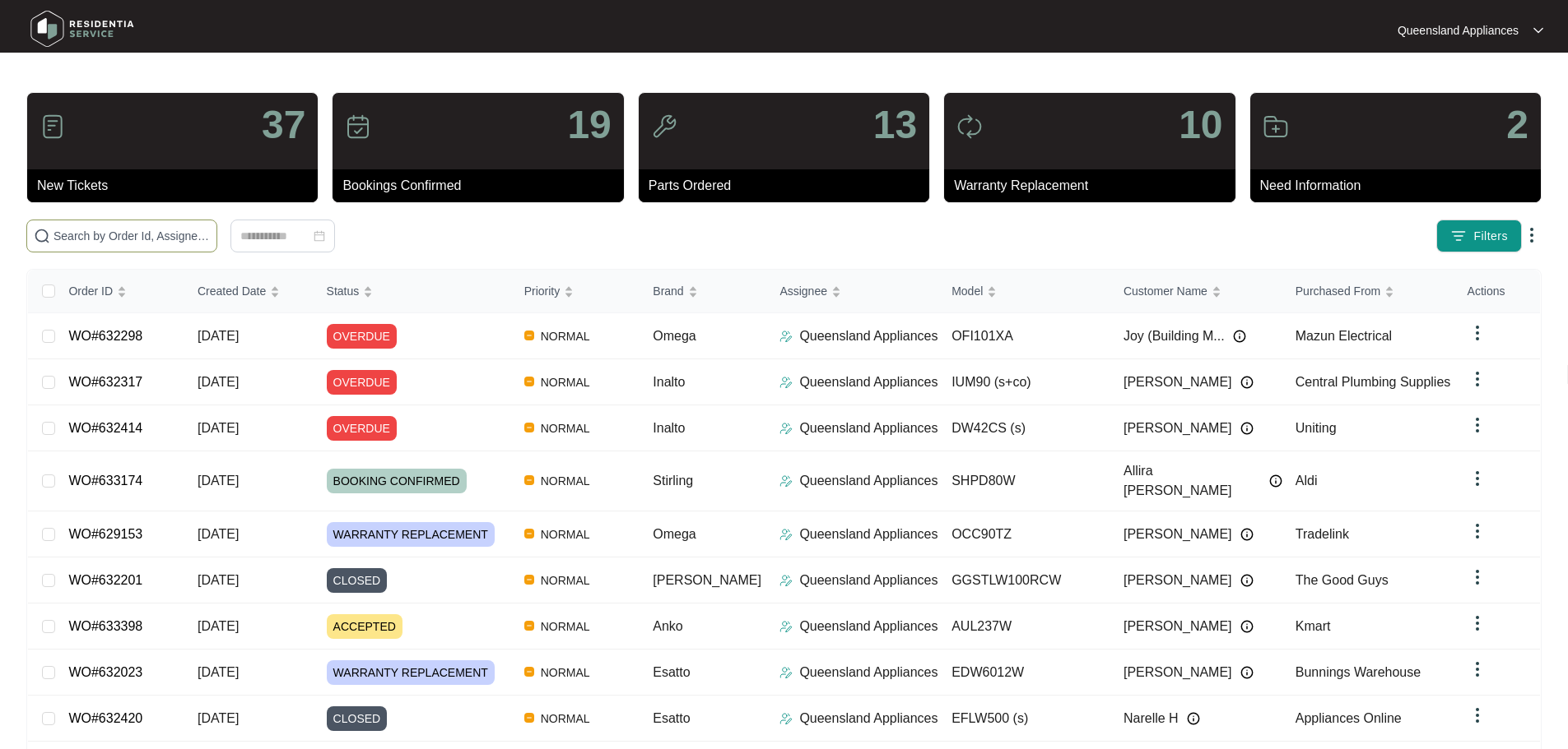
click at [210, 230] on input "text" at bounding box center [132, 236] width 157 height 18
paste input "631680"
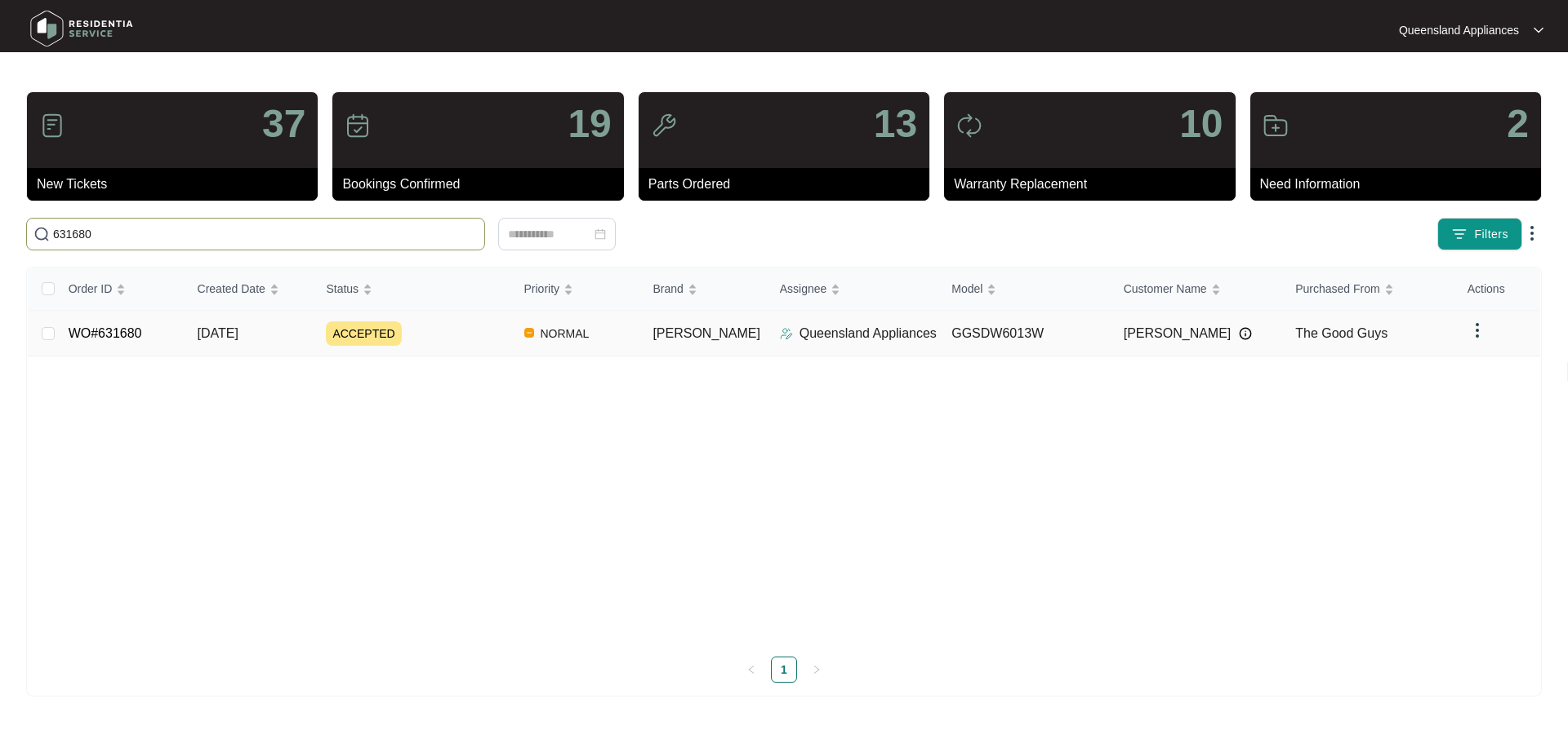
type input "631680"
click at [458, 341] on div "ACCEPTED" at bounding box center [417, 334] width 184 height 25
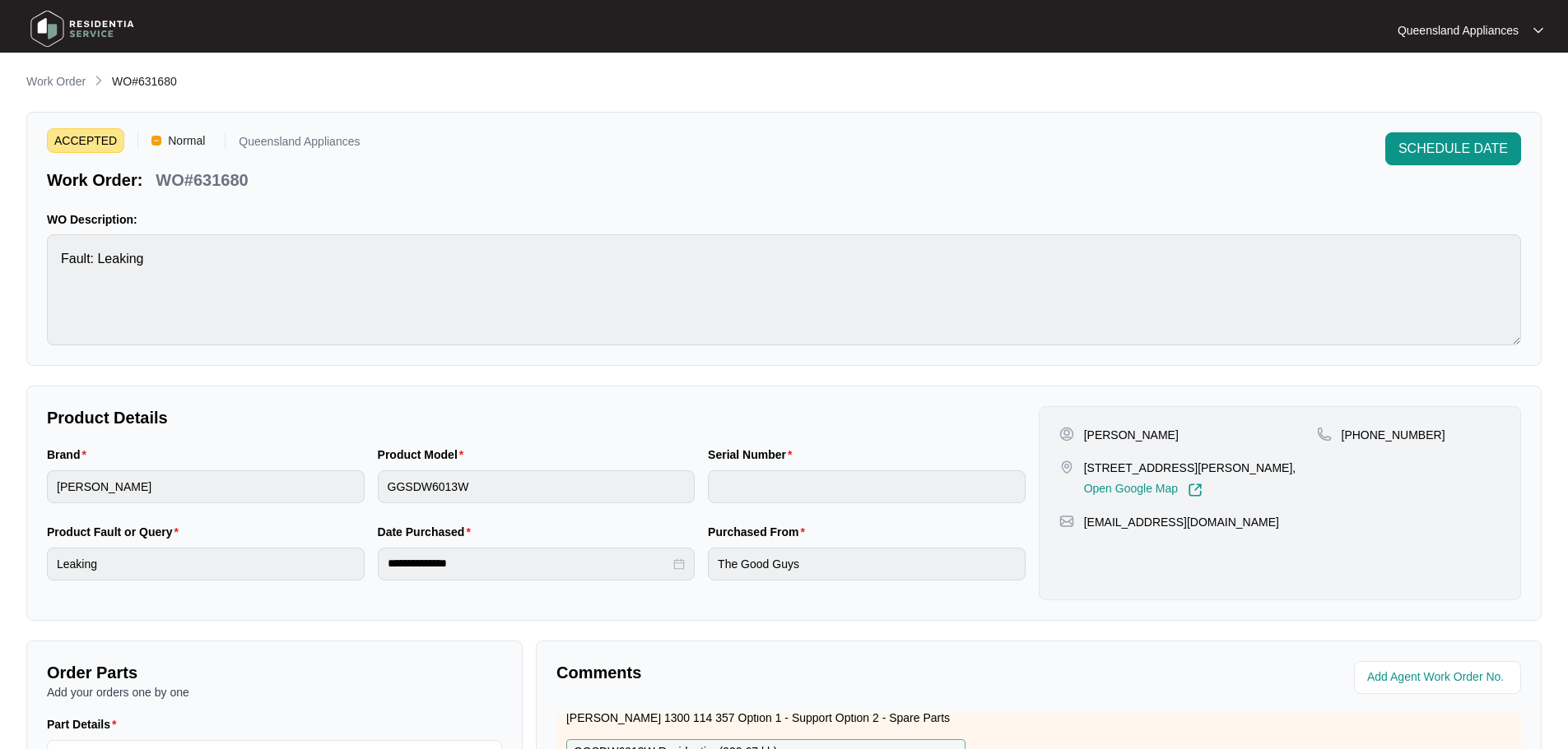
click at [45, 66] on main "**********" at bounding box center [784, 545] width 1568 height 1091
click at [48, 75] on p "Work Order" at bounding box center [56, 81] width 60 height 16
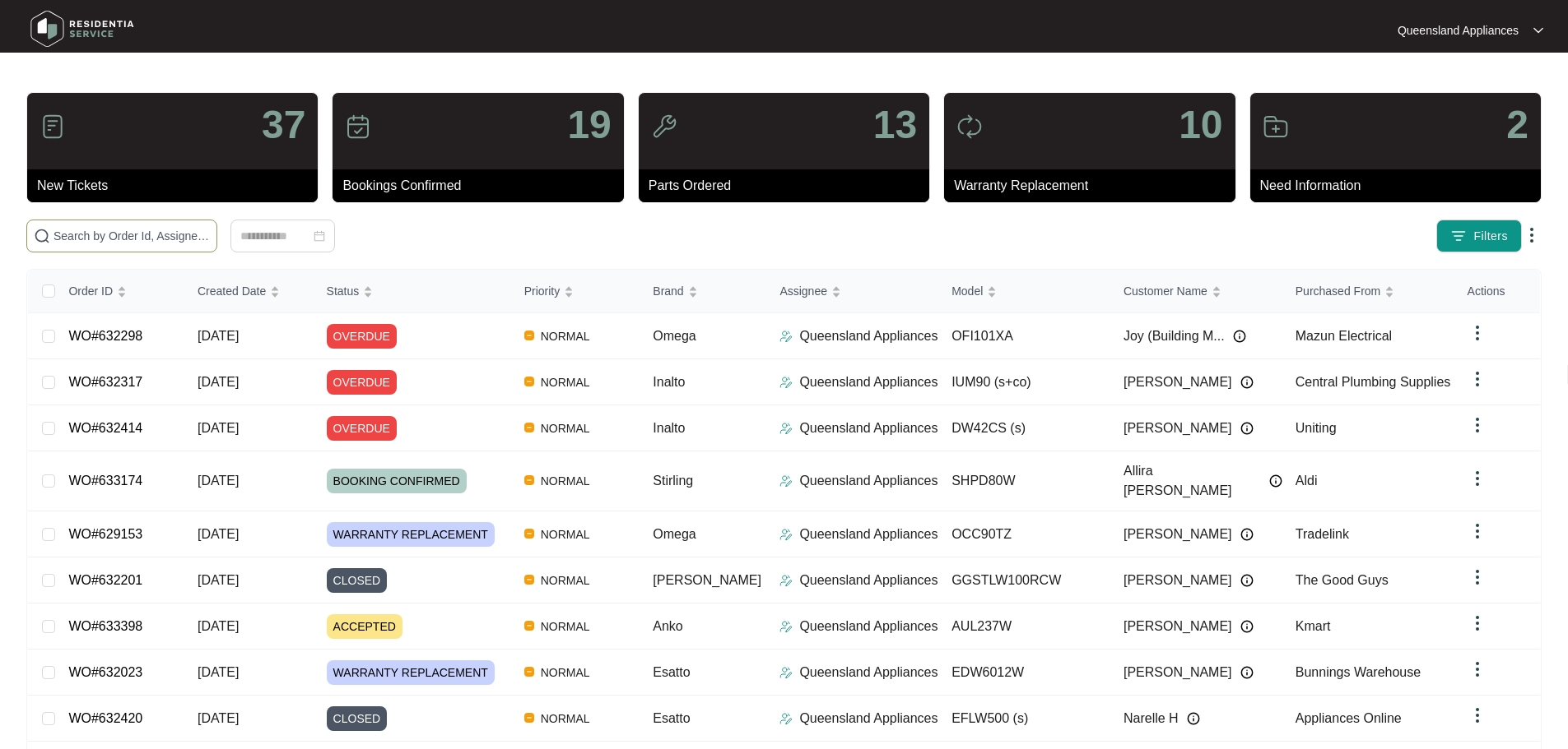
drag, startPoint x: 132, startPoint y: 218, endPoint x: 135, endPoint y: 240, distance: 22.2
click at [132, 221] on div "37 New Tickets 19 Bookings Confirmed 13 Parts Ordered 10 Warranty Replacement 2…" at bounding box center [783, 474] width 1515 height 763
click at [135, 240] on input "text" at bounding box center [132, 236] width 157 height 18
paste input "631120"
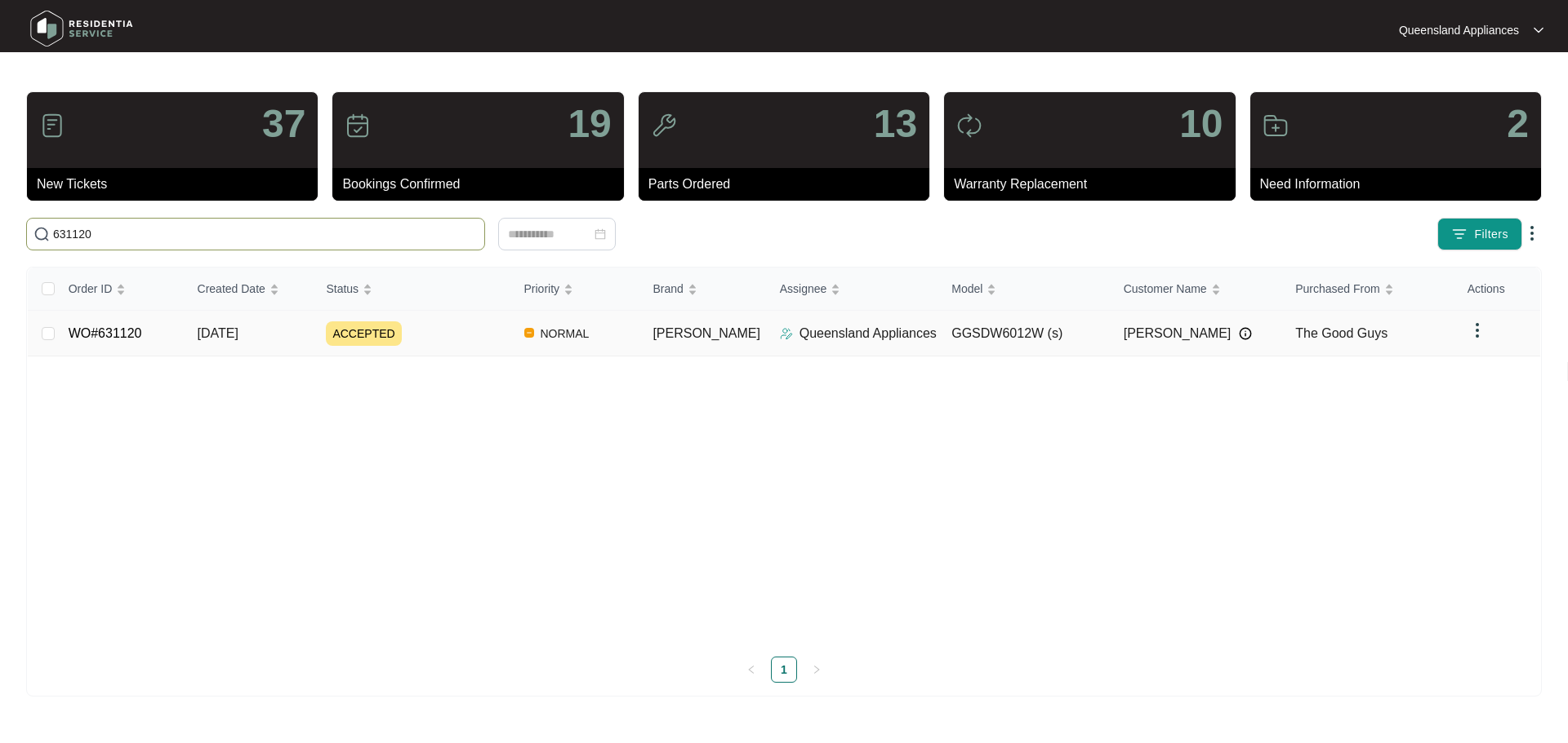
type input "631120"
click at [511, 329] on div "ACCEPTED" at bounding box center [417, 334] width 184 height 25
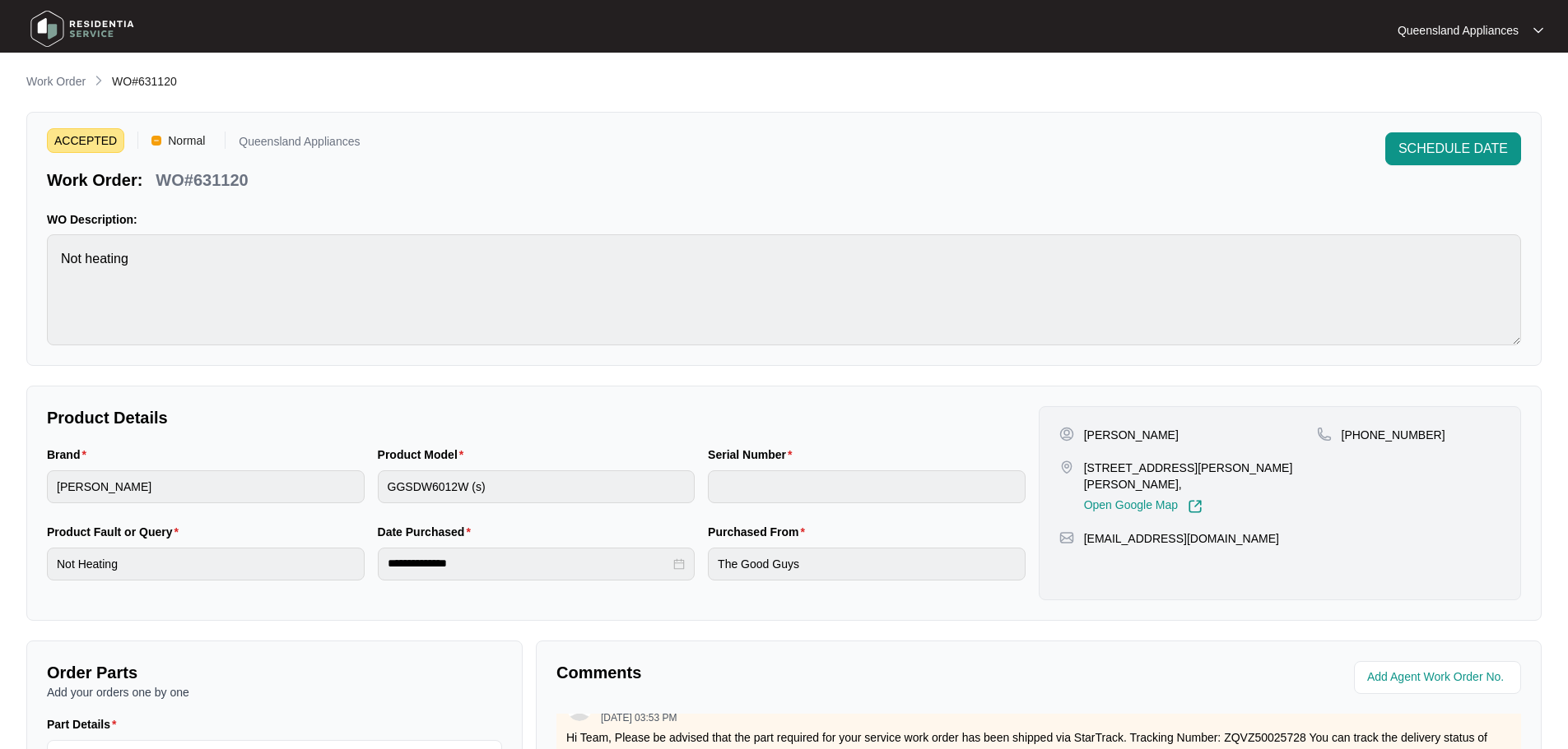
click at [71, 77] on p "Work Order" at bounding box center [56, 81] width 60 height 16
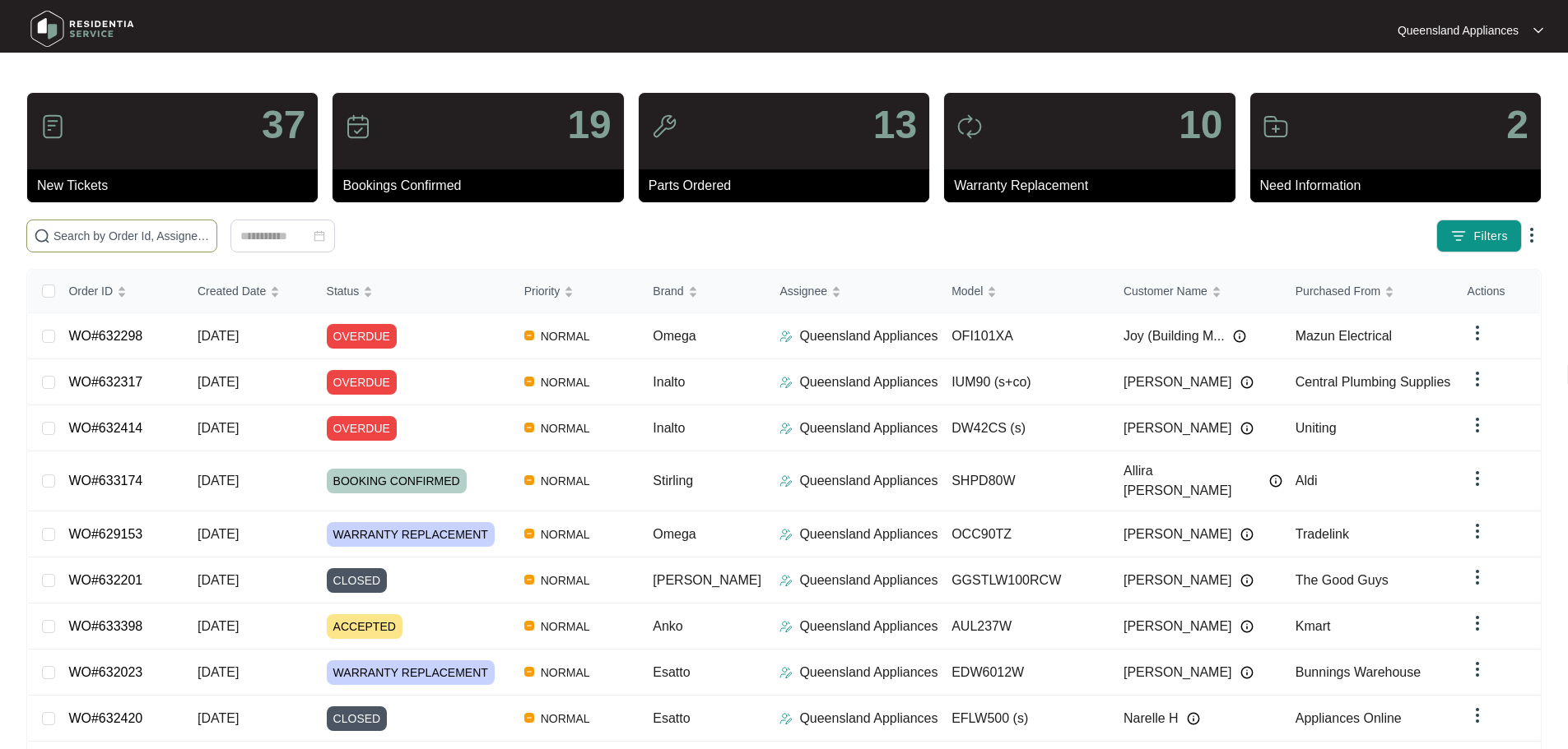
click at [166, 242] on input "text" at bounding box center [132, 236] width 157 height 18
paste input "631013"
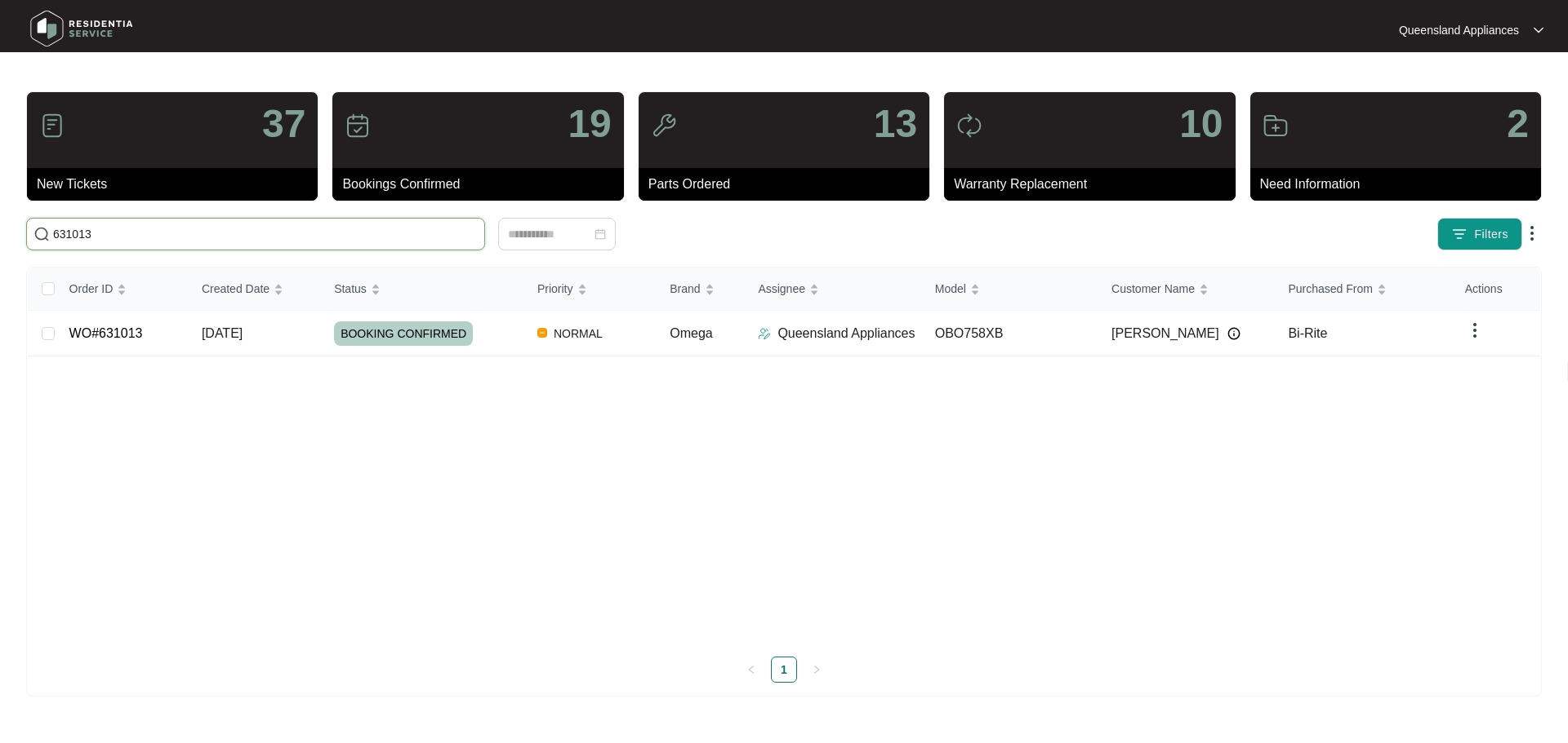
click at [342, 236] on input "631013" at bounding box center [265, 234] width 425 height 18
paste input "0381"
click at [329, 242] on input "630381" at bounding box center [265, 234] width 425 height 18
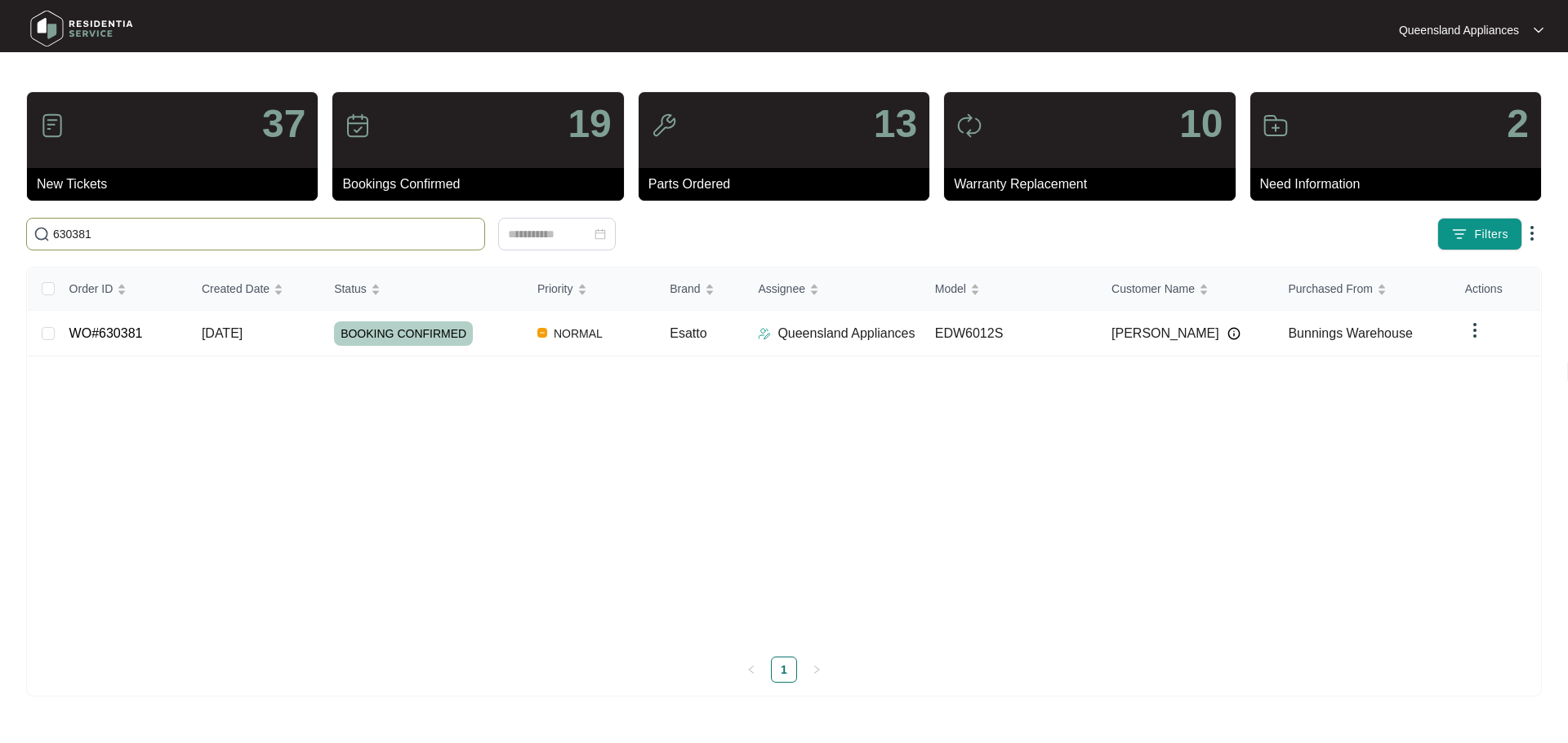
paste input "29664"
click at [341, 242] on input "629664" at bounding box center [265, 234] width 425 height 18
paste input "919"
click at [147, 237] on input "629919" at bounding box center [265, 234] width 425 height 18
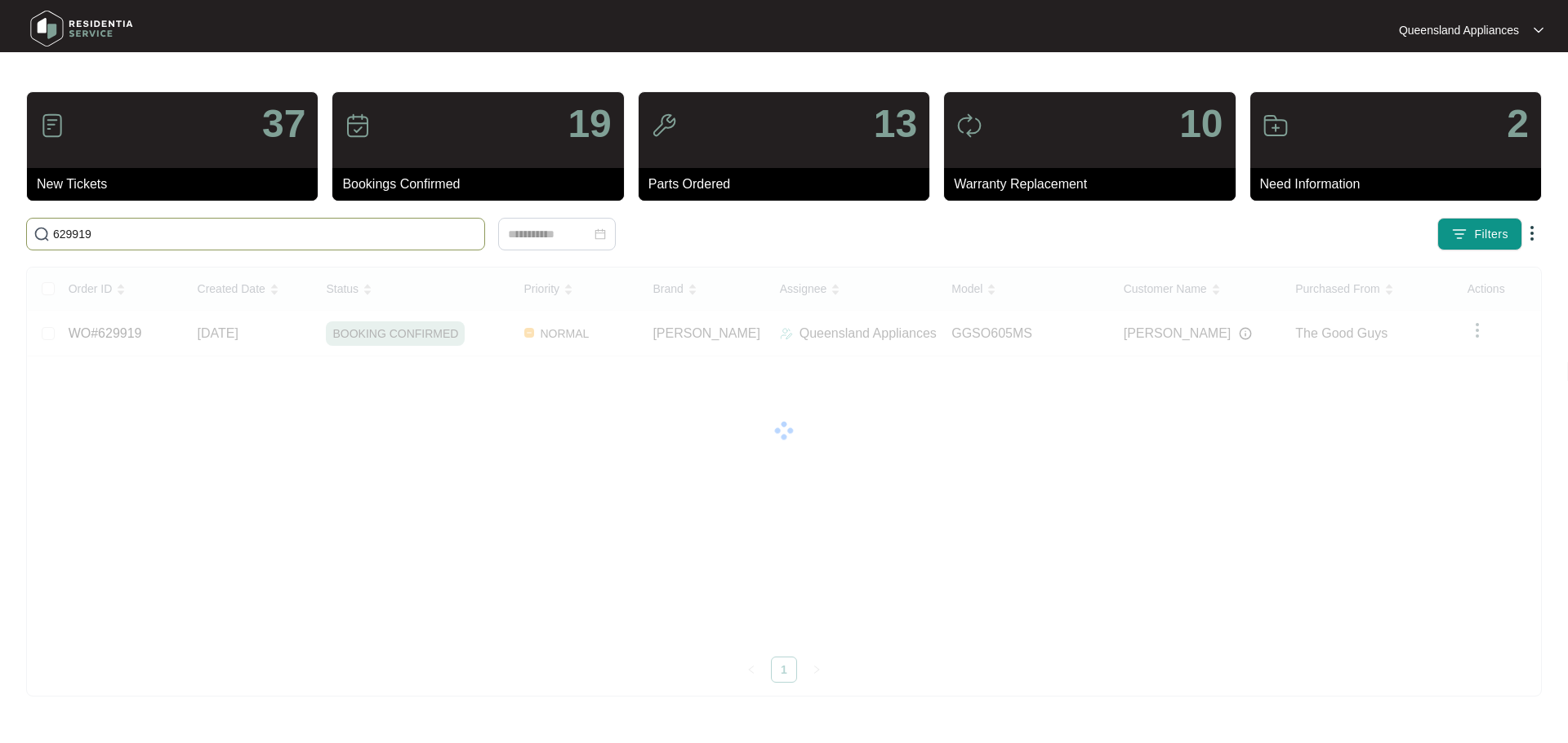
click at [147, 237] on input "629919" at bounding box center [265, 234] width 425 height 18
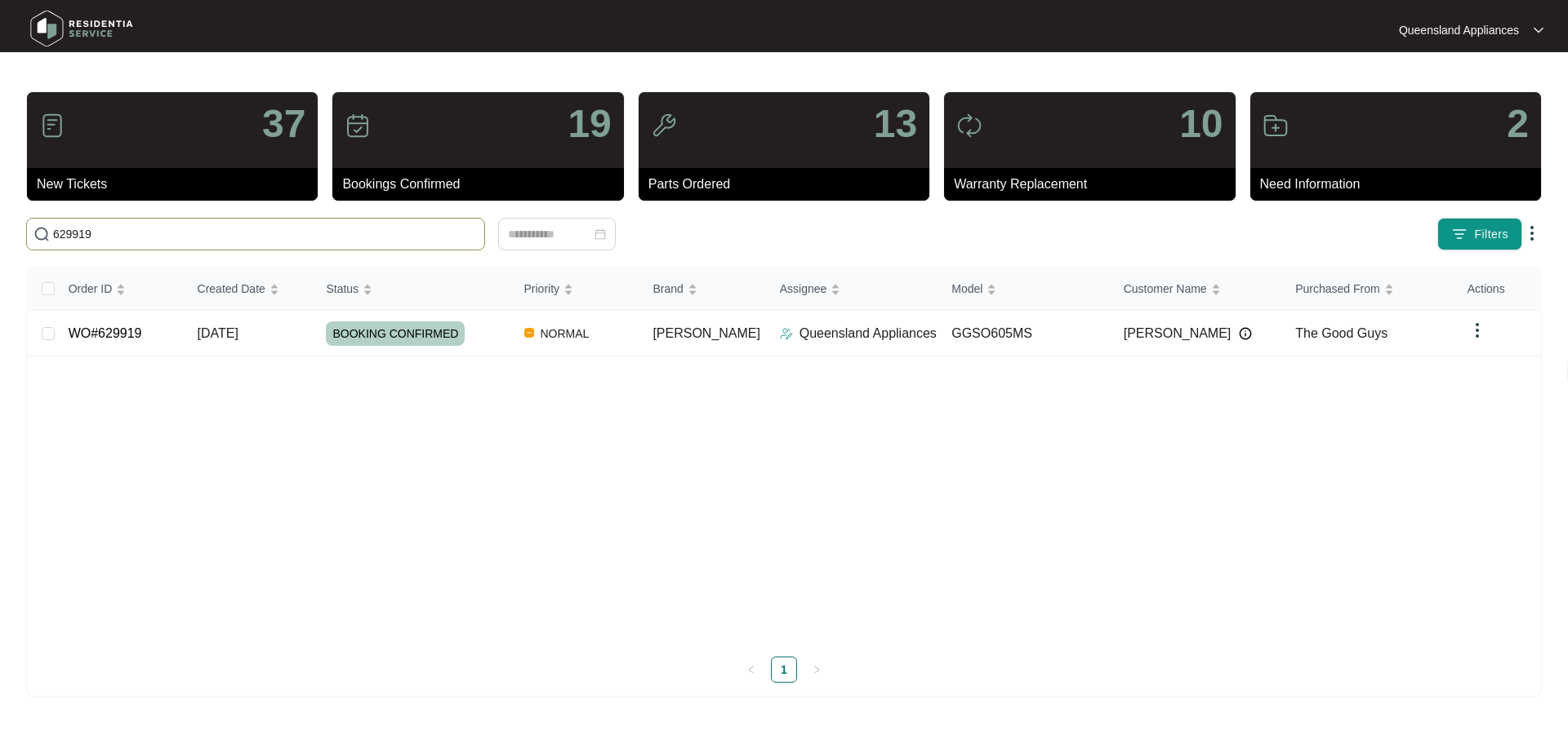
paste input "88"
type input "629889"
click at [547, 325] on td "NORMAL" at bounding box center [590, 334] width 133 height 46
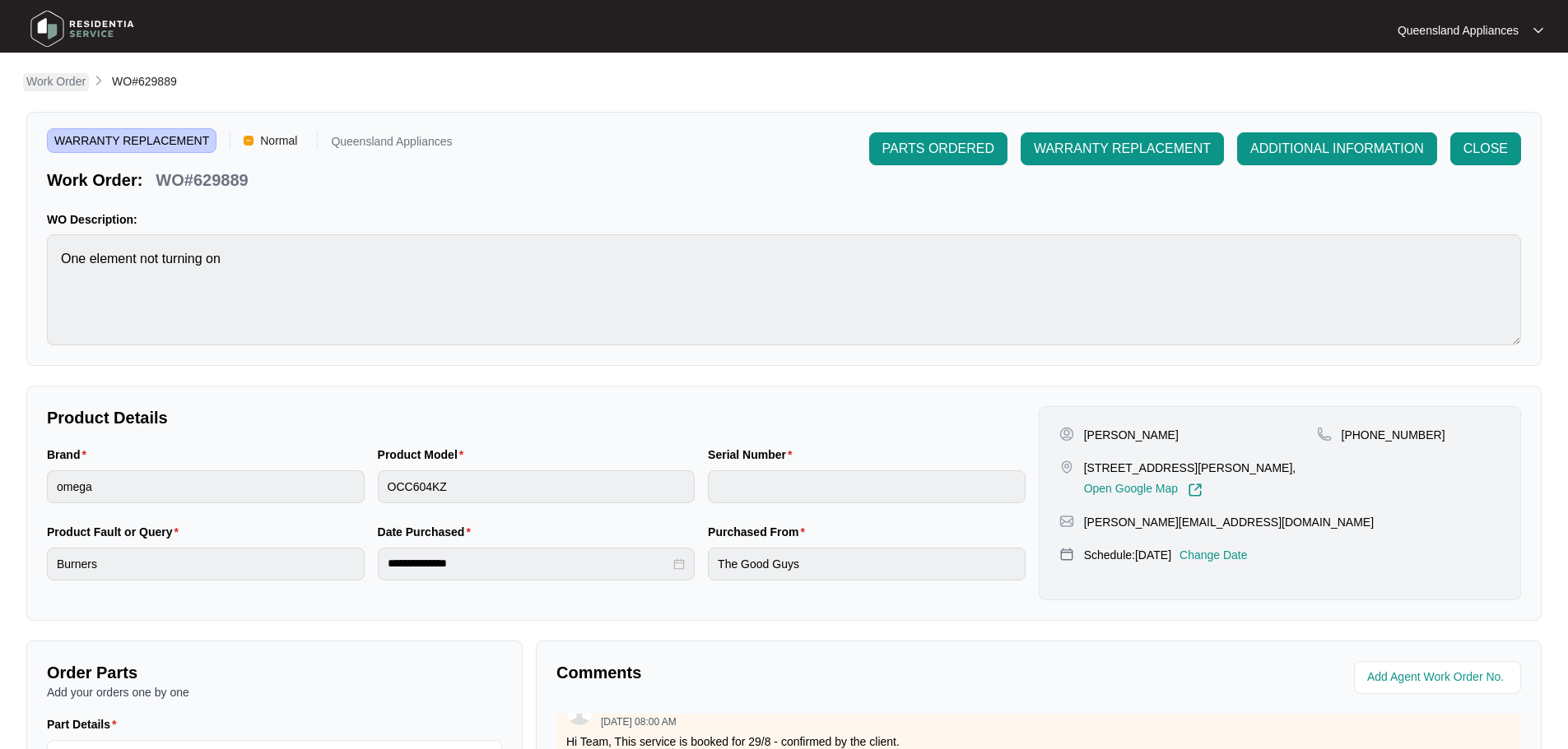
click at [82, 84] on p "Work Order" at bounding box center [56, 81] width 60 height 16
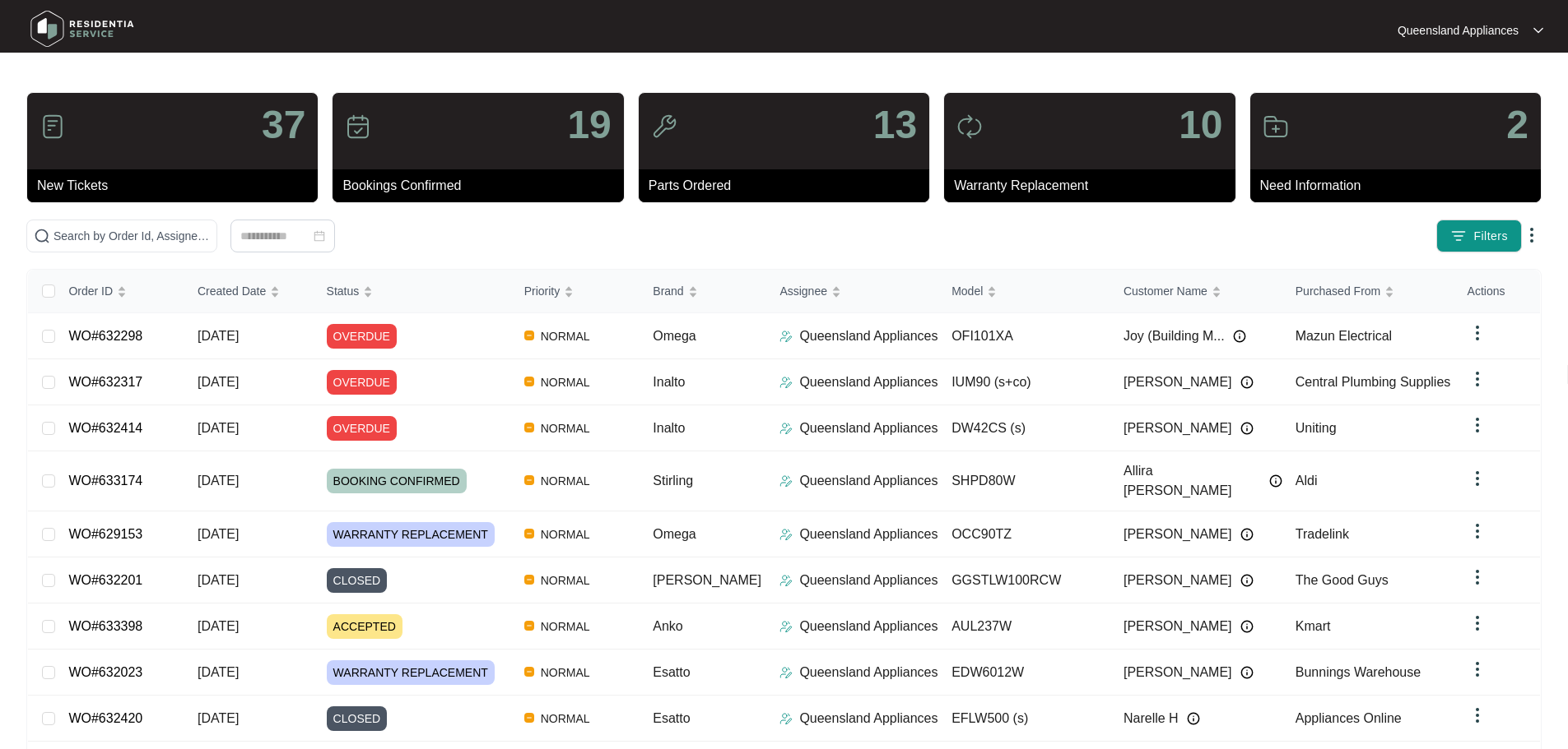
click at [203, 217] on div "37 New Tickets 19 Bookings Confirmed 13 Parts Ordered 10 Warranty Replacement 2…" at bounding box center [783, 474] width 1515 height 763
click at [202, 236] on input "text" at bounding box center [132, 236] width 157 height 18
paste input "629543"
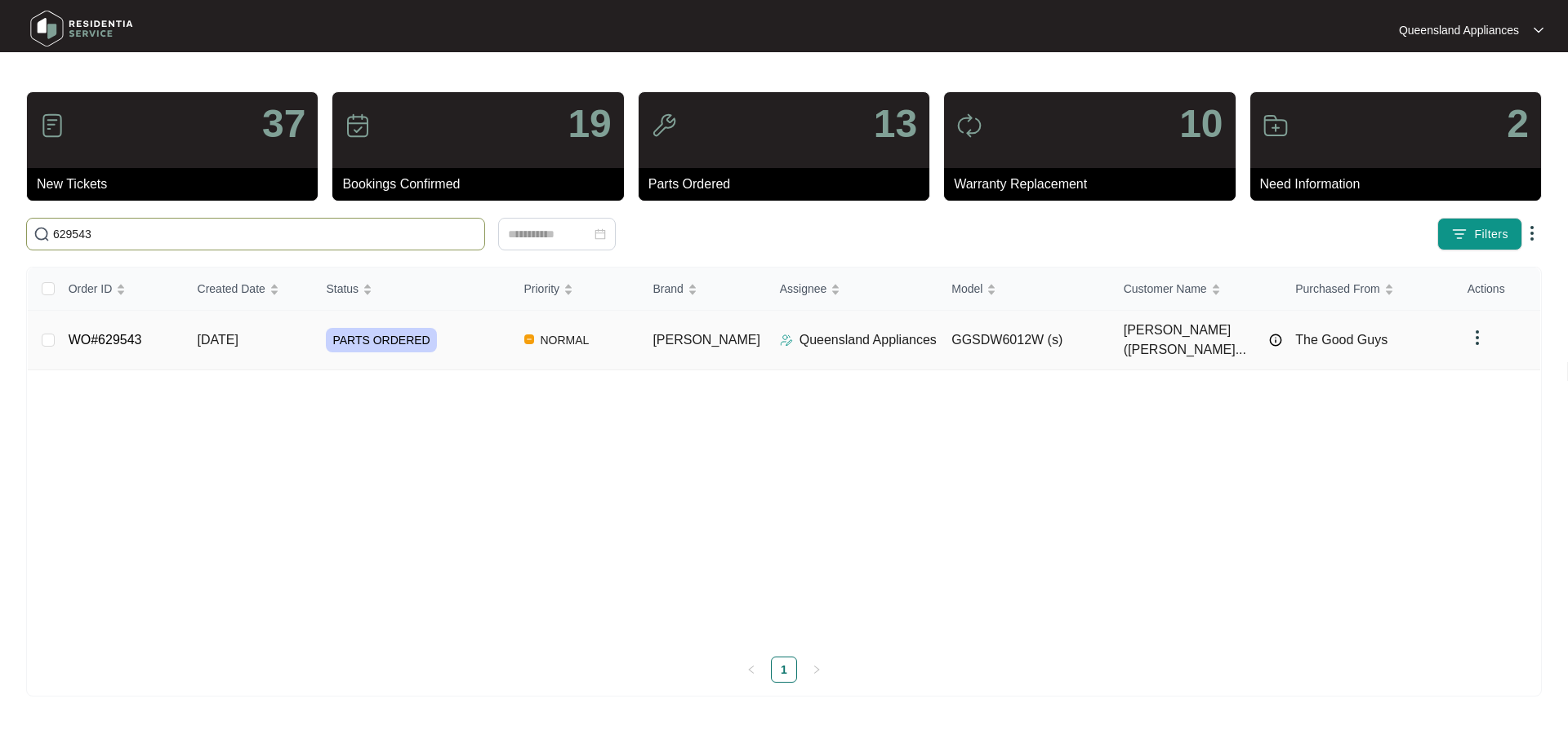
type input "629543"
click at [473, 338] on div "PARTS ORDERED" at bounding box center [417, 341] width 184 height 25
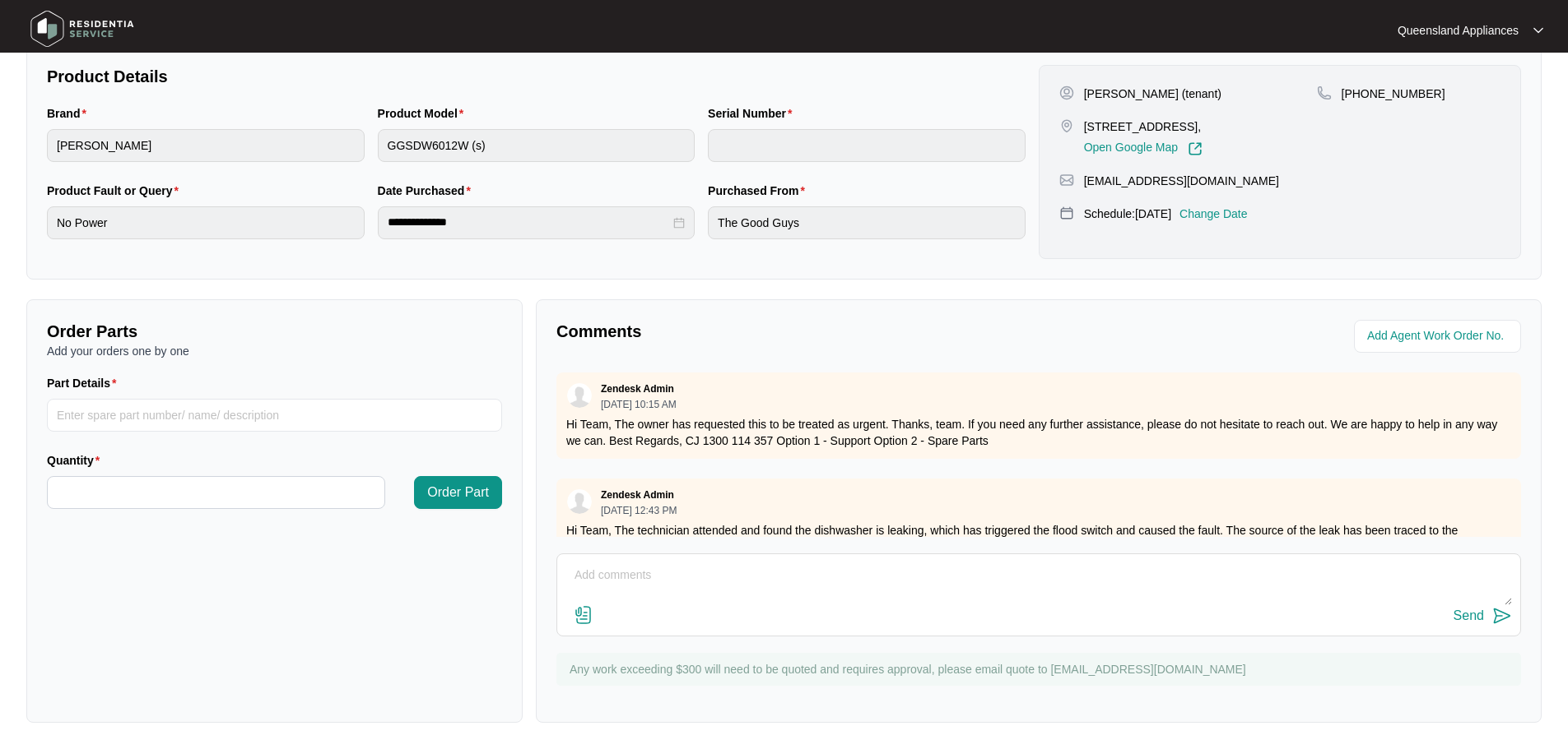
scroll to position [391, 0]
